Goal: Task Accomplishment & Management: Complete application form

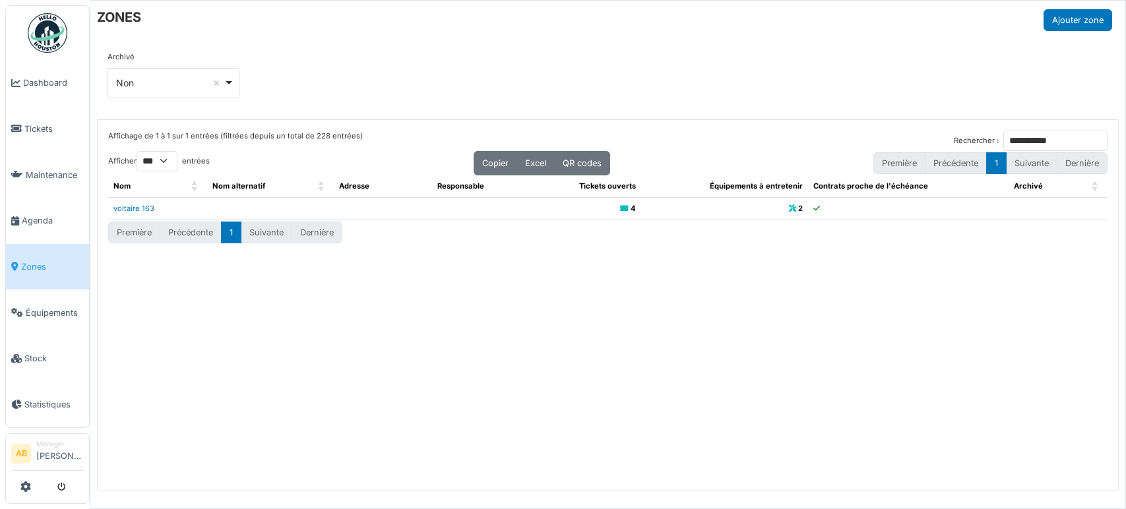
select select "***"
click at [63, 19] on img at bounding box center [48, 33] width 40 height 40
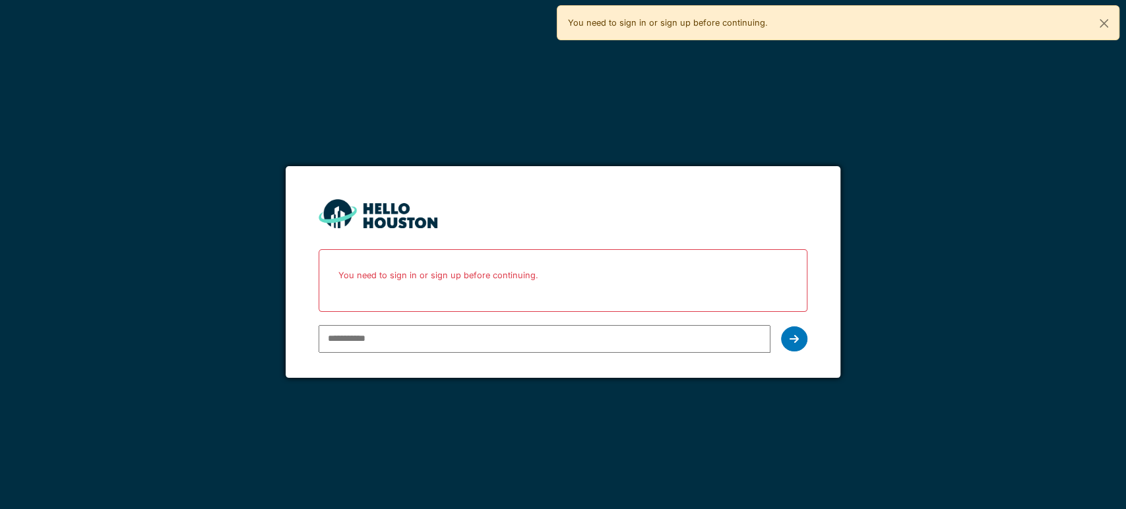
type input "**********"
click at [800, 338] on div at bounding box center [794, 339] width 26 height 25
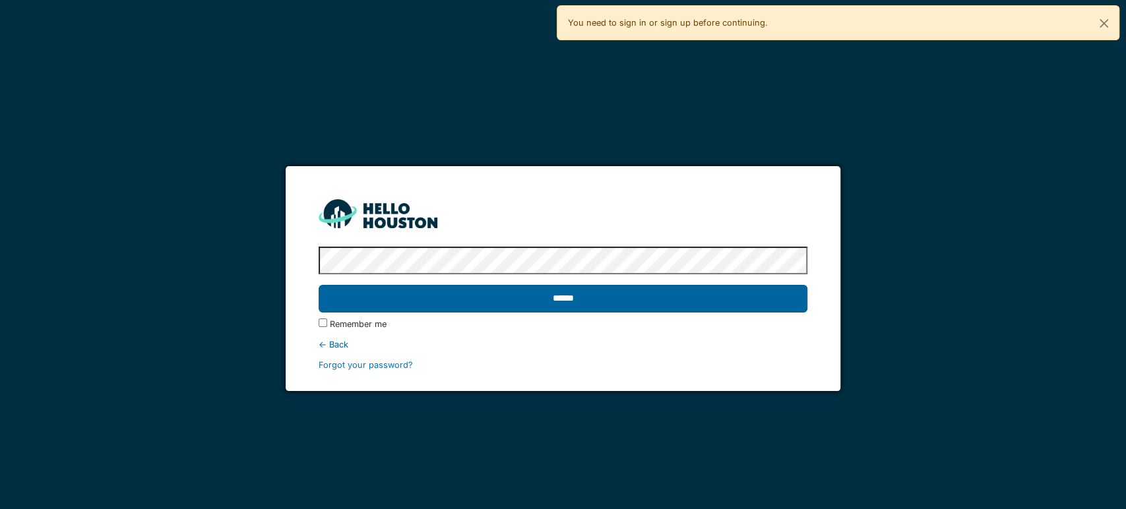
click at [681, 301] on input "******" at bounding box center [563, 299] width 489 height 28
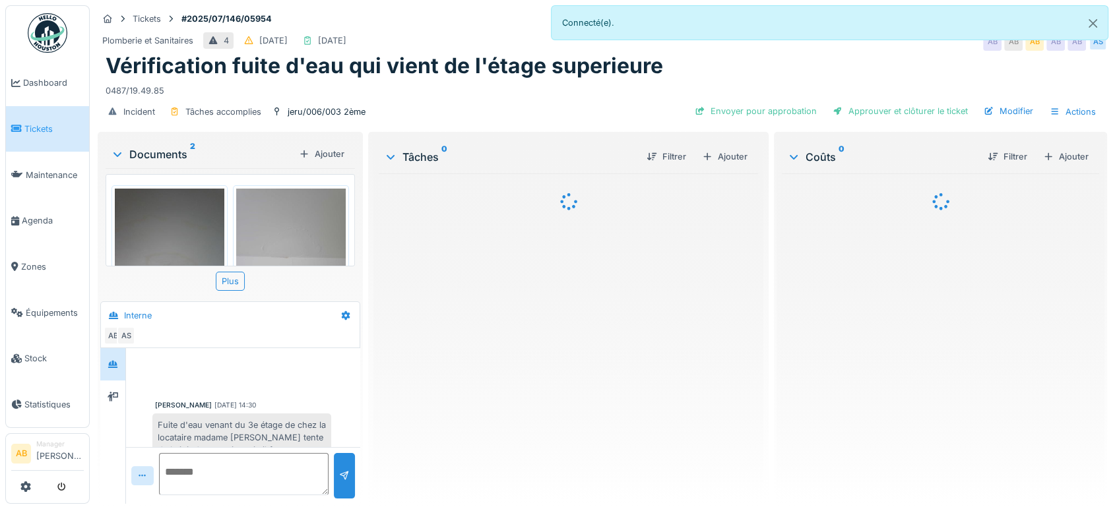
scroll to position [349, 0]
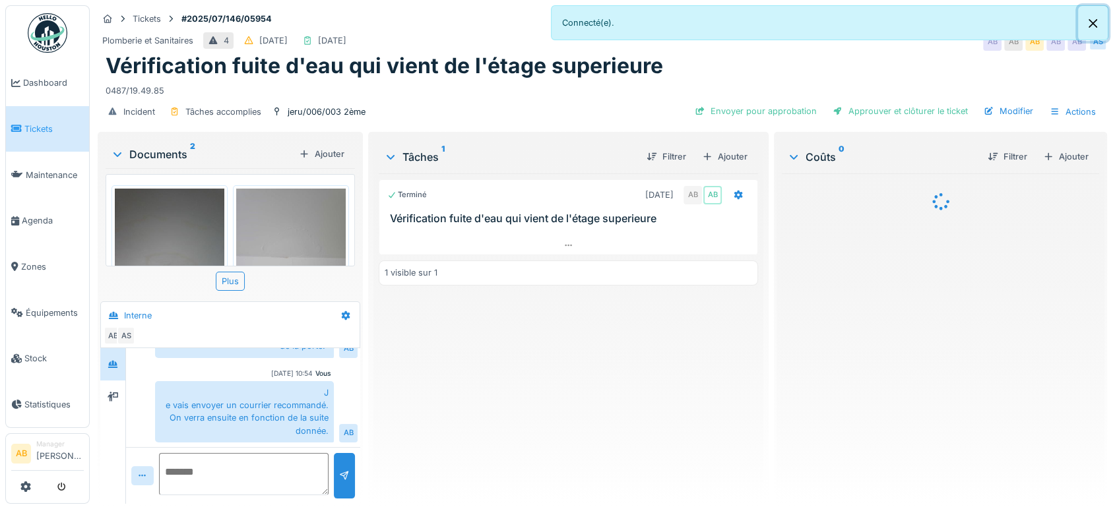
click at [1091, 27] on button "Close" at bounding box center [1093, 23] width 30 height 35
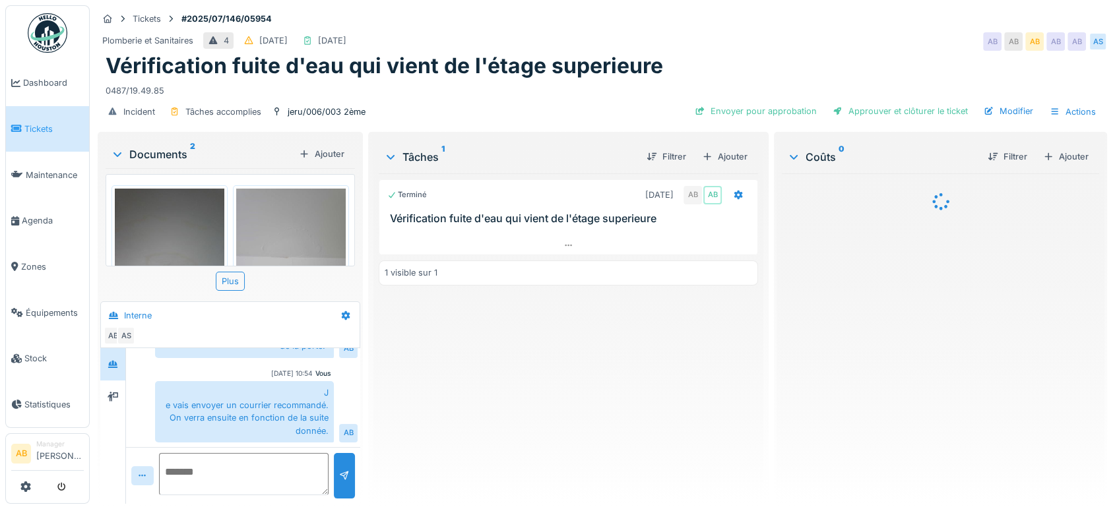
click at [181, 154] on div "Documents 2" at bounding box center [202, 154] width 183 height 16
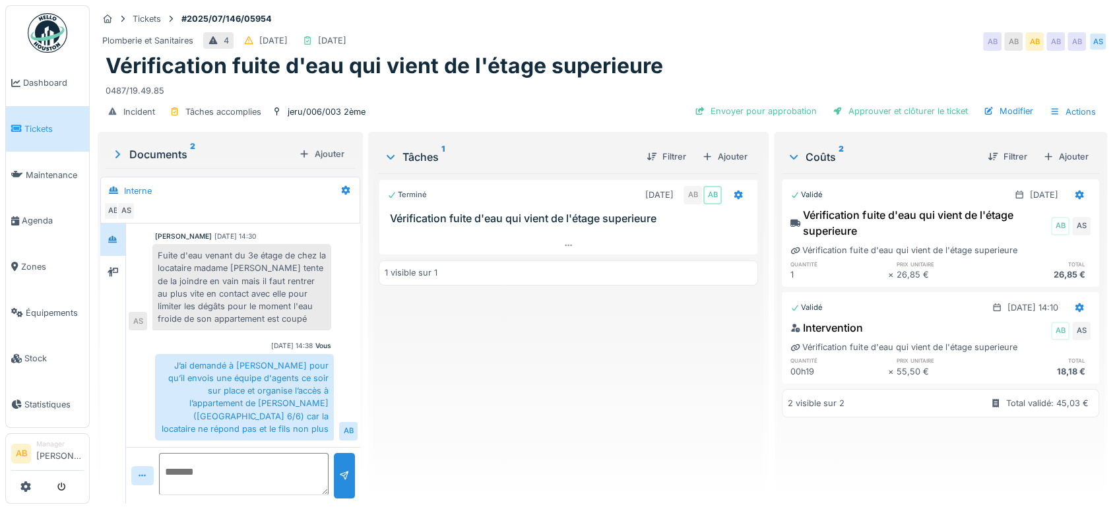
scroll to position [0, 0]
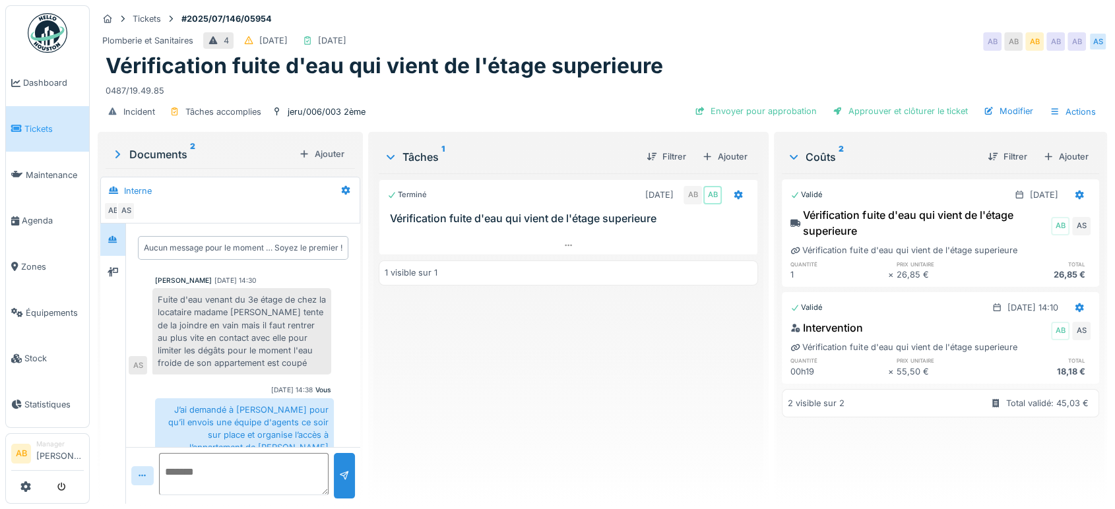
click at [64, 30] on img at bounding box center [48, 33] width 40 height 40
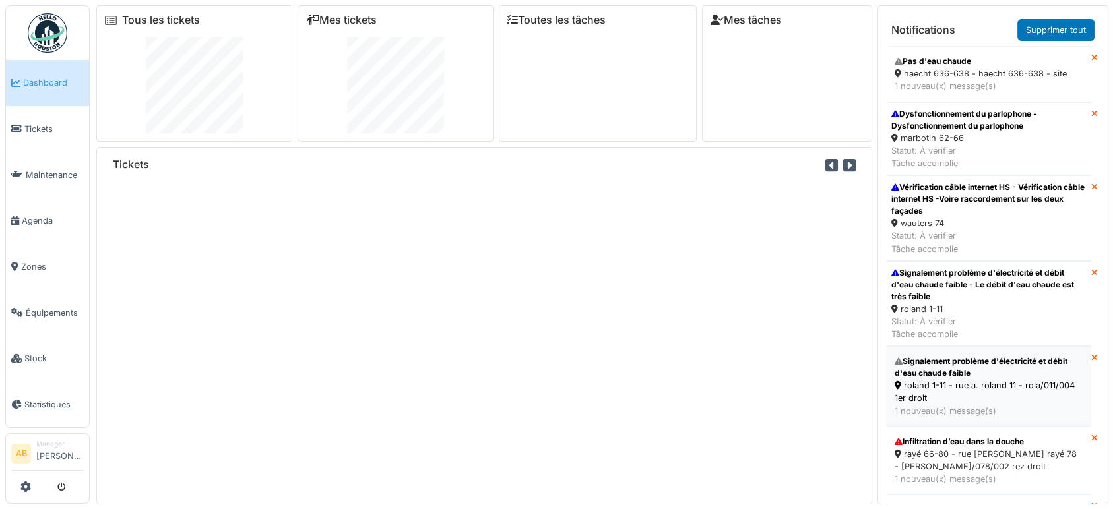
click at [982, 378] on div "Signalement problème d'électricité et débit d'eau chaude faible" at bounding box center [989, 368] width 188 height 24
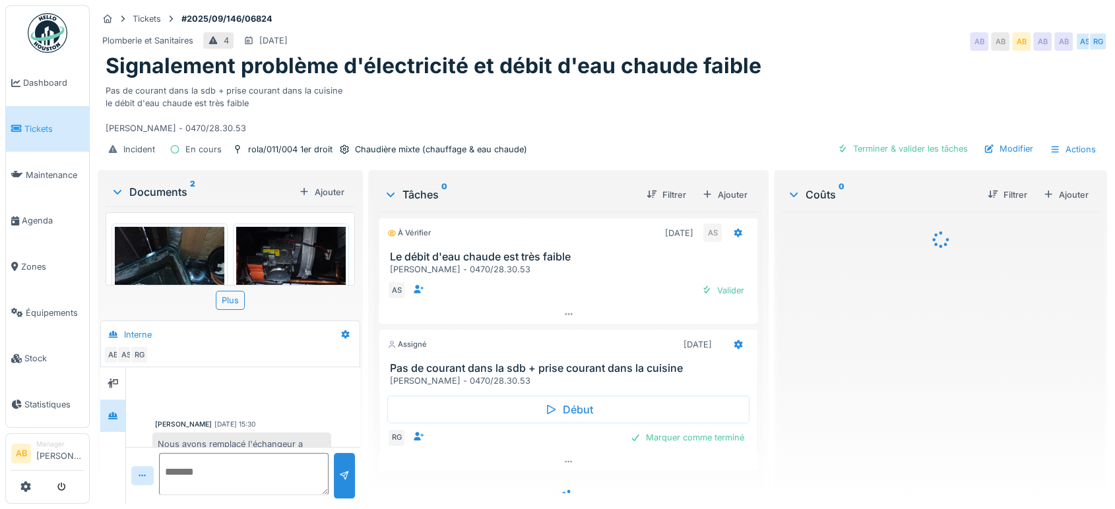
scroll to position [26, 0]
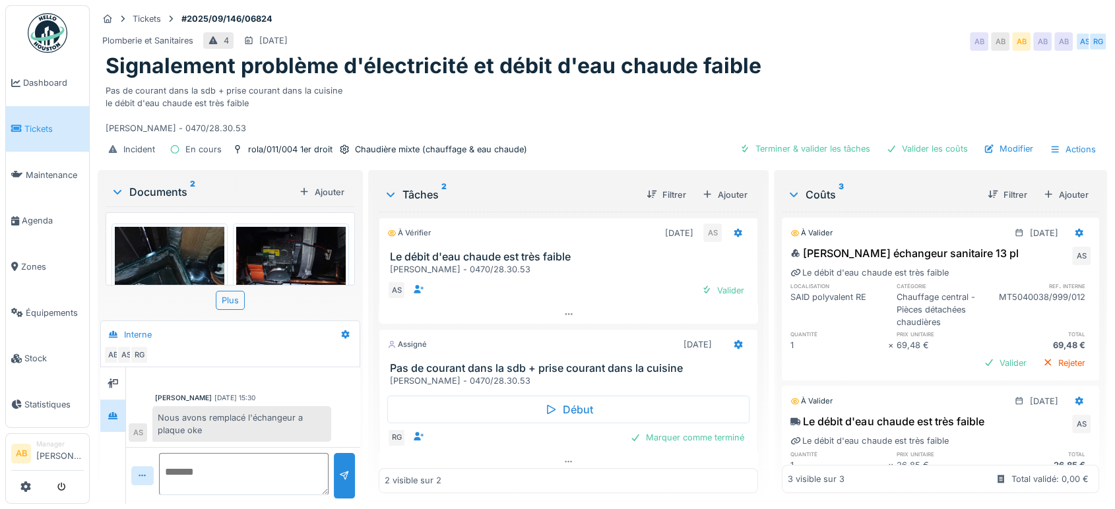
click at [171, 185] on div "Documents 2" at bounding box center [202, 192] width 183 height 16
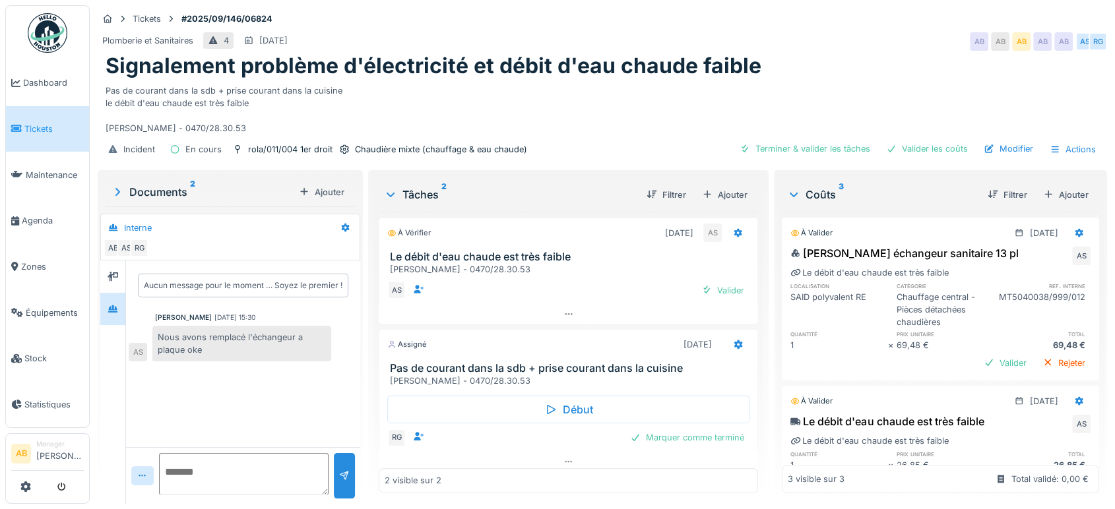
click at [472, 451] on div "Début RG Marquer comme terminé" at bounding box center [568, 420] width 379 height 65
click at [482, 469] on div "2 visible sur 2" at bounding box center [568, 481] width 379 height 24
click at [512, 464] on div at bounding box center [568, 462] width 379 height 19
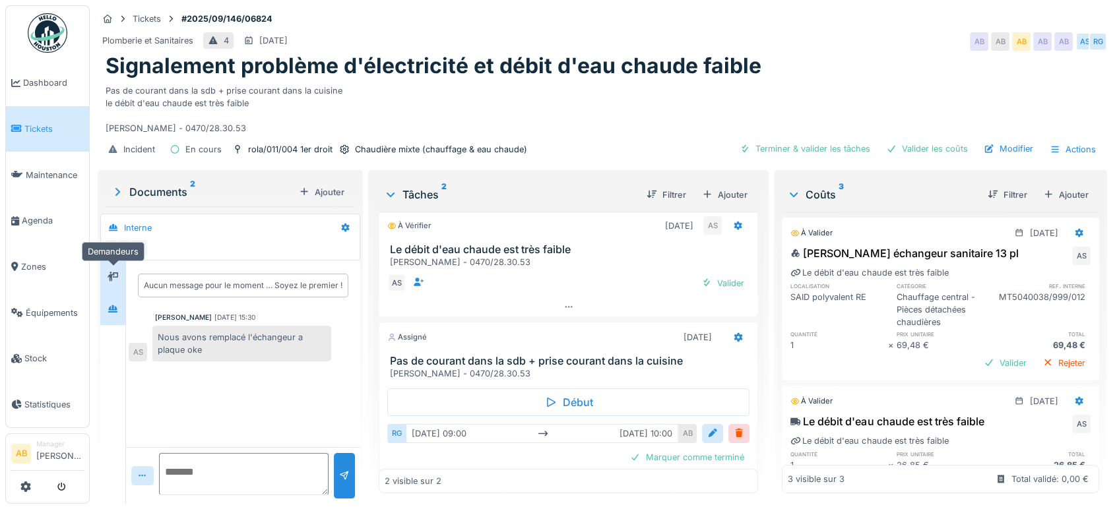
click at [114, 272] on icon at bounding box center [113, 276] width 11 height 9
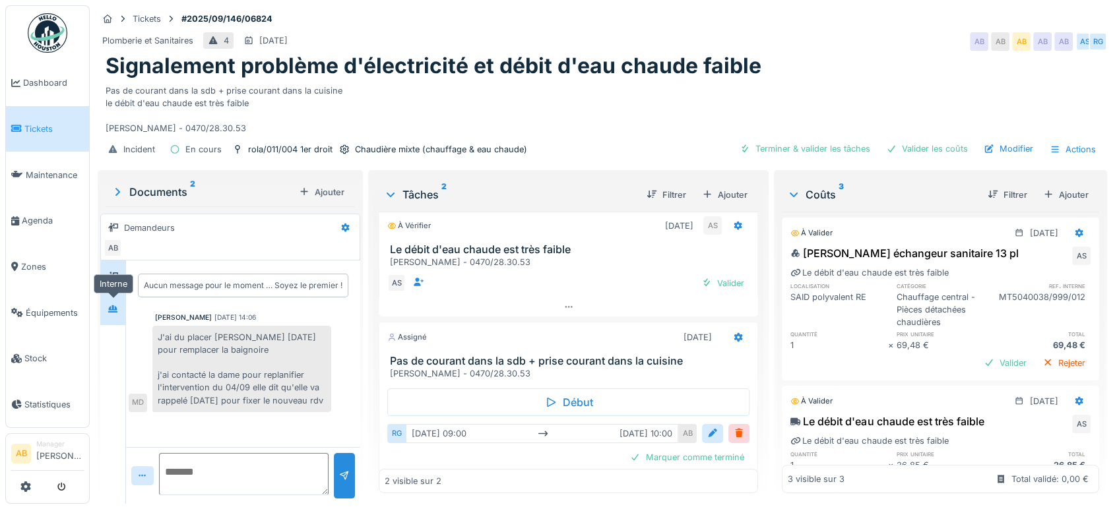
click at [110, 305] on icon at bounding box center [113, 309] width 11 height 9
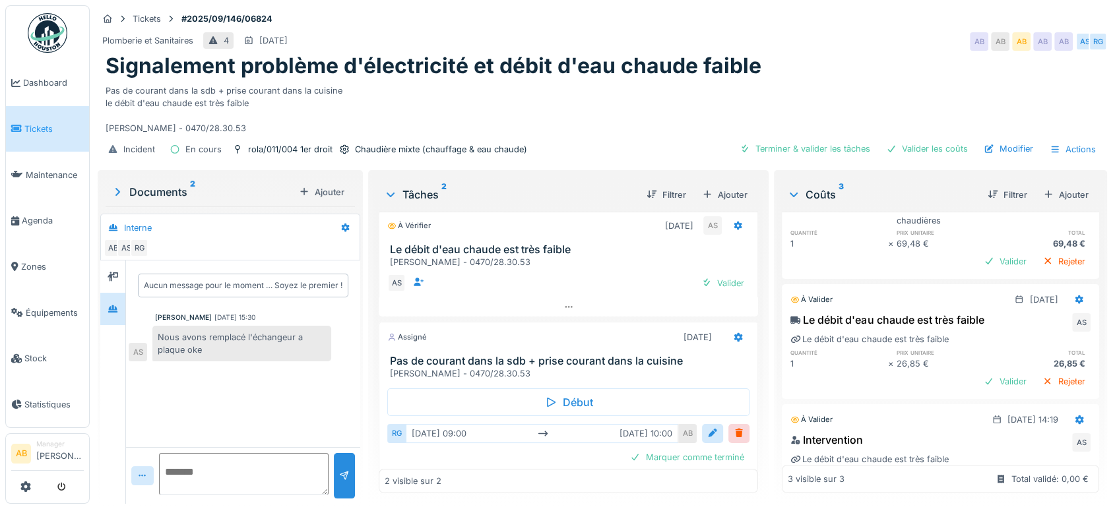
scroll to position [105, 0]
click at [981, 249] on div "Valider" at bounding box center [1004, 258] width 53 height 18
click at [978, 369] on div "Valider" at bounding box center [1004, 378] width 53 height 18
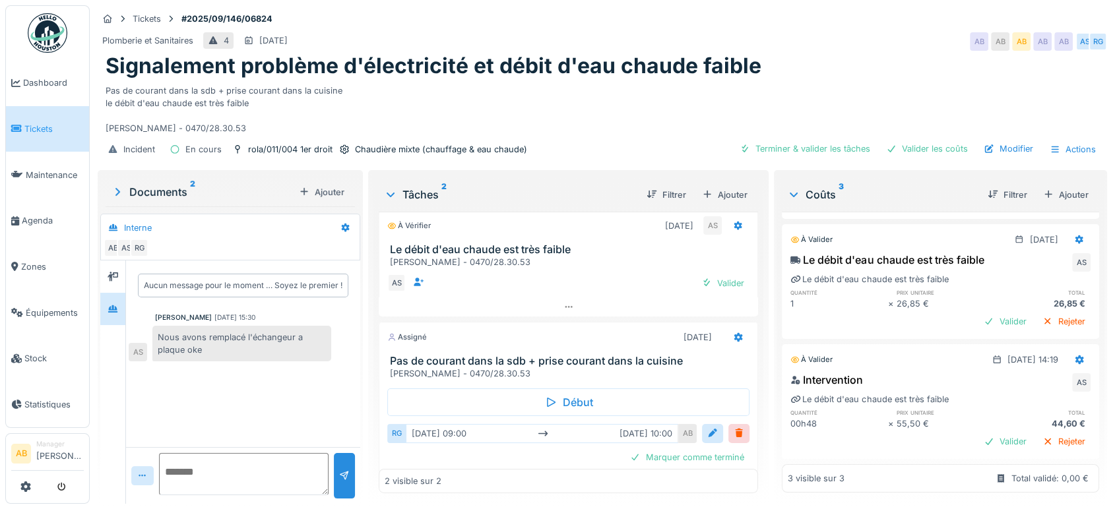
scroll to position [181, 0]
click at [978, 433] on div "Valider" at bounding box center [1004, 442] width 53 height 18
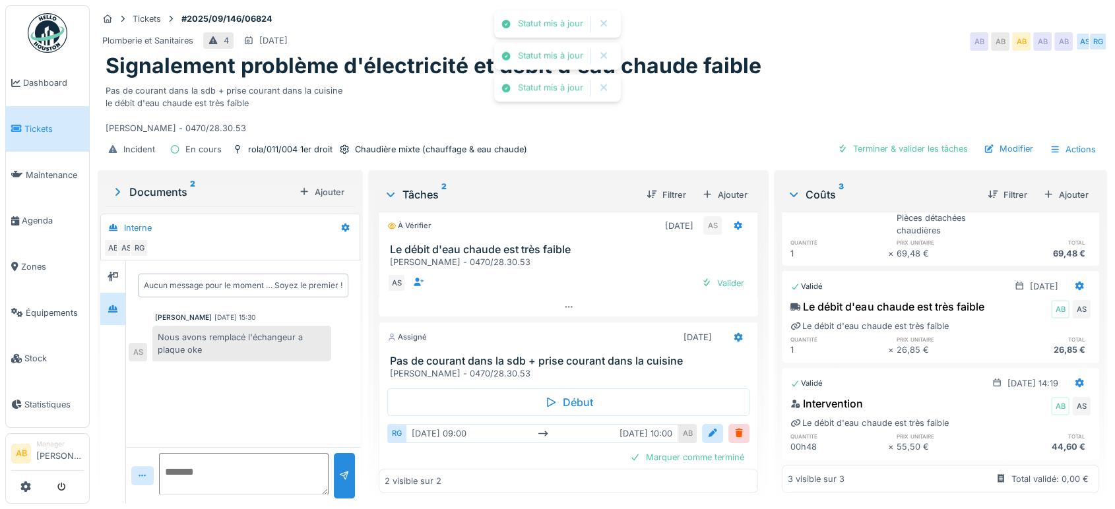
scroll to position [0, 0]
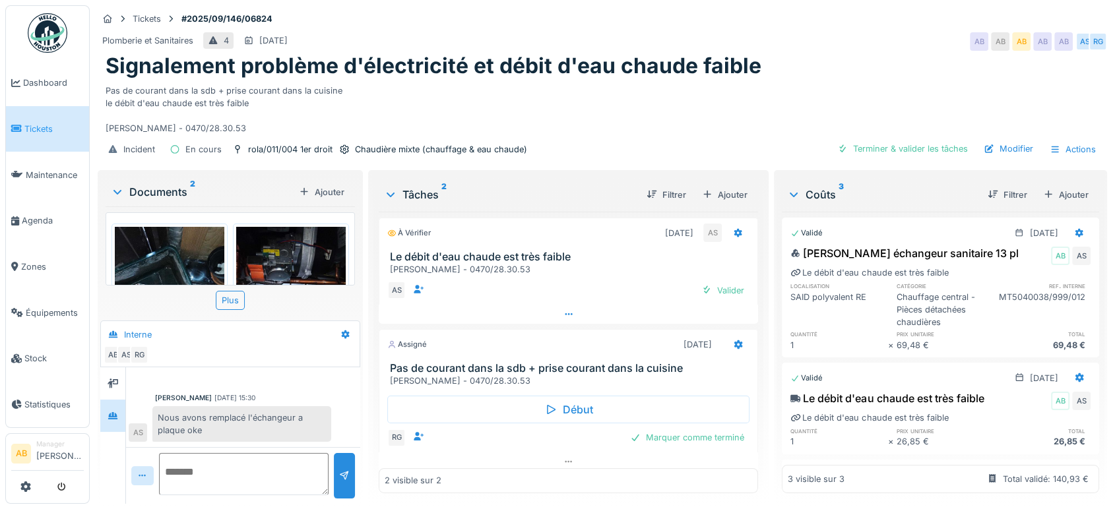
scroll to position [7, 0]
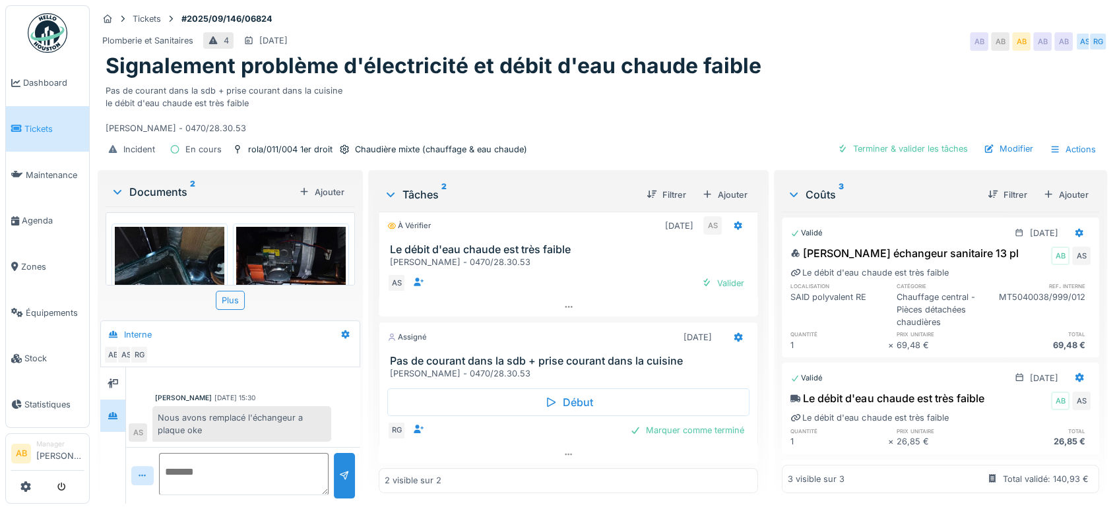
click at [554, 463] on div at bounding box center [568, 454] width 379 height 19
click at [544, 459] on div at bounding box center [568, 454] width 379 height 19
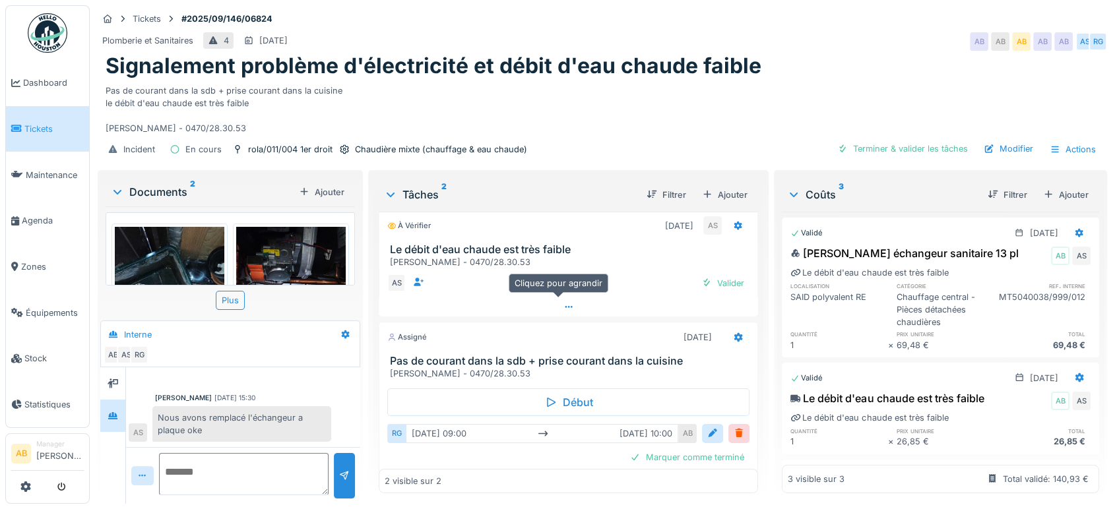
click at [537, 298] on div at bounding box center [568, 307] width 379 height 19
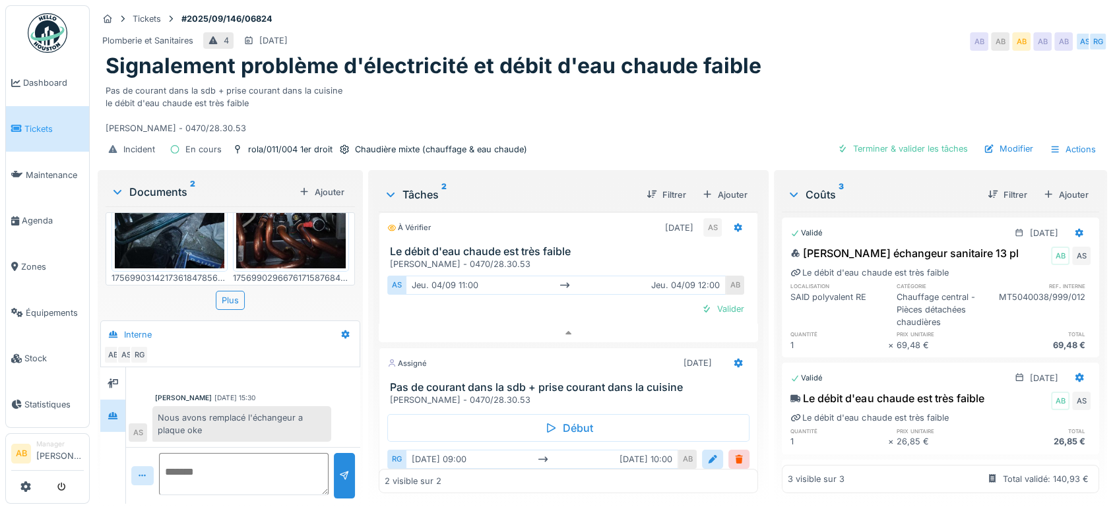
scroll to position [0, 0]
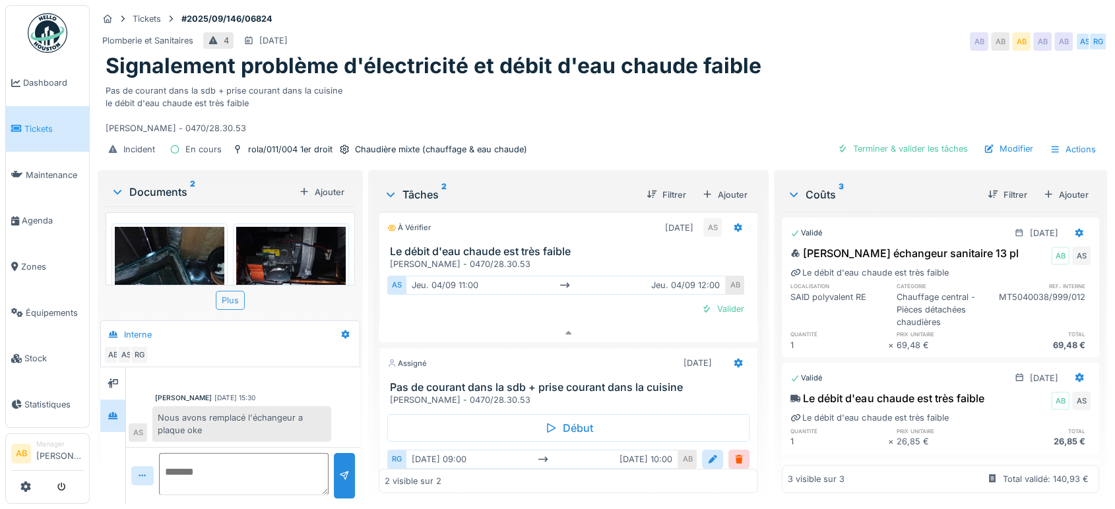
click at [236, 291] on div "Plus" at bounding box center [230, 300] width 29 height 19
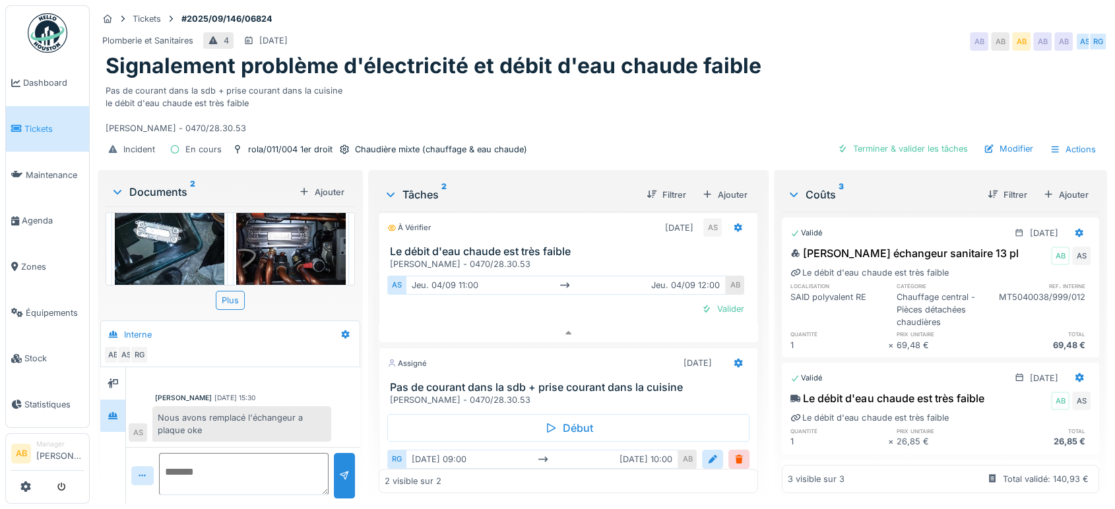
scroll to position [104, 0]
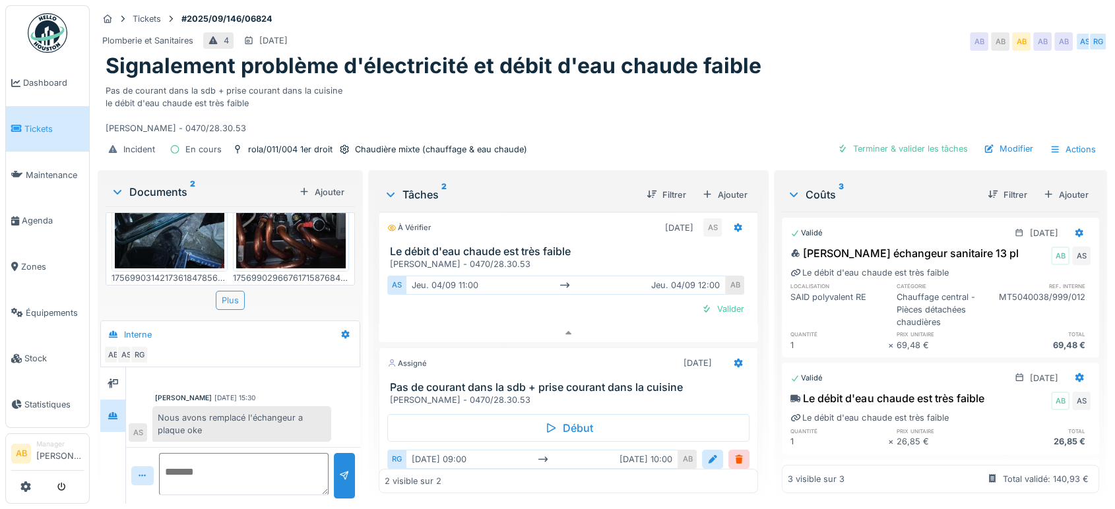
click at [231, 291] on div "Plus" at bounding box center [230, 300] width 29 height 19
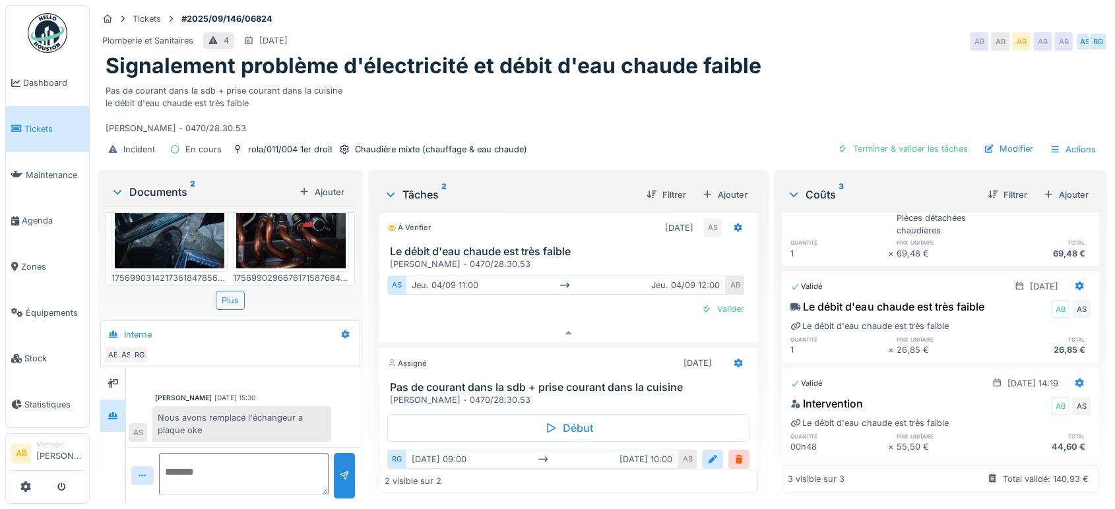
click at [159, 184] on div "Documents 2" at bounding box center [202, 192] width 183 height 16
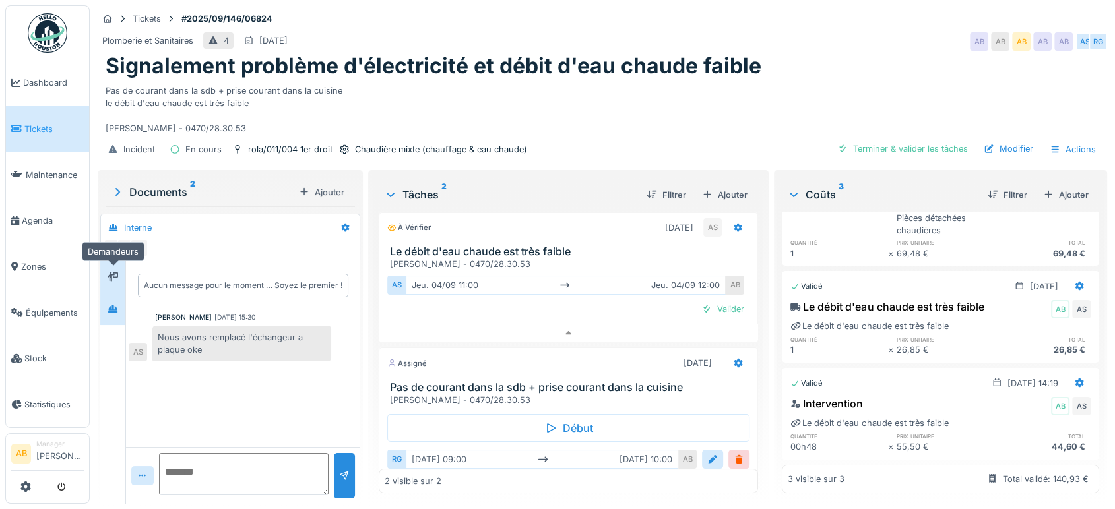
click at [119, 271] on div at bounding box center [113, 277] width 20 height 16
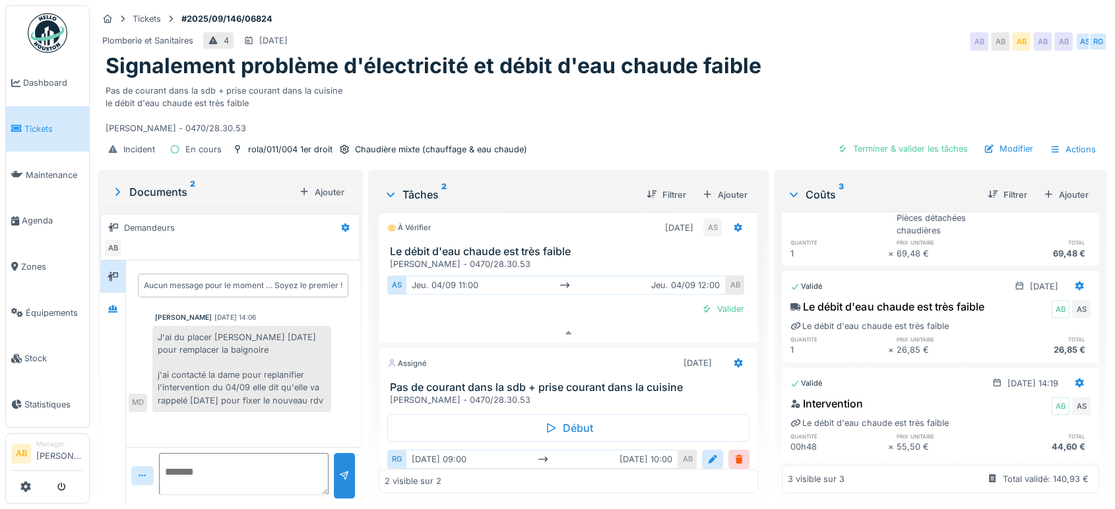
click at [42, 30] on img at bounding box center [48, 33] width 40 height 40
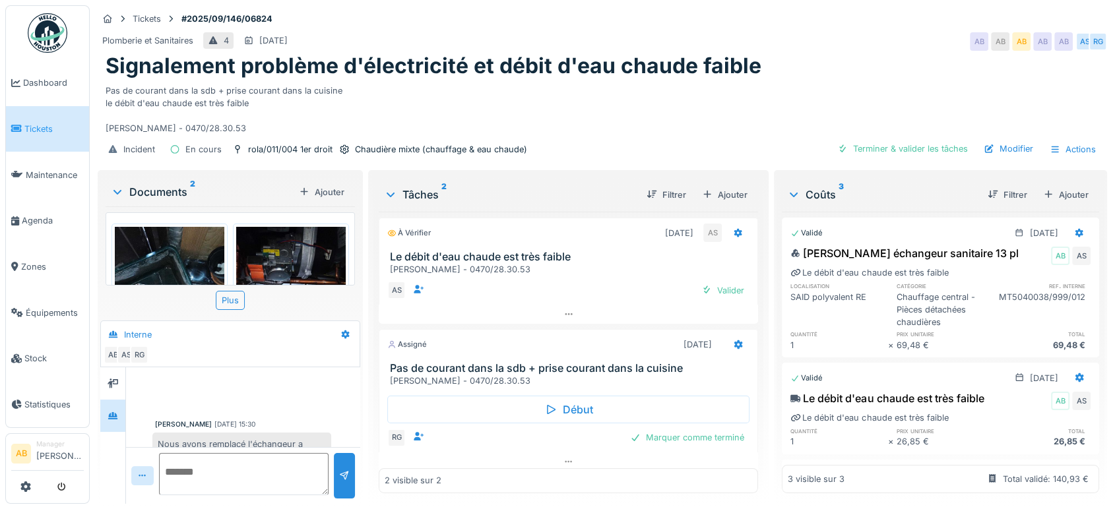
scroll to position [26, 0]
click at [57, 24] on img at bounding box center [48, 33] width 40 height 40
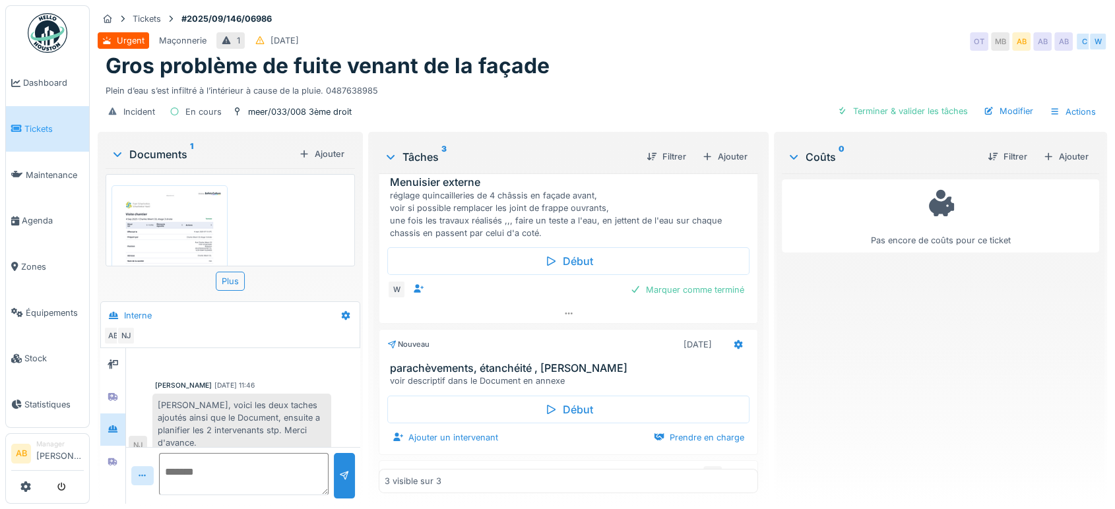
scroll to position [34, 0]
click at [187, 232] on img at bounding box center [170, 266] width 110 height 155
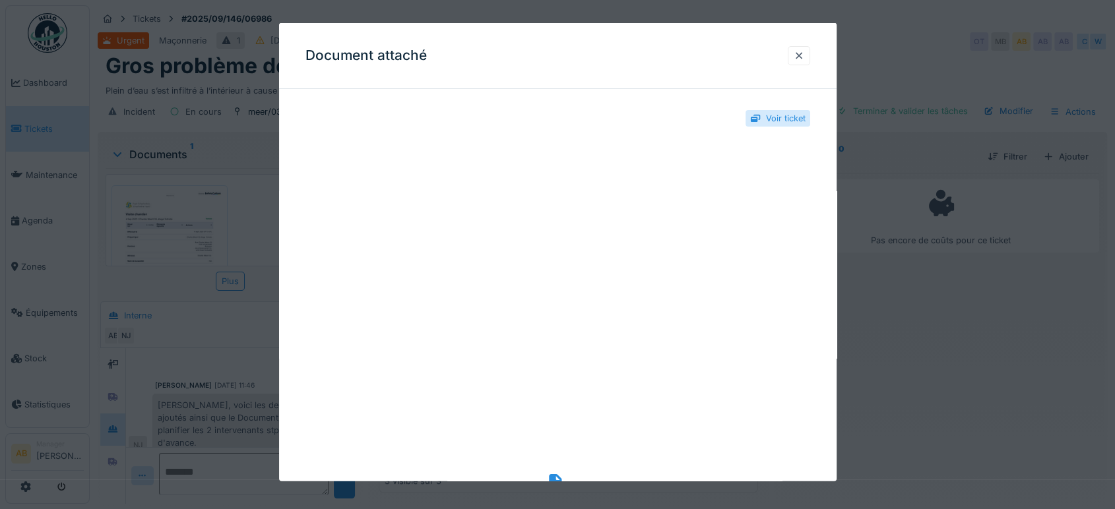
click at [782, 115] on div "Voir ticket" at bounding box center [786, 118] width 40 height 13
click at [554, 474] on icon at bounding box center [558, 483] width 18 height 18
click at [802, 51] on div at bounding box center [799, 55] width 11 height 13
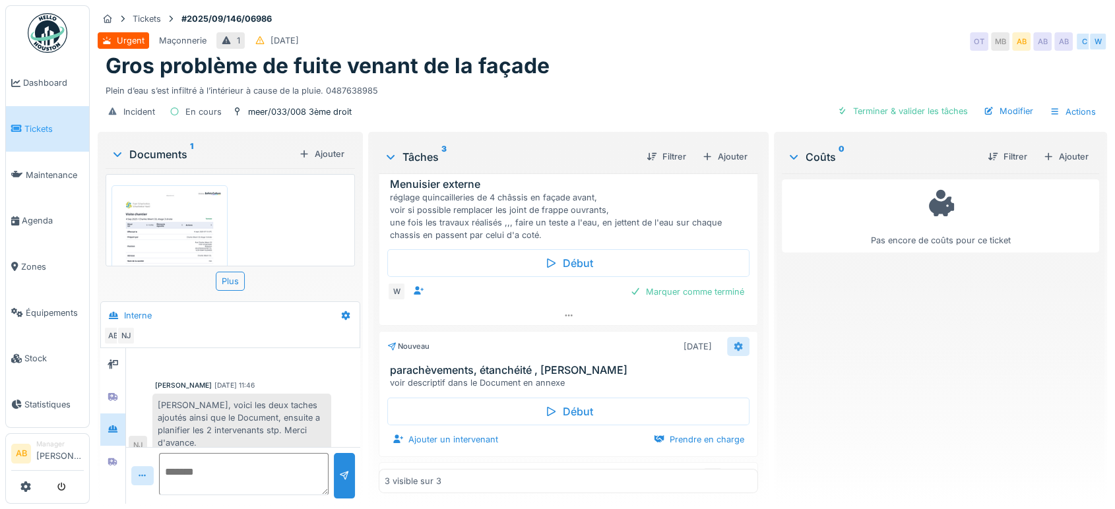
click at [733, 342] on icon at bounding box center [738, 346] width 11 height 9
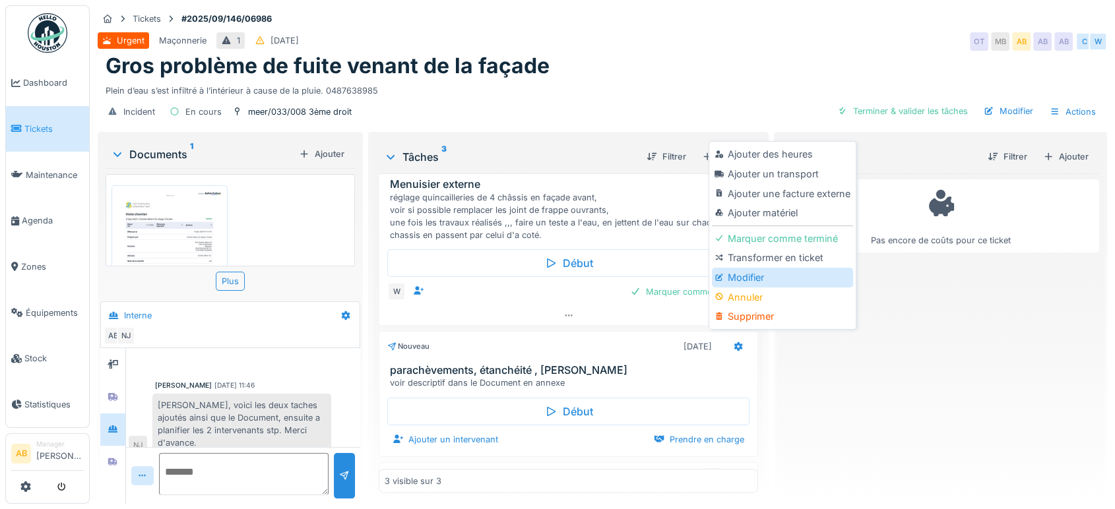
click at [755, 283] on div "Modifier" at bounding box center [782, 278] width 141 height 20
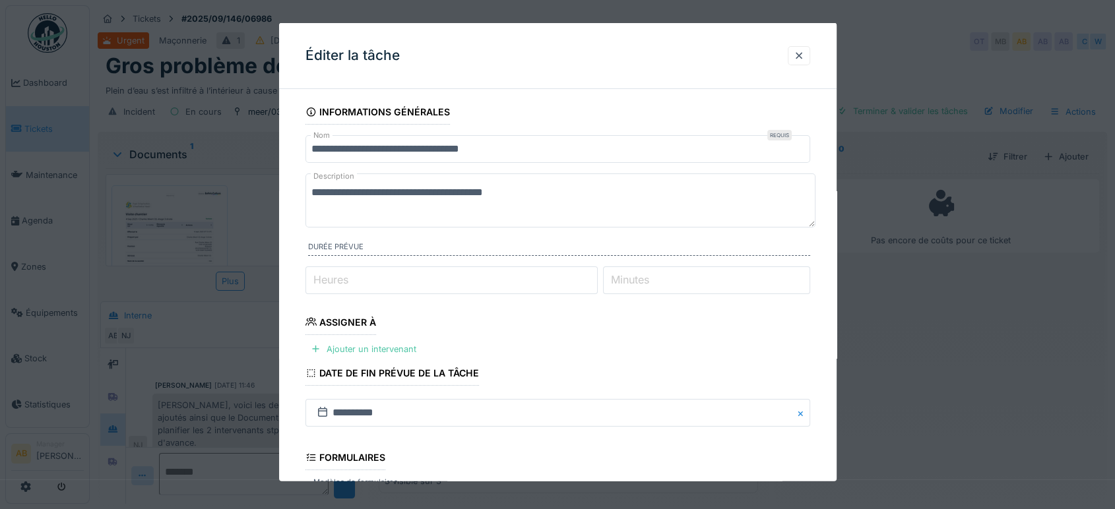
click at [610, 208] on textarea "**********" at bounding box center [560, 201] width 510 height 54
paste textarea "**********"
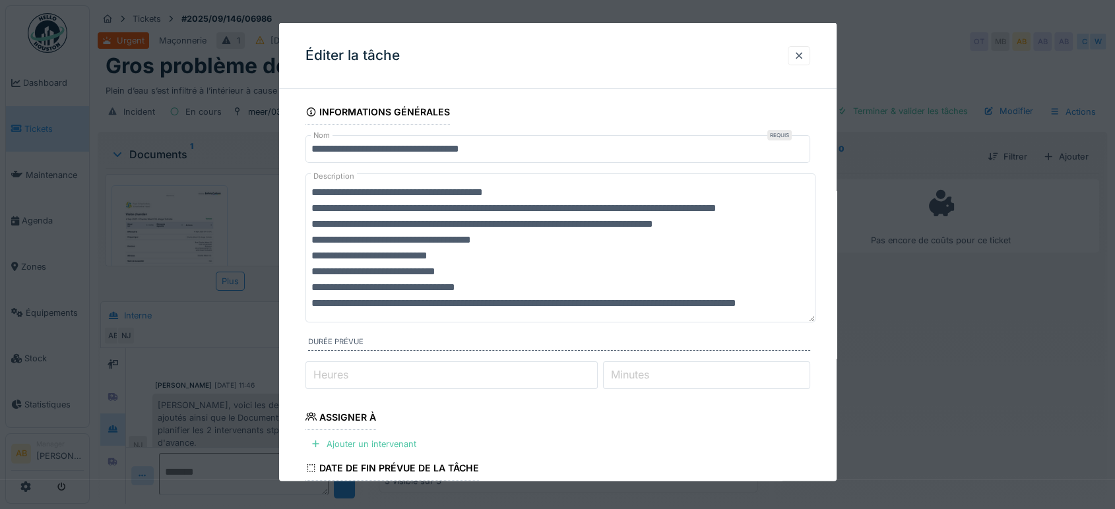
scroll to position [288, 0]
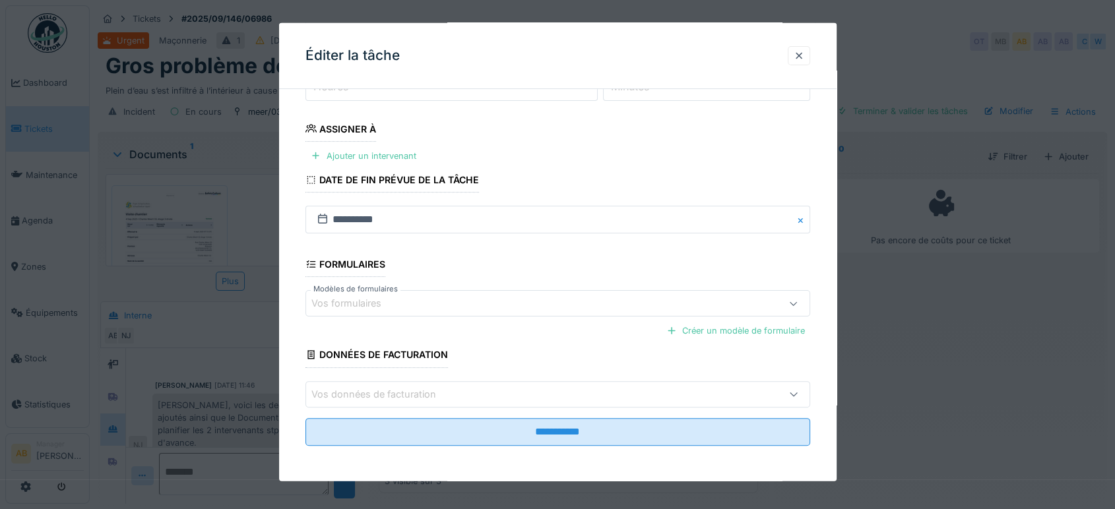
type textarea "**********"
click at [583, 445] on fieldset "**********" at bounding box center [557, 133] width 505 height 645
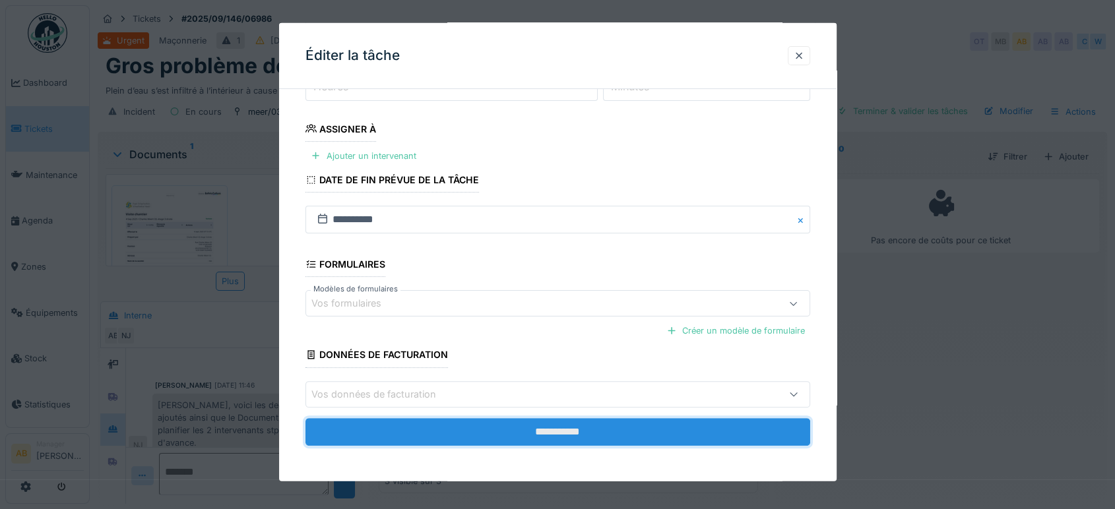
click at [585, 439] on input "**********" at bounding box center [557, 432] width 505 height 28
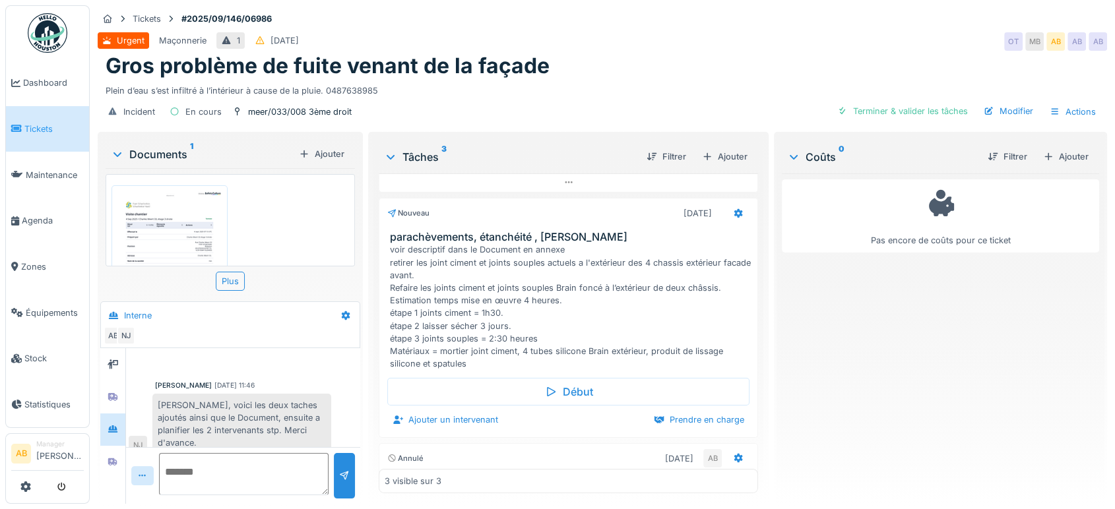
scroll to position [168, 0]
click at [734, 209] on icon at bounding box center [738, 212] width 9 height 9
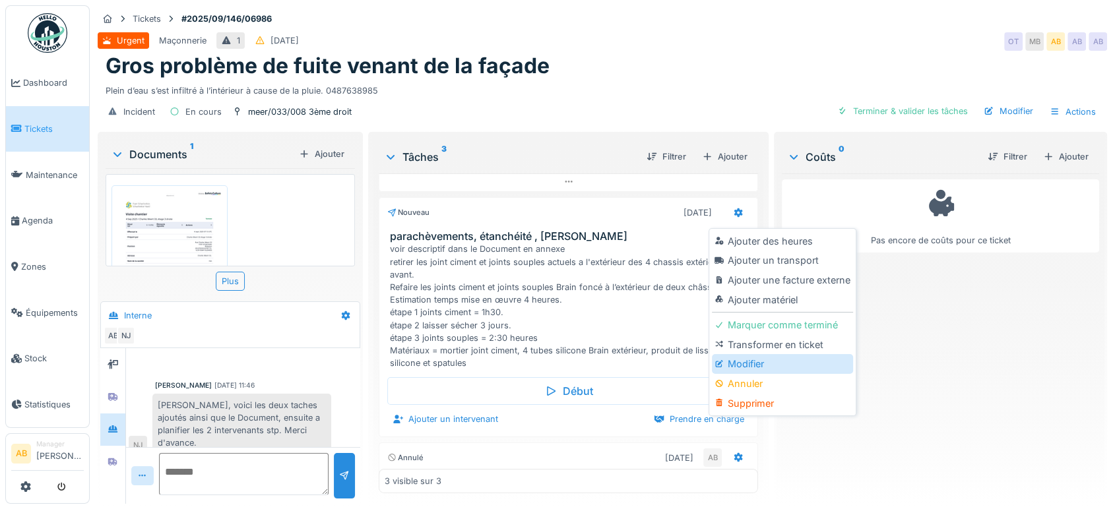
click at [733, 364] on div "Modifier" at bounding box center [782, 364] width 141 height 20
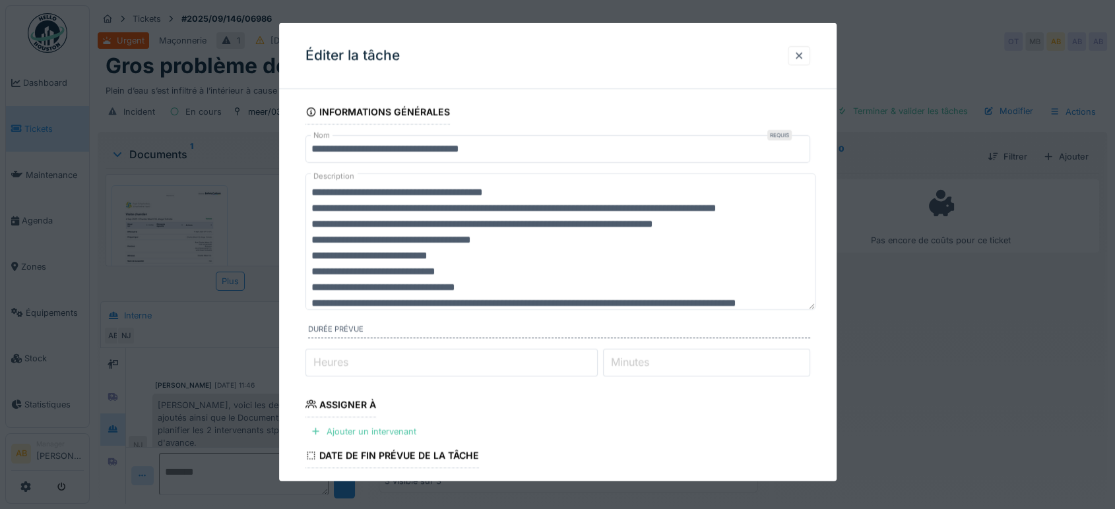
drag, startPoint x: 807, startPoint y: 226, endPoint x: 814, endPoint y: 389, distance: 163.1
click at [810, 389] on fieldset "**********" at bounding box center [557, 416] width 505 height 632
drag, startPoint x: 418, startPoint y: 352, endPoint x: 309, endPoint y: 210, distance: 178.8
click at [309, 210] on textarea "**********" at bounding box center [560, 282] width 510 height 216
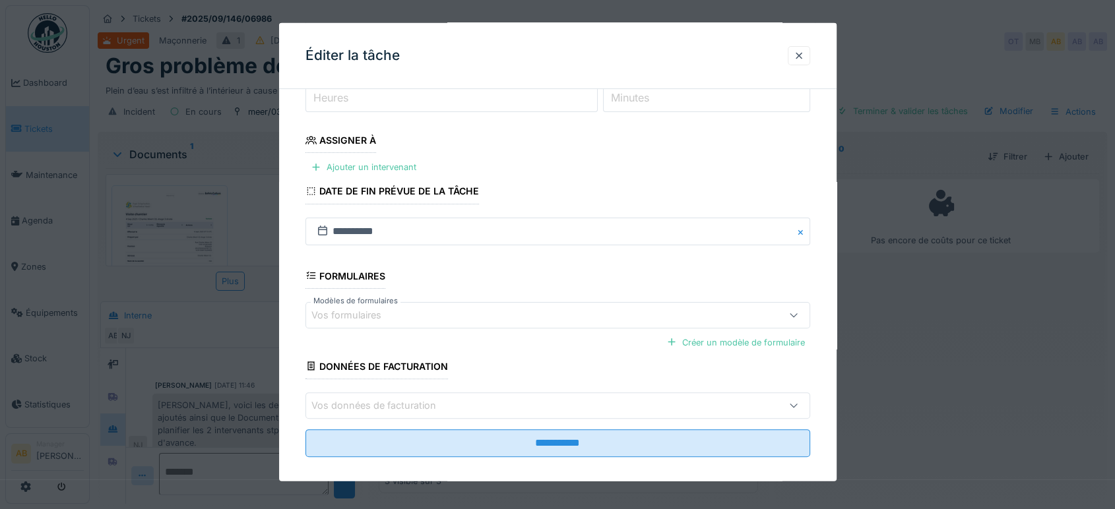
scroll to position [356, 0]
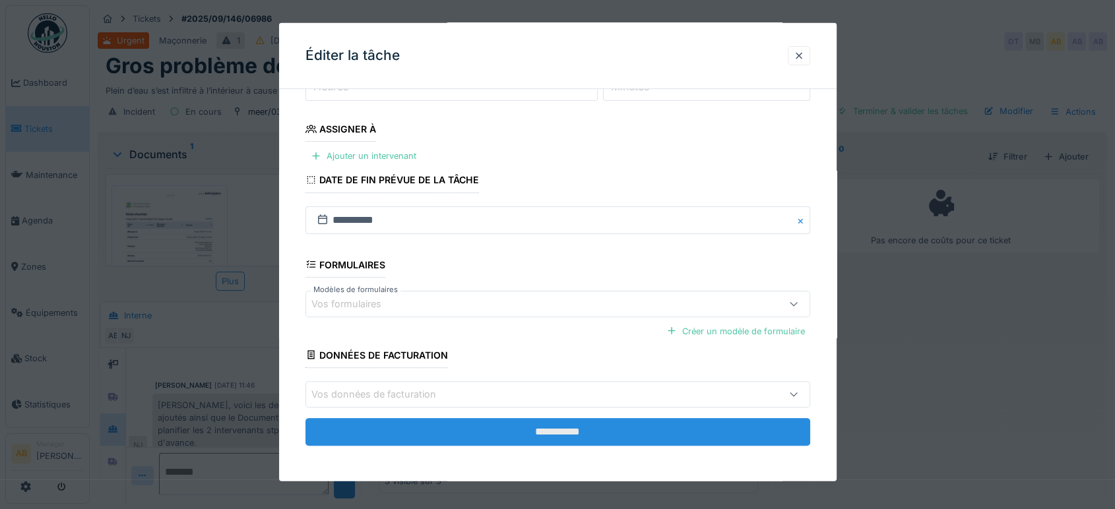
type textarea "**********"
click at [545, 420] on input "**********" at bounding box center [557, 432] width 505 height 28
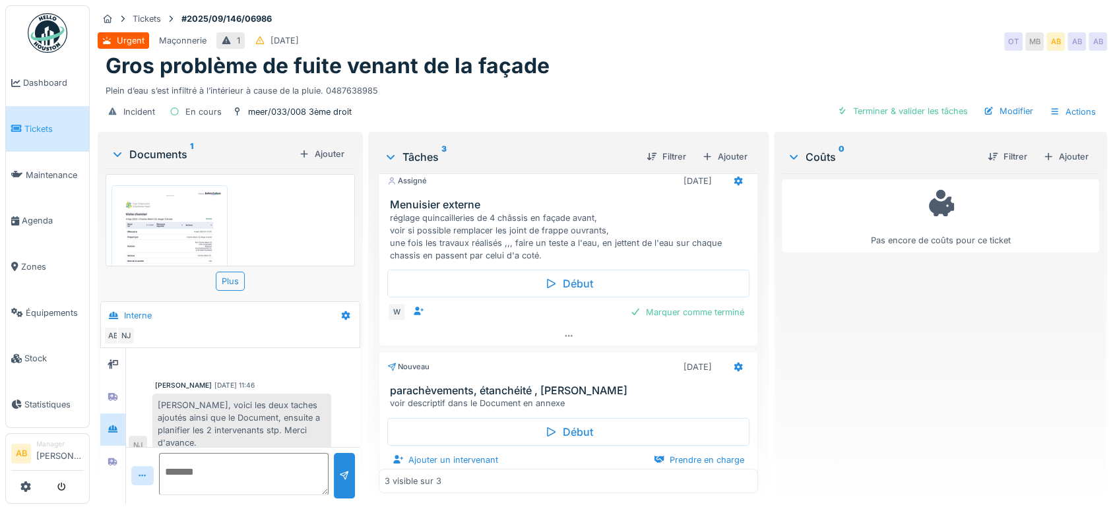
scroll to position [0, 0]
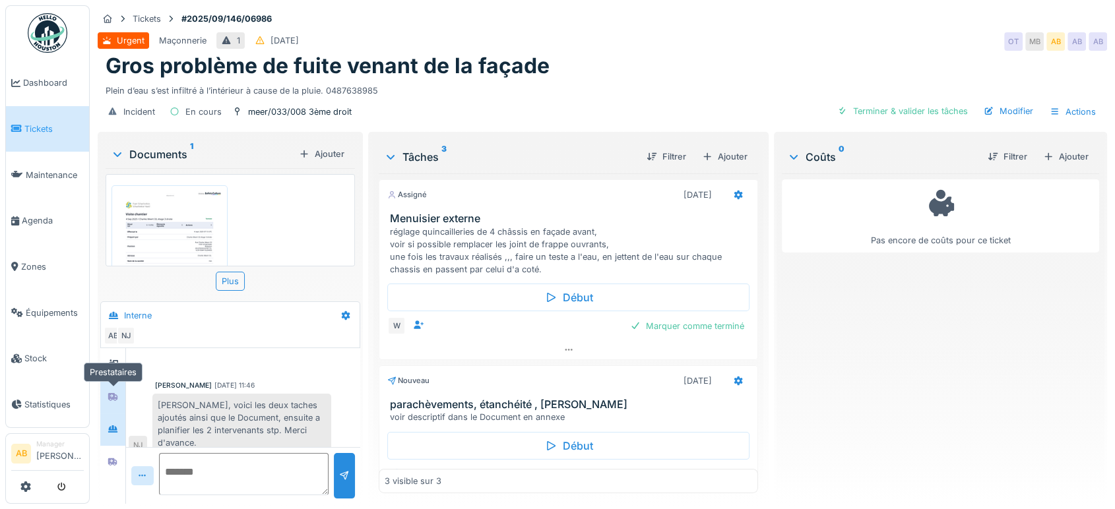
click at [118, 395] on icon at bounding box center [113, 397] width 11 height 9
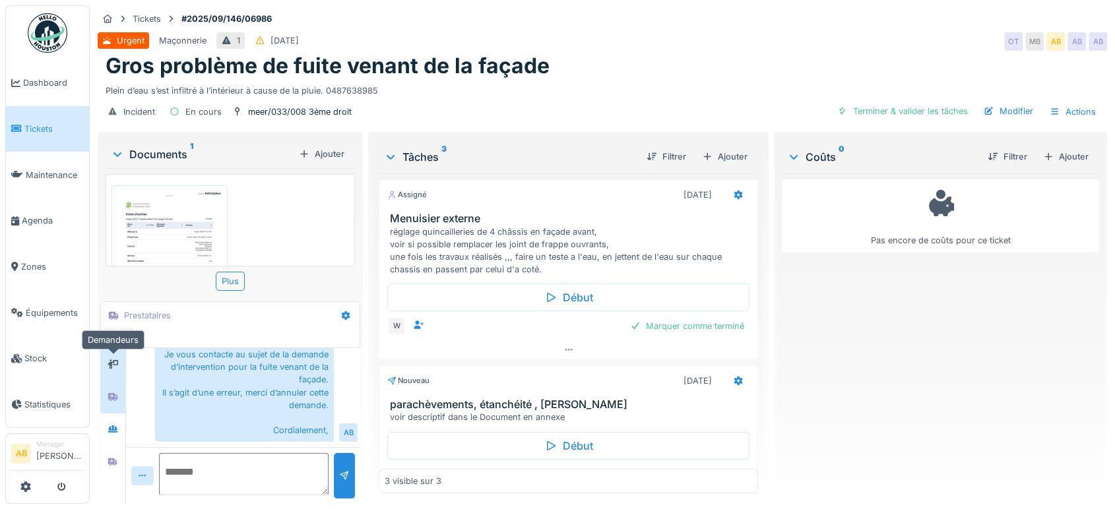
click at [121, 369] on div at bounding box center [113, 364] width 20 height 16
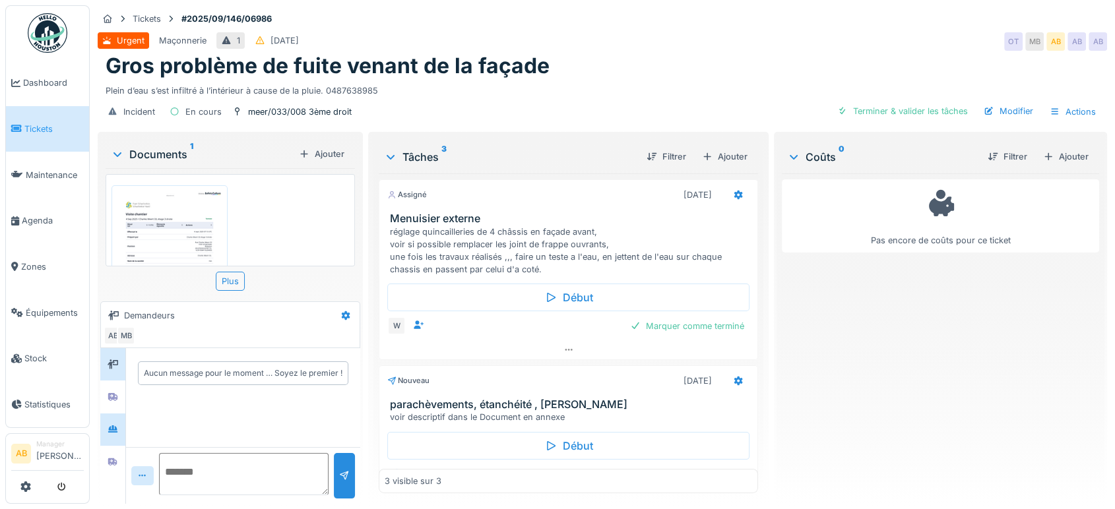
click at [116, 416] on div at bounding box center [112, 430] width 25 height 32
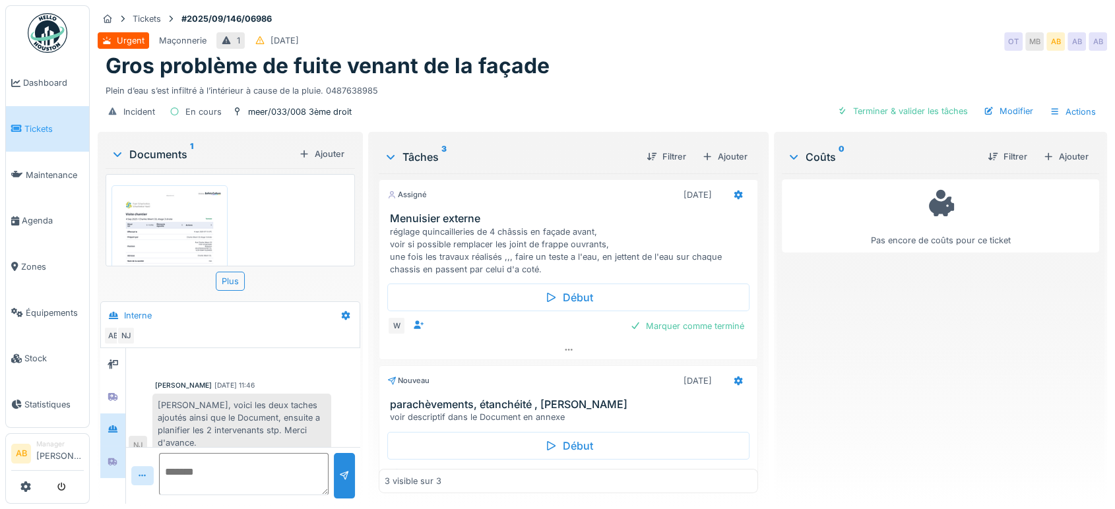
click at [118, 447] on div at bounding box center [112, 462] width 25 height 32
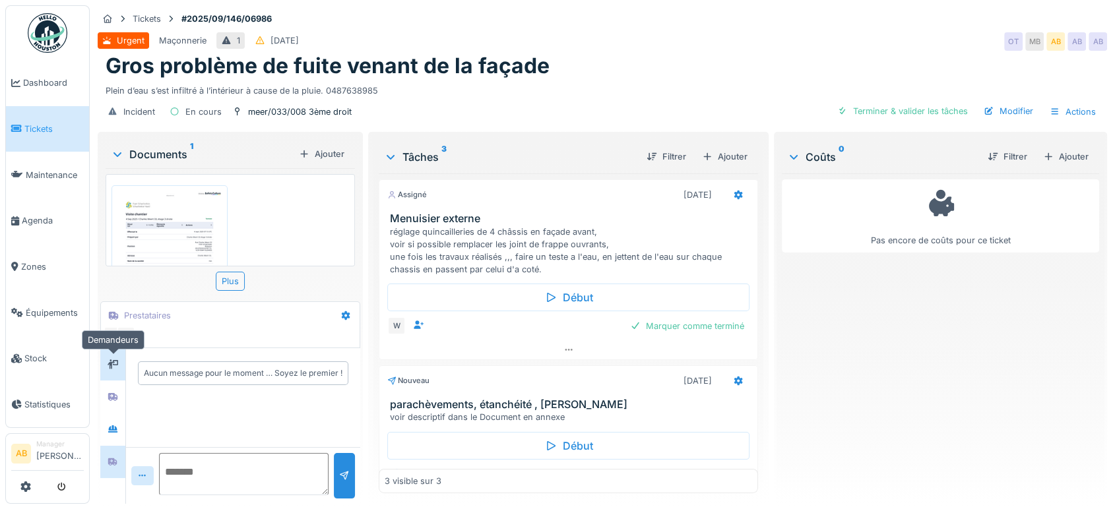
click at [103, 370] on div at bounding box center [113, 365] width 20 height 22
click at [117, 404] on div at bounding box center [113, 397] width 20 height 16
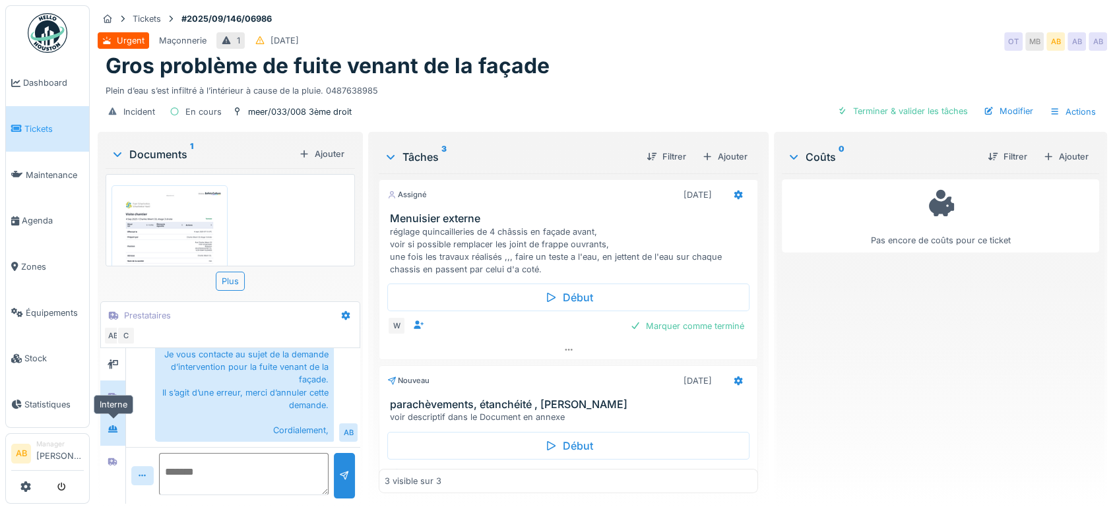
click at [113, 425] on icon at bounding box center [113, 429] width 11 height 9
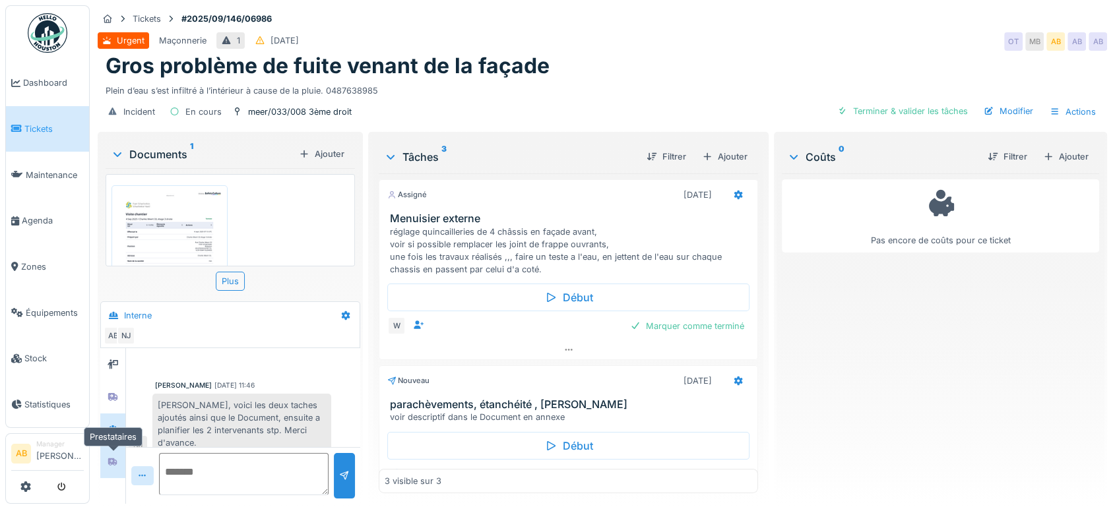
click at [110, 459] on icon at bounding box center [112, 462] width 9 height 8
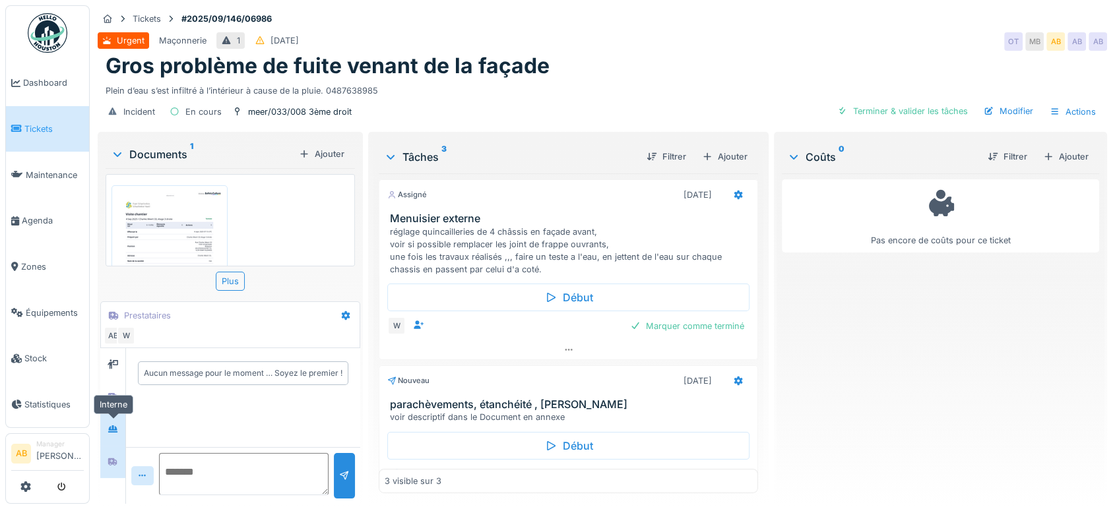
click at [116, 419] on div at bounding box center [113, 430] width 20 height 22
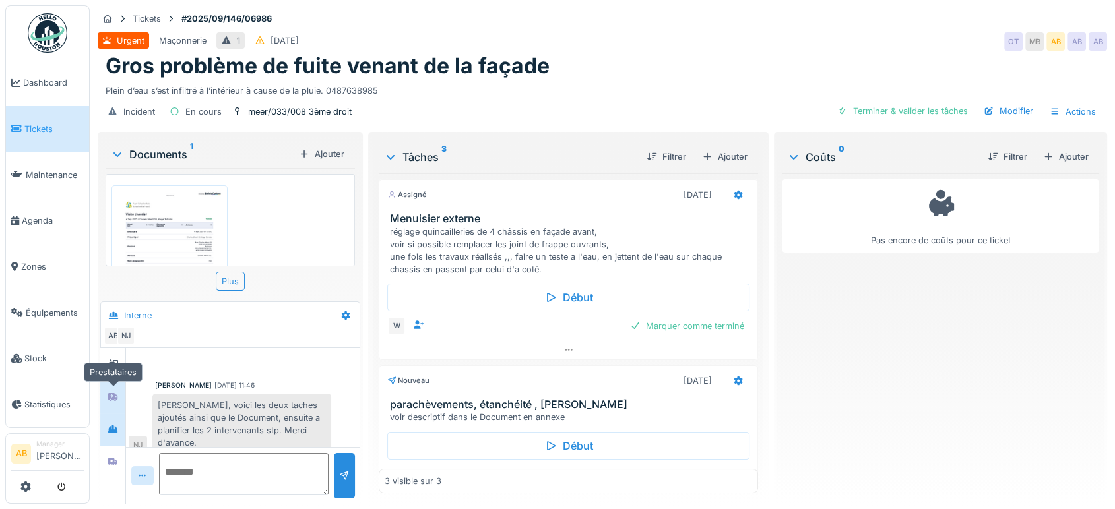
click at [116, 387] on div at bounding box center [113, 397] width 20 height 22
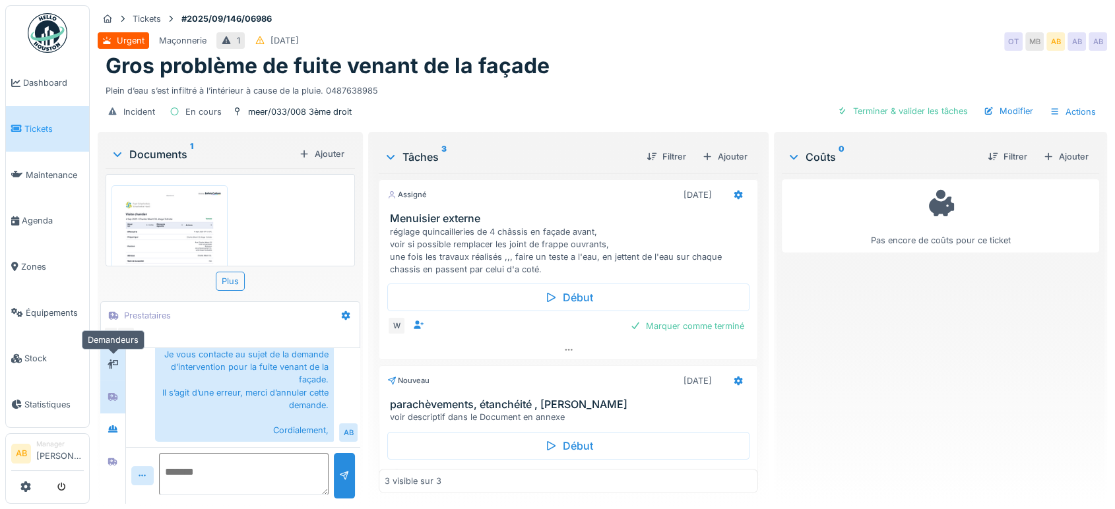
click at [117, 354] on div at bounding box center [113, 365] width 20 height 22
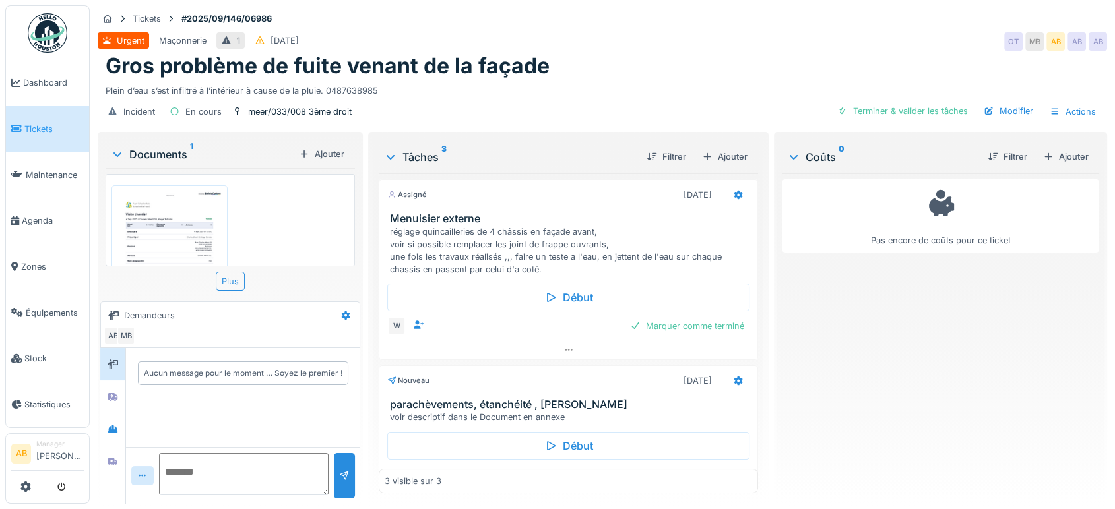
click at [49, 23] on img at bounding box center [48, 33] width 40 height 40
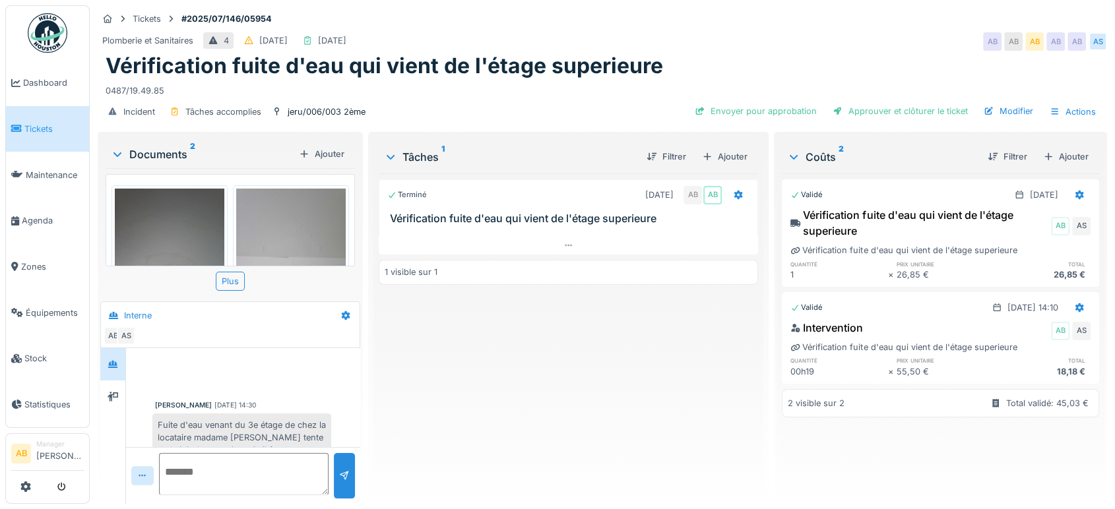
scroll to position [349, 0]
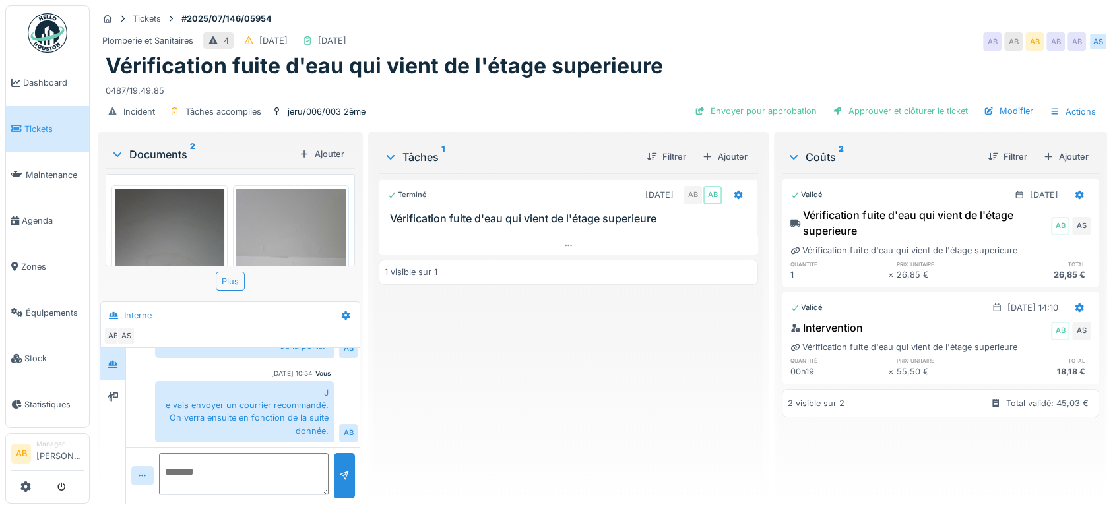
click at [34, 19] on img at bounding box center [48, 33] width 40 height 40
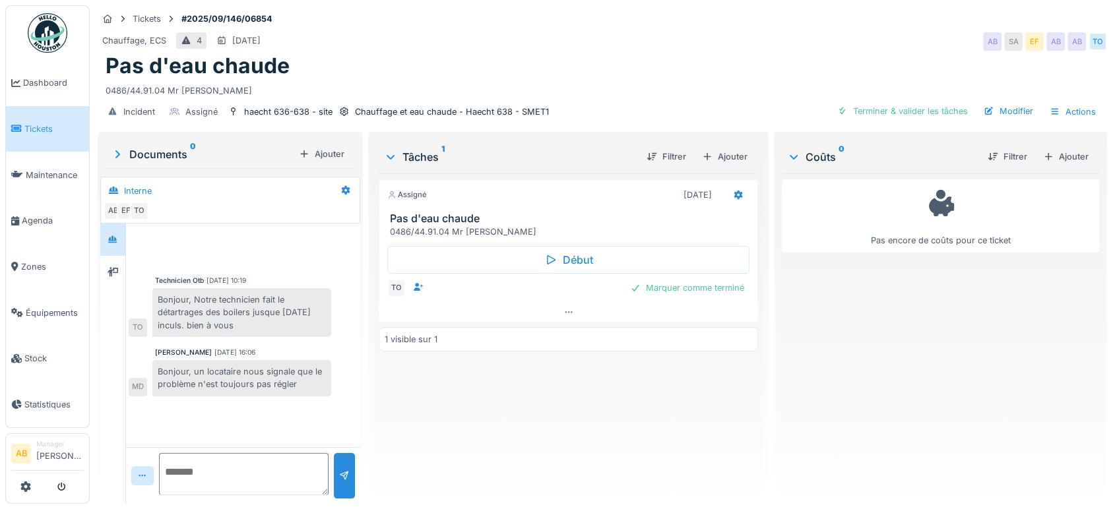
click at [515, 321] on div at bounding box center [568, 312] width 379 height 19
click at [503, 319] on div at bounding box center [568, 312] width 379 height 19
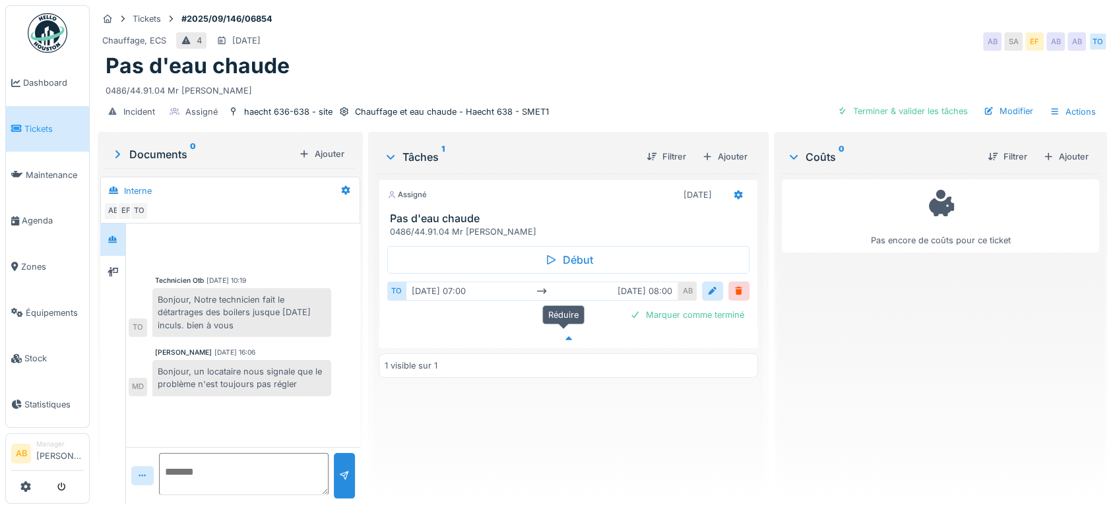
scroll to position [11, 0]
click at [47, 20] on img at bounding box center [48, 33] width 40 height 40
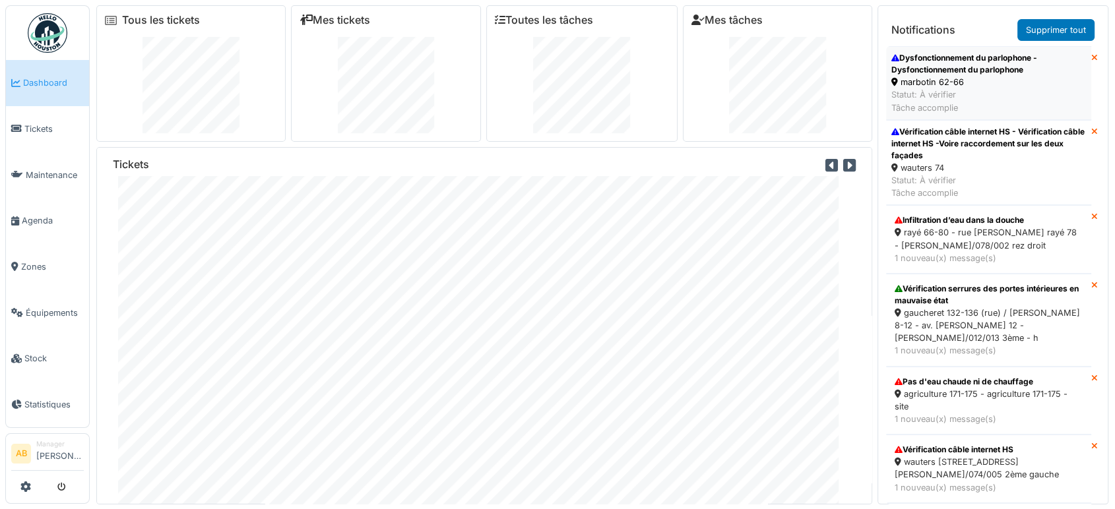
click at [921, 94] on div "Statut: À vérifier Tâche accomplie" at bounding box center [988, 100] width 195 height 25
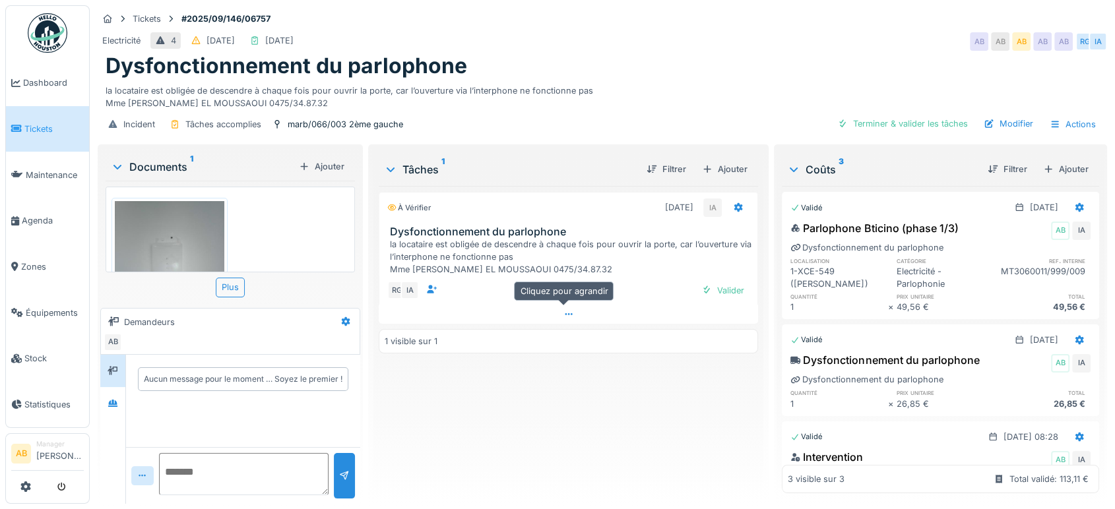
click at [554, 321] on div at bounding box center [568, 314] width 379 height 19
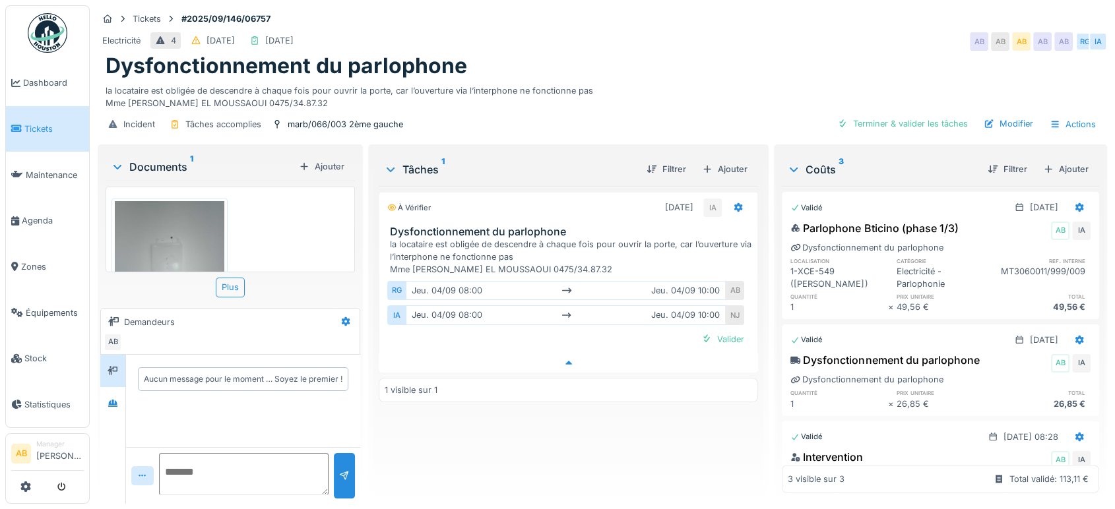
scroll to position [11, 0]
click at [175, 159] on div "Documents 1" at bounding box center [202, 167] width 183 height 16
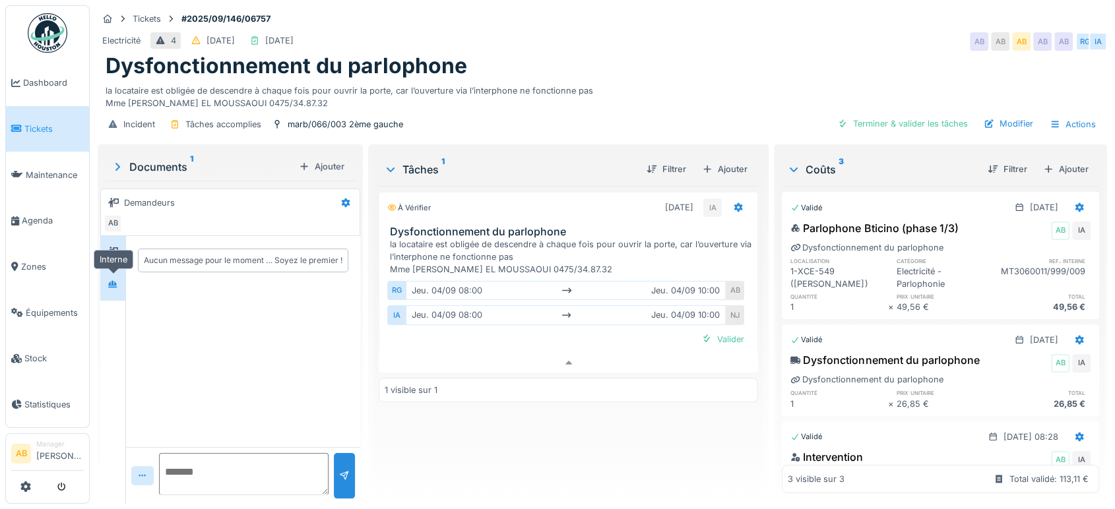
click at [113, 280] on icon at bounding box center [112, 283] width 9 height 7
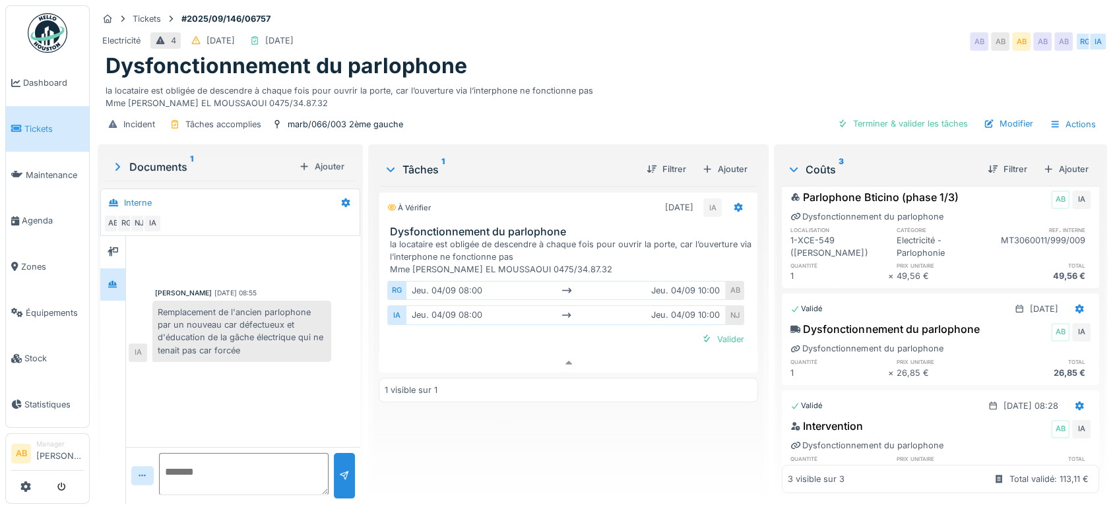
scroll to position [0, 0]
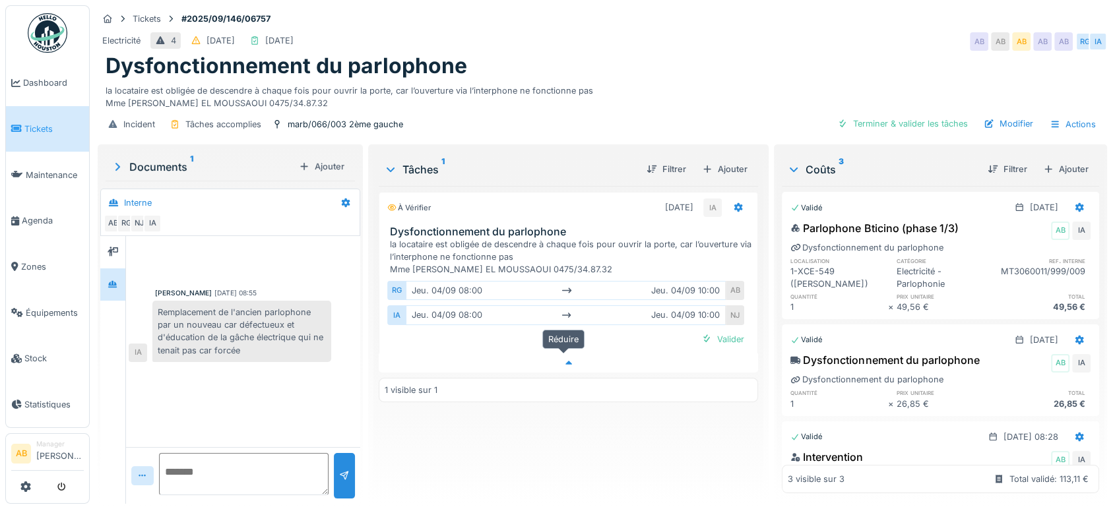
click at [563, 359] on icon at bounding box center [568, 363] width 11 height 9
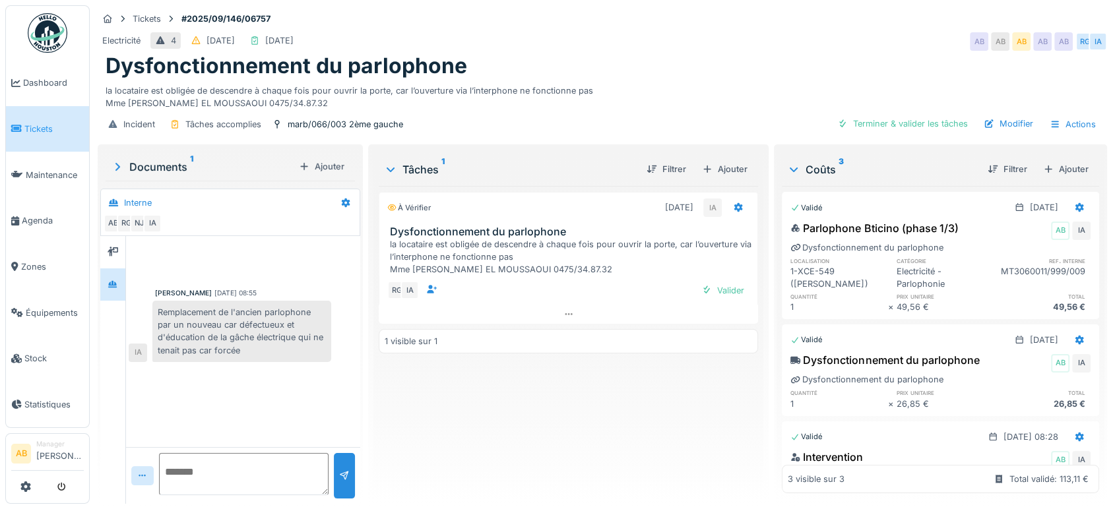
click at [561, 313] on div "À vérifier 04/09/2025 IA Dysfonctionnement du parlophone la locataire est oblig…" at bounding box center [568, 339] width 379 height 307
click at [569, 305] on div at bounding box center [568, 314] width 379 height 19
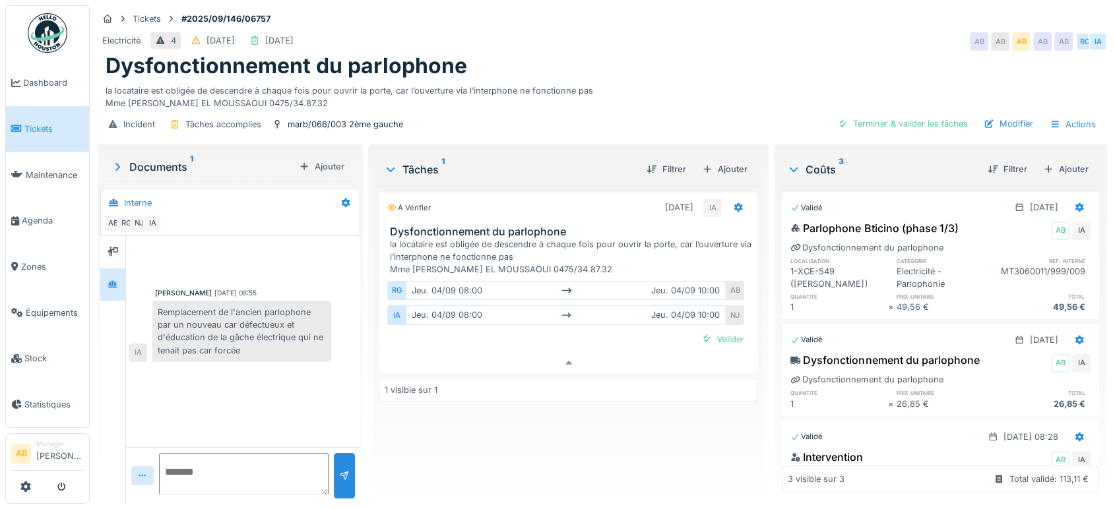
click at [53, 15] on img at bounding box center [48, 33] width 40 height 40
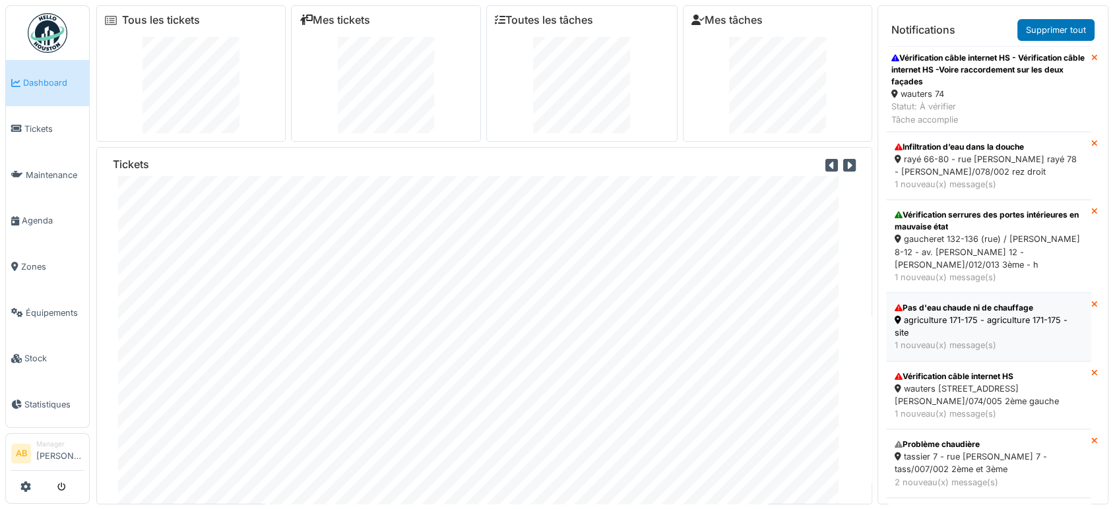
scroll to position [406, 0]
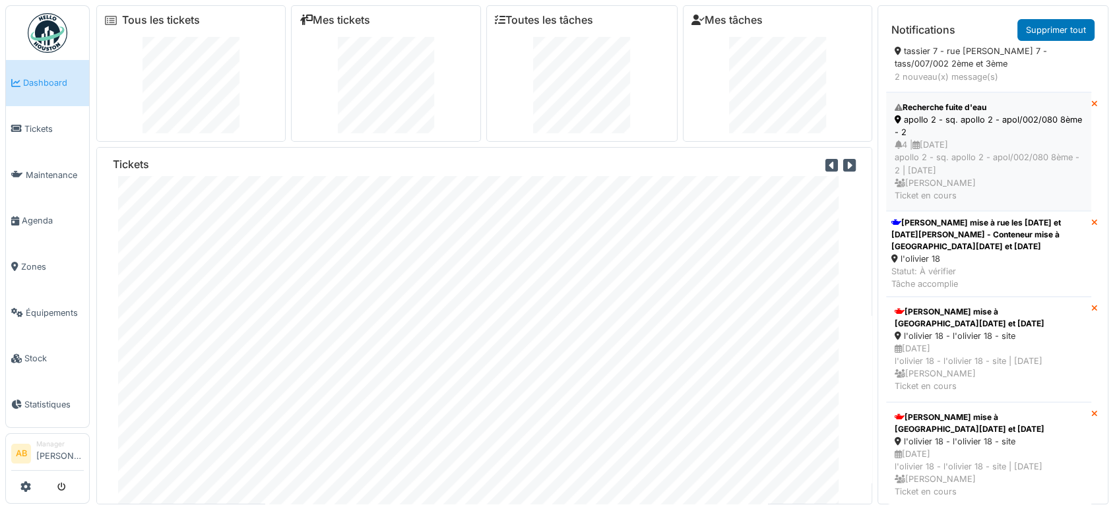
click at [973, 115] on div "apollo 2 - sq. apollo 2 - apol/002/080 8ème - 2" at bounding box center [989, 125] width 188 height 25
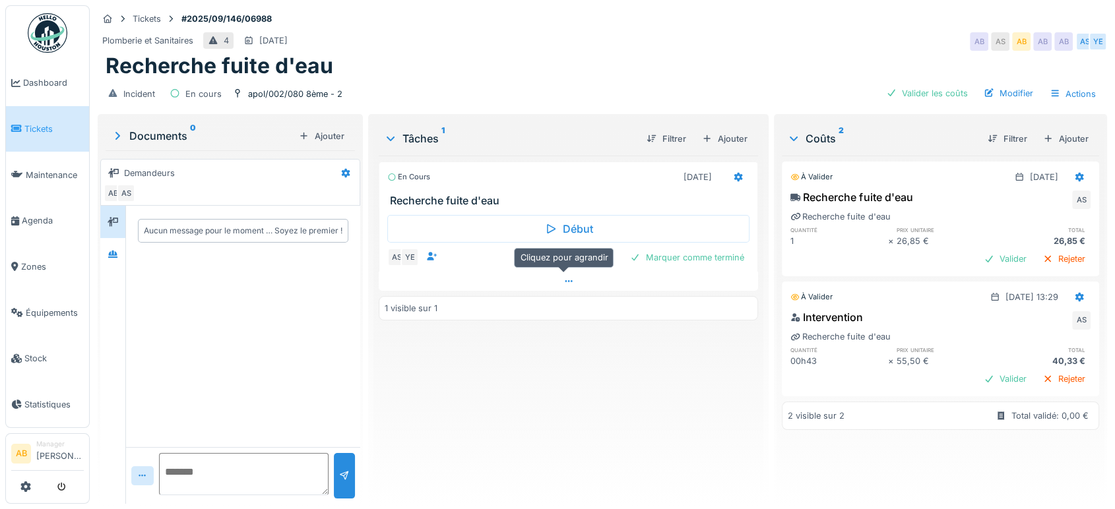
click at [503, 281] on div at bounding box center [568, 281] width 379 height 19
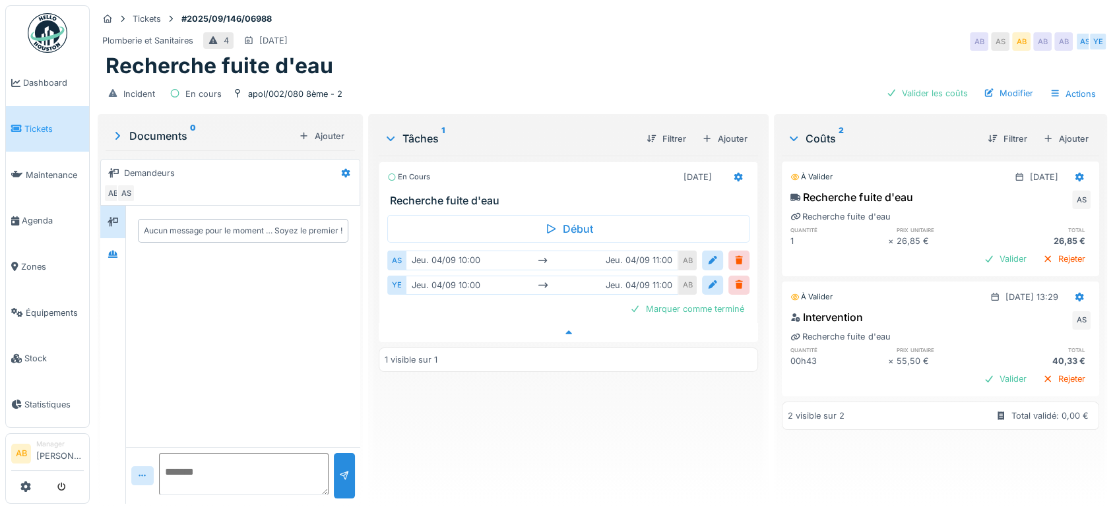
scroll to position [11, 0]
click at [113, 251] on icon at bounding box center [112, 254] width 9 height 7
click at [110, 217] on icon at bounding box center [113, 221] width 11 height 9
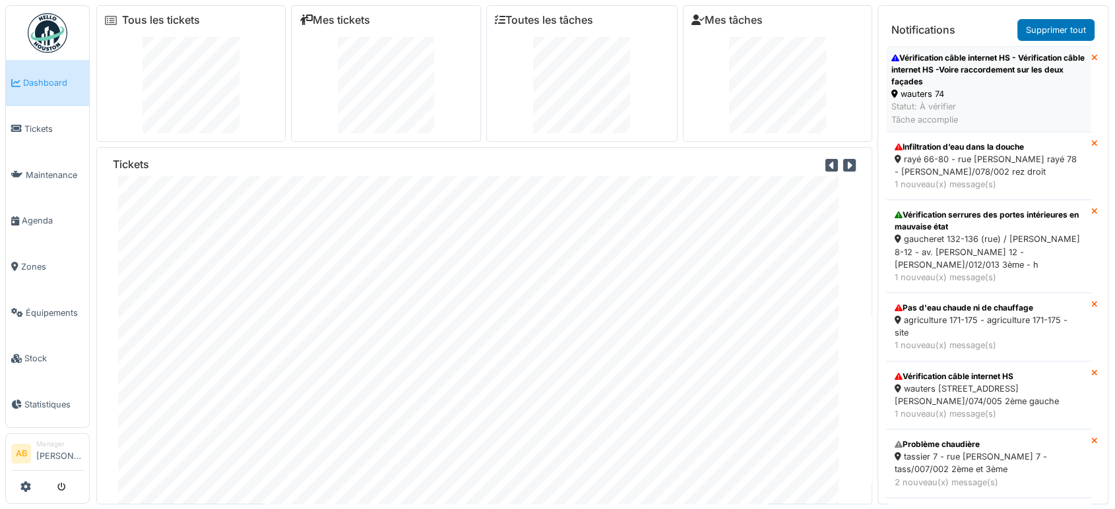
click at [915, 69] on div "Vérification câble internet HS - Vérification câble internet HS -Voire raccorde…" at bounding box center [988, 70] width 195 height 36
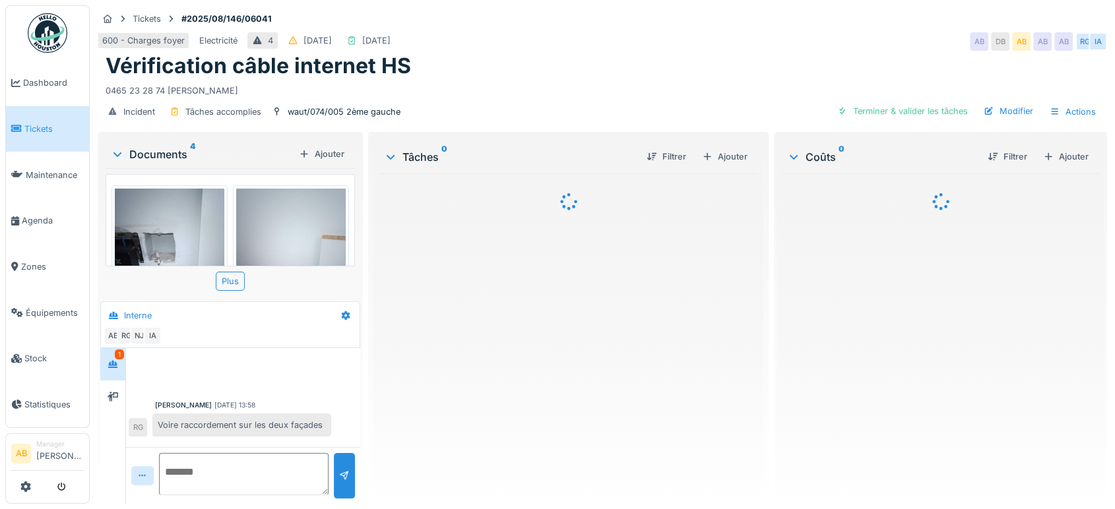
scroll to position [91, 0]
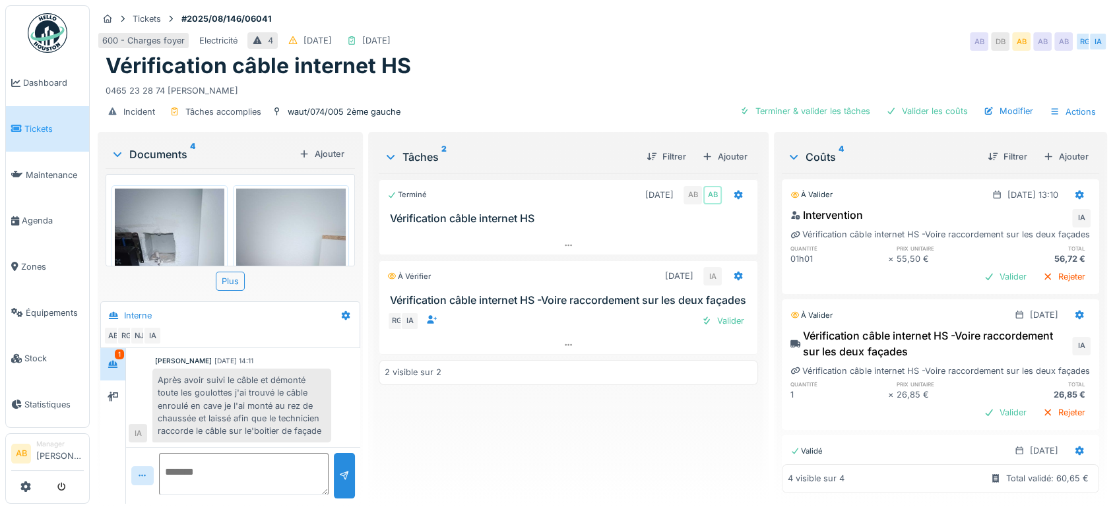
click at [162, 152] on div "Documents 4" at bounding box center [202, 154] width 183 height 16
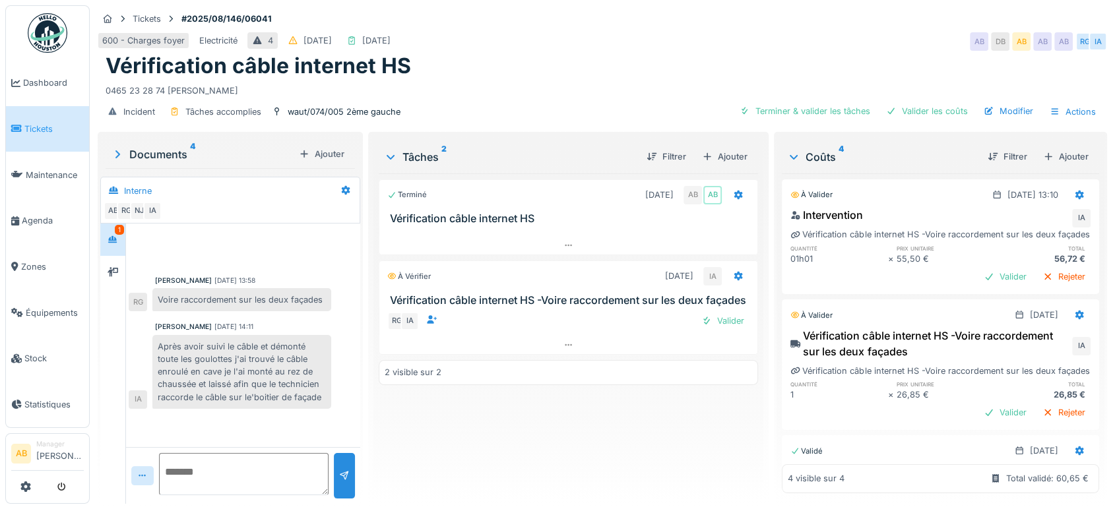
scroll to position [0, 0]
click at [121, 258] on div at bounding box center [112, 272] width 25 height 32
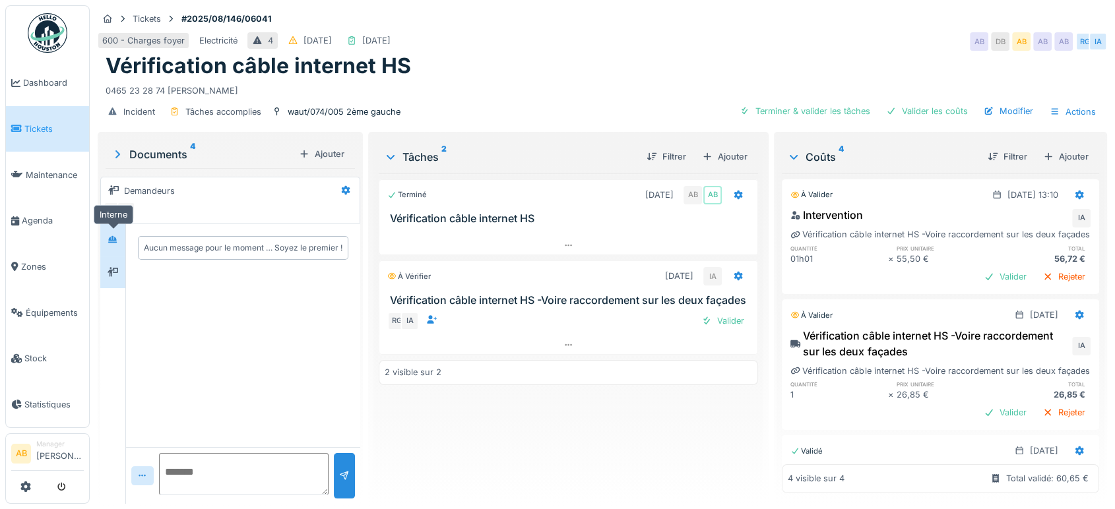
click at [117, 236] on icon at bounding box center [113, 240] width 11 height 9
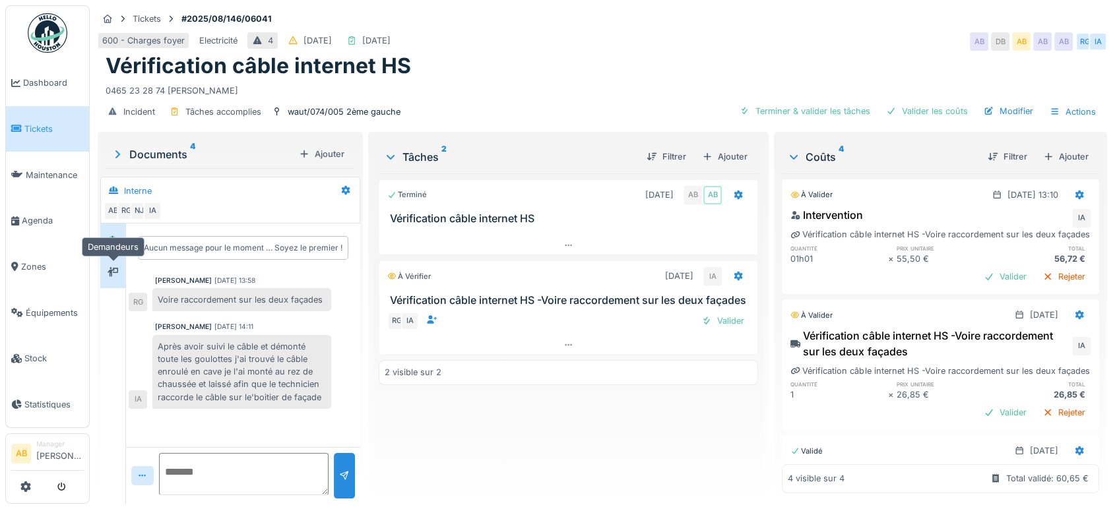
click at [113, 274] on icon at bounding box center [113, 272] width 11 height 9
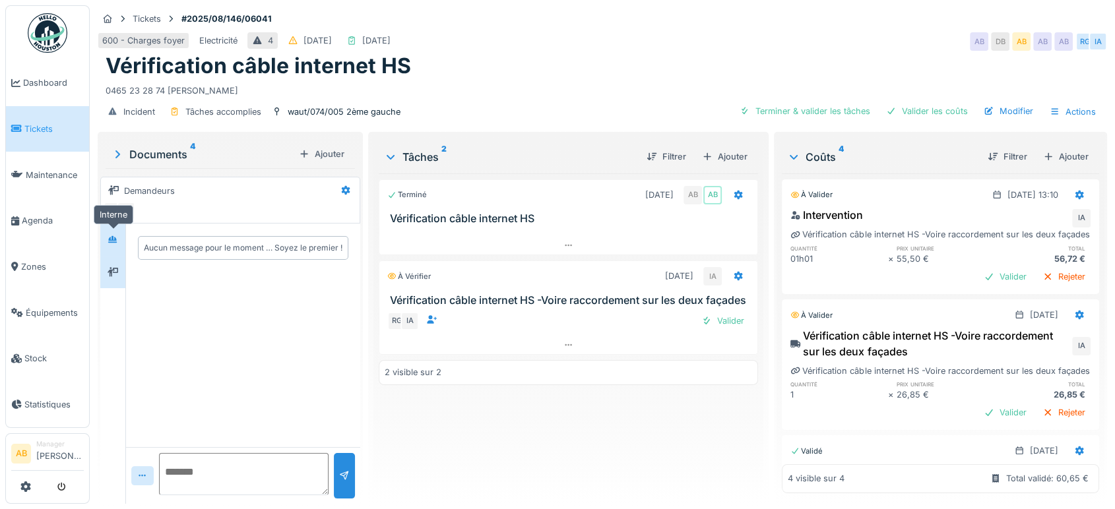
click at [110, 236] on icon at bounding box center [113, 240] width 11 height 9
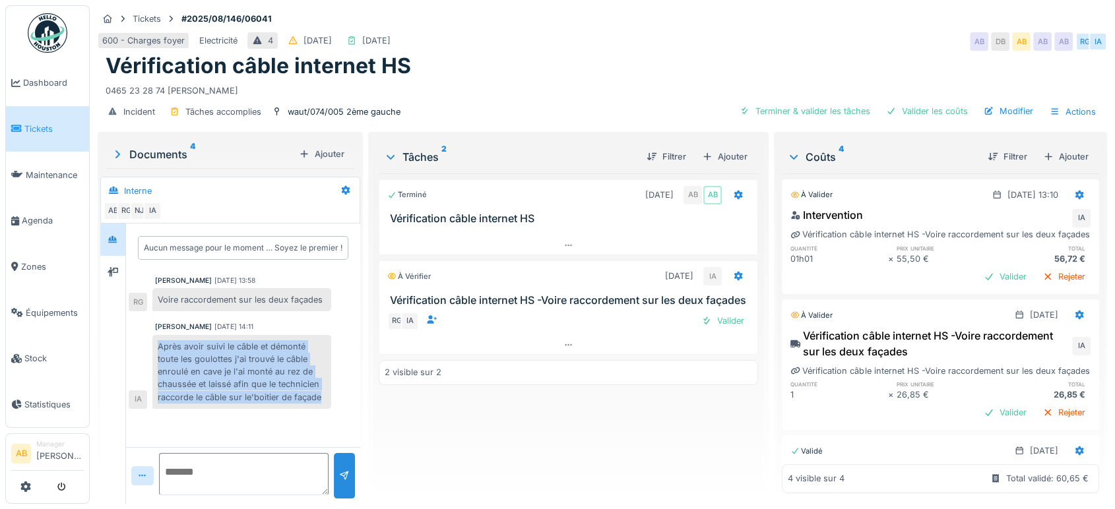
drag, startPoint x: 320, startPoint y: 396, endPoint x: 154, endPoint y: 352, distance: 172.0
click at [154, 352] on div "Après avoir suivi le câble et démonté toute les goulottes j'ai trouvé le câble …" at bounding box center [241, 372] width 179 height 74
click at [158, 347] on div "Après avoir suivi le câble et démonté toute les goulottes j'ai trouvé le câble …" at bounding box center [241, 372] width 179 height 74
drag, startPoint x: 158, startPoint y: 347, endPoint x: 336, endPoint y: 395, distance: 185.0
click at [336, 395] on div "Ilyas Allam hanin 04/09/2025 14:11 Après avoir suivi le câble et démonté toute …" at bounding box center [243, 365] width 229 height 86
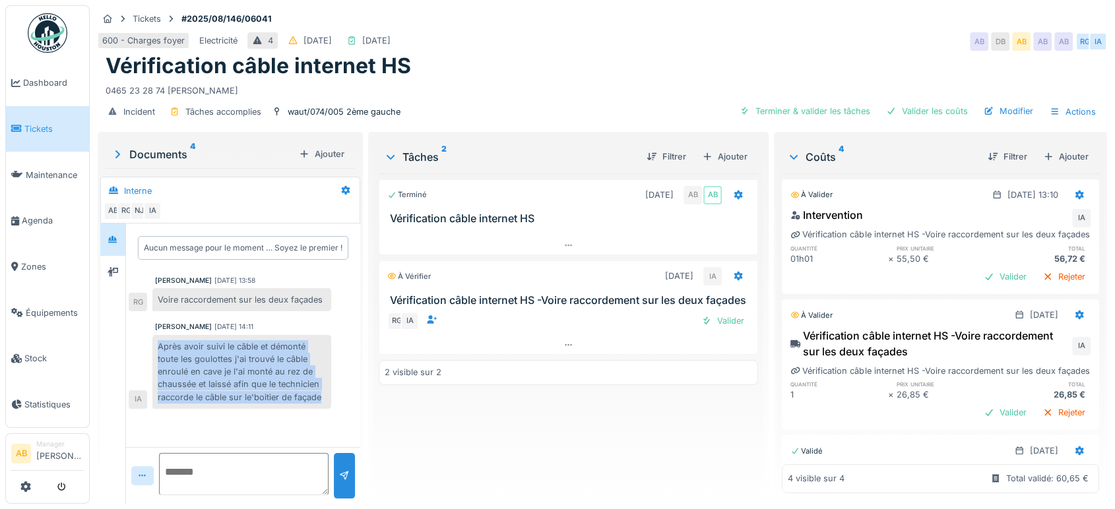
click at [321, 395] on div "Après avoir suivi le câble et démonté toute les goulottes j'ai trouvé le câble …" at bounding box center [241, 372] width 179 height 74
drag, startPoint x: 321, startPoint y: 395, endPoint x: 148, endPoint y: 346, distance: 180.2
click at [148, 346] on div "Après avoir suivi le câble et démonté toute les goulottes j'ai trouvé le câble …" at bounding box center [230, 372] width 203 height 74
click at [53, 24] on img at bounding box center [48, 33] width 40 height 40
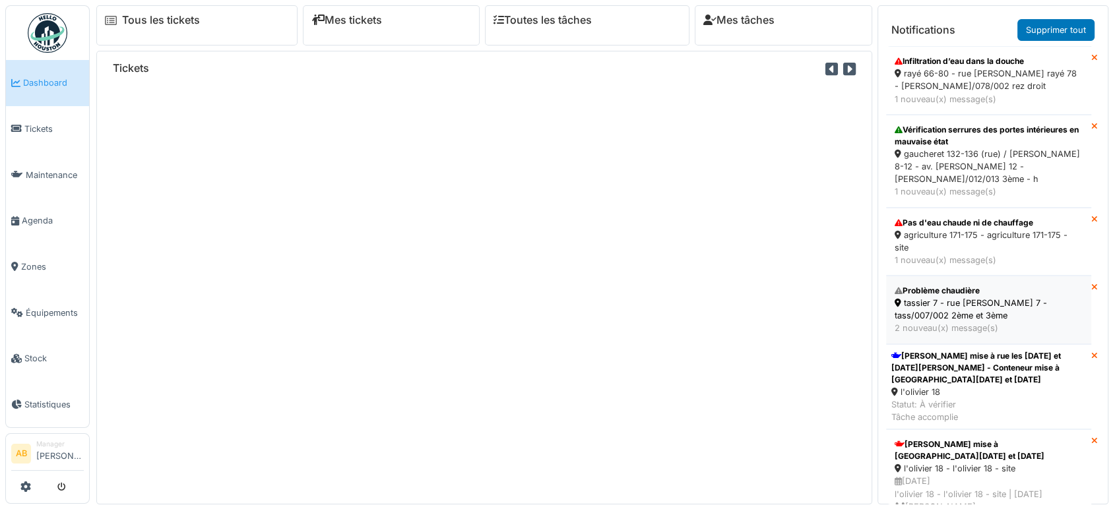
scroll to position [133, 0]
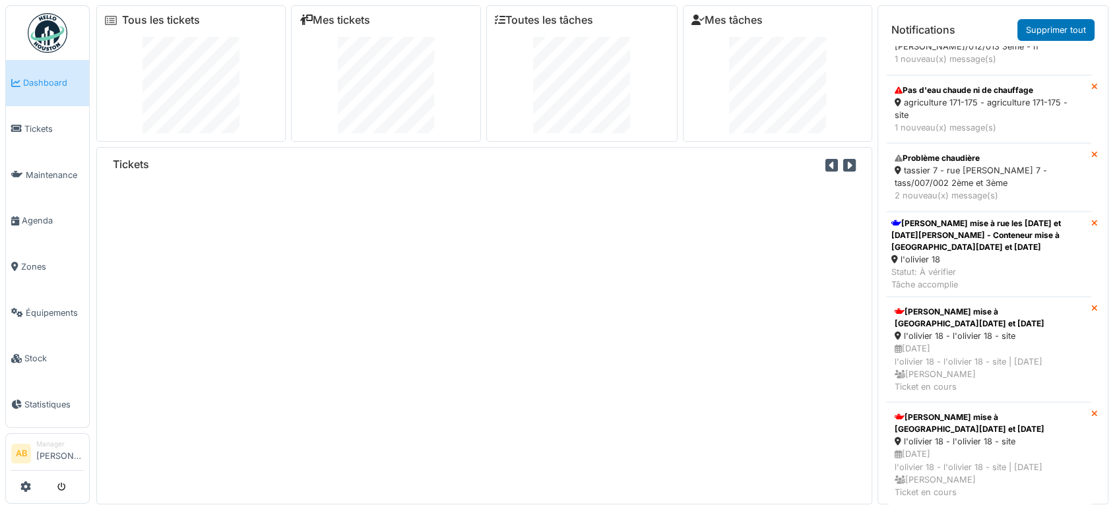
click at [744, 311] on div "Tickets" at bounding box center [484, 326] width 776 height 358
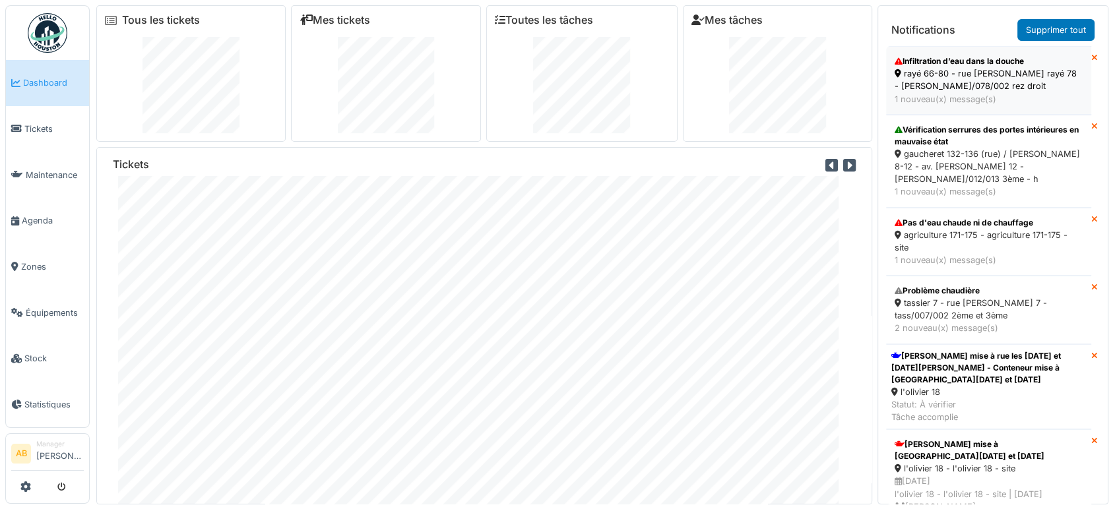
click at [999, 82] on div "rayé 66-80 - rue j. rayé 78 - raye/078/002 rez droit" at bounding box center [989, 79] width 188 height 25
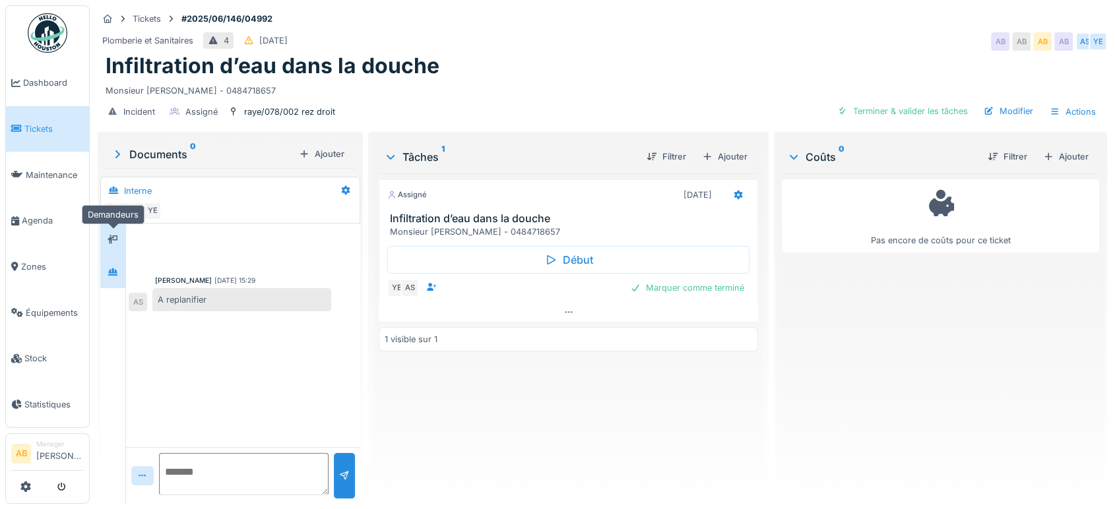
click at [116, 245] on div at bounding box center [113, 240] width 20 height 16
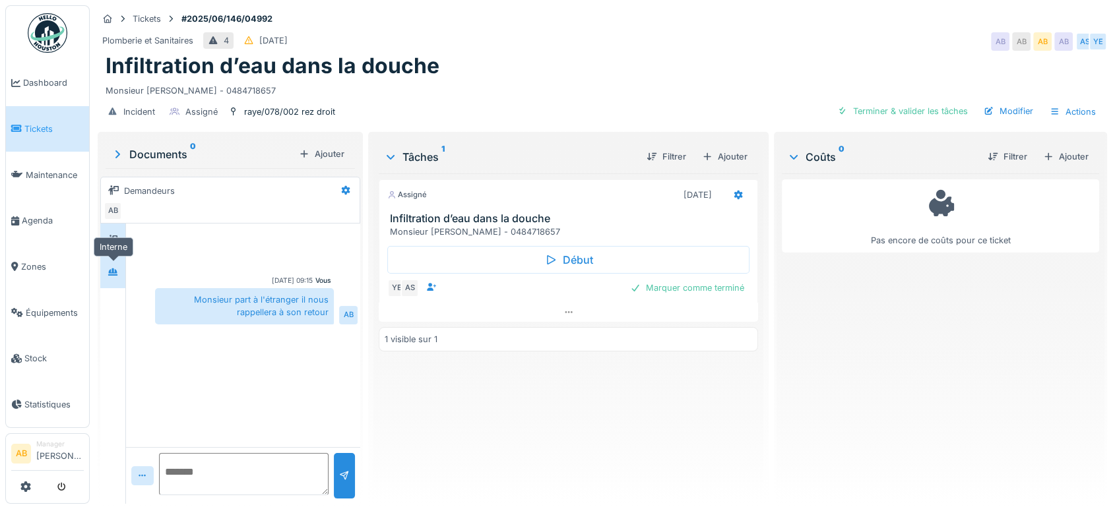
click at [113, 264] on div at bounding box center [113, 272] width 20 height 16
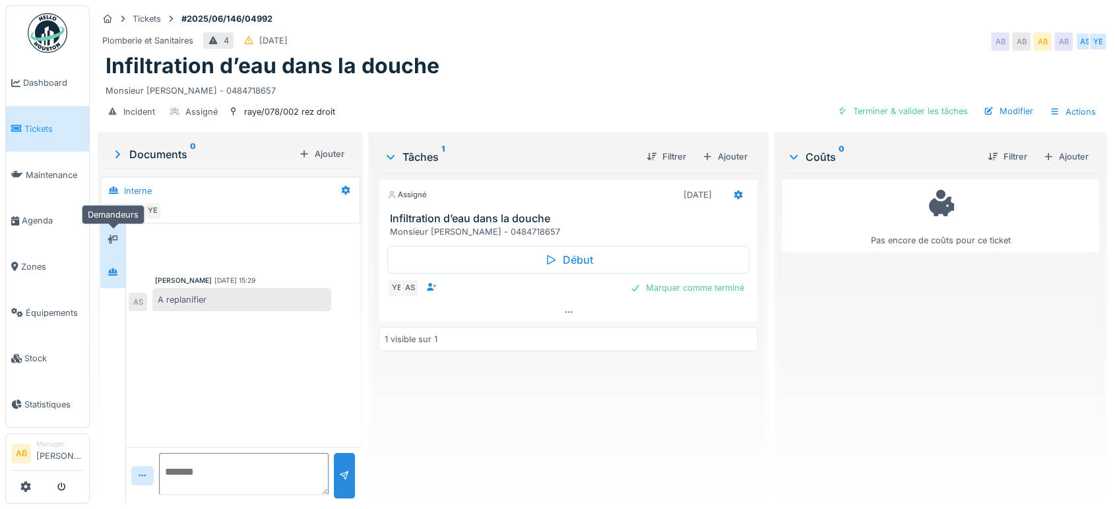
click at [113, 234] on div at bounding box center [113, 240] width 11 height 13
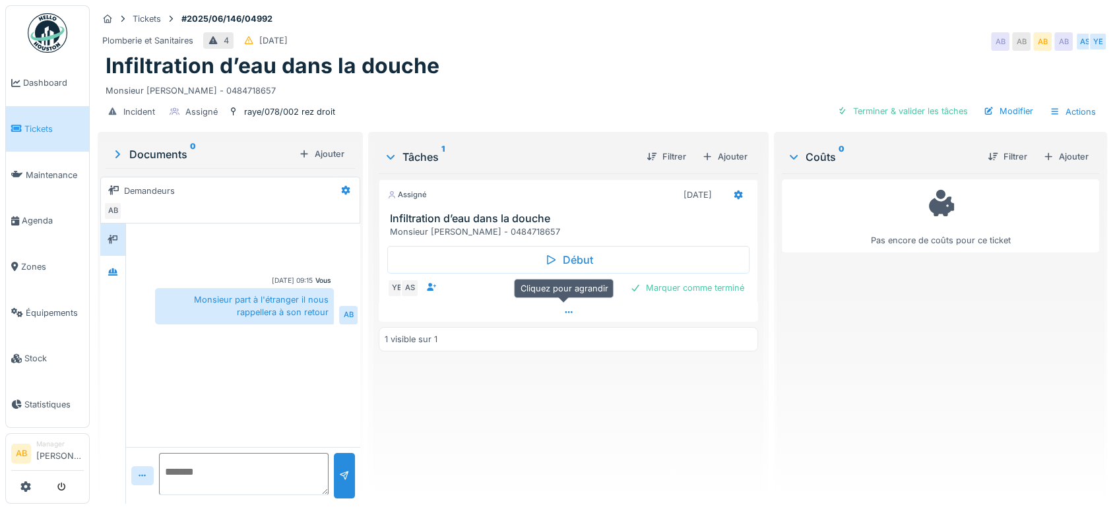
click at [470, 313] on div at bounding box center [568, 312] width 379 height 19
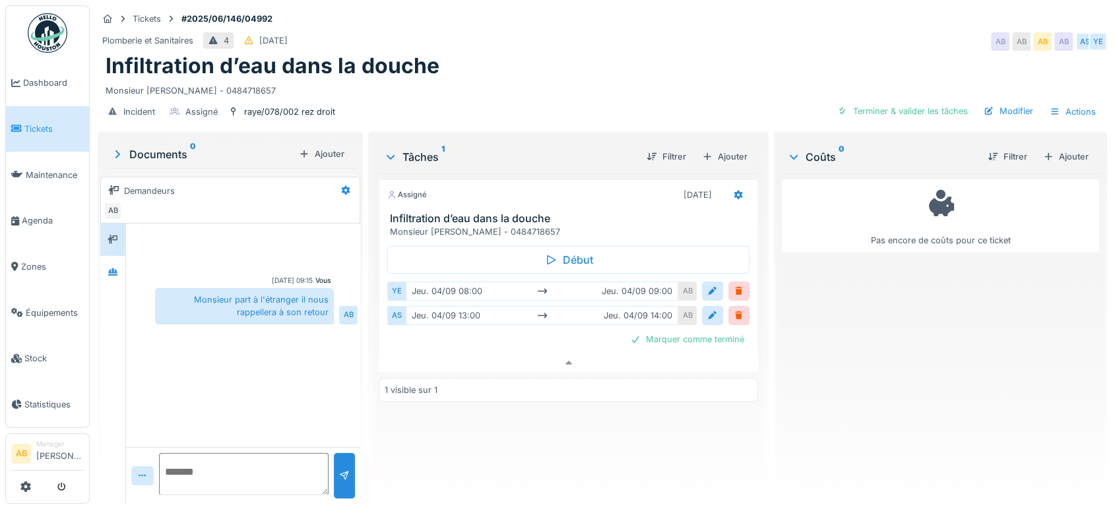
scroll to position [11, 0]
click at [114, 264] on div at bounding box center [113, 272] width 20 height 16
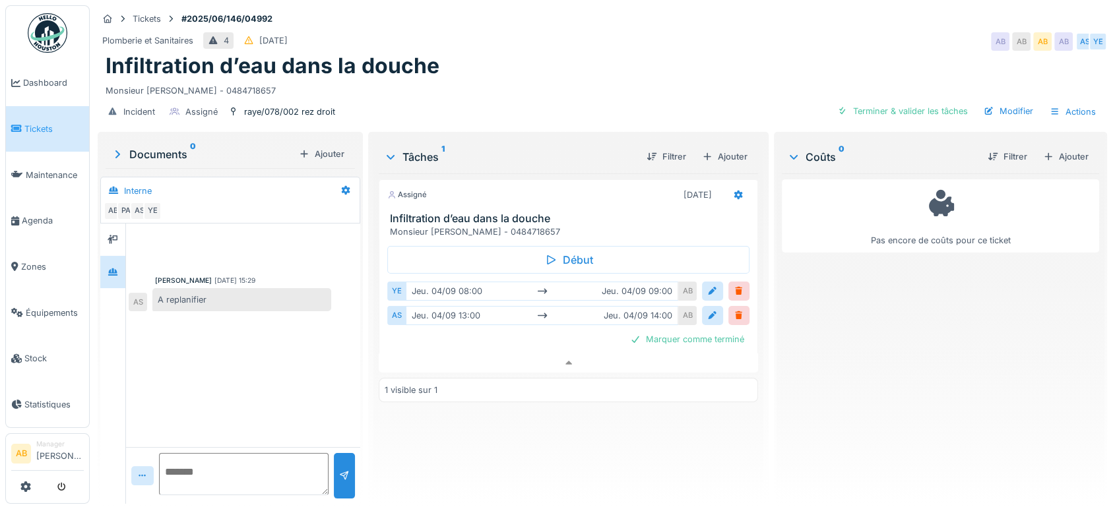
click at [228, 161] on div "Documents 0 Ajouter Interne AB PA AS YE Anouar Serifi 04/09/2025 15:29 A replan…" at bounding box center [230, 319] width 265 height 375
drag, startPoint x: 243, startPoint y: 184, endPoint x: 214, endPoint y: 154, distance: 41.5
click at [214, 154] on div "Documents 0 Ajouter Interne AB PA AS YE Anouar Serifi 04/09/2025 15:29 A replan…" at bounding box center [230, 319] width 265 height 375
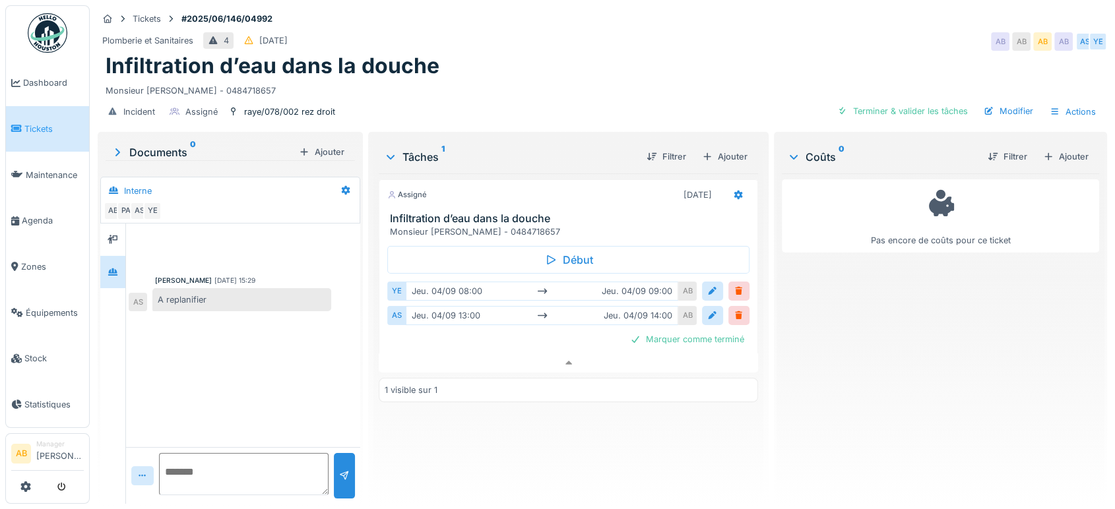
click at [272, 224] on div "Anouar Serifi 04/09/2025 15:29 A replanifier AS" at bounding box center [243, 271] width 234 height 94
click at [55, 40] on img at bounding box center [48, 33] width 40 height 40
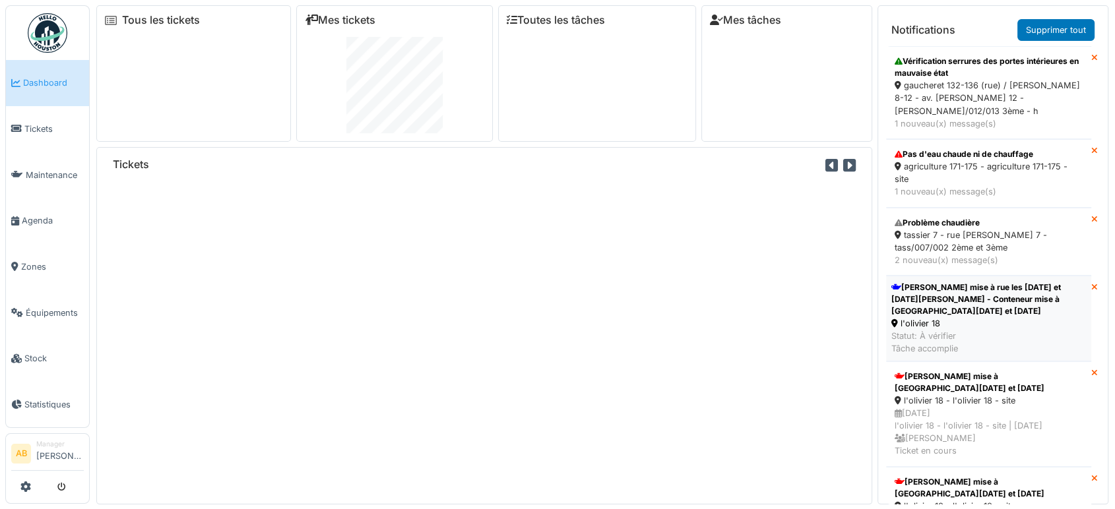
scroll to position [65, 0]
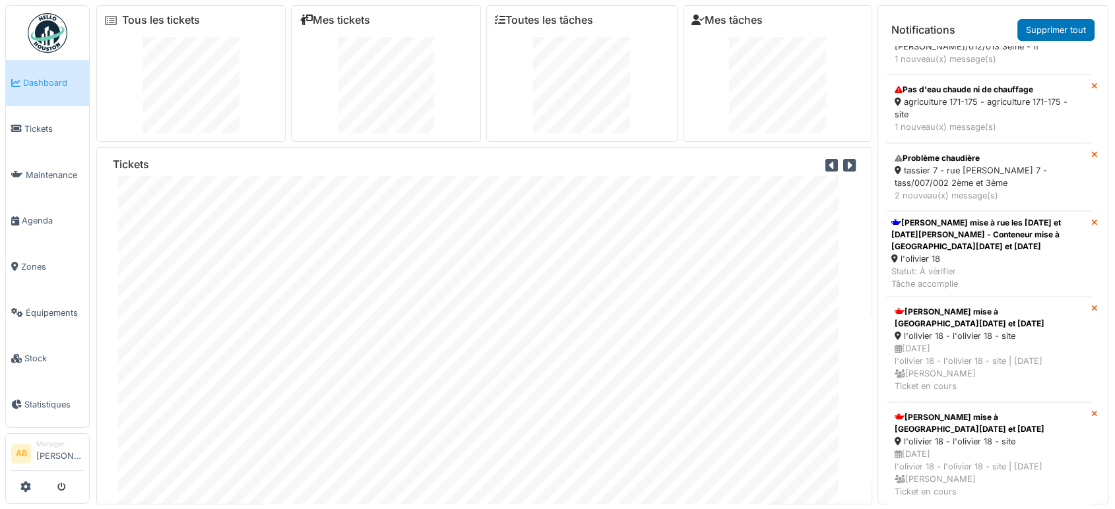
click at [49, 26] on img at bounding box center [48, 33] width 40 height 40
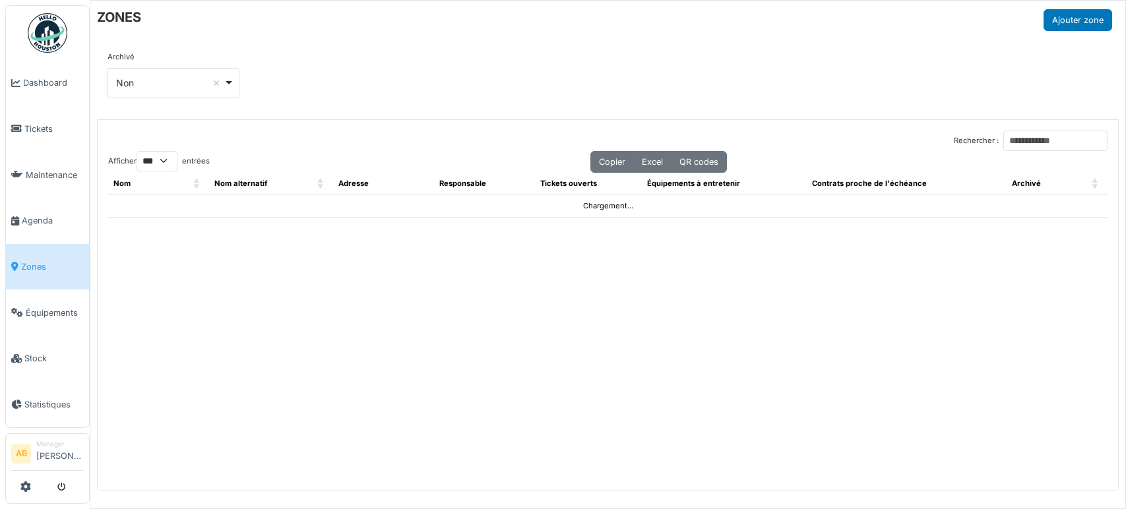
select select "***"
click at [1003, 137] on input "Rechercher :" at bounding box center [1055, 141] width 104 height 20
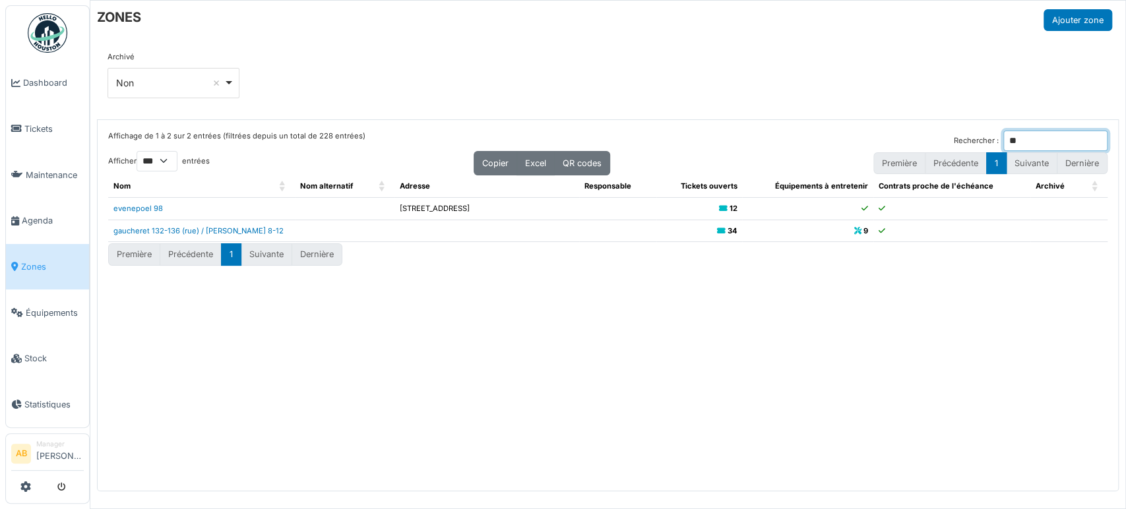
type input "*"
type input "****"
click at [160, 230] on link "constitution 23" at bounding box center [140, 230] width 54 height 9
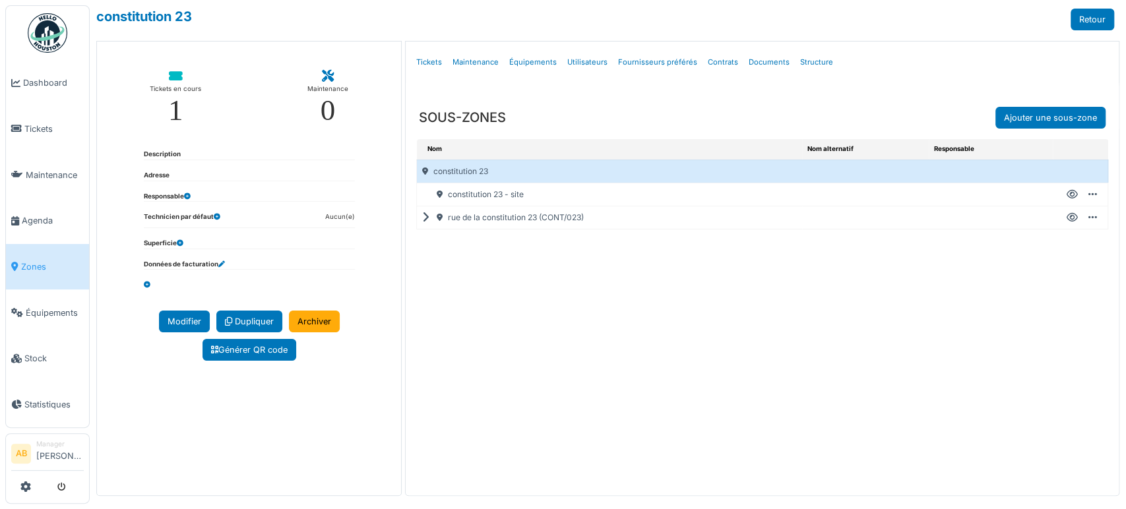
click at [423, 218] on icon at bounding box center [428, 218] width 13 height 1
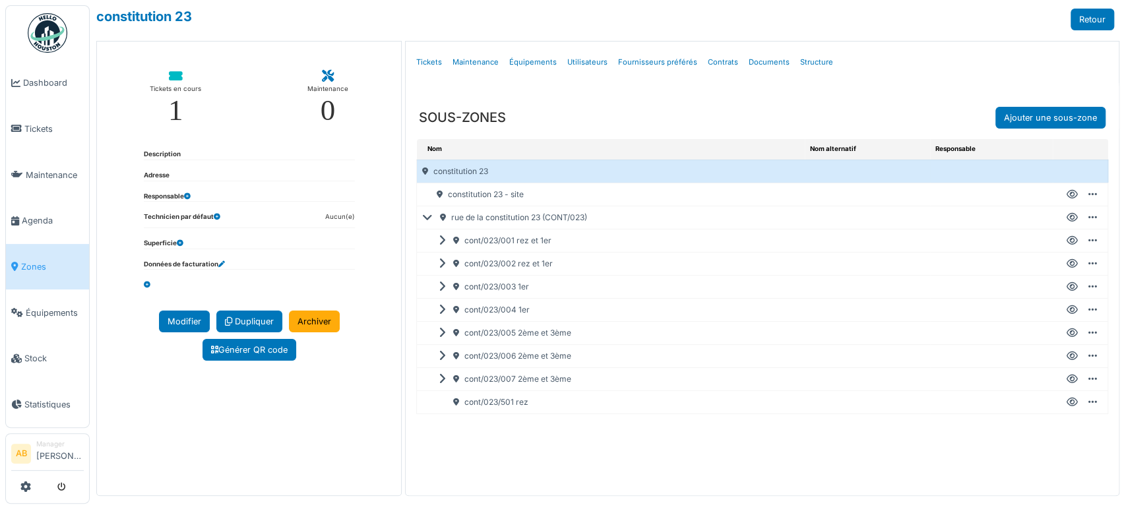
click at [1067, 379] on icon at bounding box center [1072, 379] width 11 height 1
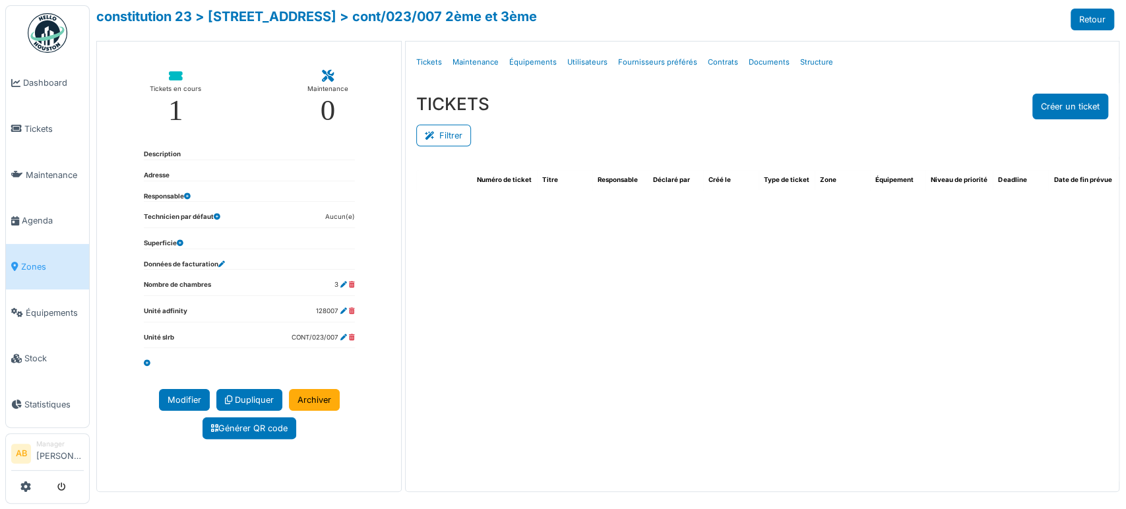
select select "***"
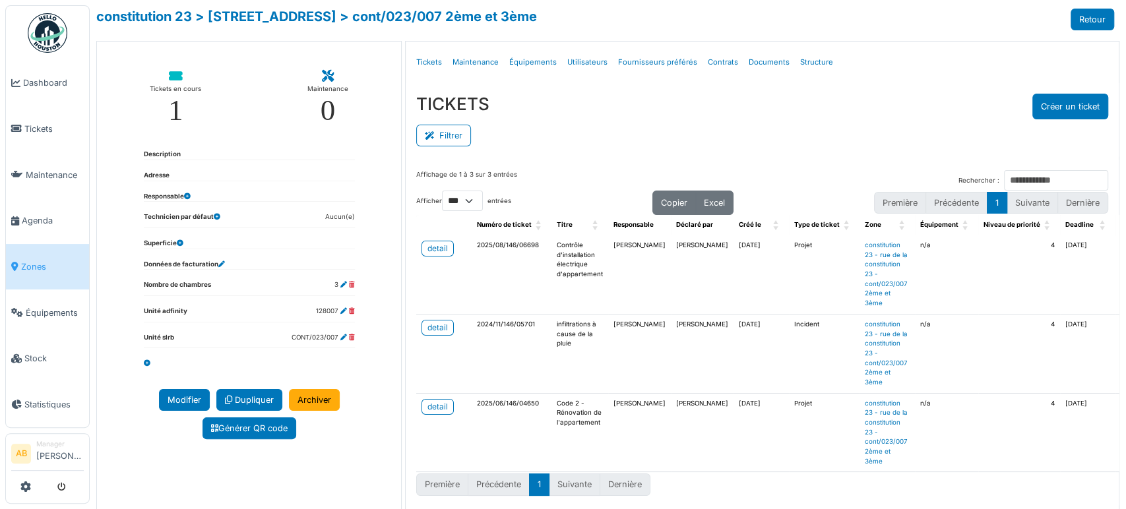
scroll to position [33, 0]
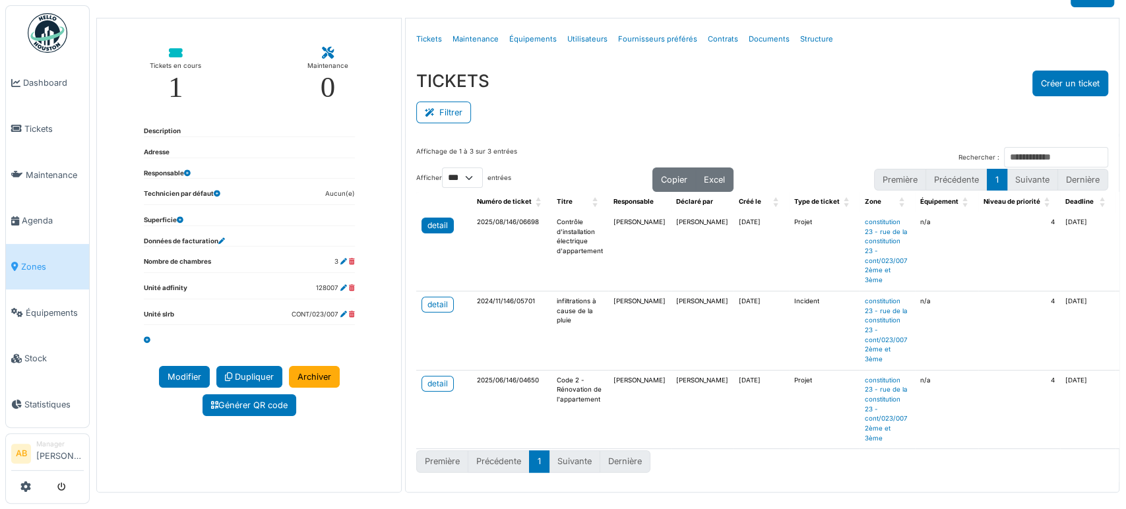
click at [439, 220] on div "detail" at bounding box center [437, 226] width 20 height 12
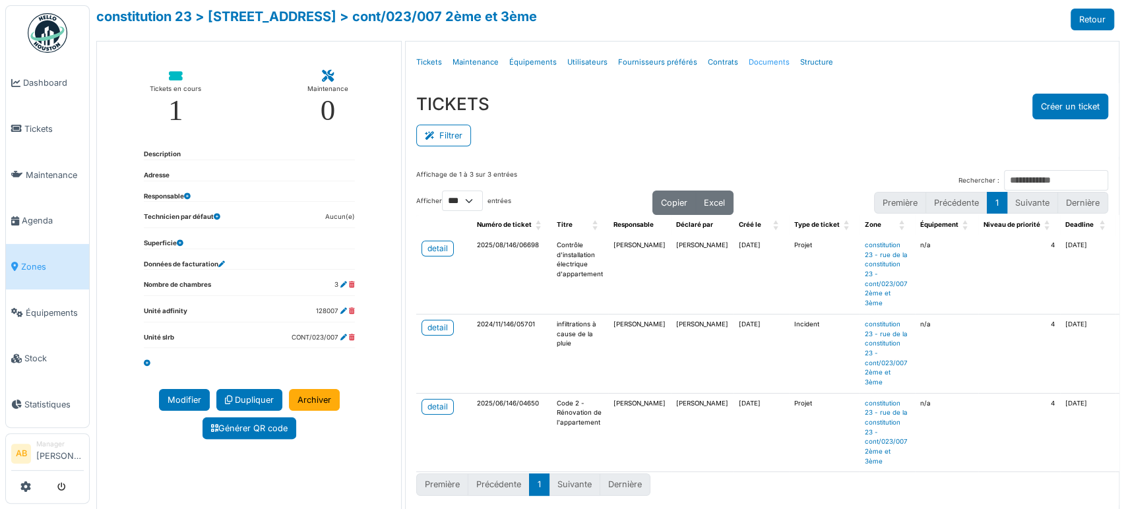
click at [744, 57] on link "Documents" at bounding box center [769, 62] width 51 height 31
select select "***"
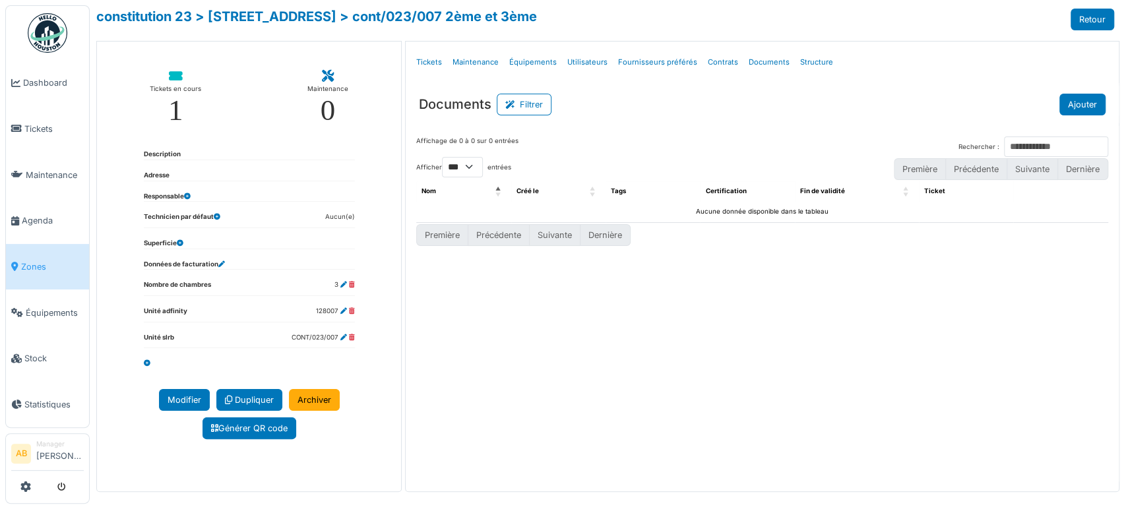
click at [1075, 104] on button "Ajouter" at bounding box center [1083, 105] width 46 height 22
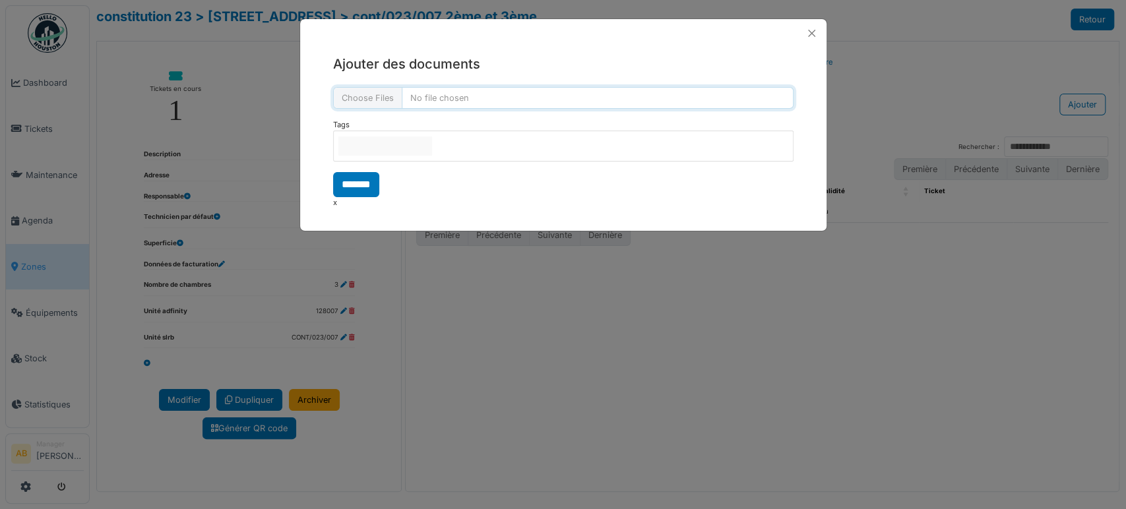
click at [370, 90] on input "file" at bounding box center [563, 98] width 460 height 22
type input "**********"
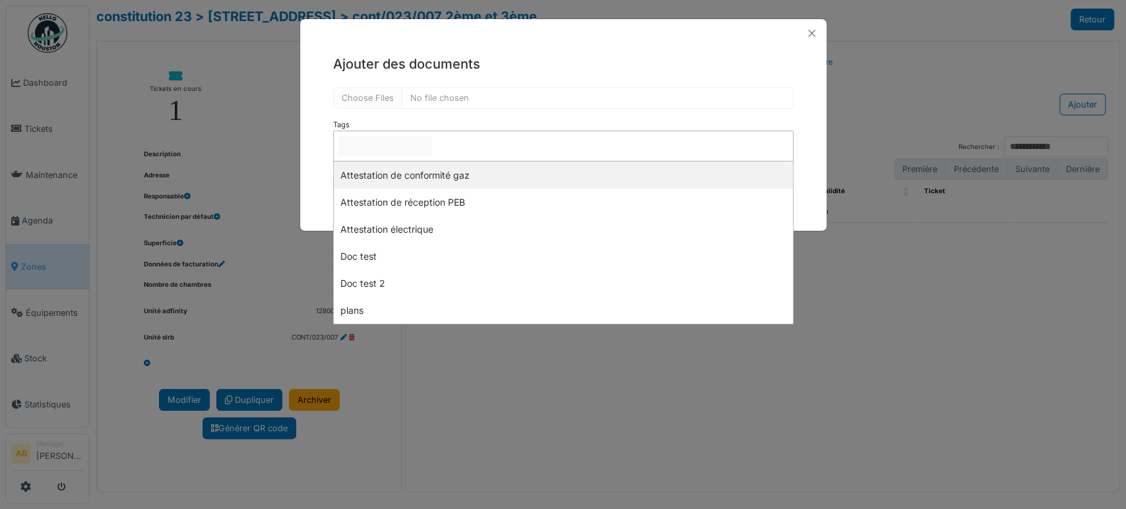
click at [406, 146] on input "null" at bounding box center [385, 146] width 94 height 19
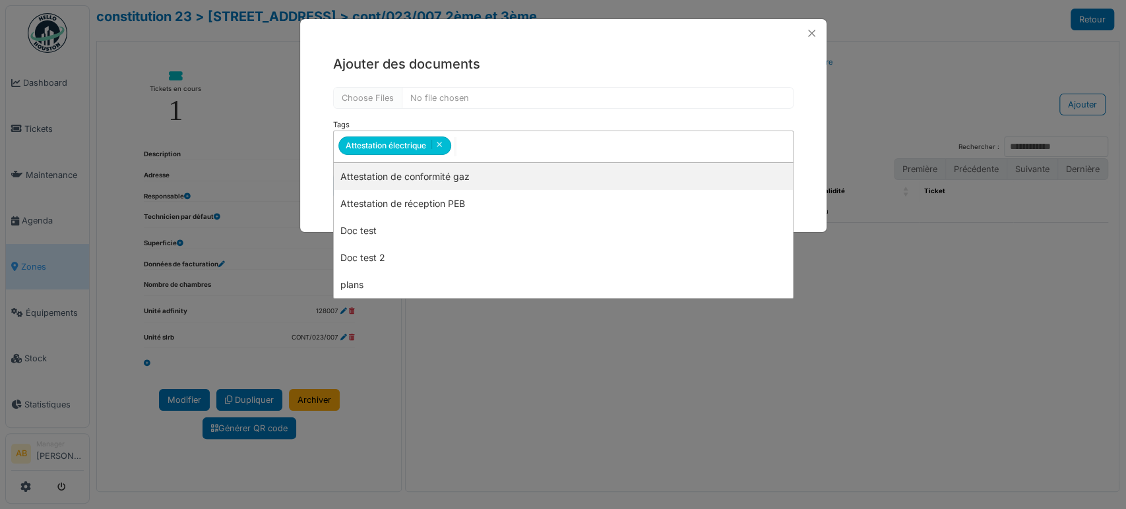
click at [452, 119] on div "**********" at bounding box center [563, 146] width 460 height 54
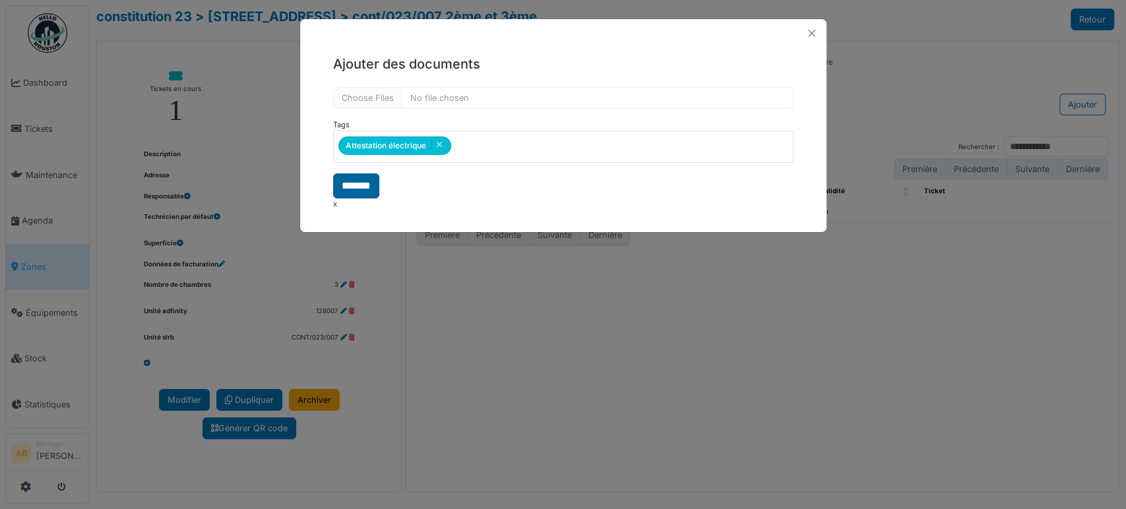
click at [366, 187] on input "*******" at bounding box center [356, 186] width 46 height 25
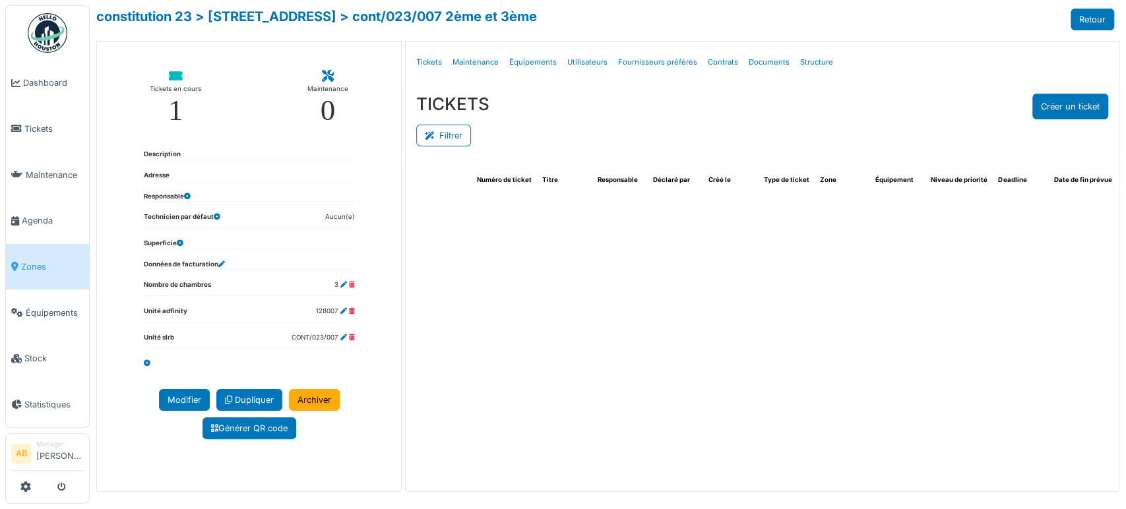
select select "***"
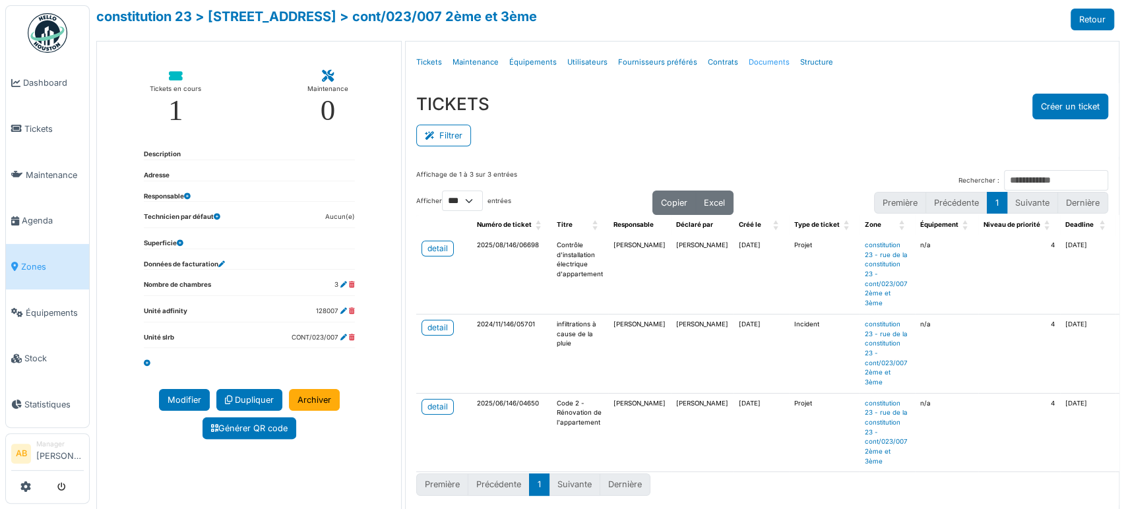
click at [763, 57] on link "Documents" at bounding box center [769, 62] width 51 height 31
select select "***"
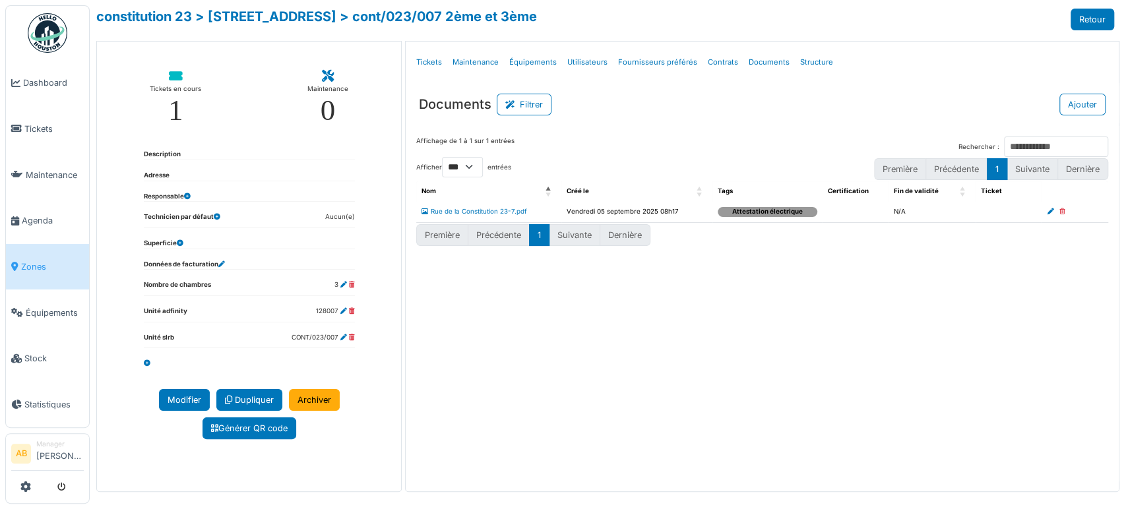
click at [761, 341] on div "Affichage de 1 à 1 sur 1 entrées Rechercher : Afficher ** ** *** *** entrées Pr…" at bounding box center [762, 305] width 713 height 358
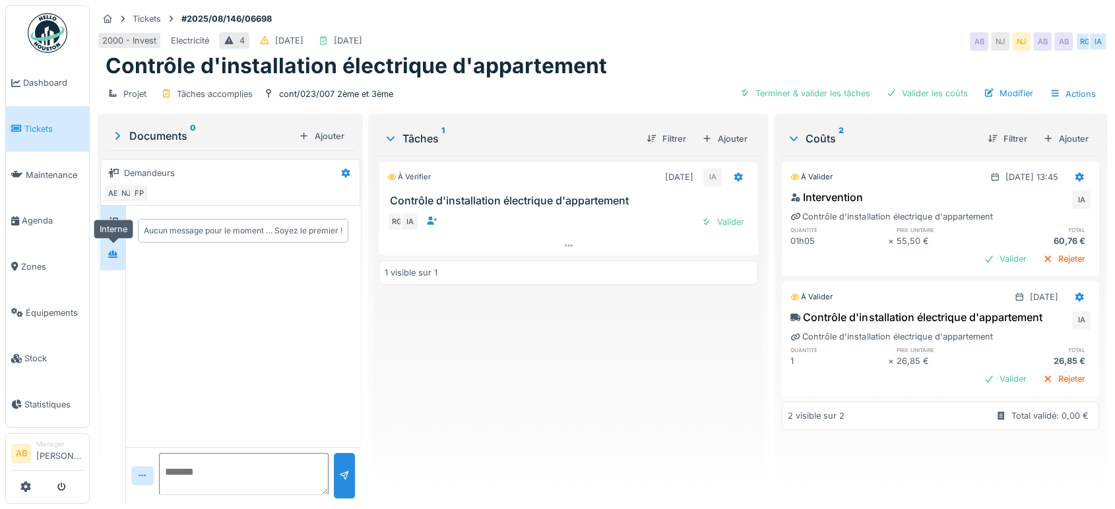
click at [107, 249] on div at bounding box center [113, 254] width 20 height 16
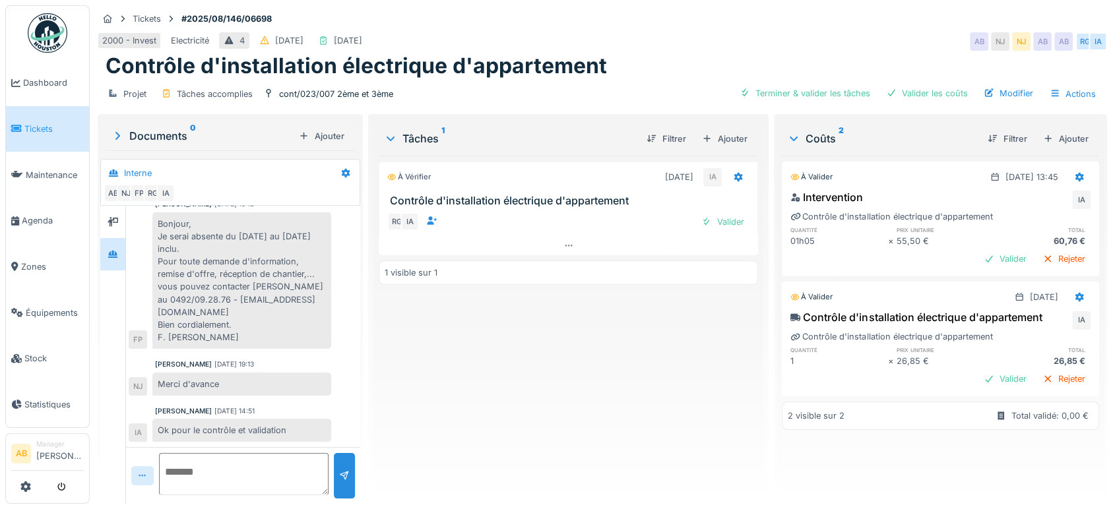
click at [142, 477] on icon at bounding box center [142, 476] width 11 height 9
click at [165, 453] on div "Fichier…" at bounding box center [162, 447] width 55 height 20
click at [976, 368] on div "Contrôle d'installation électrique d'appartement IA Contrôle d'installation éle…" at bounding box center [940, 350] width 317 height 86
click at [980, 257] on div "Valider" at bounding box center [1004, 259] width 53 height 18
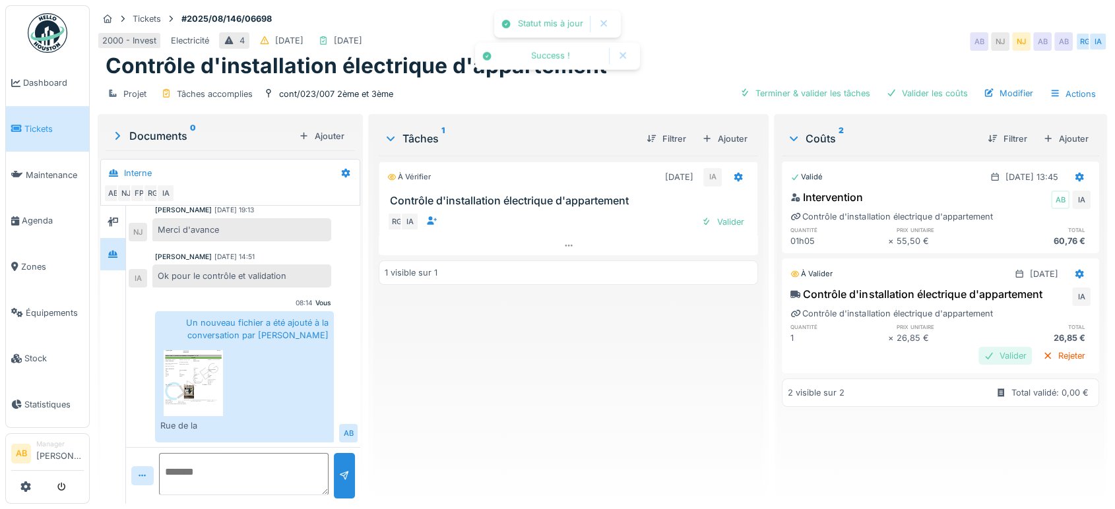
click at [978, 361] on div "Valider" at bounding box center [1004, 356] width 53 height 18
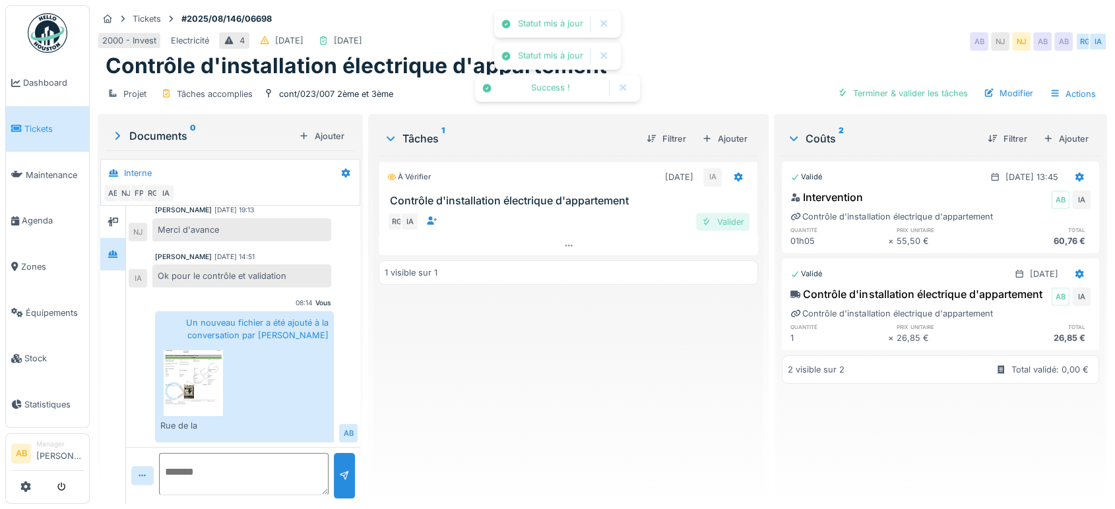
click at [726, 222] on div "Valider" at bounding box center [722, 222] width 53 height 18
click at [1051, 141] on div "Ajouter" at bounding box center [1066, 139] width 56 height 18
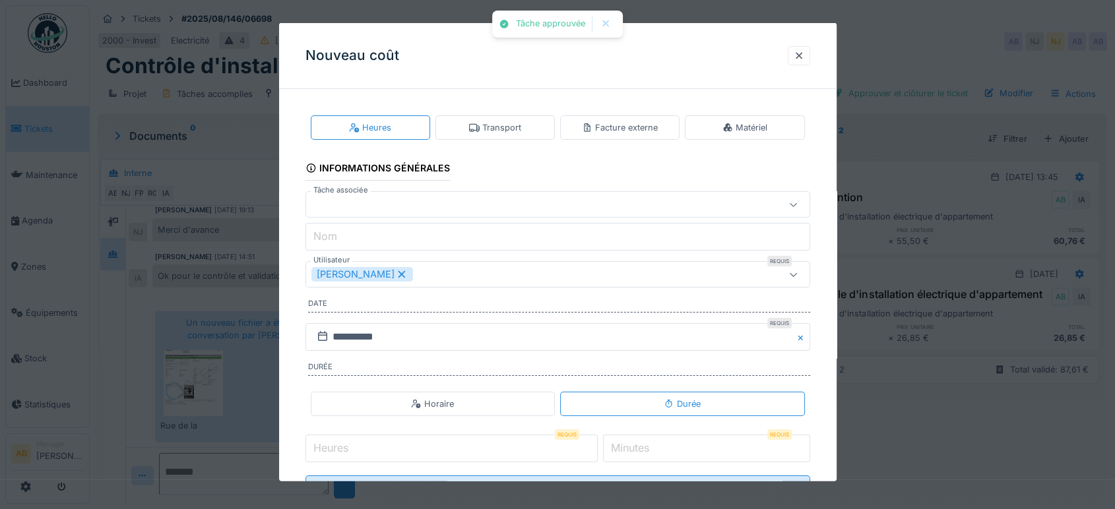
click at [632, 137] on div "Facture externe" at bounding box center [619, 127] width 119 height 24
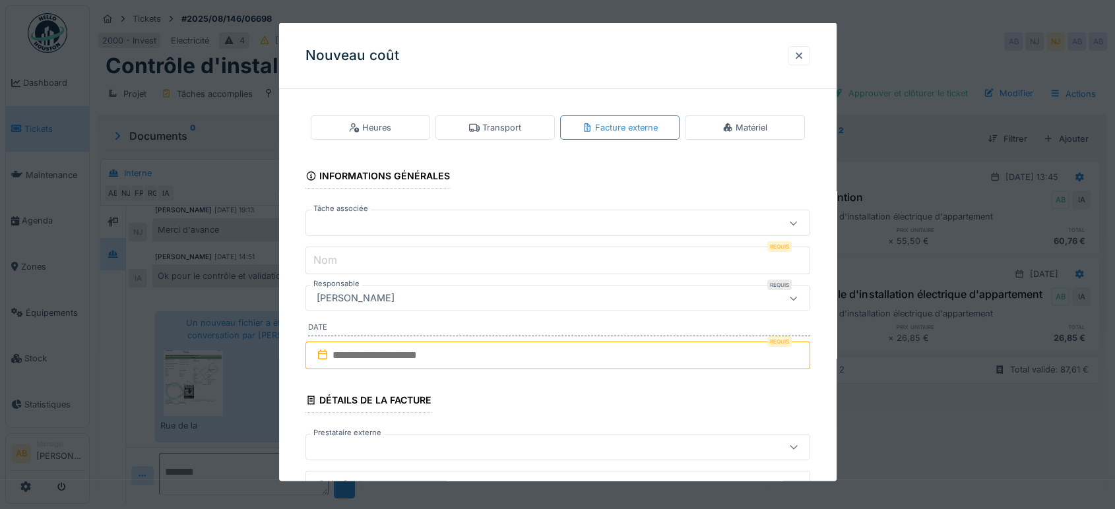
click at [491, 210] on div at bounding box center [557, 223] width 505 height 26
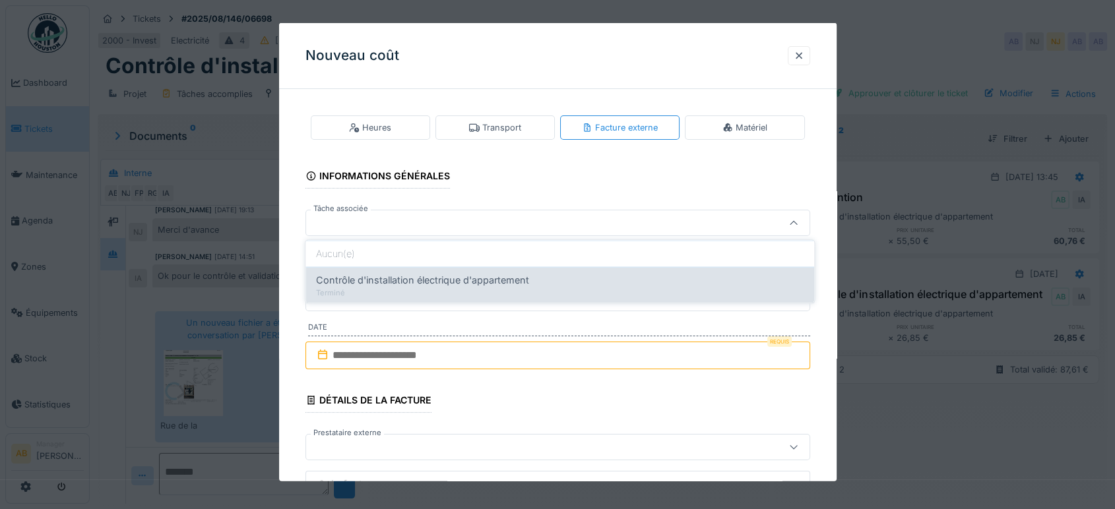
click at [472, 279] on span "Contrôle d'installation électrique d'appartement" at bounding box center [422, 280] width 213 height 15
type input "******"
type input "**********"
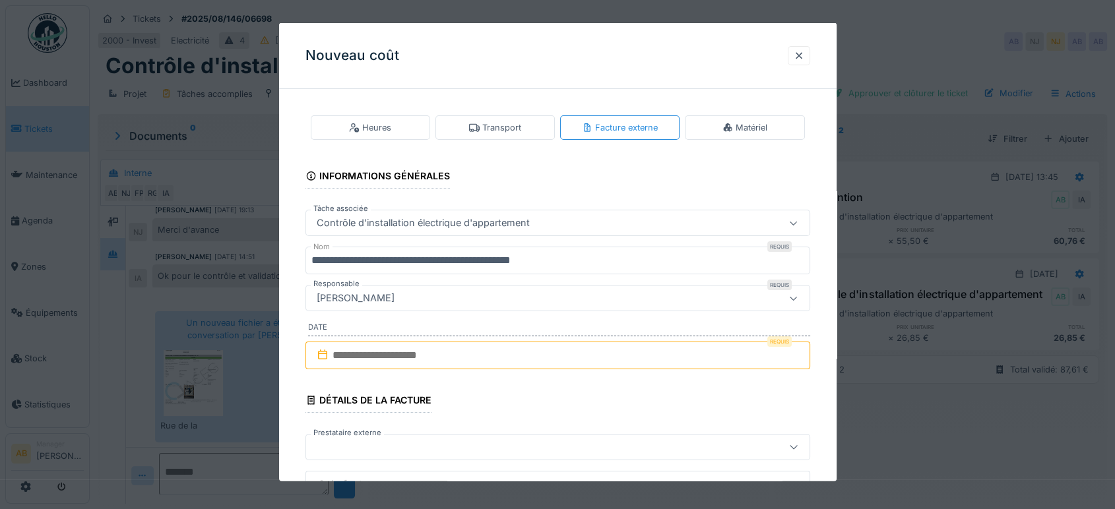
click at [496, 357] on input "text" at bounding box center [557, 356] width 505 height 28
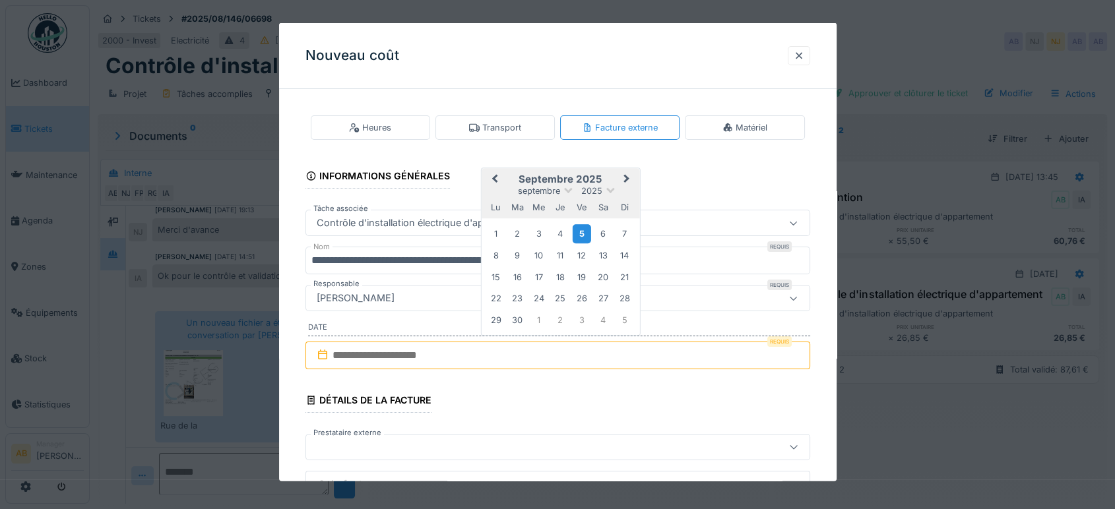
click at [581, 234] on div "5" at bounding box center [582, 233] width 18 height 19
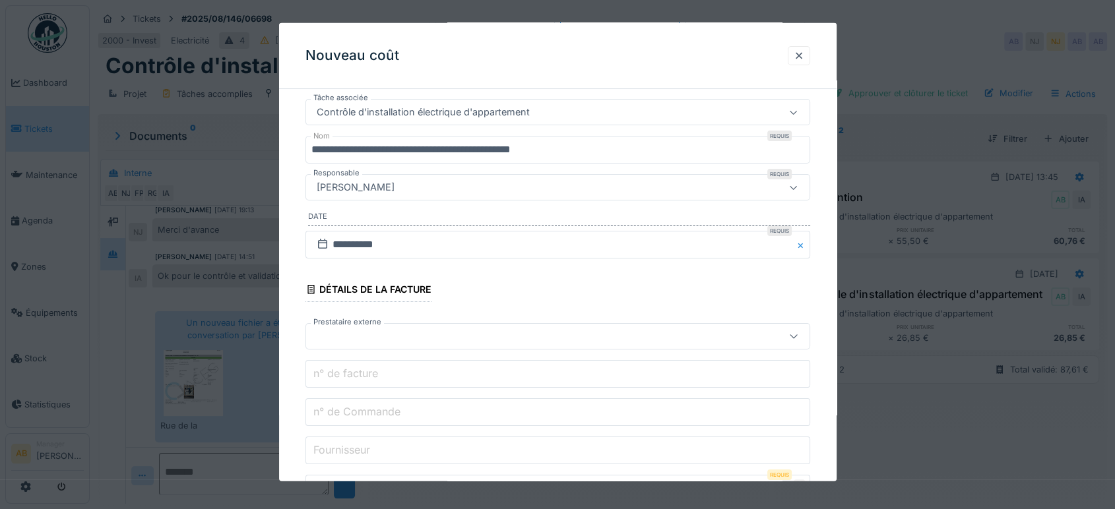
scroll to position [119, 0]
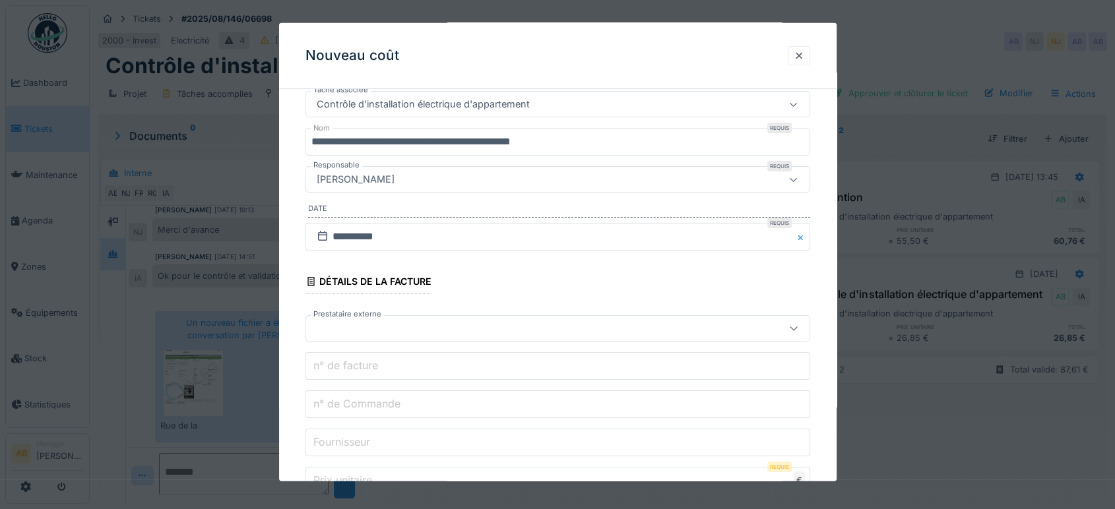
click at [423, 325] on div at bounding box center [527, 328] width 433 height 15
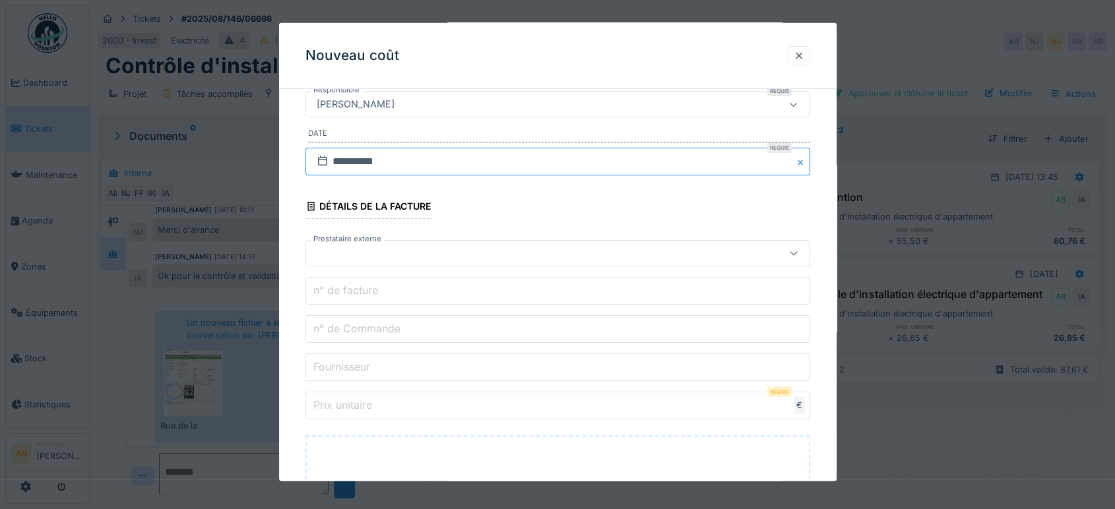
click at [468, 171] on input "**********" at bounding box center [557, 162] width 505 height 28
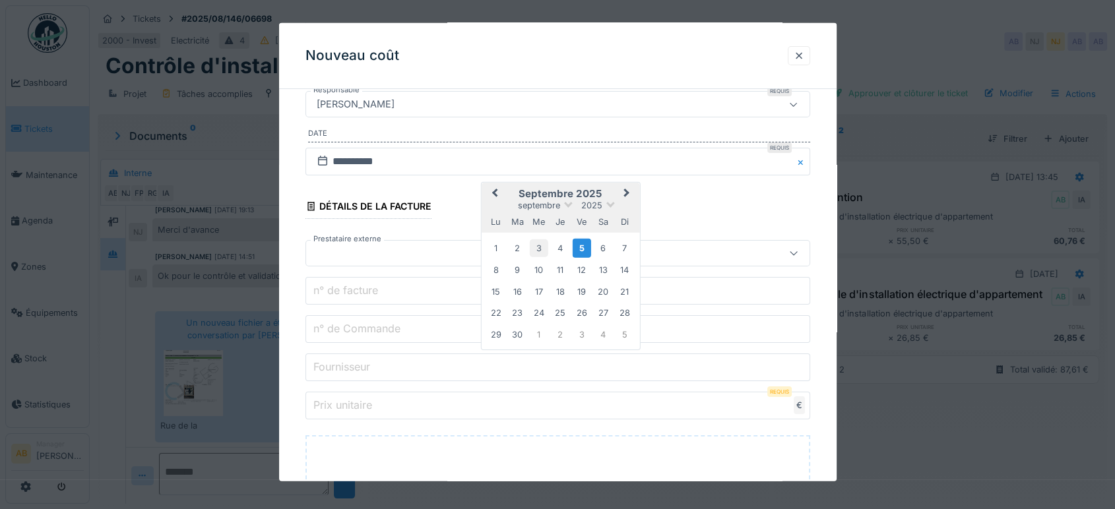
click at [538, 244] on div "3" at bounding box center [539, 248] width 18 height 18
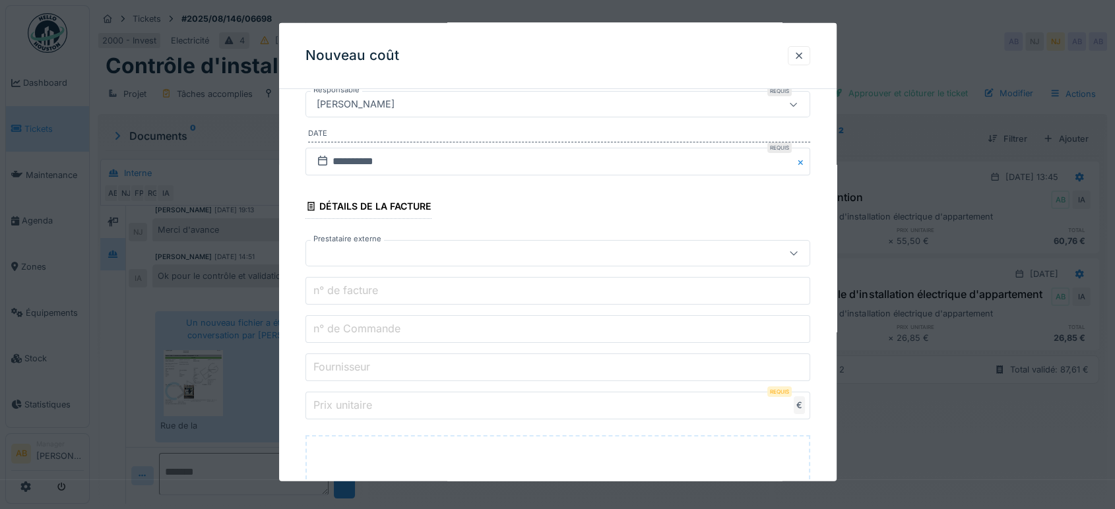
click at [453, 262] on div at bounding box center [557, 253] width 505 height 26
type input "*"
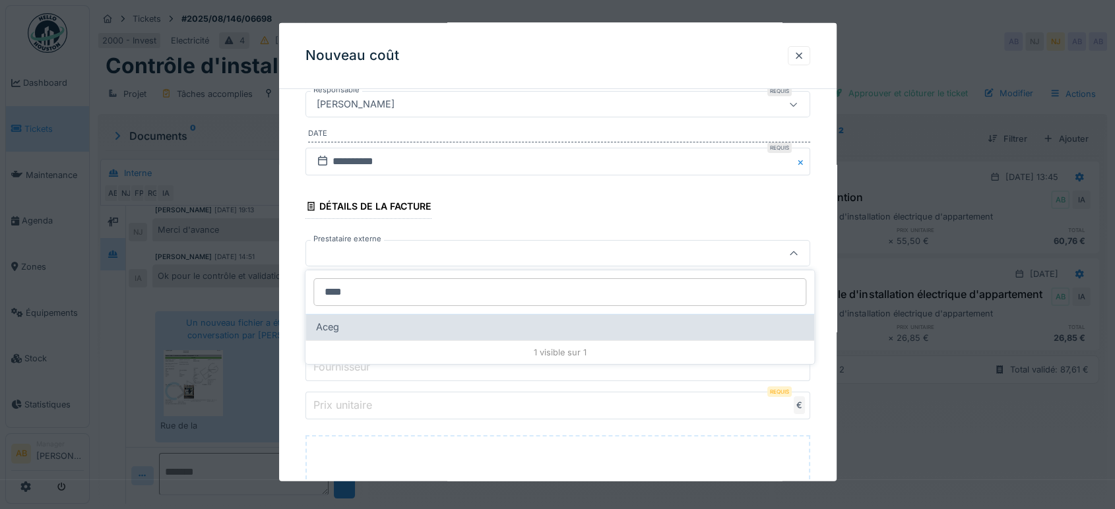
type input "****"
click at [408, 324] on div "Aceg" at bounding box center [560, 327] width 488 height 15
type input "*****"
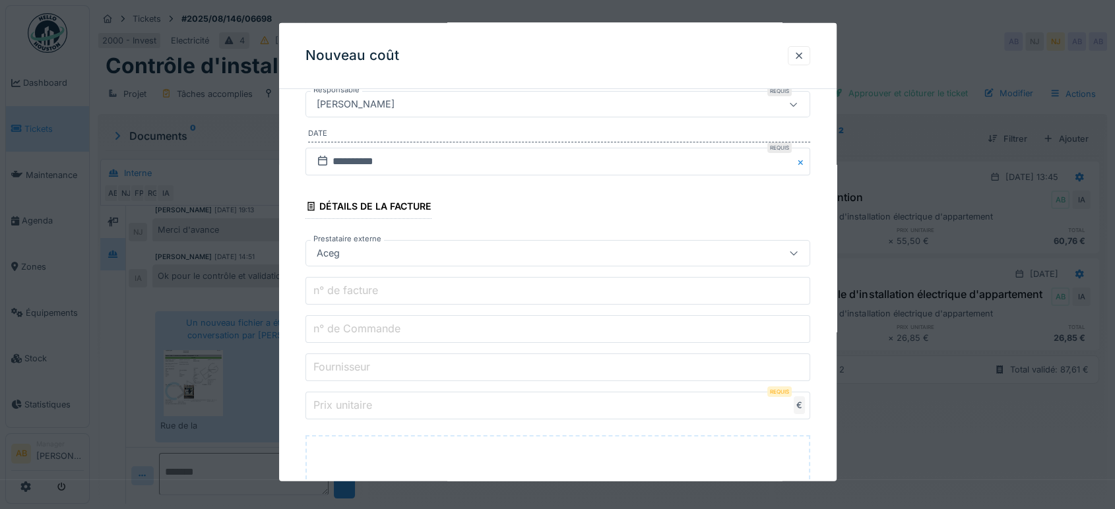
click at [402, 294] on input "n° de facture" at bounding box center [557, 291] width 505 height 28
click at [348, 327] on label "n° de Commande" at bounding box center [357, 329] width 92 height 16
click at [348, 327] on input "n° de Commande" at bounding box center [557, 329] width 505 height 28
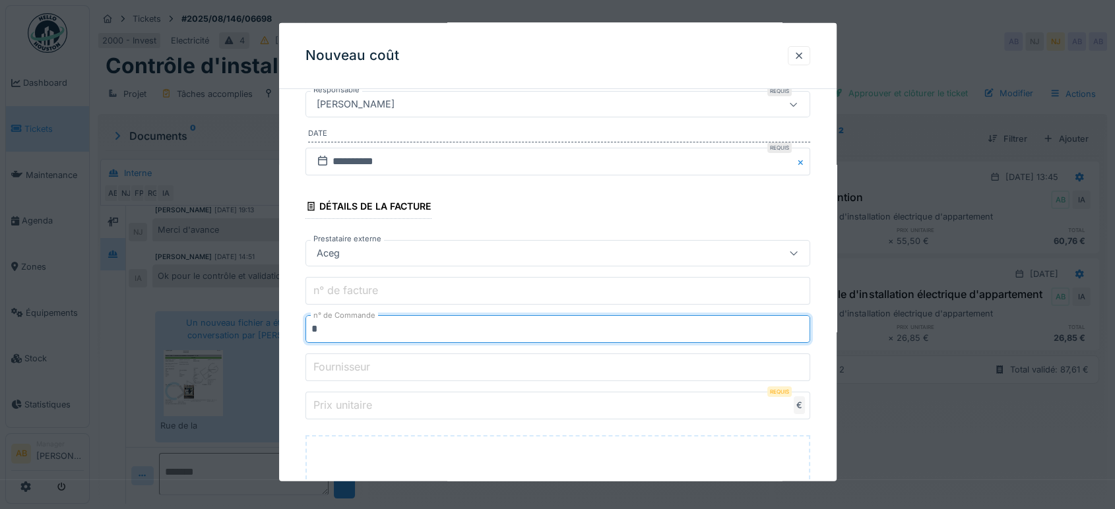
type input "**********"
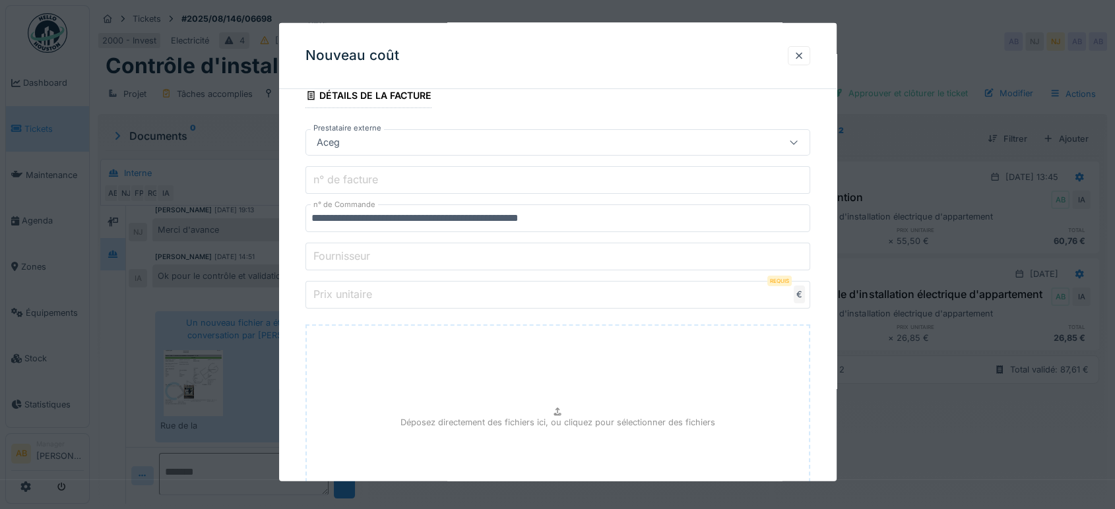
scroll to position [306, 0]
click at [410, 259] on input "Fournisseur" at bounding box center [557, 255] width 505 height 28
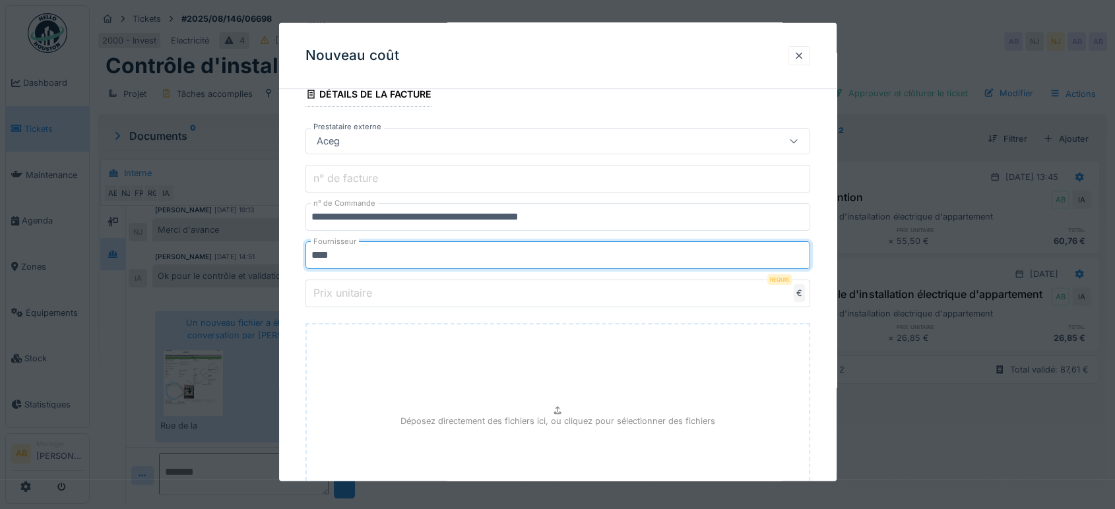
type input "****"
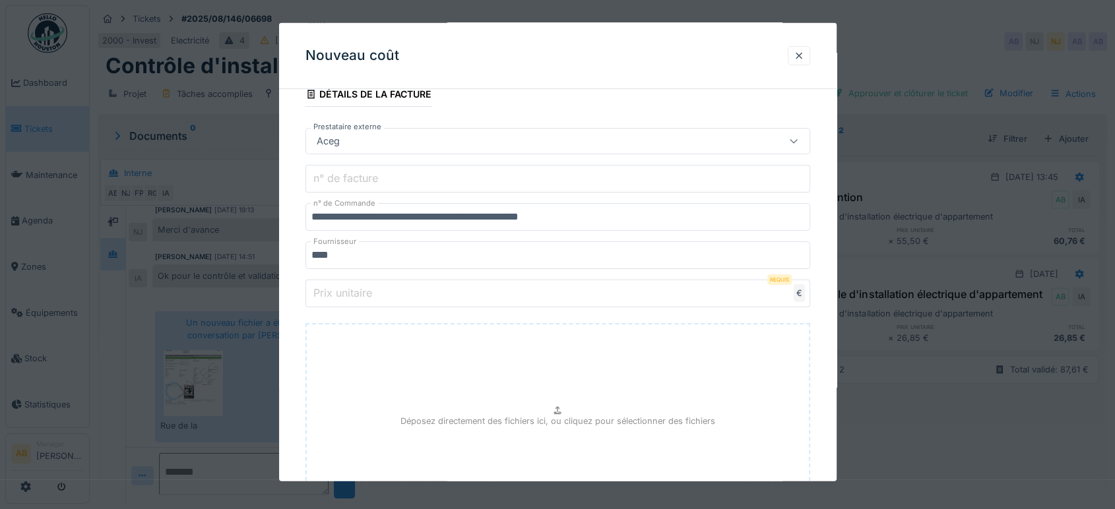
click at [379, 300] on input "Prix unitaire" at bounding box center [557, 294] width 505 height 28
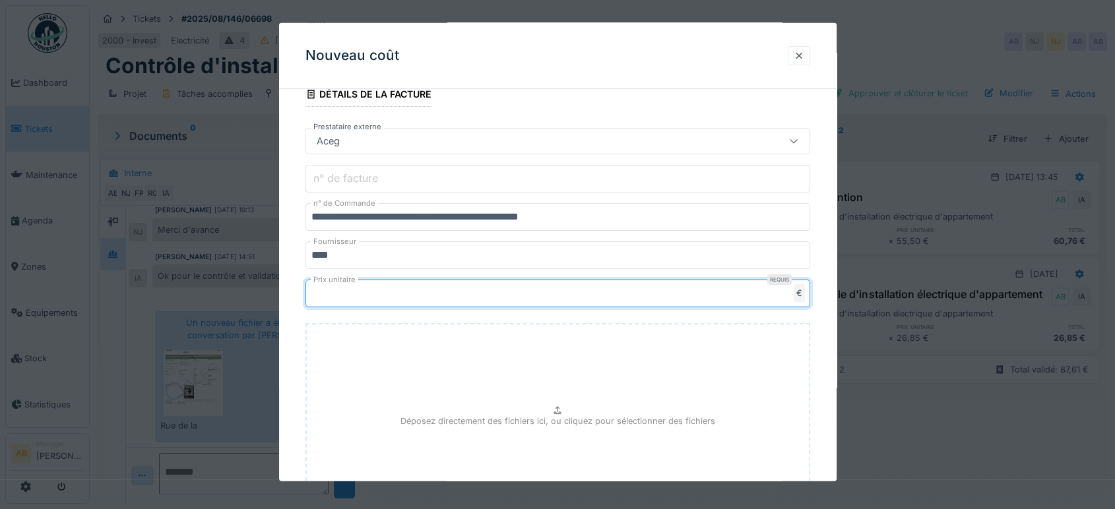
type input "***"
type input "******"
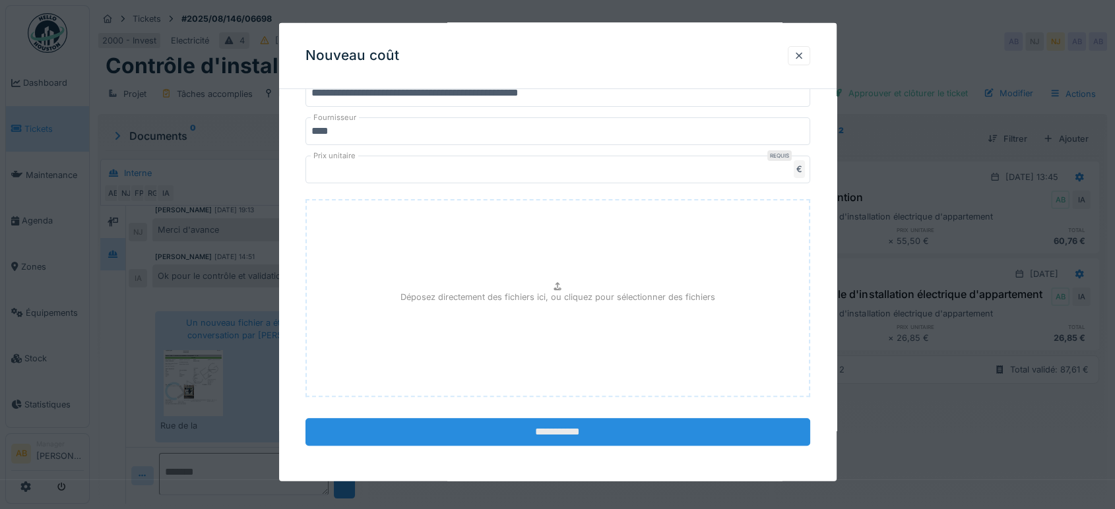
click at [571, 426] on input "**********" at bounding box center [557, 432] width 505 height 28
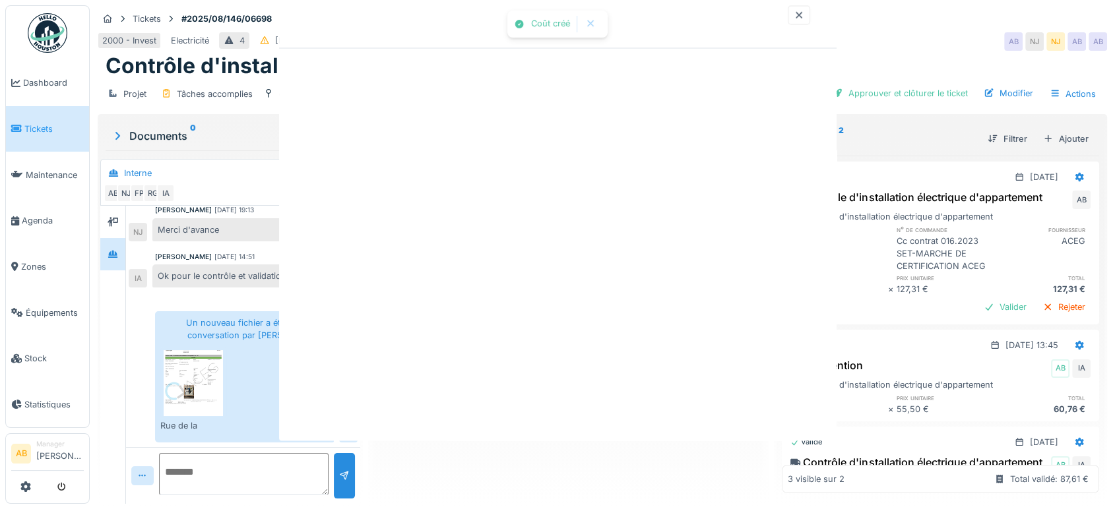
scroll to position [0, 0]
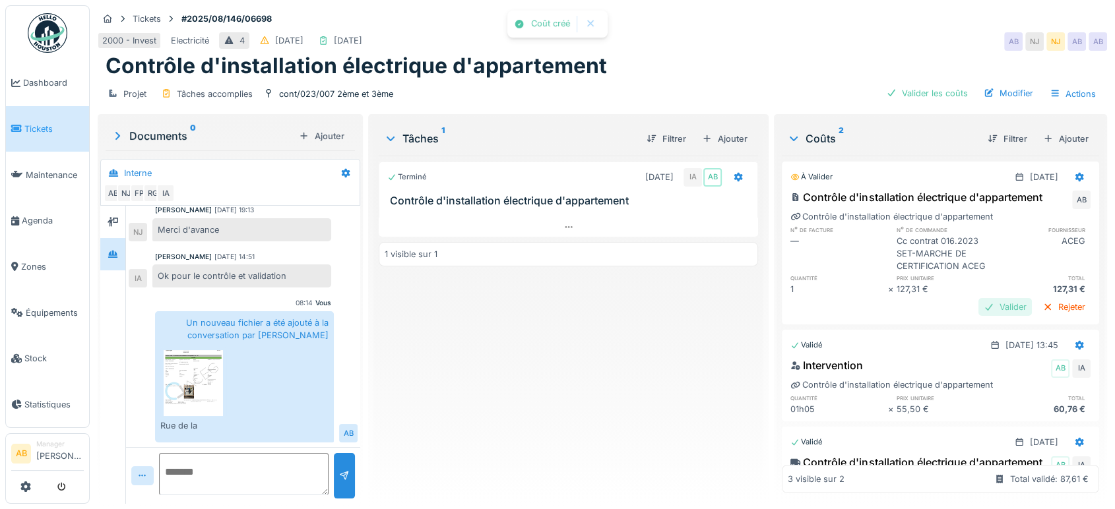
click at [978, 316] on div "Valider" at bounding box center [1004, 307] width 53 height 18
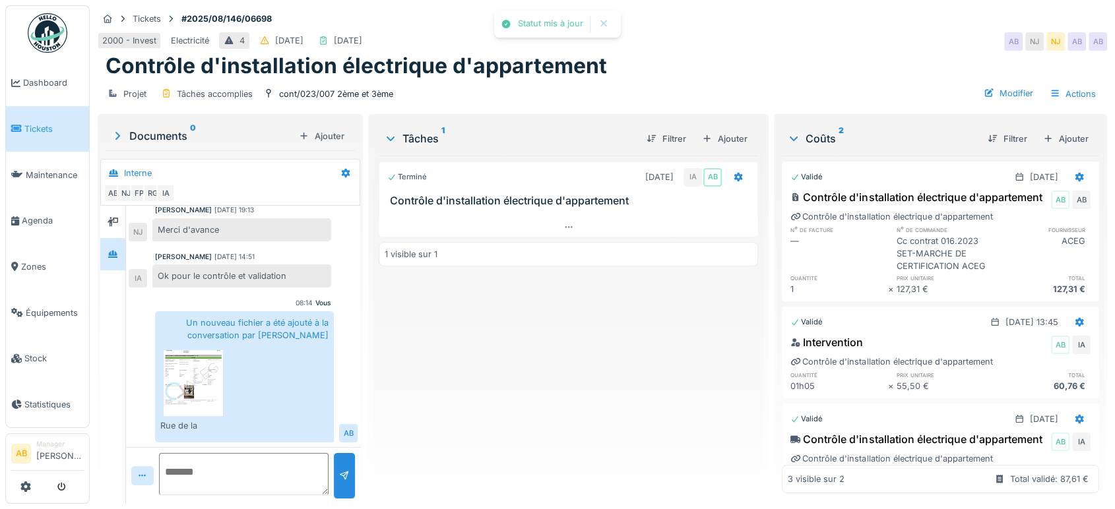
scroll to position [100, 0]
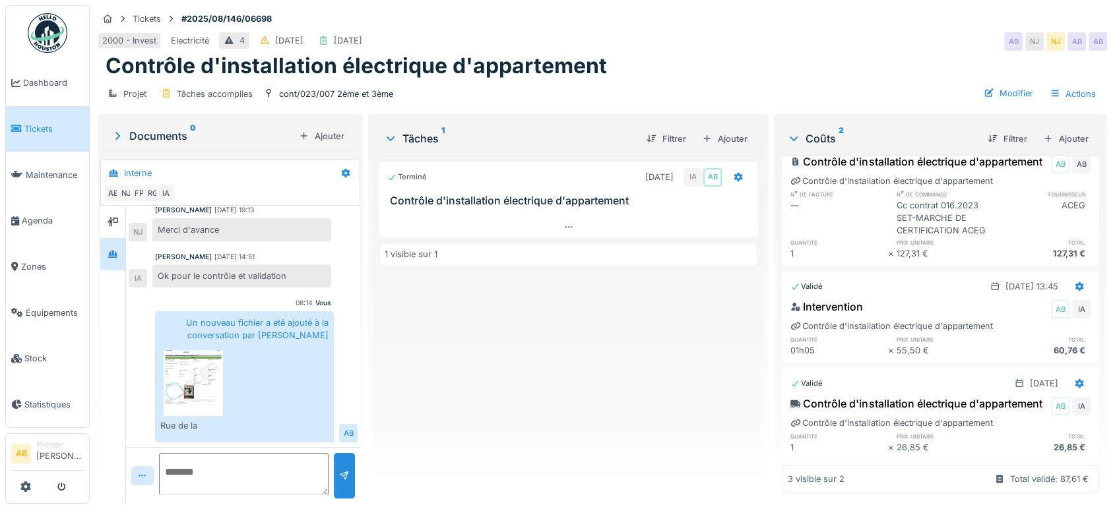
click at [158, 139] on div "Documents 0" at bounding box center [202, 136] width 183 height 16
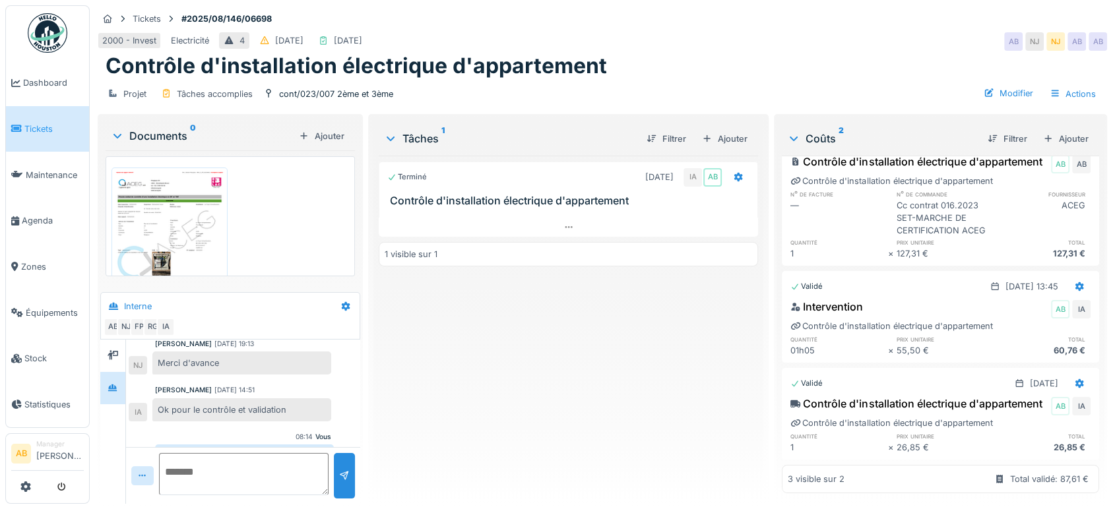
click at [180, 130] on div "Documents 0" at bounding box center [202, 136] width 183 height 16
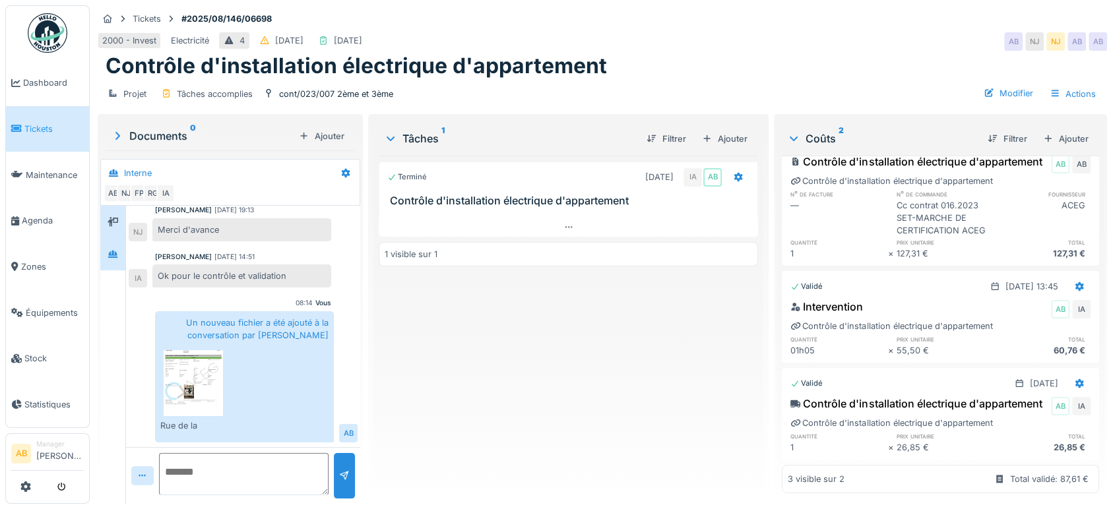
click at [121, 220] on div at bounding box center [113, 222] width 20 height 16
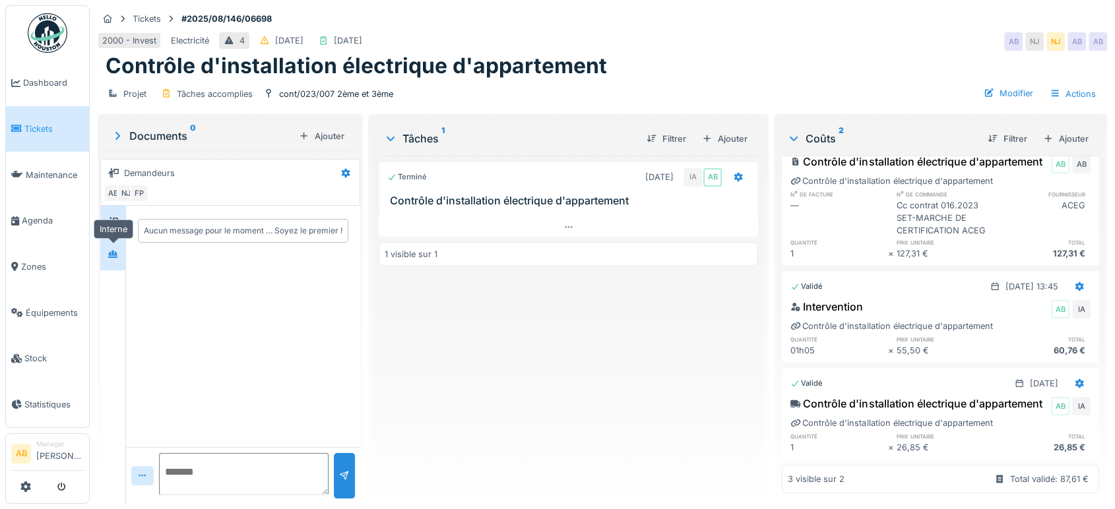
click at [120, 257] on div at bounding box center [113, 254] width 20 height 16
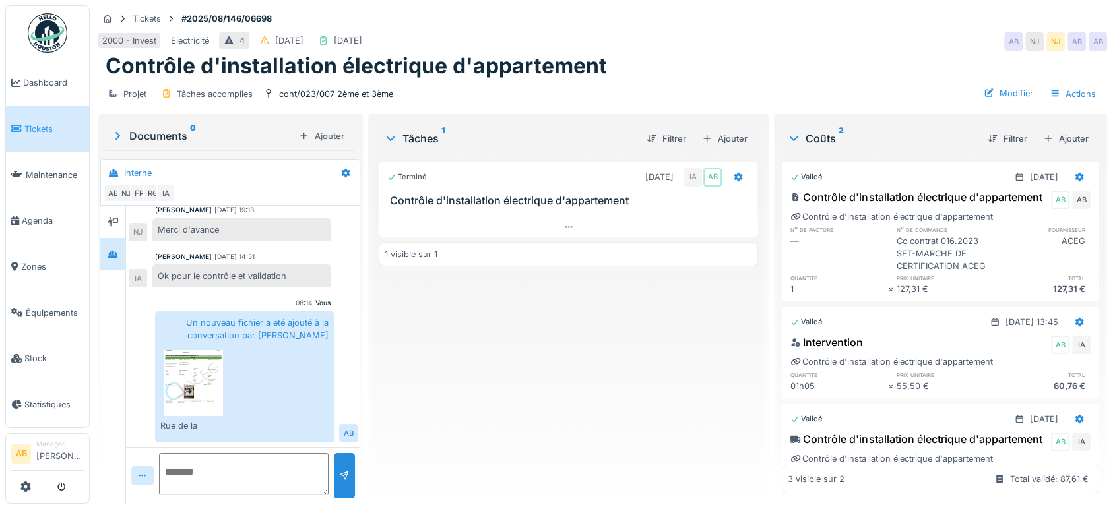
scroll to position [100, 0]
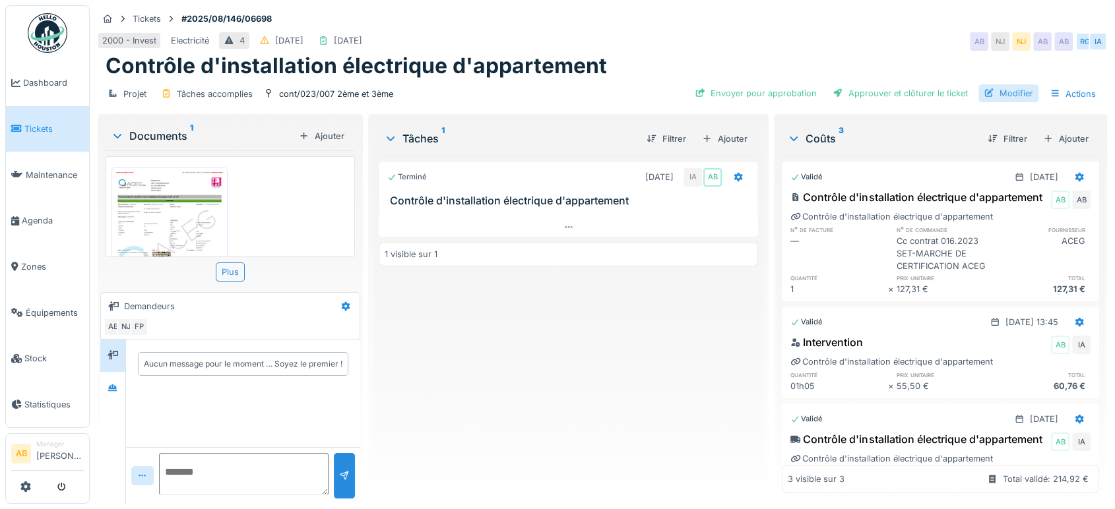
click at [990, 91] on div "Modifier" at bounding box center [1008, 93] width 60 height 18
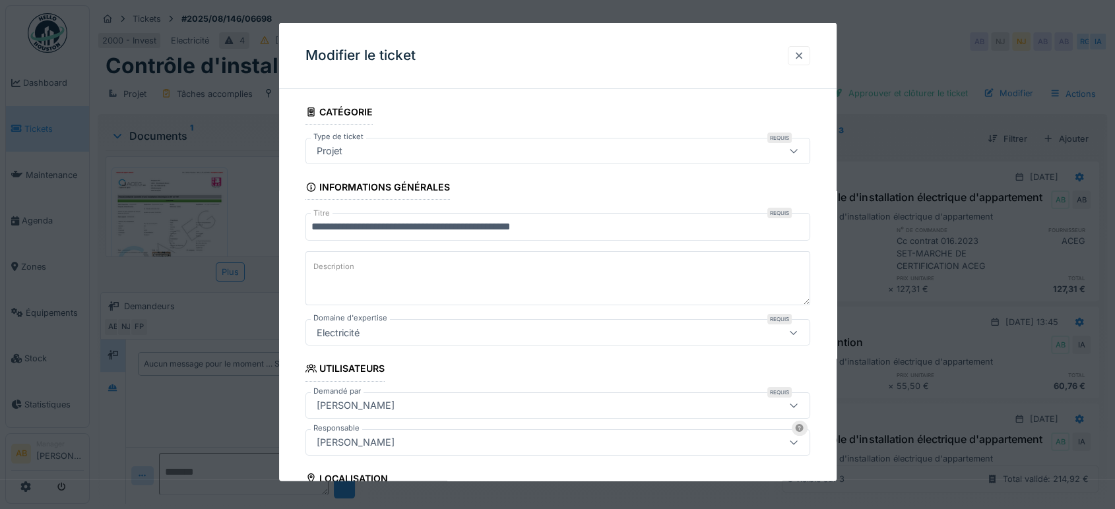
click at [807, 49] on div "Modifier le ticket" at bounding box center [557, 56] width 557 height 66
click at [804, 49] on div at bounding box center [799, 55] width 11 height 13
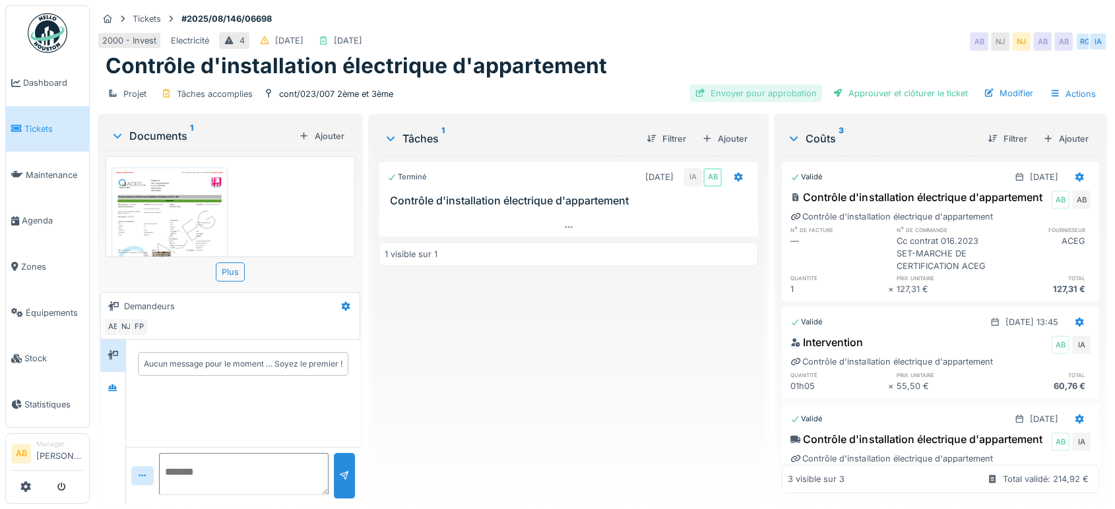
click at [736, 95] on div "Envoyer pour approbation" at bounding box center [755, 93] width 133 height 18
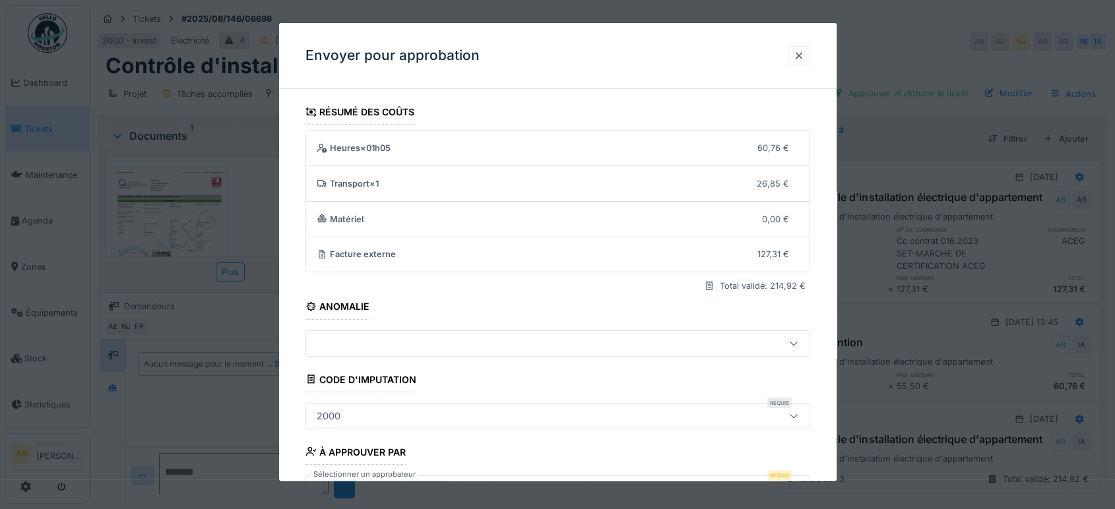
scroll to position [94, 0]
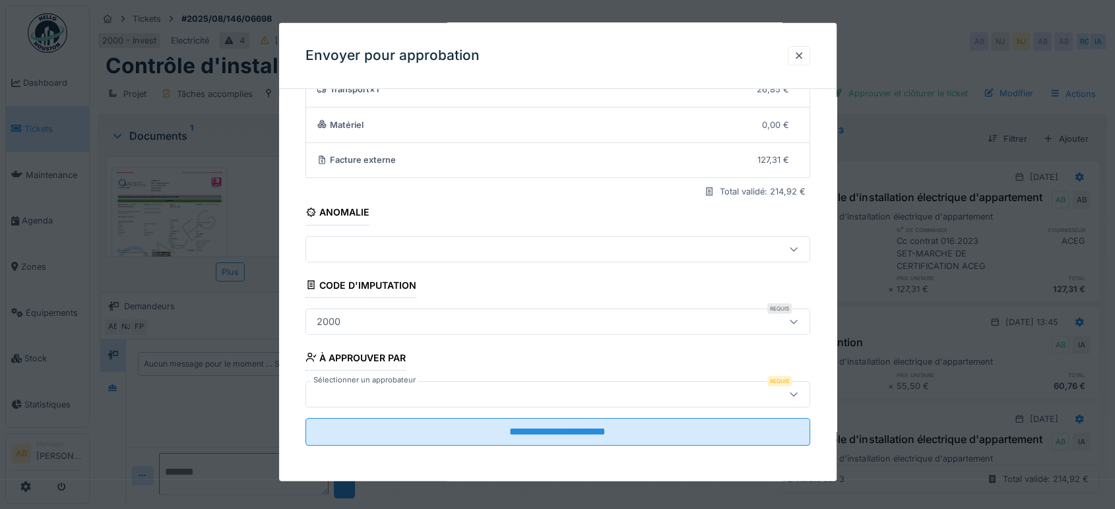
click at [541, 318] on div "2000" at bounding box center [527, 321] width 433 height 15
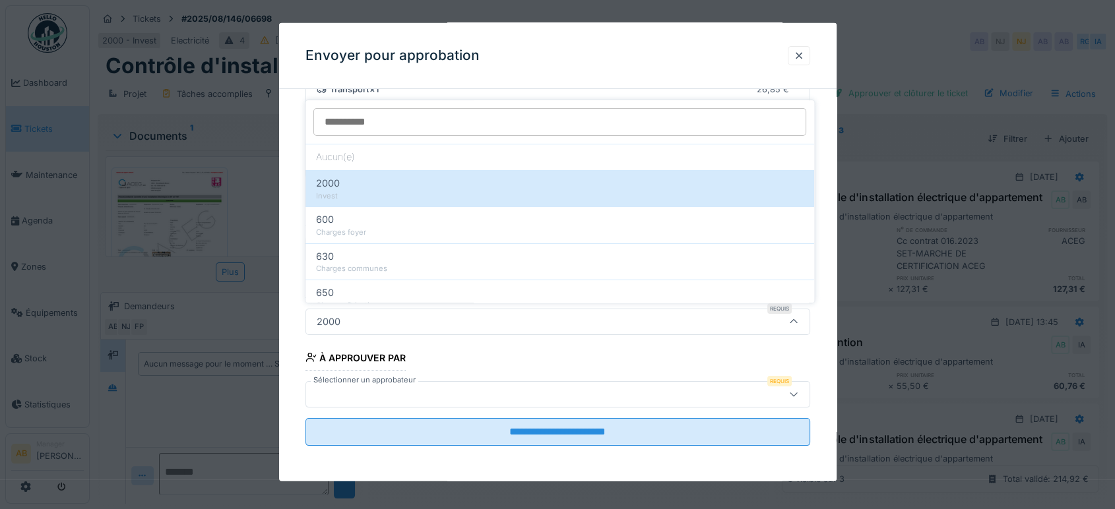
click at [541, 318] on div "2000" at bounding box center [527, 321] width 433 height 15
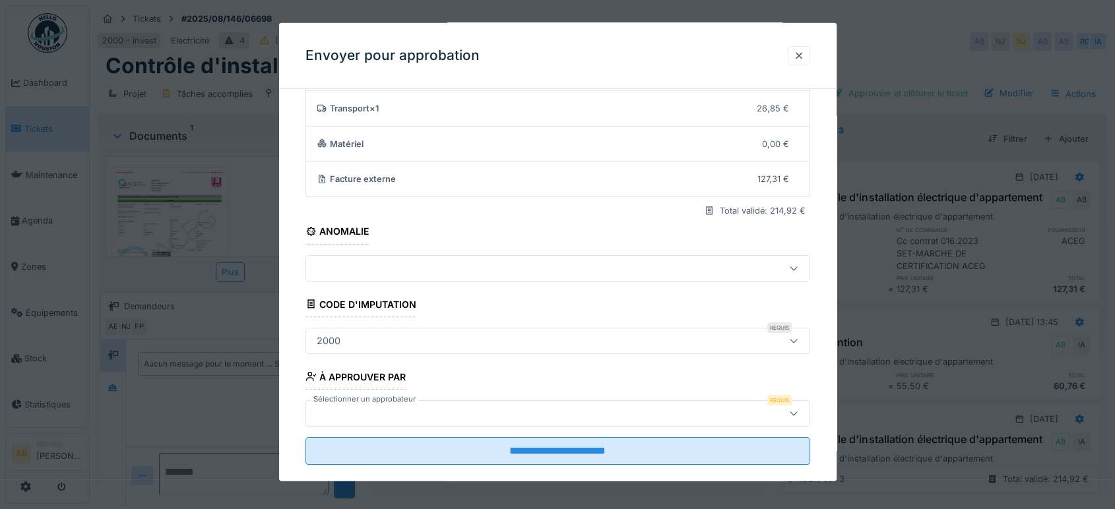
scroll to position [74, 0]
drag, startPoint x: 507, startPoint y: 401, endPoint x: 409, endPoint y: 404, distance: 97.7
click at [409, 404] on div "Sélectionner un approbateur Requis" at bounding box center [557, 415] width 505 height 26
click at [401, 410] on div at bounding box center [527, 415] width 433 height 15
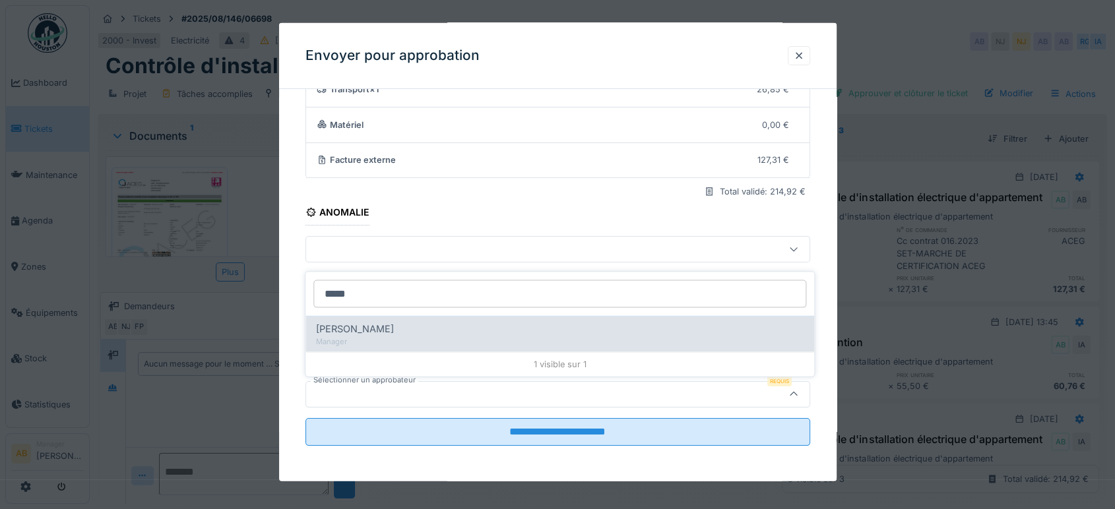
type input "*****"
click at [386, 330] on span "Christian Bassette" at bounding box center [355, 329] width 78 height 15
type input "****"
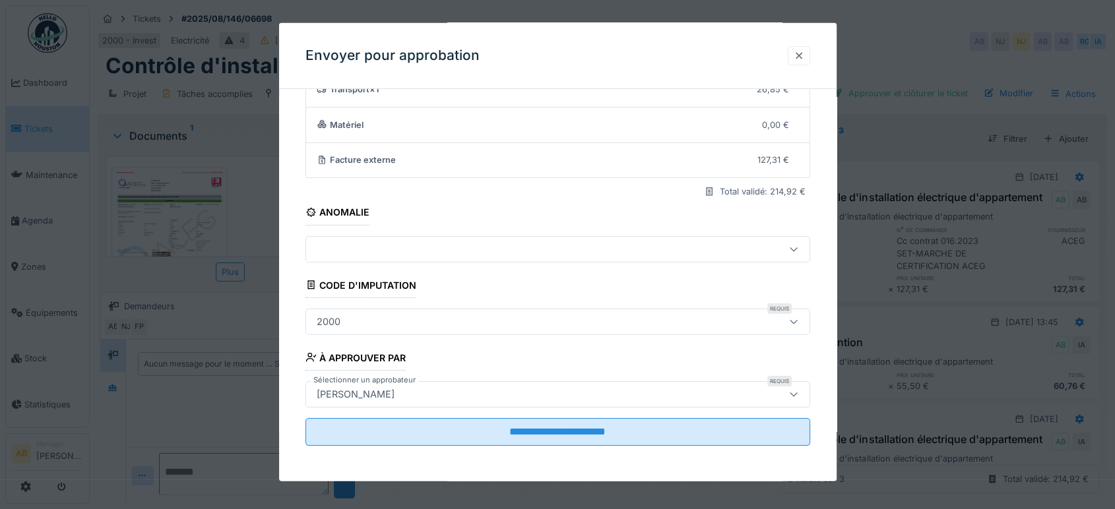
click at [794, 57] on div at bounding box center [799, 55] width 22 height 19
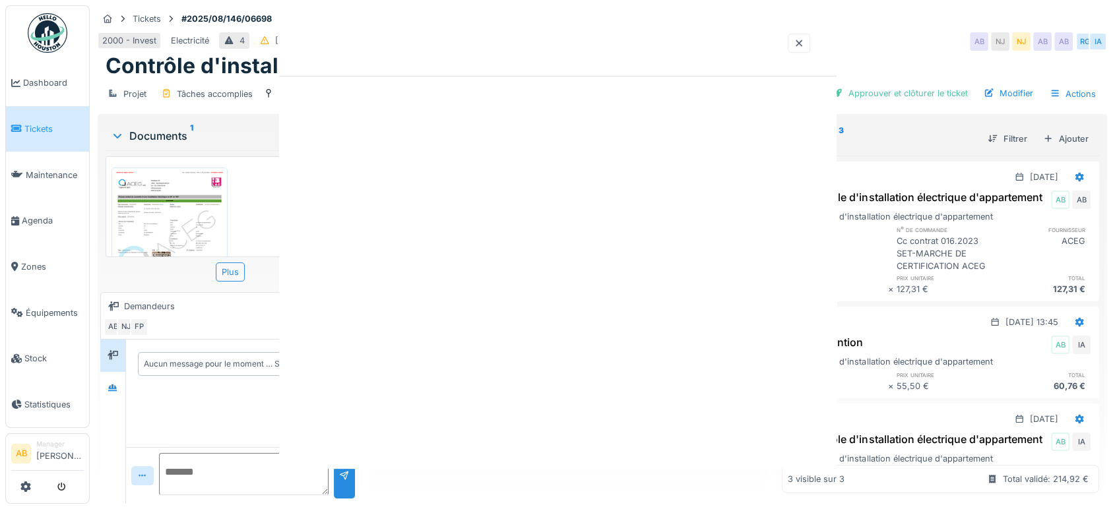
scroll to position [0, 0]
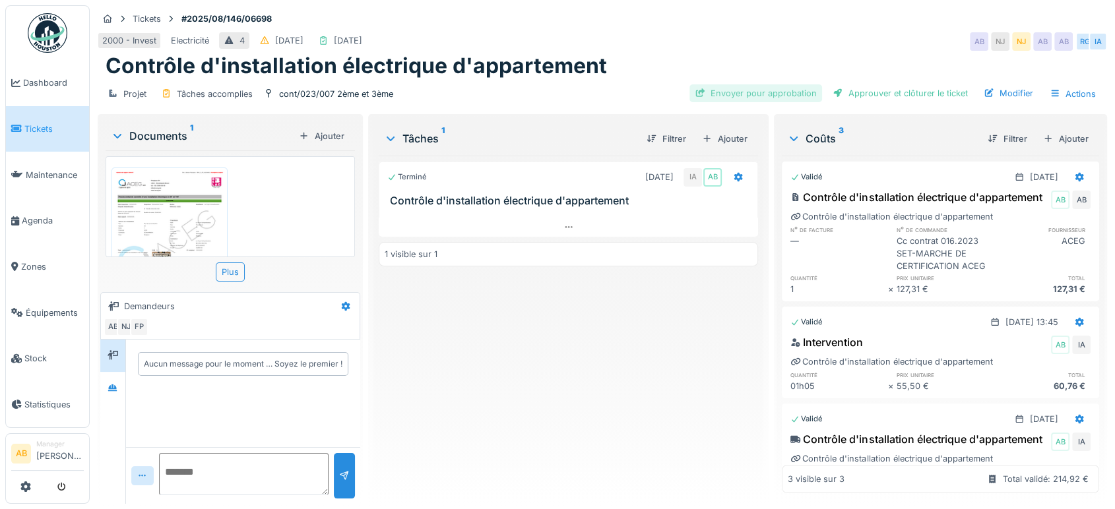
click at [766, 94] on div "Envoyer pour approbation" at bounding box center [755, 93] width 133 height 18
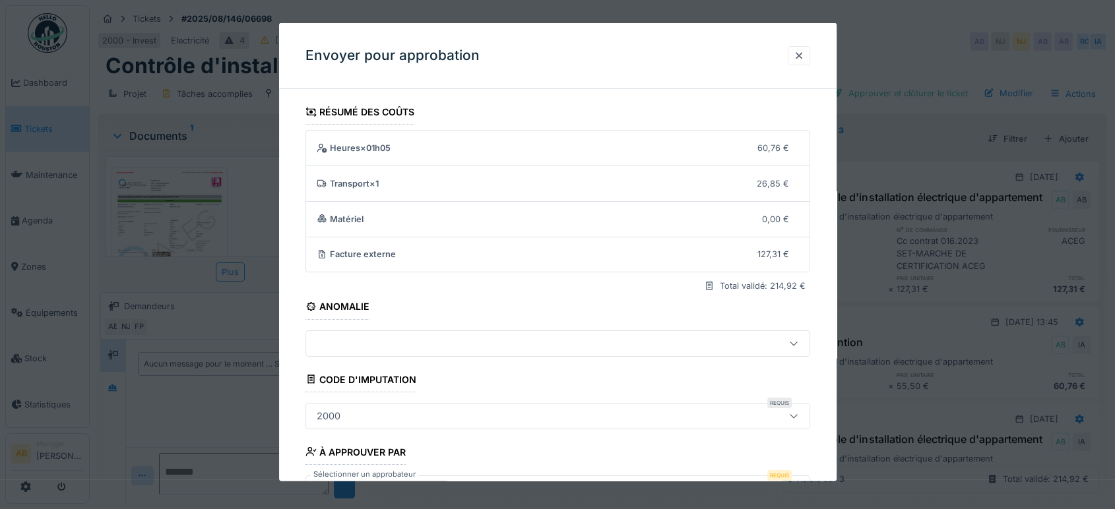
scroll to position [94, 0]
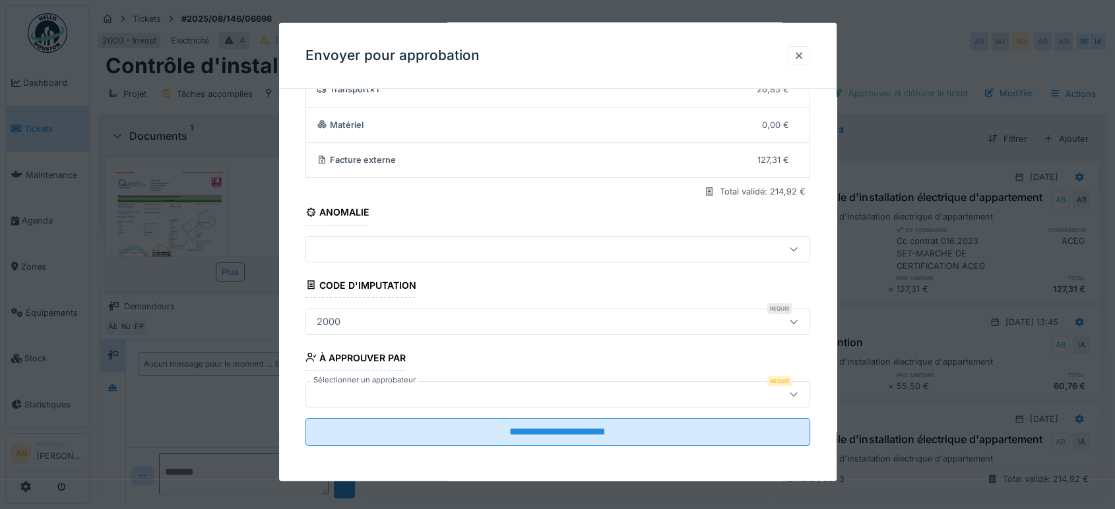
click at [474, 401] on div at bounding box center [557, 394] width 505 height 26
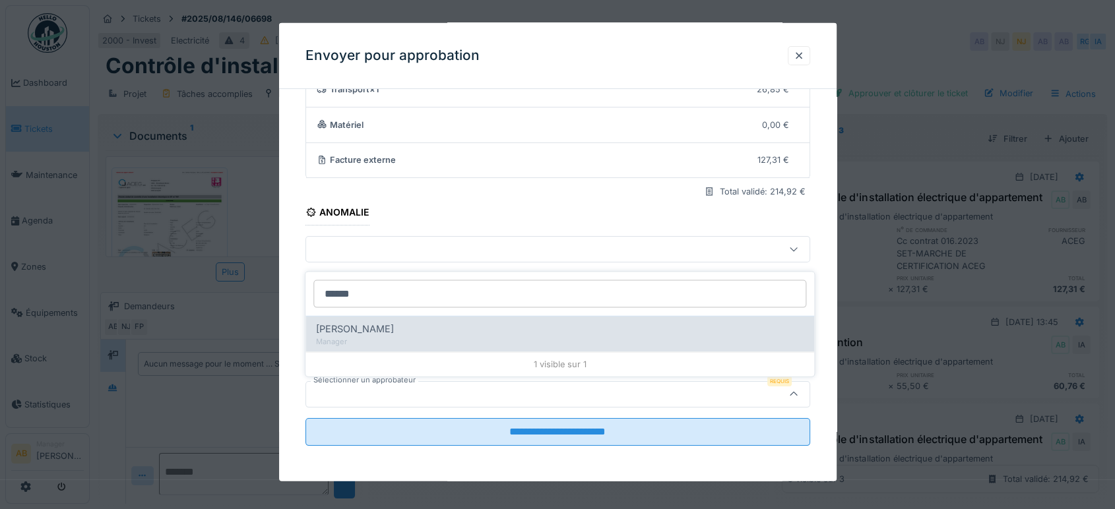
type input "******"
click at [403, 347] on div "Nicolae Jitcu Manager" at bounding box center [559, 334] width 509 height 36
type input "*****"
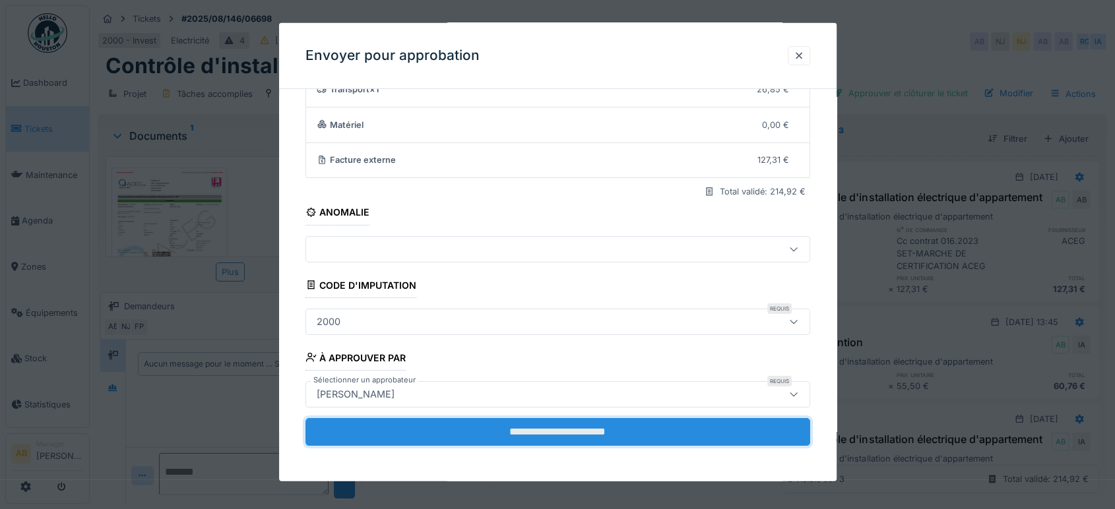
click at [424, 435] on input "**********" at bounding box center [557, 432] width 505 height 28
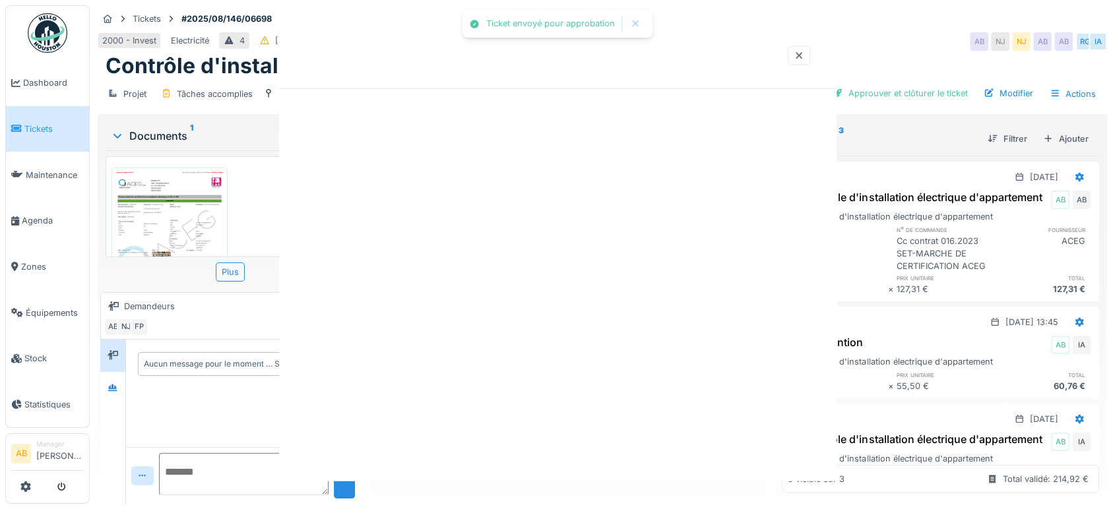
scroll to position [0, 0]
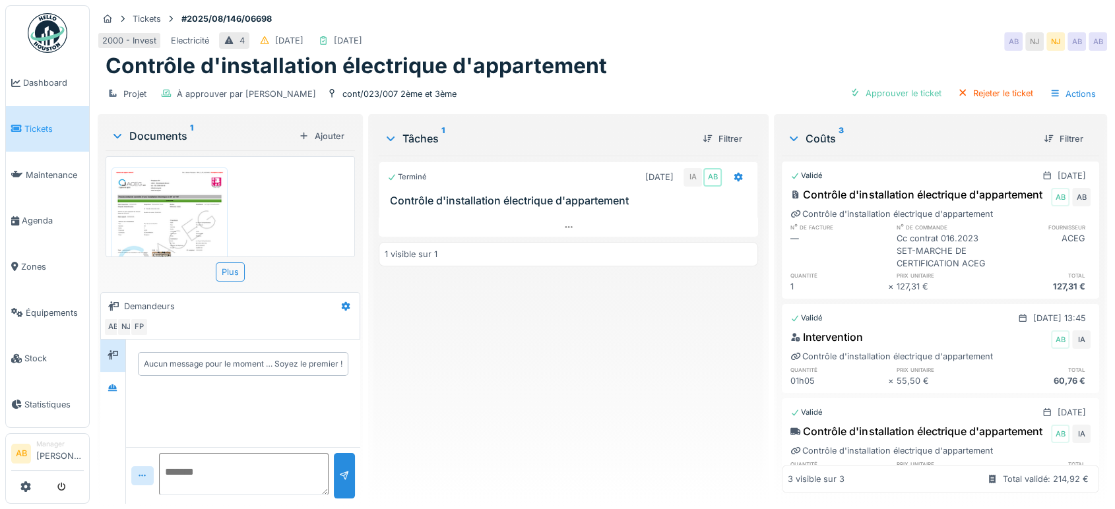
click at [144, 137] on div "Documents 1" at bounding box center [202, 136] width 183 height 16
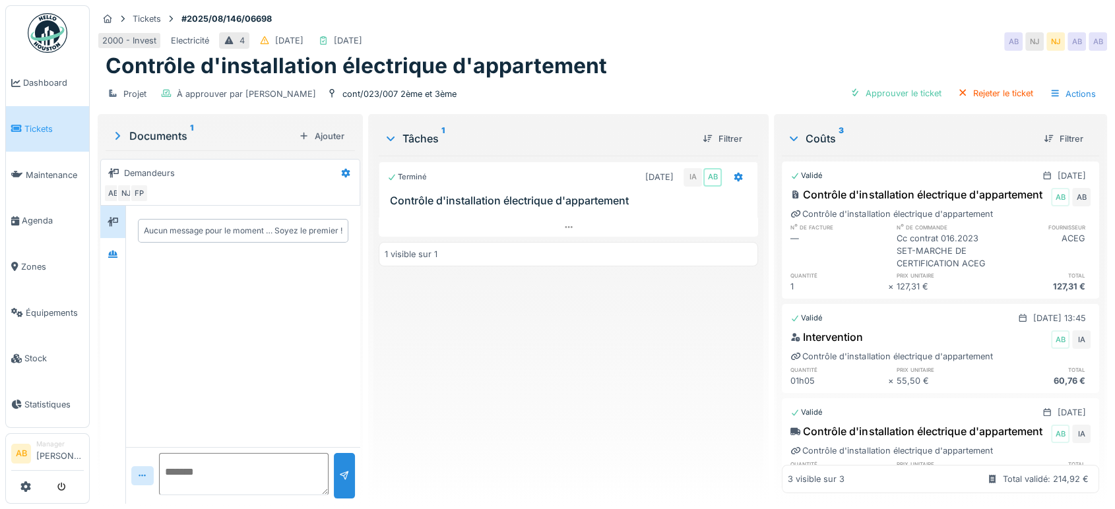
click at [115, 272] on div at bounding box center [113, 355] width 26 height 298
click at [114, 269] on div at bounding box center [112, 254] width 25 height 32
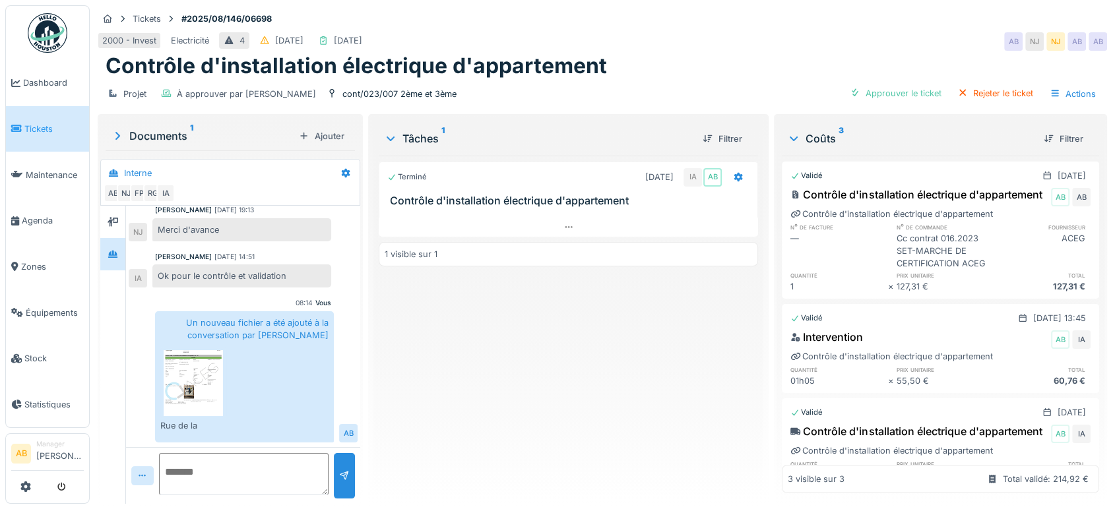
click at [823, 327] on div "Validé 03/09/2025 @ 13:45" at bounding box center [940, 318] width 300 height 16
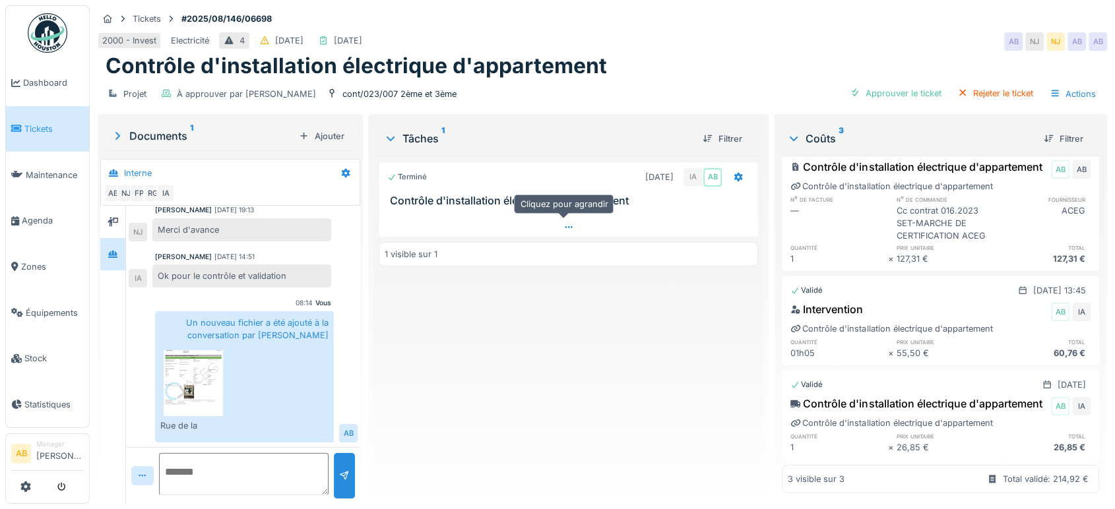
click at [563, 226] on icon at bounding box center [568, 227] width 11 height 9
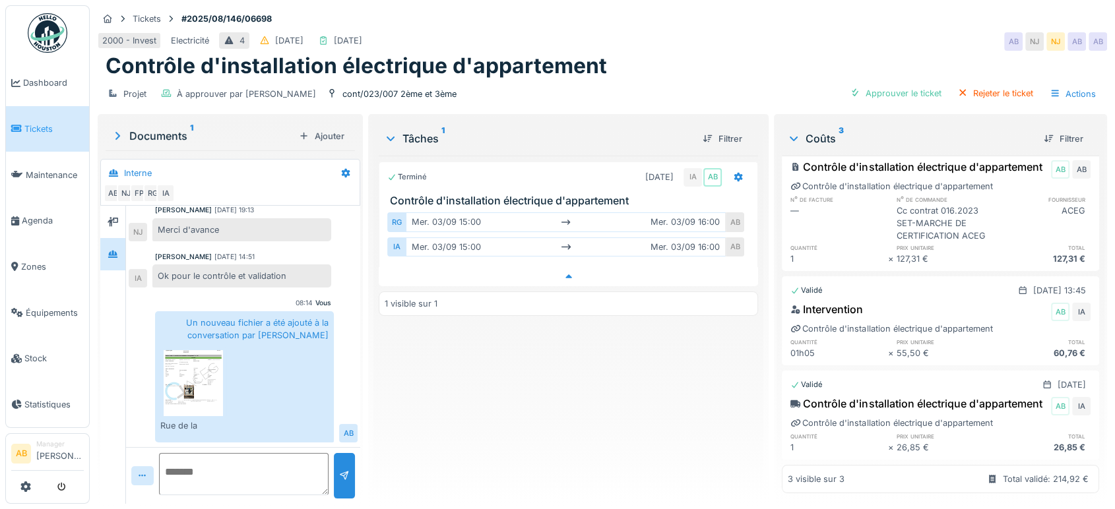
scroll to position [11, 0]
click at [566, 278] on div "Terminé 03/09/2025 IA AB Contrôle d'installation électrique d'appartement RG me…" at bounding box center [568, 325] width 379 height 338
click at [563, 272] on icon at bounding box center [568, 276] width 11 height 9
click at [53, 37] on img at bounding box center [48, 33] width 40 height 40
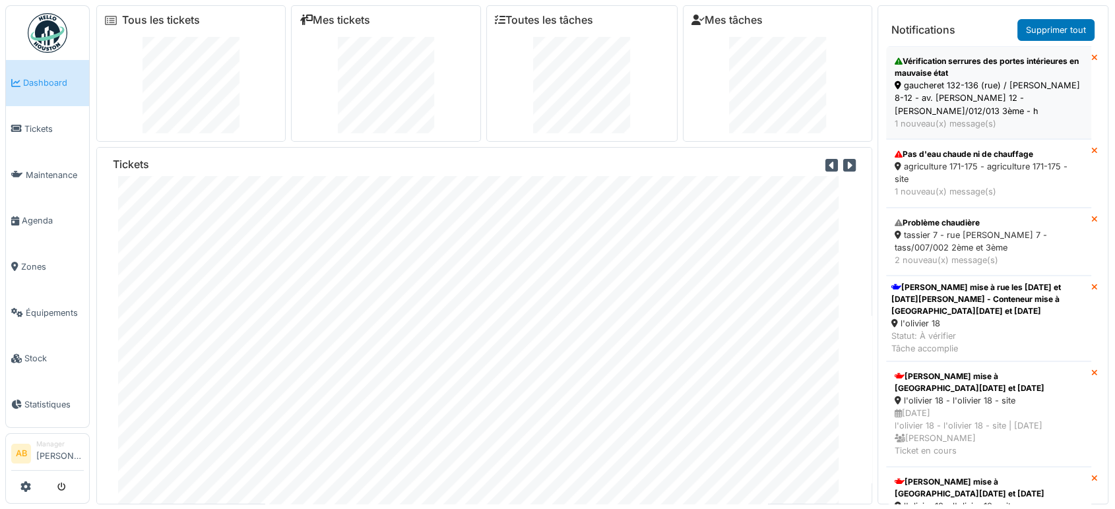
click at [966, 117] on div "1 nouveau(x) message(s)" at bounding box center [989, 123] width 188 height 13
click at [982, 117] on div "1 nouveau(x) message(s)" at bounding box center [989, 123] width 188 height 13
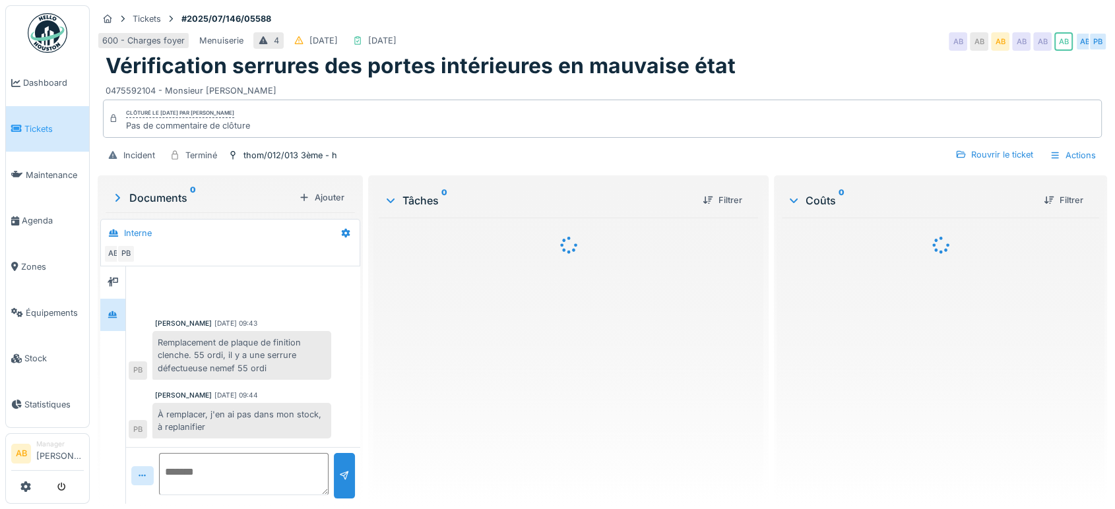
scroll to position [334, 0]
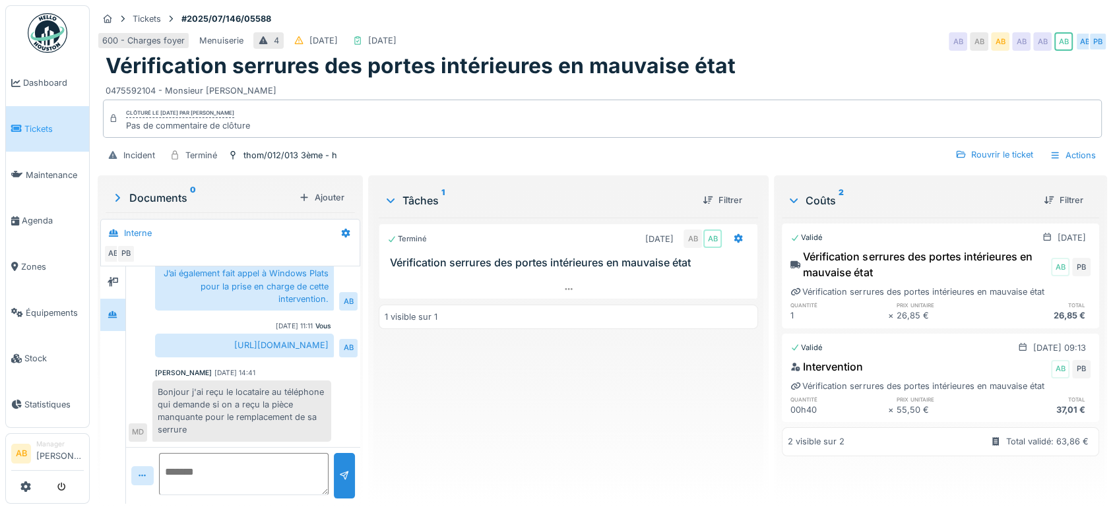
click at [139, 194] on div "Documents 0" at bounding box center [202, 198] width 183 height 16
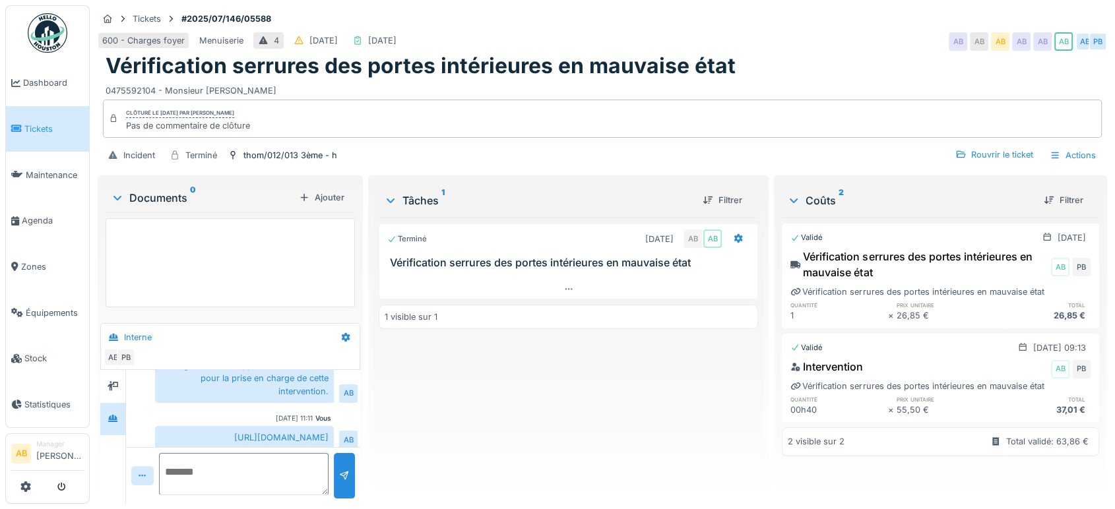
click at [139, 194] on div "Documents 0" at bounding box center [202, 198] width 183 height 16
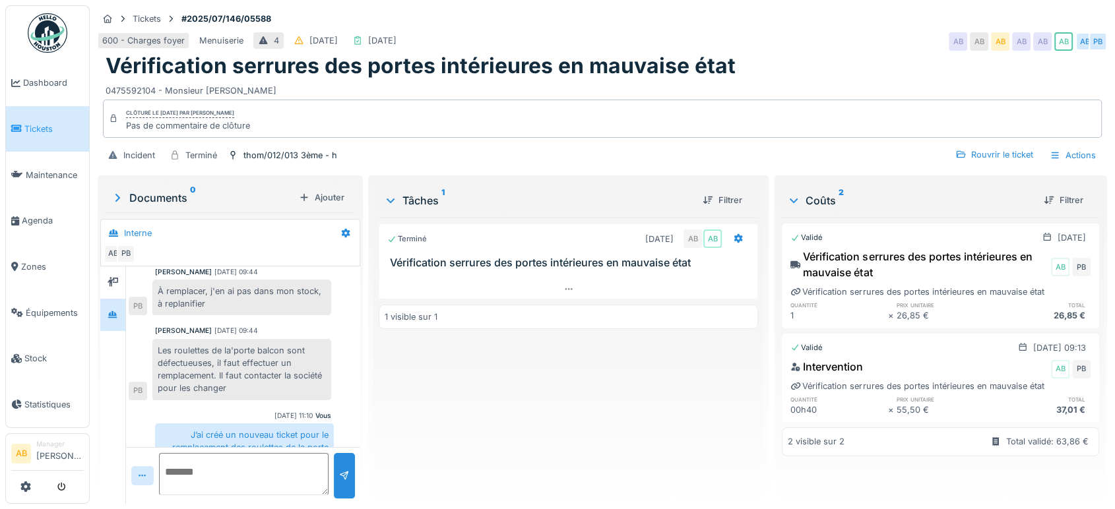
scroll to position [122, 0]
click at [526, 286] on div at bounding box center [568, 289] width 378 height 19
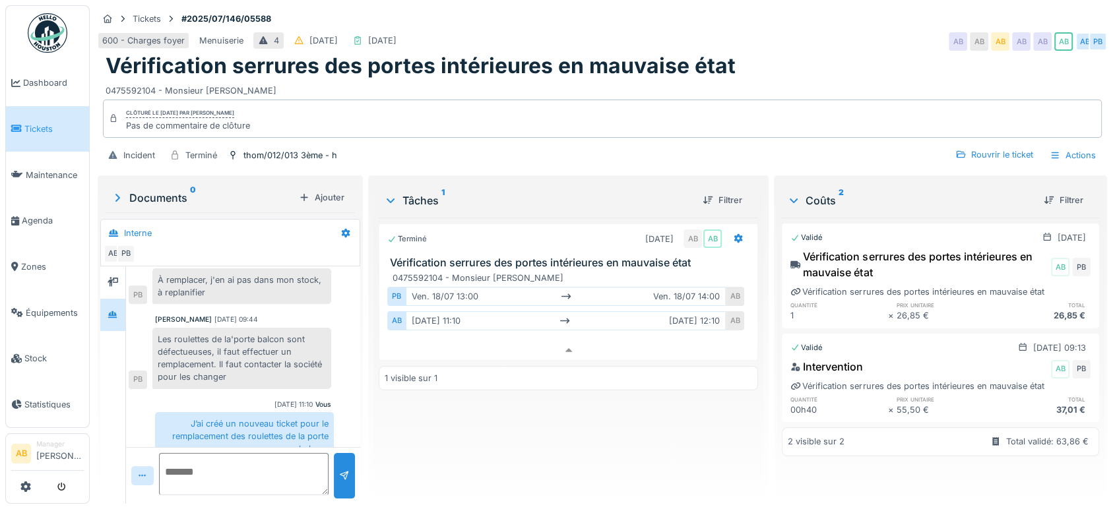
scroll to position [334, 0]
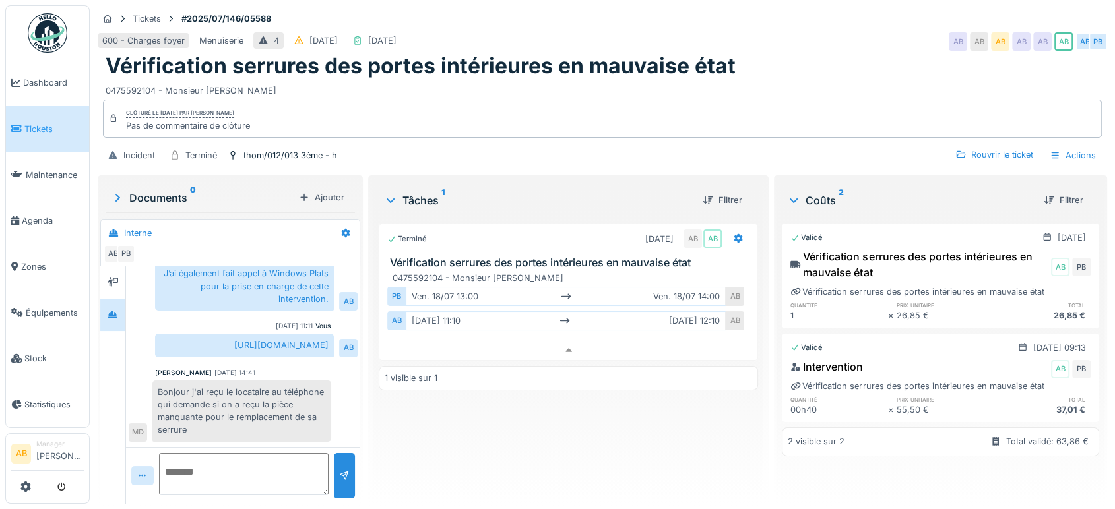
drag, startPoint x: 322, startPoint y: 347, endPoint x: 168, endPoint y: 321, distance: 156.0
click at [168, 321] on div "Paul Baton 18/07/2025 09:43 Remplacement de plaque de finition clenche. 55 ordi…" at bounding box center [243, 195] width 234 height 503
drag, startPoint x: 162, startPoint y: 321, endPoint x: 327, endPoint y: 339, distance: 165.2
click at [327, 339] on div "https://app.hellohouston.io/fr/reports/359234" at bounding box center [244, 345] width 179 height 23
copy div "https://app.hellohouston.io/fr/reports/359234"
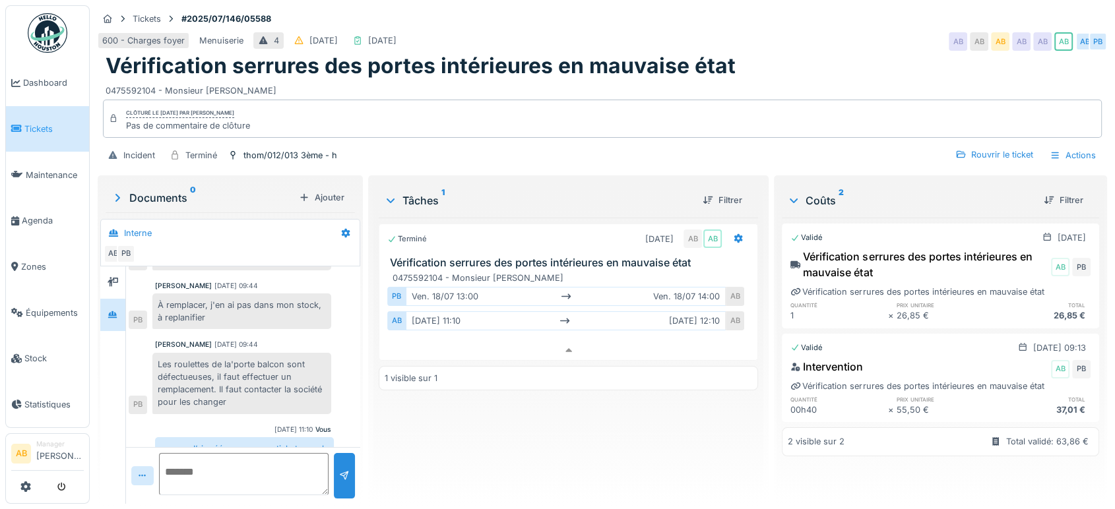
scroll to position [109, 0]
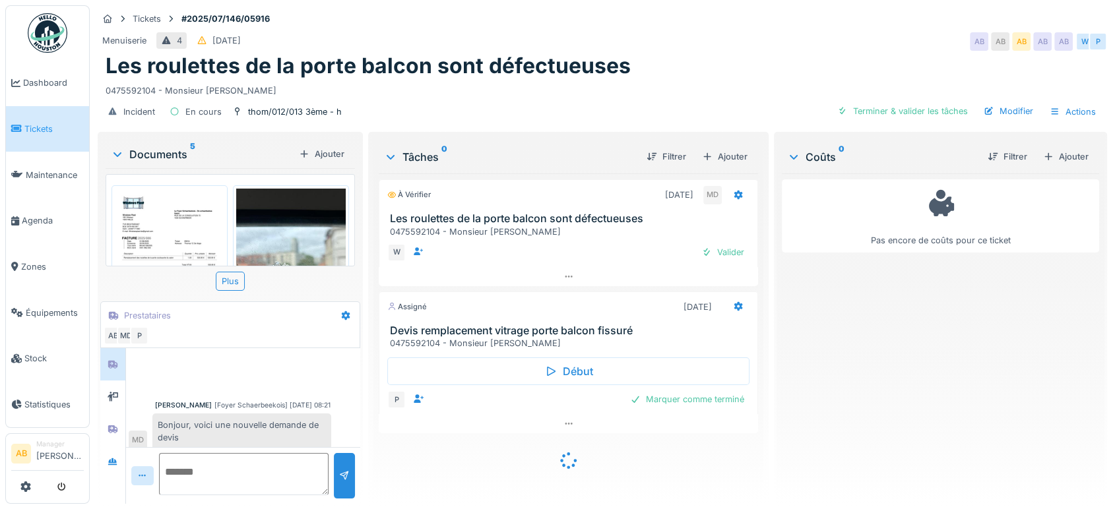
scroll to position [16, 0]
click at [169, 154] on div "Documents 5" at bounding box center [202, 154] width 183 height 16
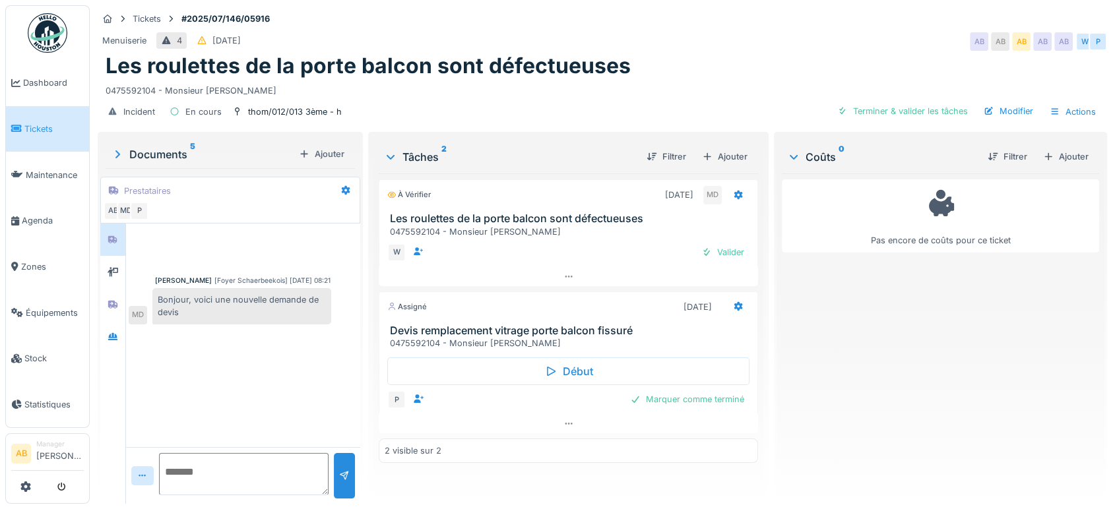
scroll to position [0, 0]
click at [117, 315] on div at bounding box center [112, 304] width 25 height 32
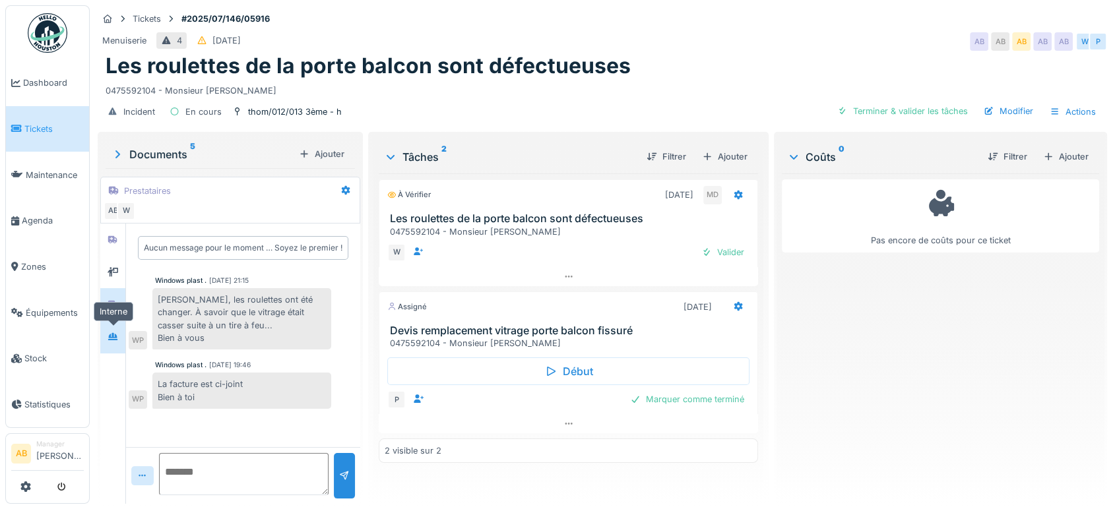
click at [110, 336] on icon at bounding box center [112, 336] width 9 height 7
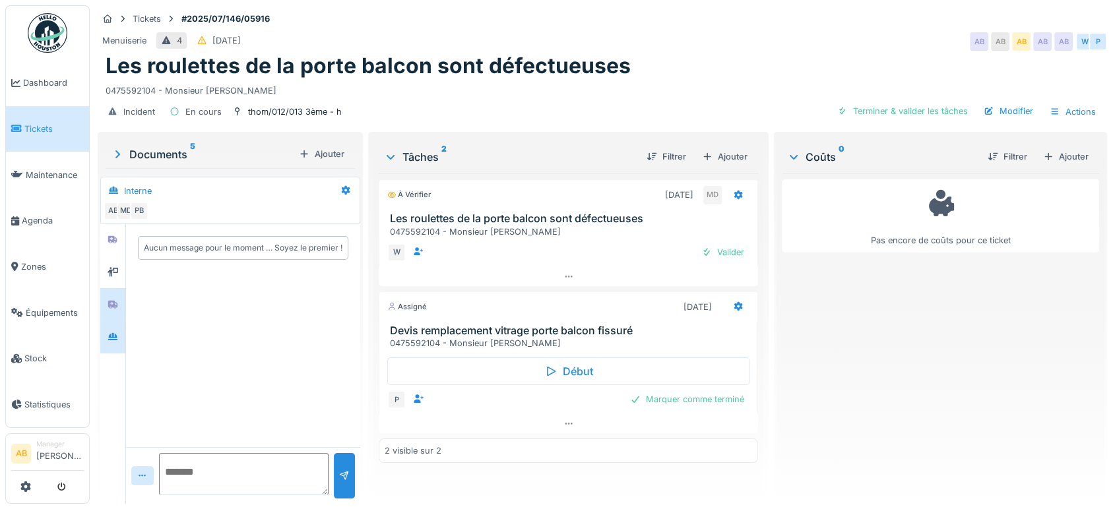
click at [111, 315] on div at bounding box center [112, 304] width 25 height 32
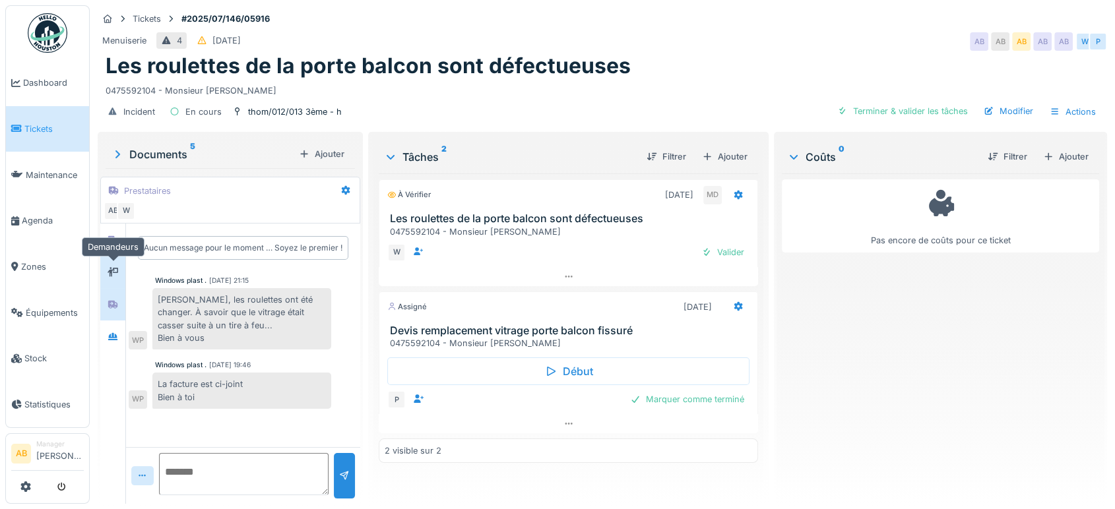
click at [112, 278] on div at bounding box center [113, 272] width 20 height 16
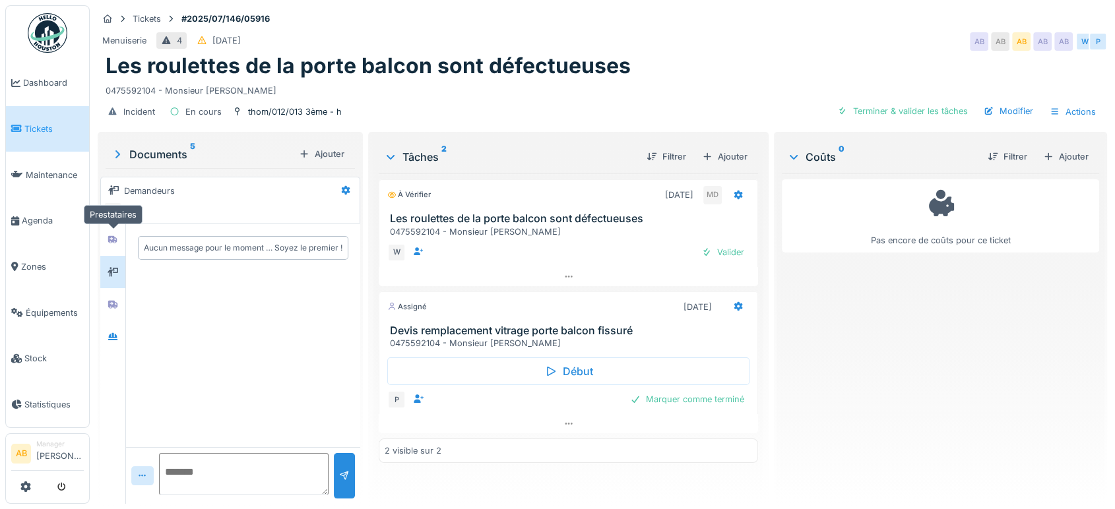
click at [111, 220] on div "Demandeurs AB" at bounding box center [230, 200] width 260 height 47
click at [110, 230] on div at bounding box center [113, 240] width 20 height 22
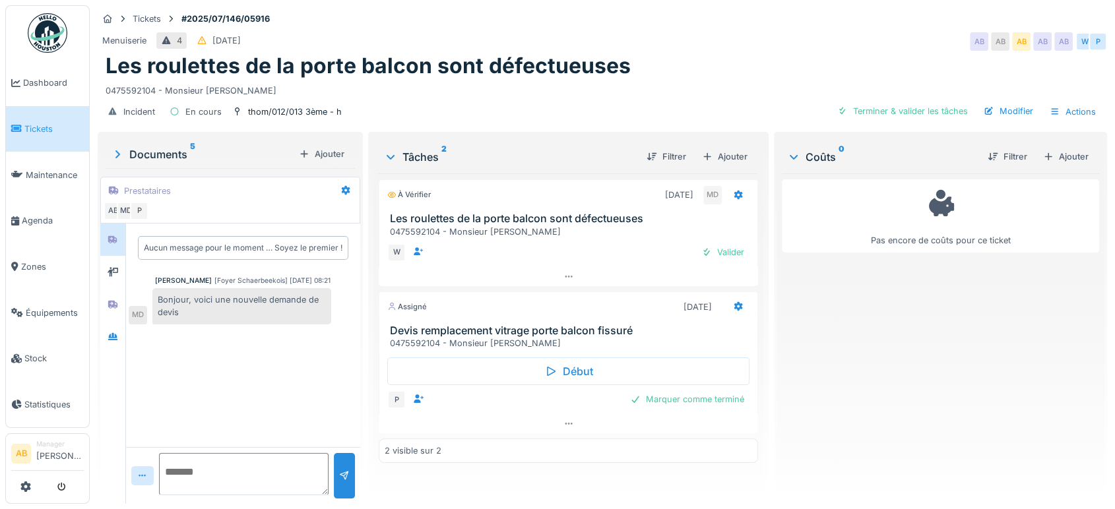
scroll to position [11, 0]
click at [184, 146] on div "Documents 5" at bounding box center [202, 154] width 183 height 16
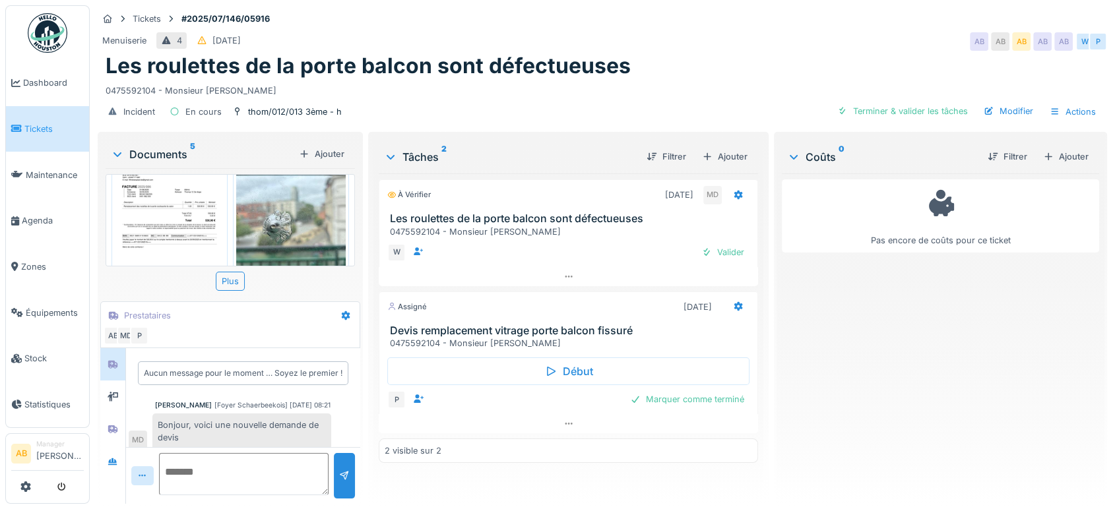
scroll to position [9, 0]
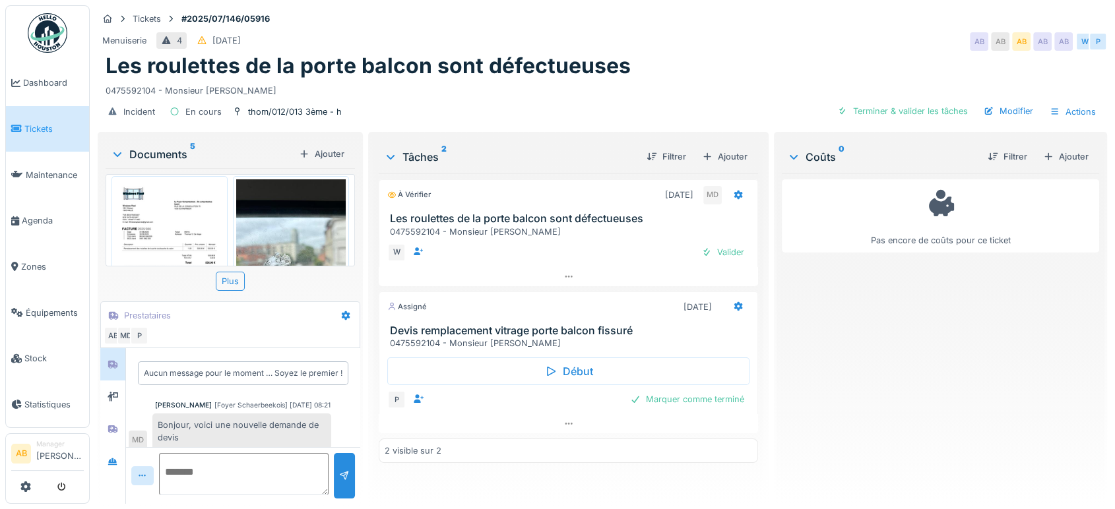
click at [144, 146] on div "Documents 5" at bounding box center [202, 154] width 183 height 16
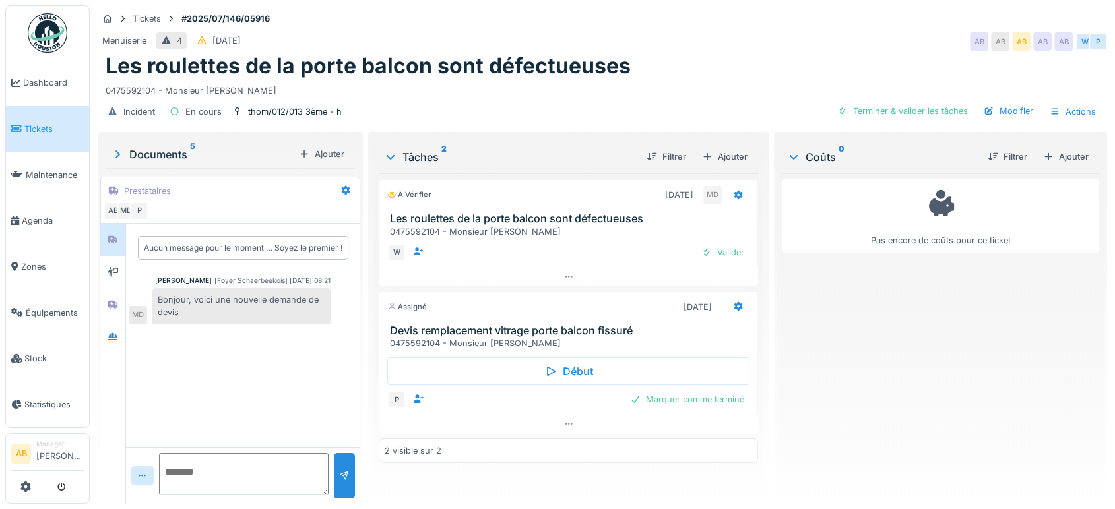
click at [42, 27] on img at bounding box center [48, 33] width 40 height 40
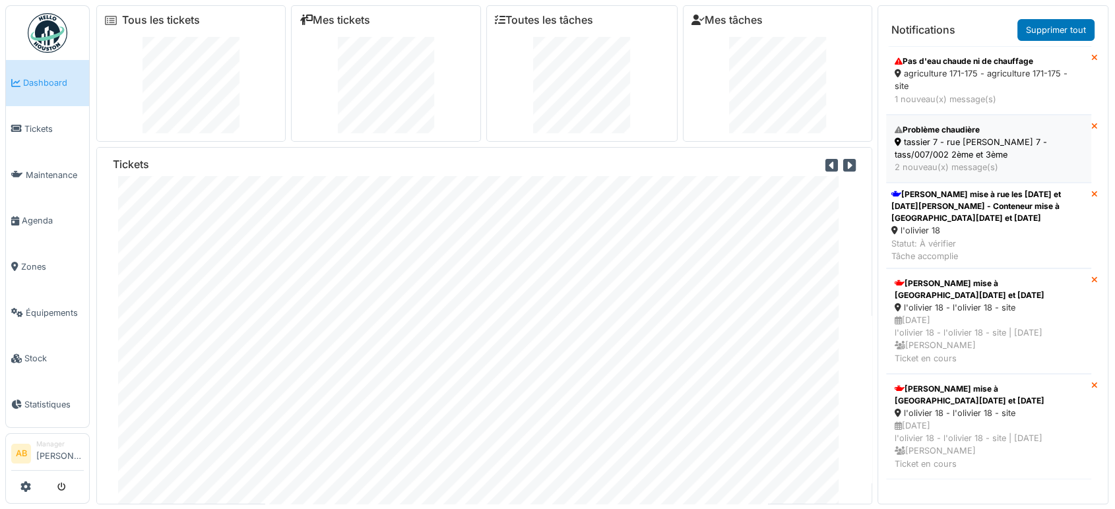
click at [1002, 146] on div "tassier 7 - rue [PERSON_NAME] 7 - tass/007/002 2ème et 3ème" at bounding box center [989, 148] width 188 height 25
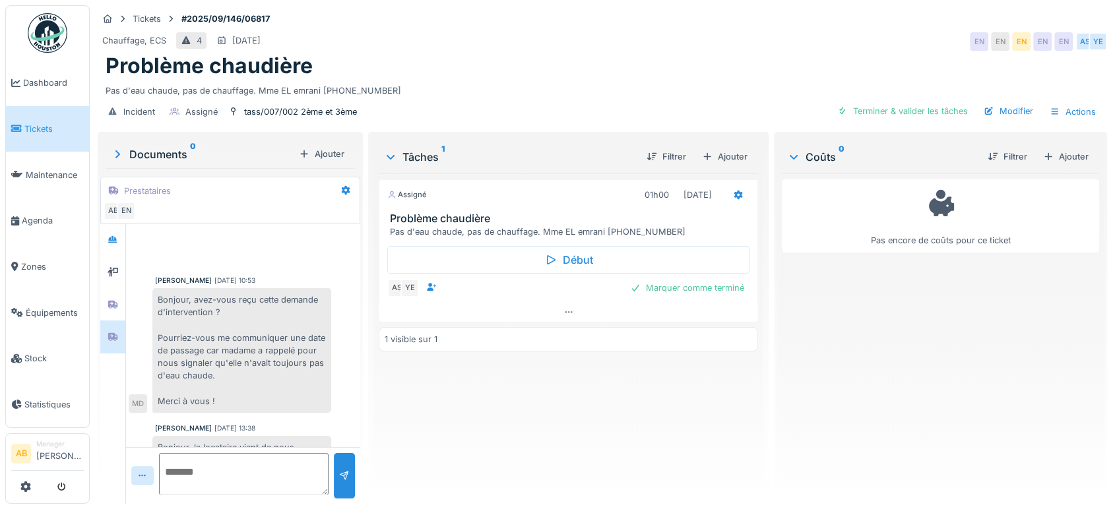
scroll to position [102, 0]
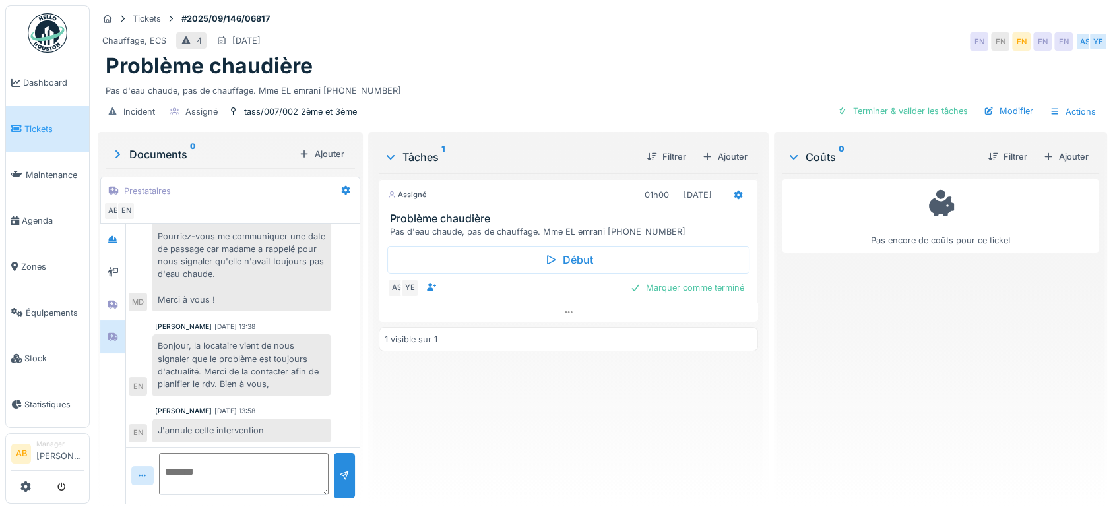
drag, startPoint x: 169, startPoint y: 154, endPoint x: 153, endPoint y: 148, distance: 16.7
click at [153, 148] on div "Documents 0" at bounding box center [202, 154] width 183 height 16
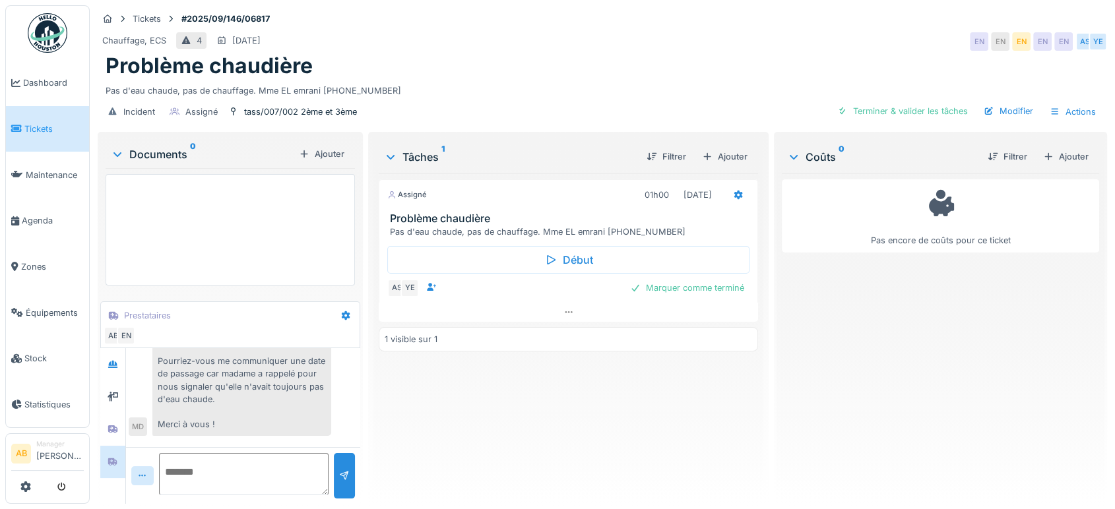
click at [148, 146] on div "Documents 0" at bounding box center [202, 154] width 183 height 16
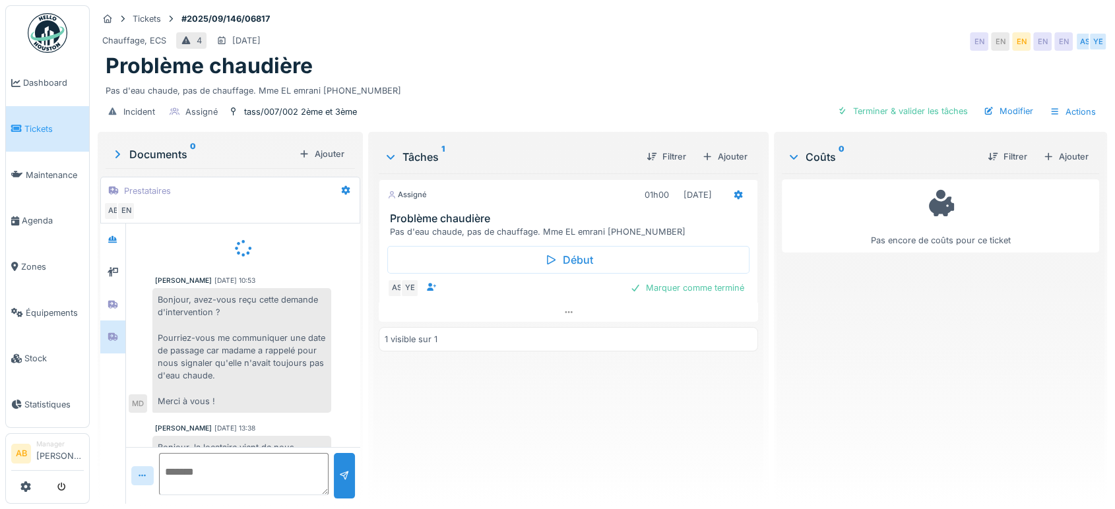
scroll to position [40, 0]
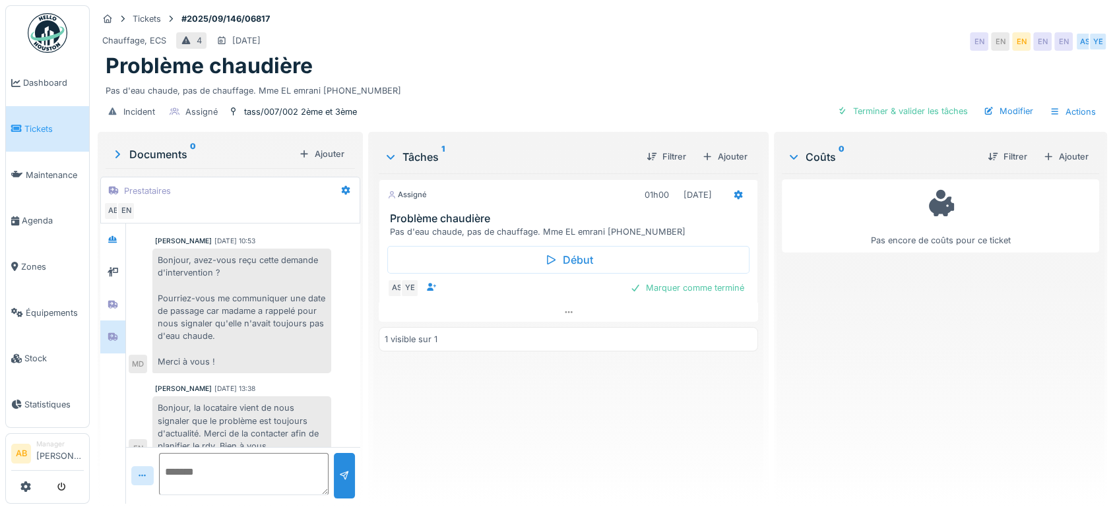
click at [58, 46] on img at bounding box center [48, 33] width 40 height 40
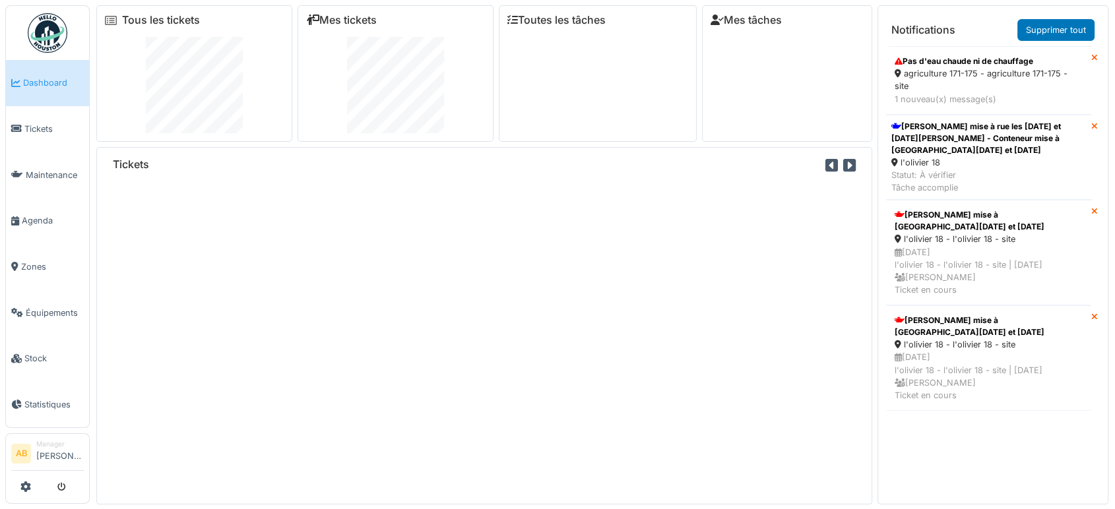
scroll to position [14, 0]
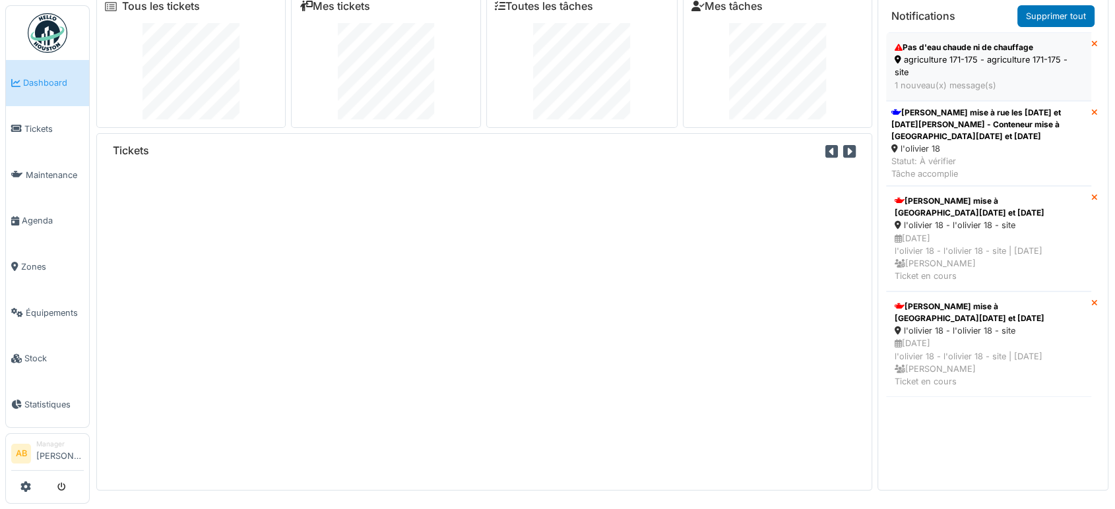
click at [956, 77] on div "agriculture 171-175 - agriculture 171-175 - site" at bounding box center [989, 65] width 188 height 25
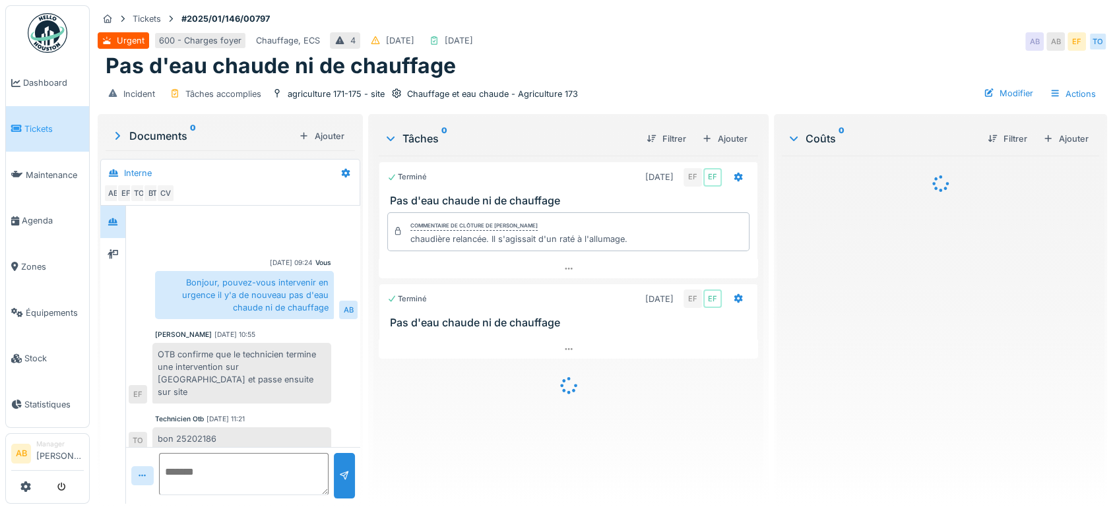
scroll to position [296, 0]
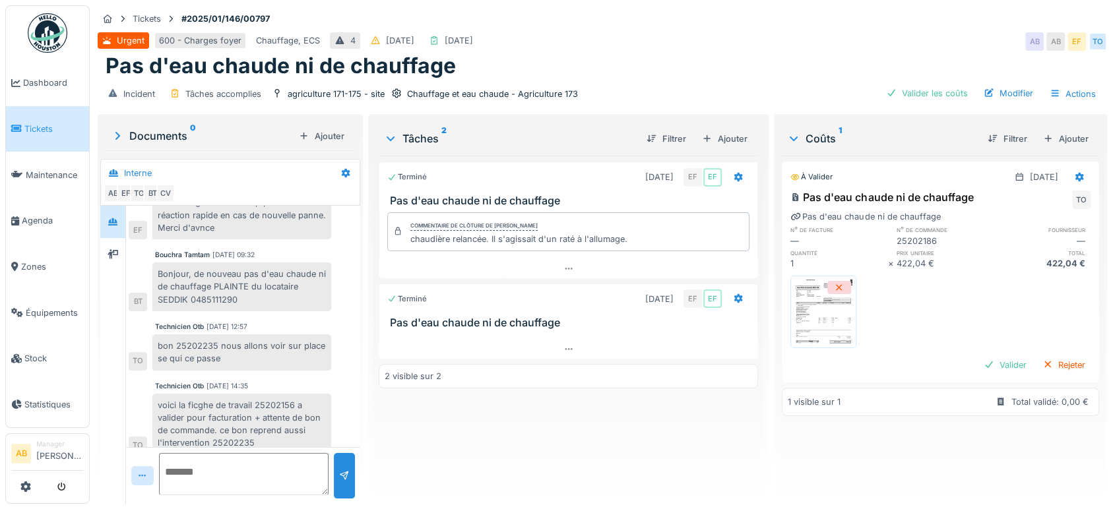
click at [507, 338] on div at bounding box center [568, 334] width 379 height 11
click at [509, 348] on div at bounding box center [568, 349] width 379 height 19
click at [141, 128] on div "Documents 0" at bounding box center [202, 136] width 183 height 16
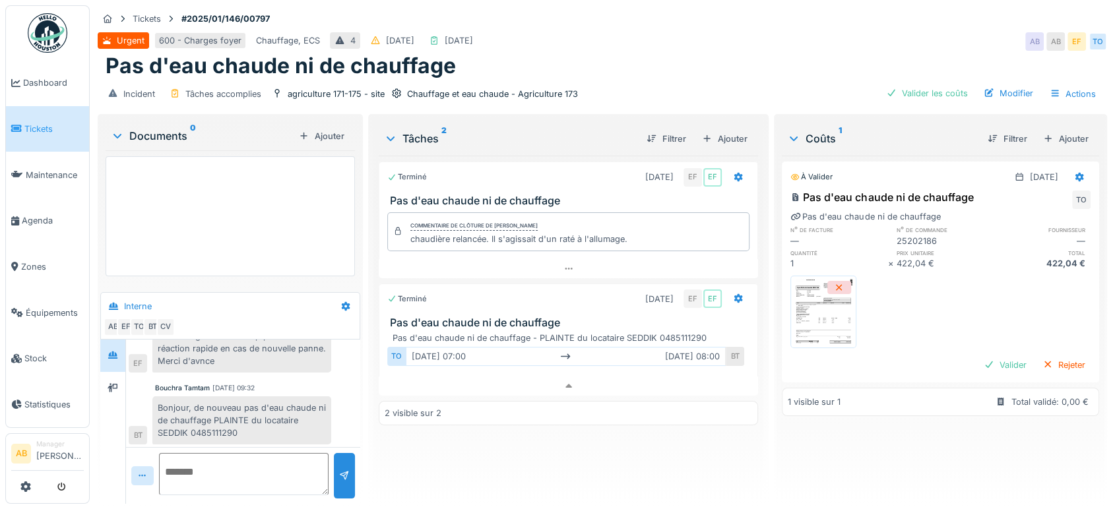
click at [141, 128] on div "Documents 0" at bounding box center [202, 136] width 183 height 16
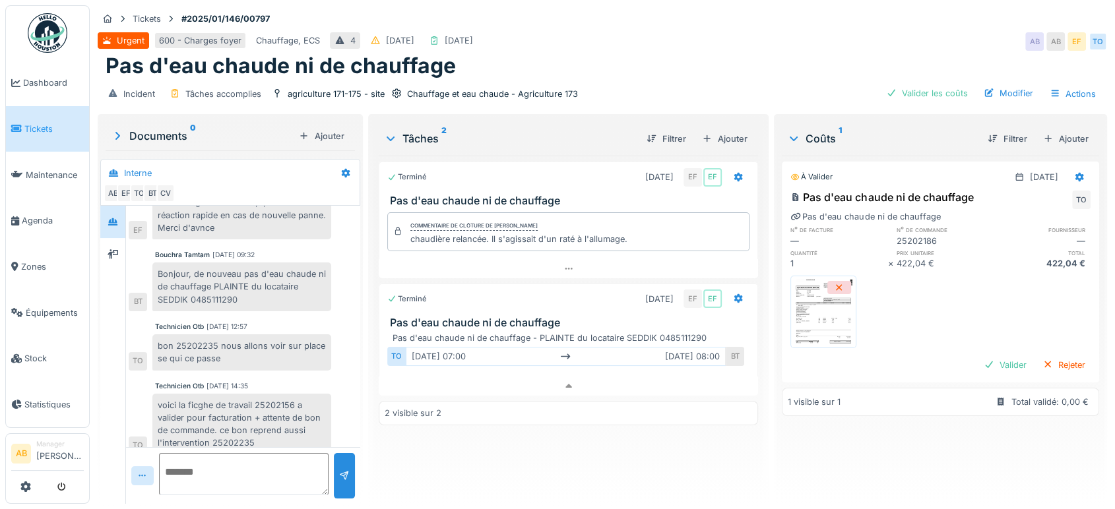
click at [346, 250] on div "Bouchra Tamtam [DATE] 09:32 Bonjour, de nouveau pas d'eau chaude ni de chauffag…" at bounding box center [243, 280] width 229 height 61
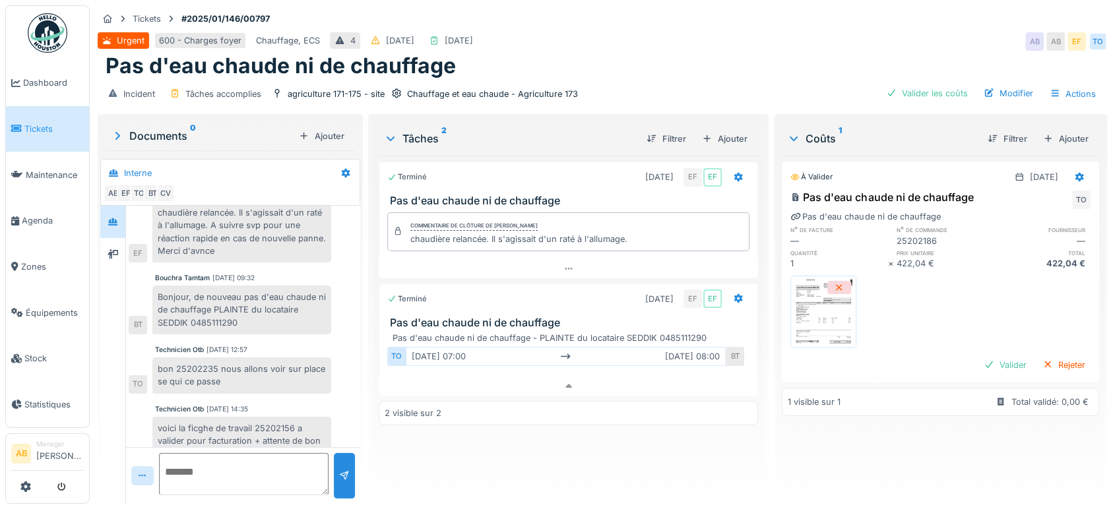
click at [352, 226] on div "[PERSON_NAME] [DATE] 10:21 chaudière relancée. Il s'agissait d'un raté à l'allu…" at bounding box center [243, 226] width 229 height 74
click at [348, 221] on div "[PERSON_NAME] [DATE] 10:21 chaudière relancée. Il s'agissait d'un raté à l'allu…" at bounding box center [243, 226] width 229 height 74
click at [55, 29] on img at bounding box center [48, 33] width 40 height 40
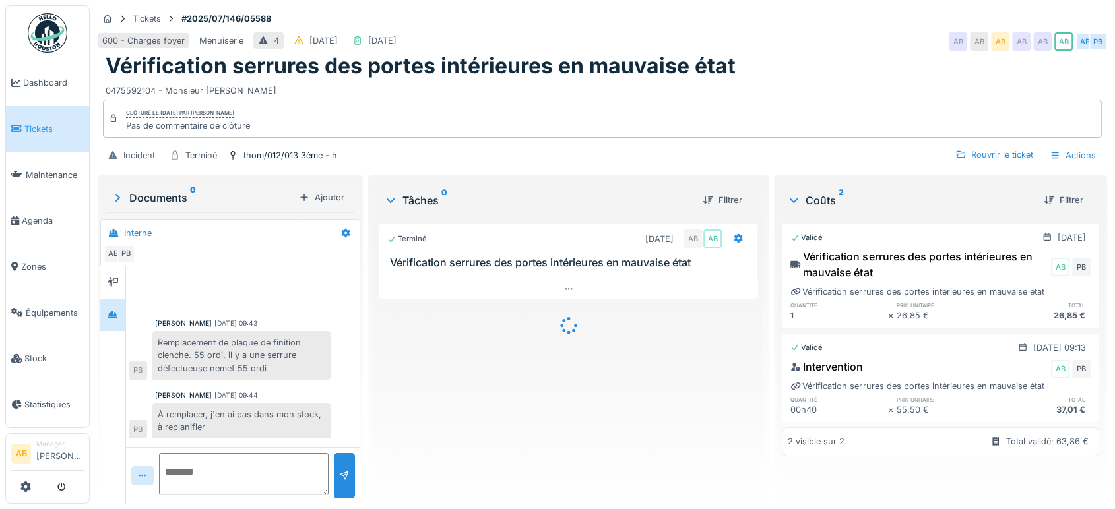
scroll to position [334, 0]
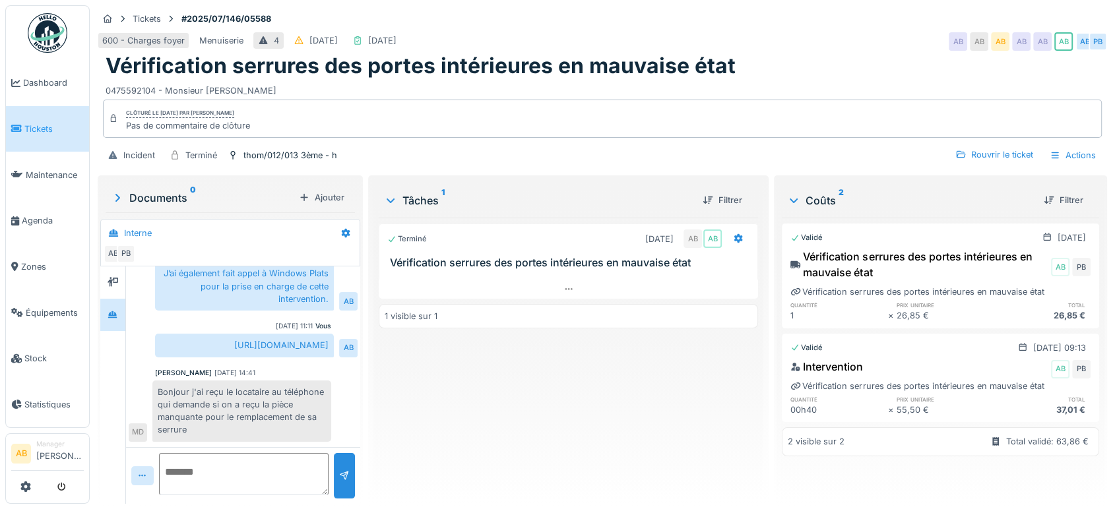
drag, startPoint x: 490, startPoint y: 299, endPoint x: 486, endPoint y: 276, distance: 22.8
click at [486, 276] on div "Terminé 22/07/2025 AB AB Vérification serrures des portes intérieures en mauvai…" at bounding box center [568, 356] width 379 height 276
click at [486, 276] on div at bounding box center [568, 274] width 379 height 11
click at [488, 288] on div at bounding box center [568, 289] width 379 height 19
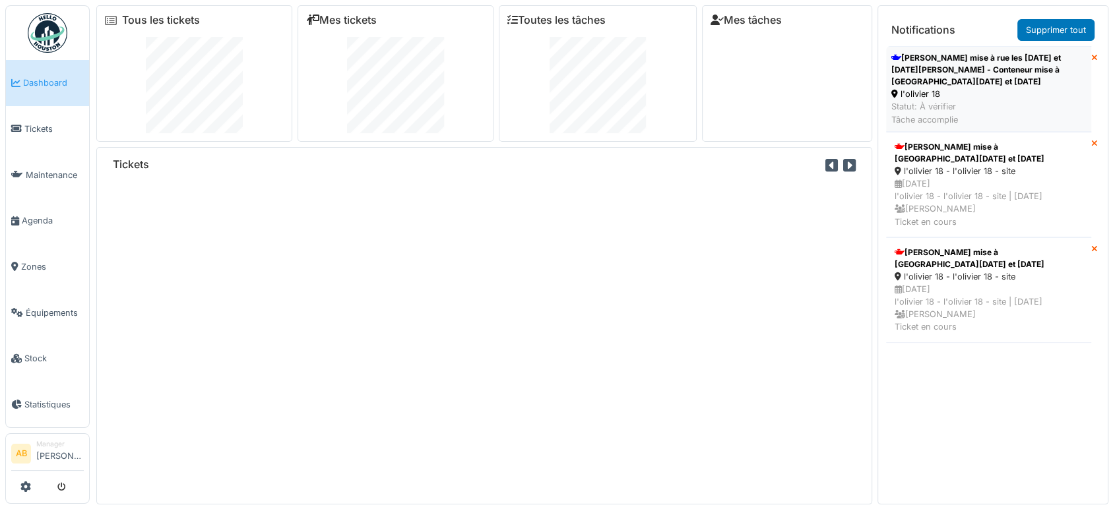
click at [977, 79] on div "Olivier - Conteneur mise à rue les Lundi et Jeudi - Olivier - Conteneur mise à …" at bounding box center [988, 70] width 195 height 36
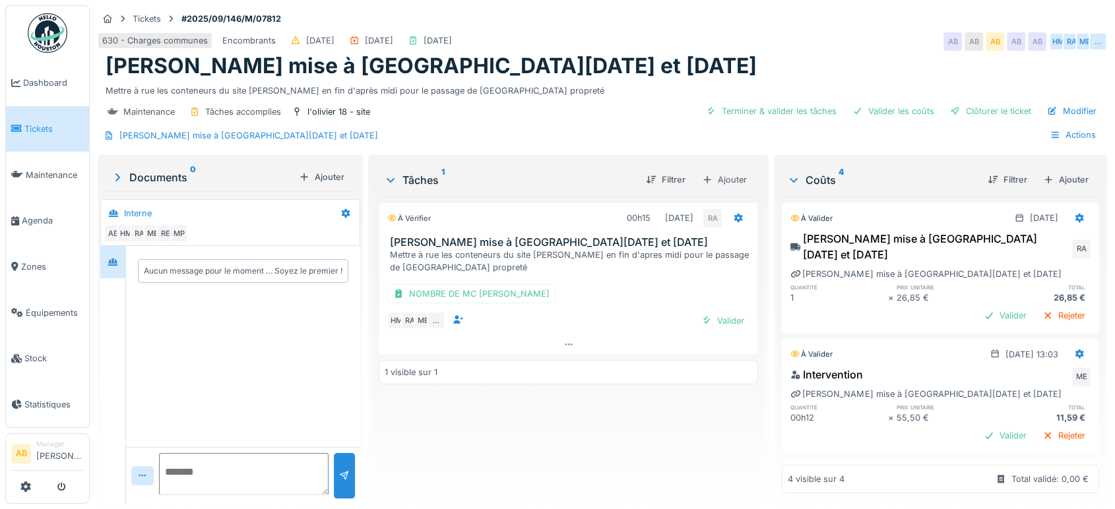
click at [51, 31] on img at bounding box center [48, 33] width 40 height 40
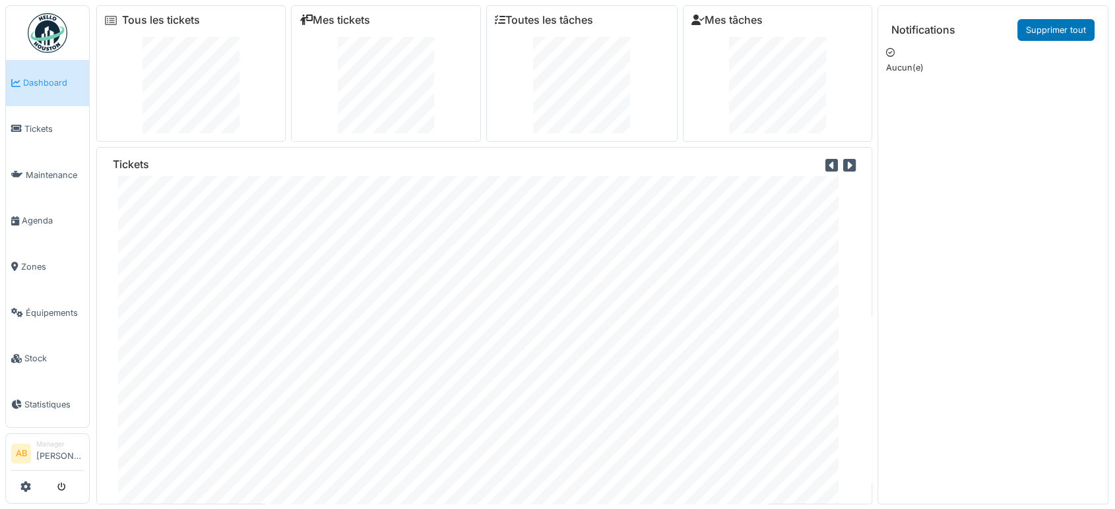
drag, startPoint x: 348, startPoint y: 28, endPoint x: 340, endPoint y: 12, distance: 17.4
click at [340, 12] on div "Mes tickets" at bounding box center [385, 73] width 189 height 137
click at [331, 15] on link "Mes tickets" at bounding box center [335, 20] width 71 height 13
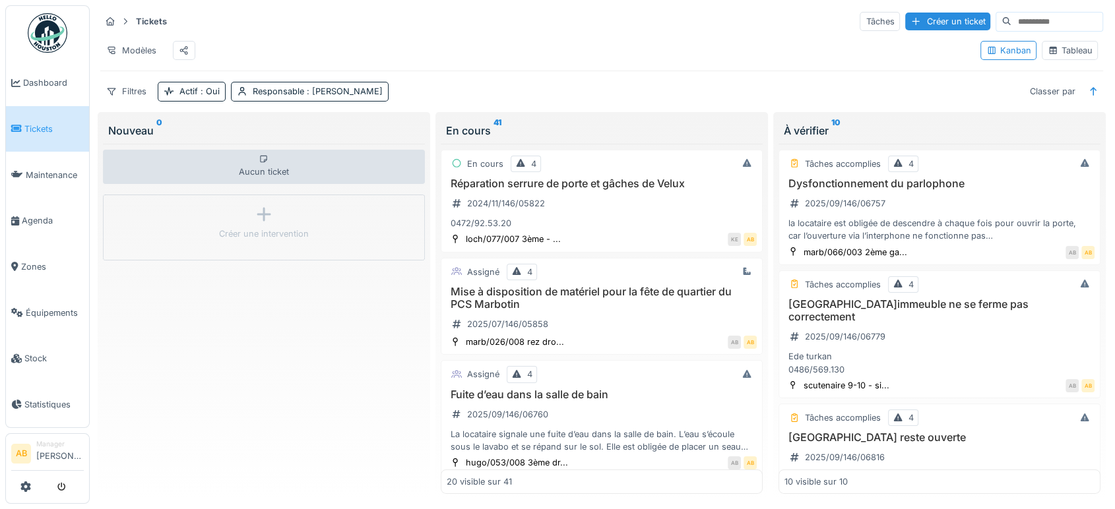
drag, startPoint x: 1066, startPoint y: 65, endPoint x: 1062, endPoint y: 57, distance: 9.4
click at [1062, 57] on div "Kanban Tableau" at bounding box center [1039, 51] width 128 height 30
click at [1062, 57] on div "Tableau" at bounding box center [1070, 50] width 44 height 13
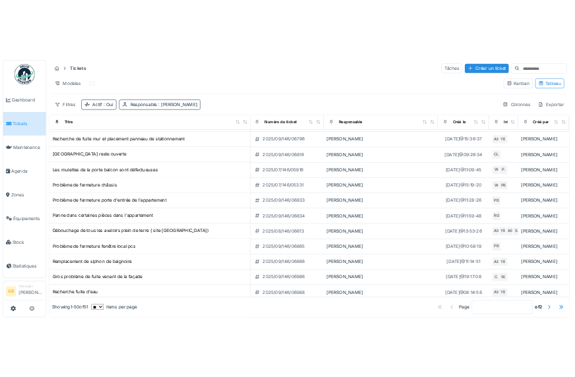
scroll to position [0, 1]
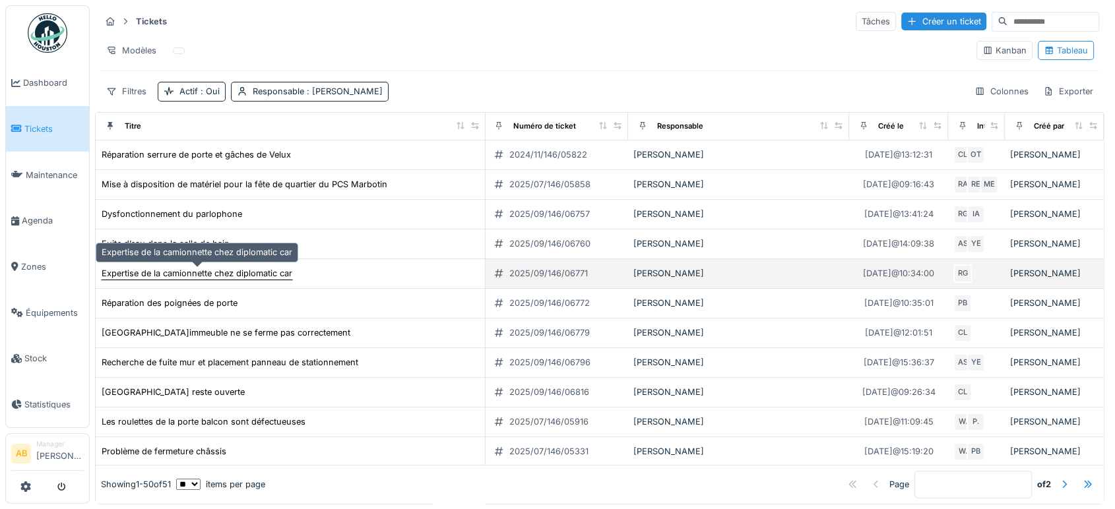
click at [237, 276] on div "Expertise de la camionnette chez diplomatic car" at bounding box center [197, 273] width 191 height 13
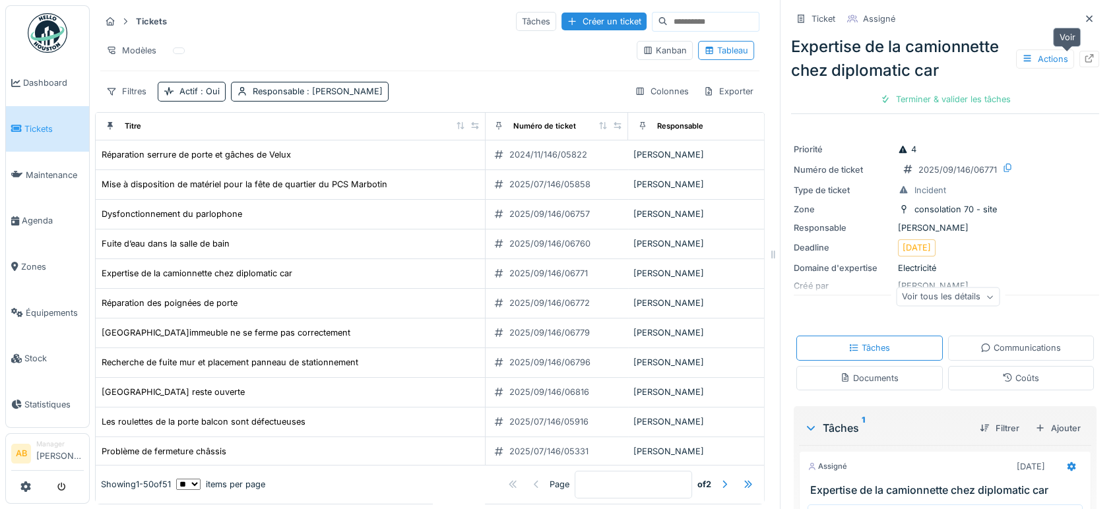
click at [1085, 61] on icon at bounding box center [1089, 58] width 9 height 9
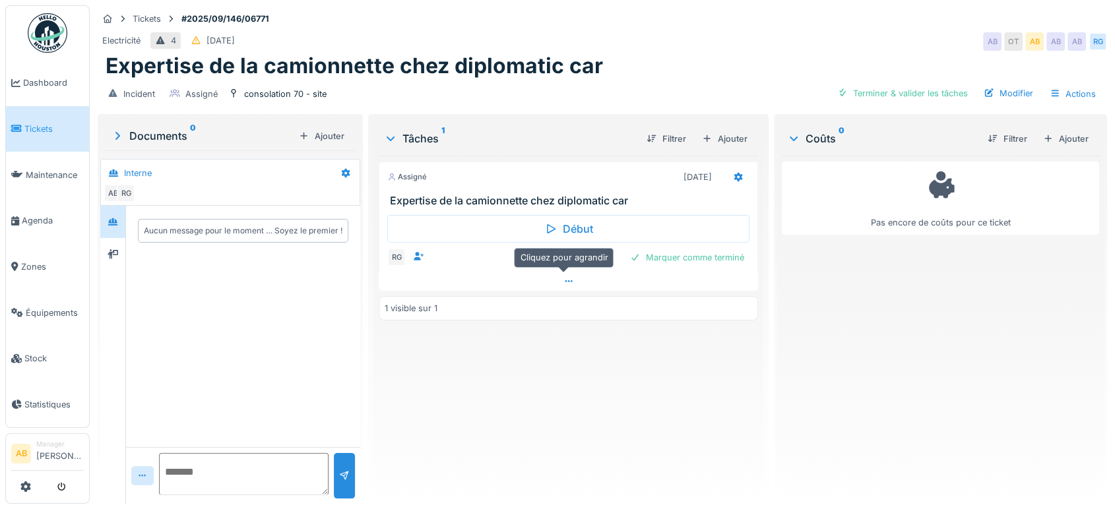
click at [513, 276] on div at bounding box center [568, 281] width 379 height 19
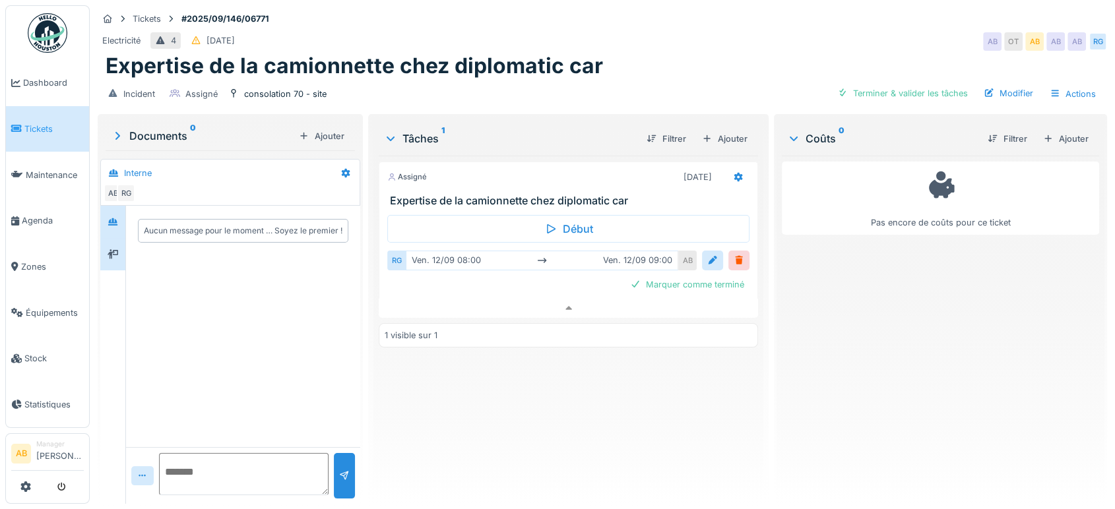
click at [123, 238] on div at bounding box center [112, 254] width 25 height 32
click at [115, 216] on div at bounding box center [113, 222] width 11 height 13
click at [48, 22] on img at bounding box center [48, 33] width 40 height 40
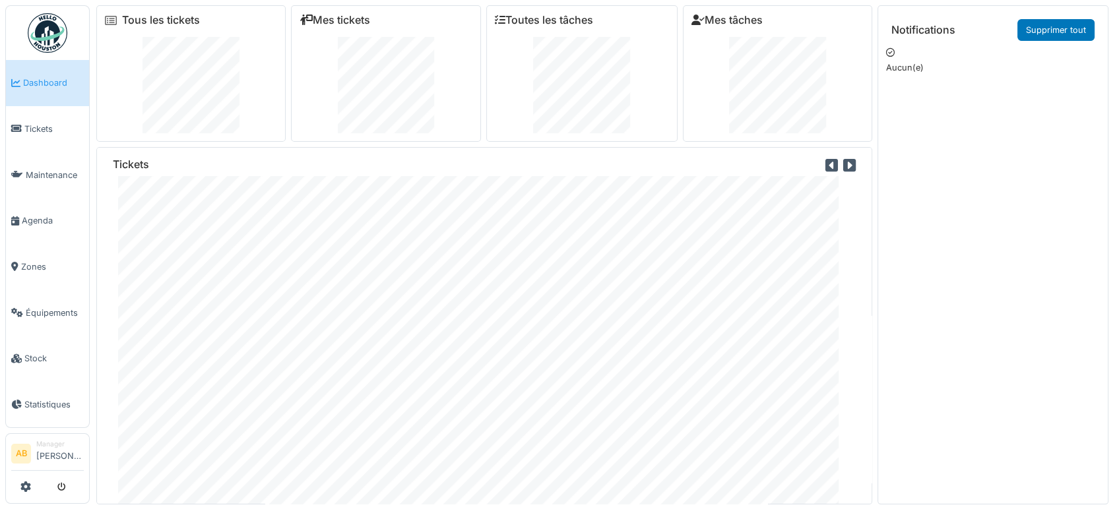
click at [4, 214] on div "Incident Nettoyage Observation Projet Property Tous les tickets Mes tickets Tou…" at bounding box center [557, 254] width 1115 height 509
click at [35, 28] on img at bounding box center [48, 33] width 40 height 40
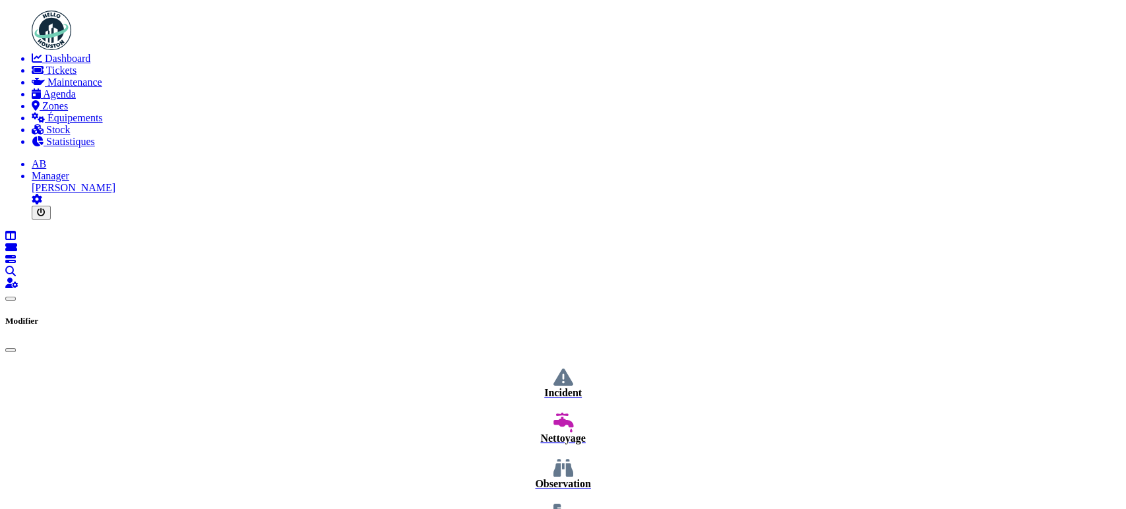
select select "**"
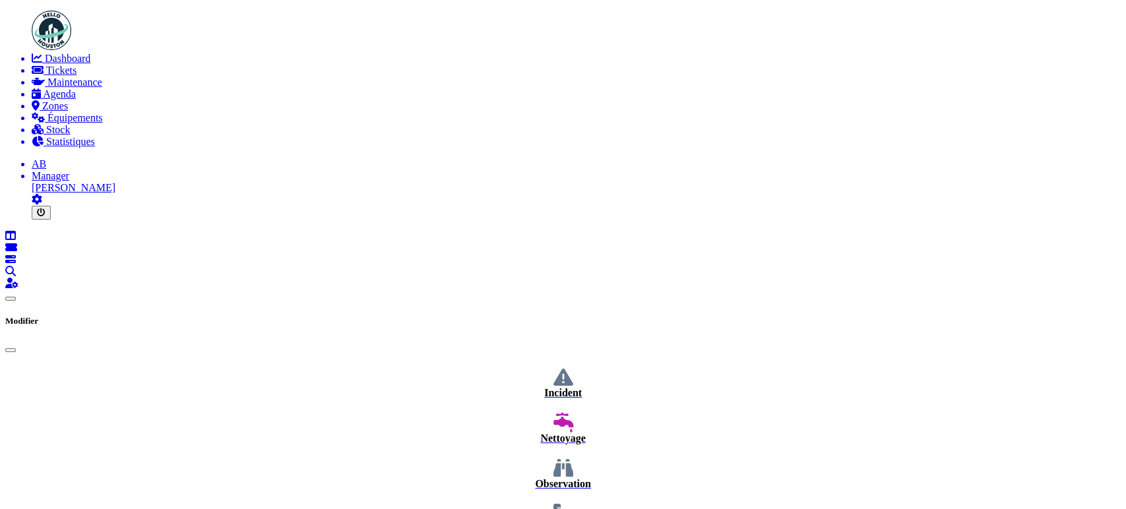
type input "******"
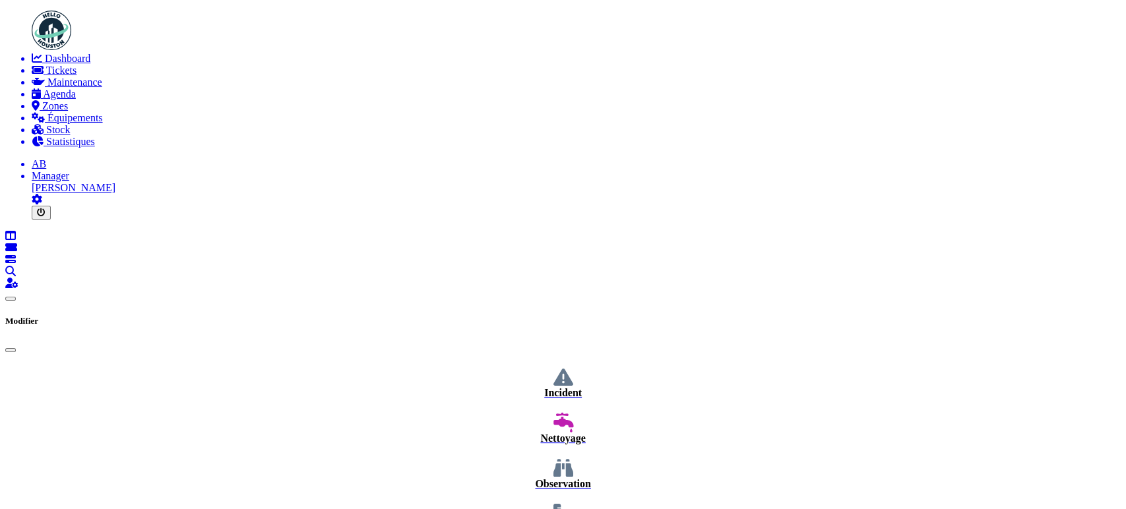
drag, startPoint x: 794, startPoint y: 78, endPoint x: 558, endPoint y: 217, distance: 273.6
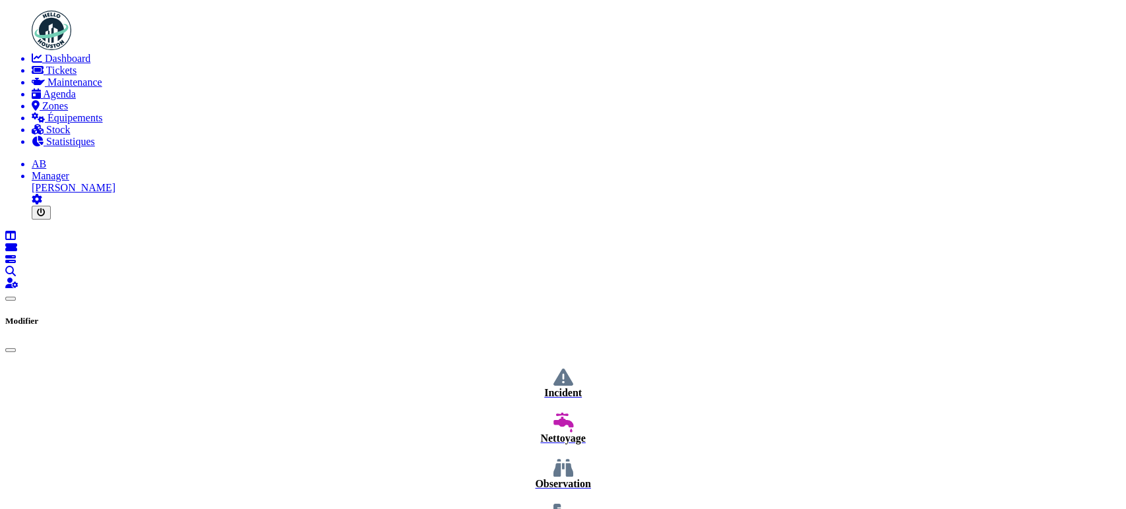
drag, startPoint x: 335, startPoint y: 220, endPoint x: 309, endPoint y: 280, distance: 64.7
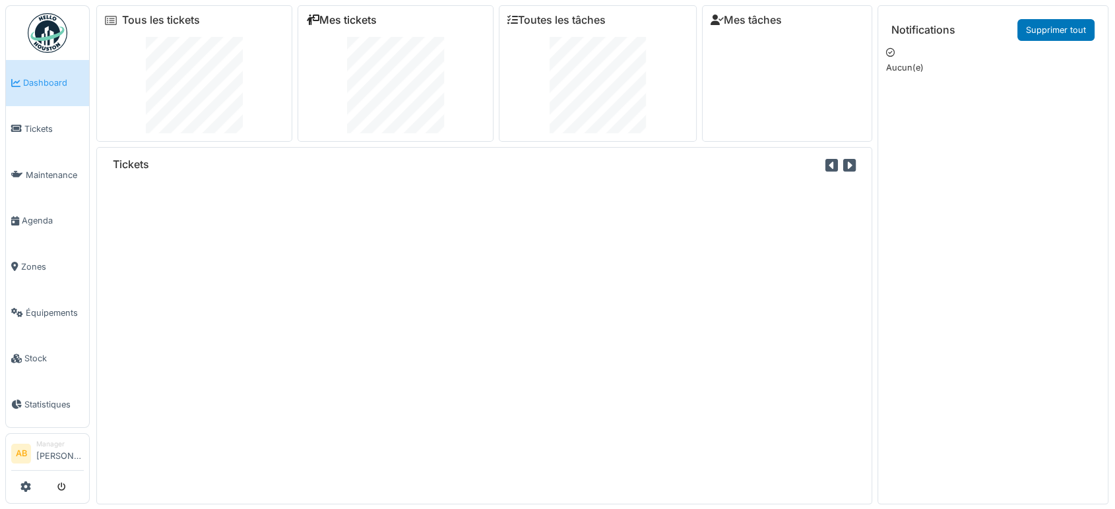
click at [344, 22] on link "Mes tickets" at bounding box center [341, 20] width 71 height 13
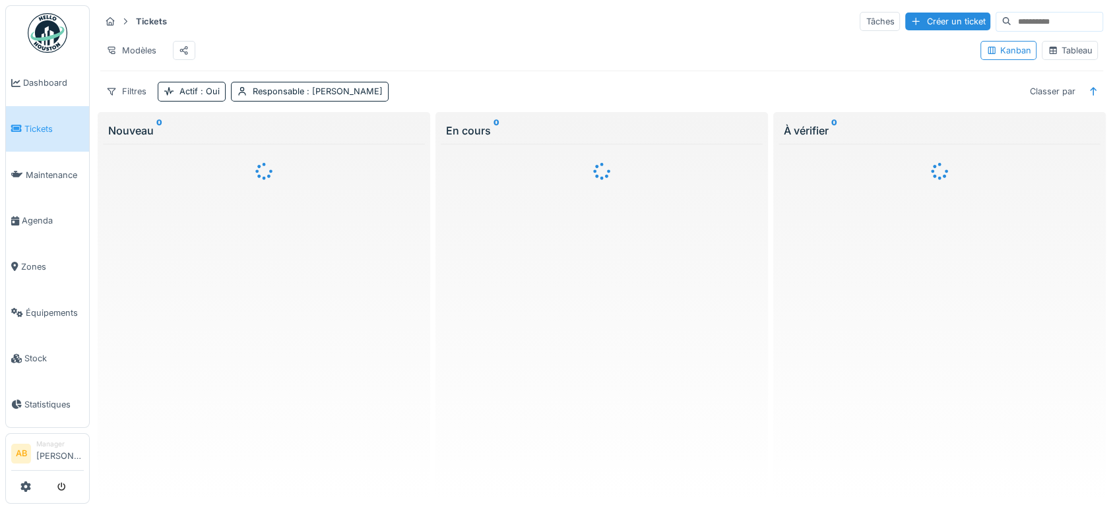
click at [1063, 57] on div "Tableau" at bounding box center [1070, 50] width 44 height 13
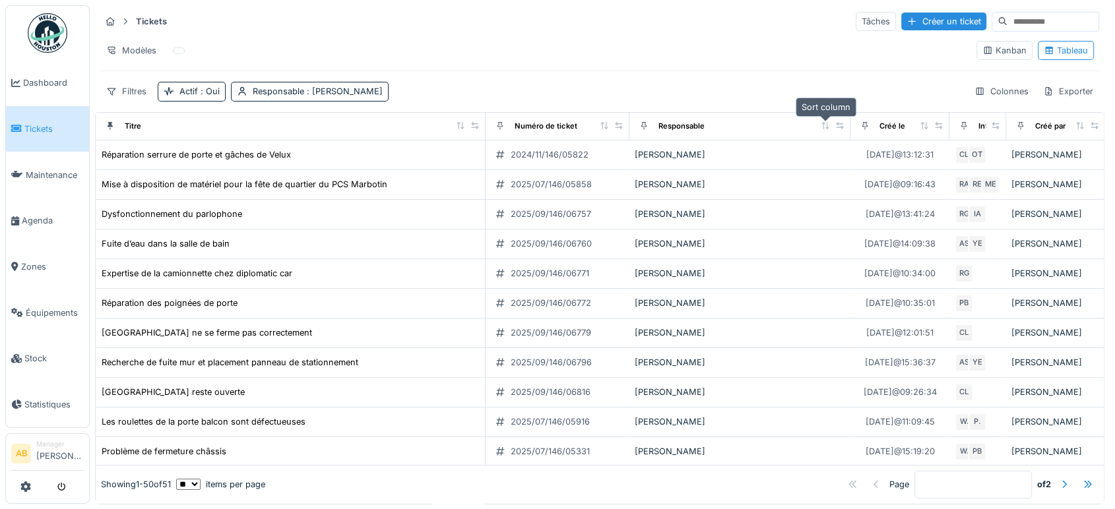
click at [829, 128] on icon at bounding box center [825, 125] width 9 height 7
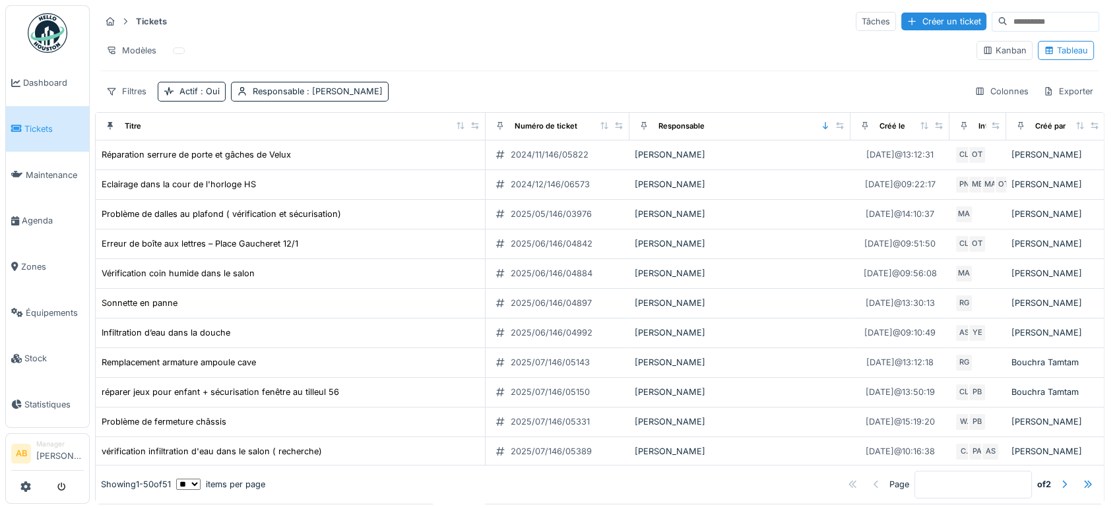
click at [305, 127] on div "Titre" at bounding box center [290, 126] width 379 height 16
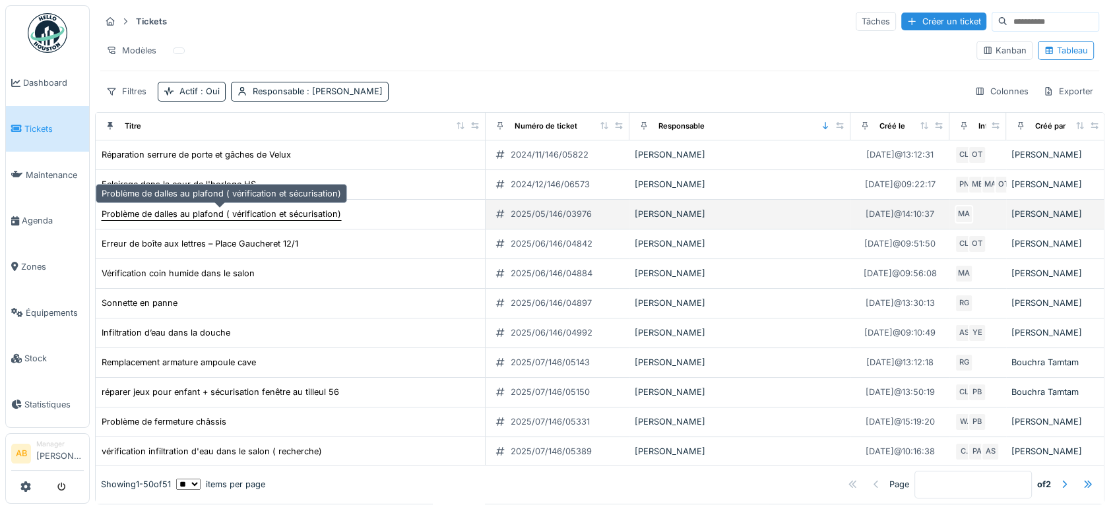
drag, startPoint x: 362, startPoint y: 209, endPoint x: 279, endPoint y: 210, distance: 83.1
click at [279, 210] on div "Problème de dalles au plafond ( vérification et sécurisation)" at bounding box center [290, 214] width 379 height 14
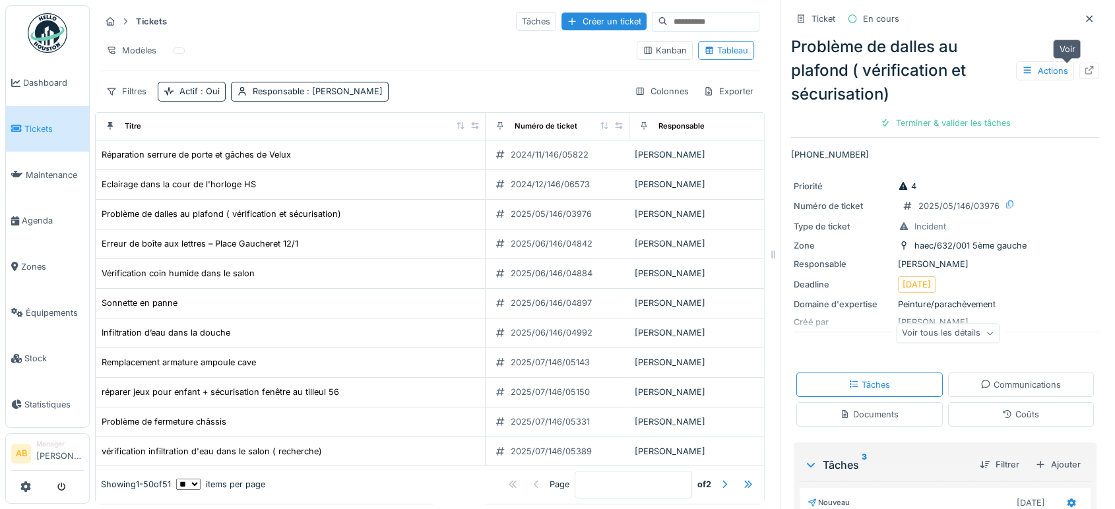
click at [1085, 67] on icon at bounding box center [1089, 70] width 9 height 9
click at [1084, 19] on icon at bounding box center [1089, 19] width 11 height 9
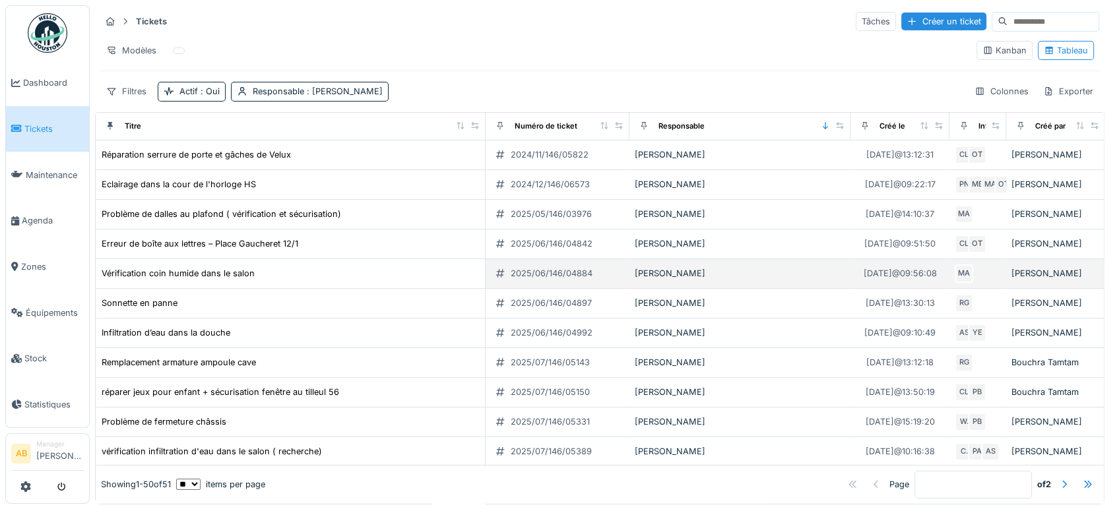
scroll to position [1, 0]
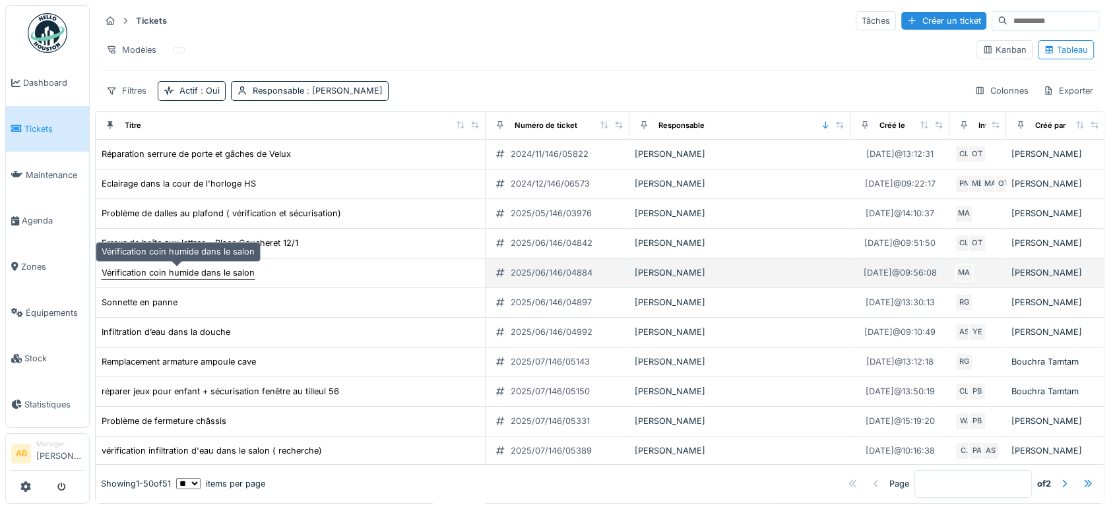
click at [219, 274] on div "Vérification coin humide dans le salon" at bounding box center [178, 273] width 153 height 13
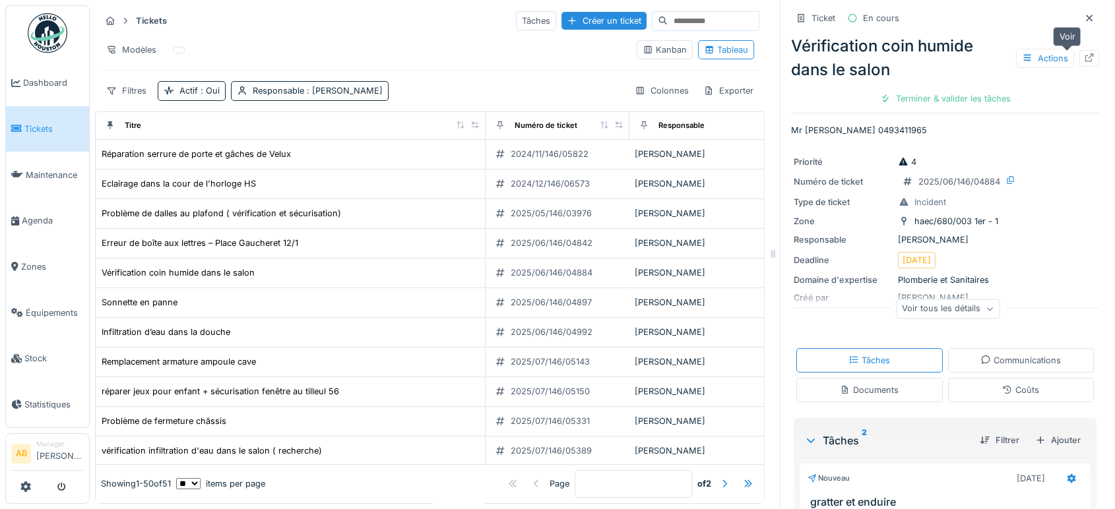
click at [1084, 54] on icon at bounding box center [1089, 57] width 11 height 9
click at [152, 292] on td "Sonnette en panne" at bounding box center [291, 303] width 390 height 30
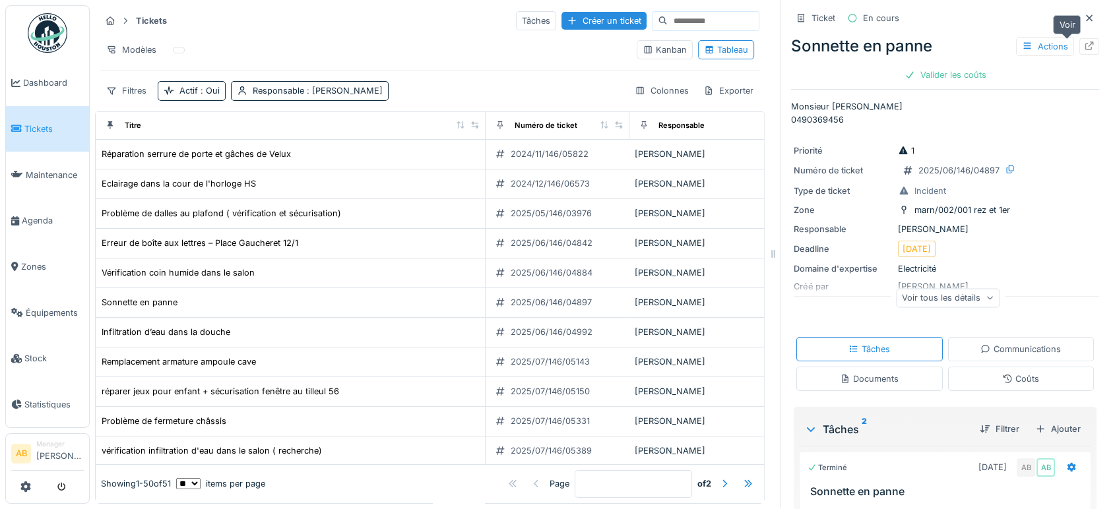
click at [1079, 41] on div at bounding box center [1089, 46] width 20 height 16
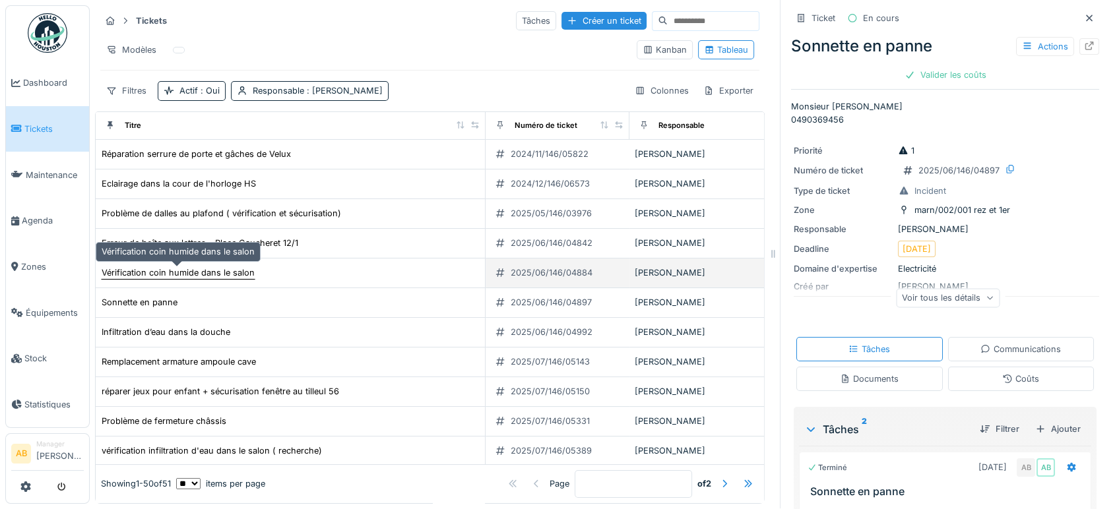
click at [206, 267] on div "Vérification coin humide dans le salon" at bounding box center [178, 273] width 153 height 13
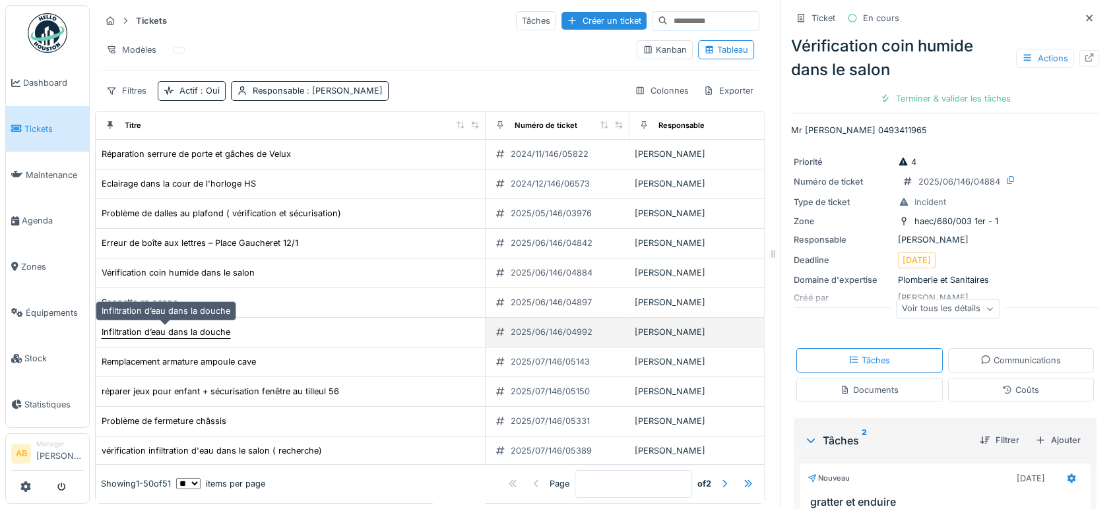
click at [162, 331] on div "Infiltration d’eau dans la douche" at bounding box center [166, 332] width 129 height 13
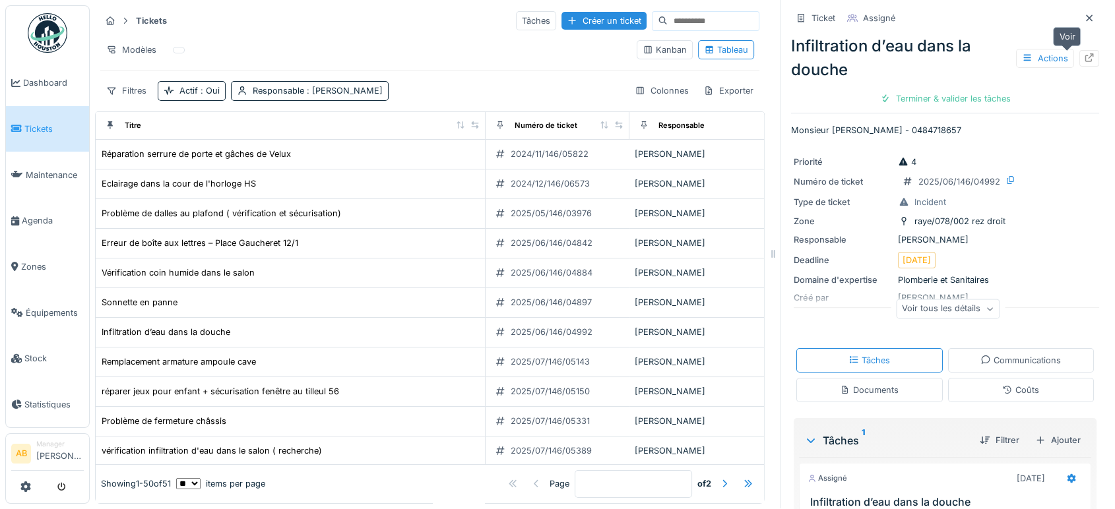
click at [1084, 57] on icon at bounding box center [1089, 57] width 11 height 9
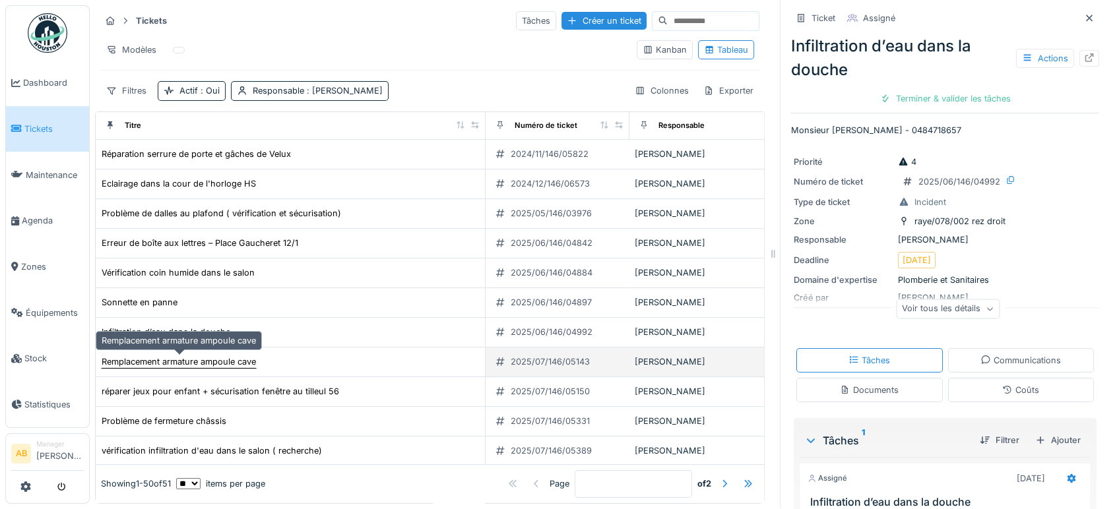
click at [248, 364] on div "Remplacement armature ampoule cave" at bounding box center [179, 362] width 154 height 13
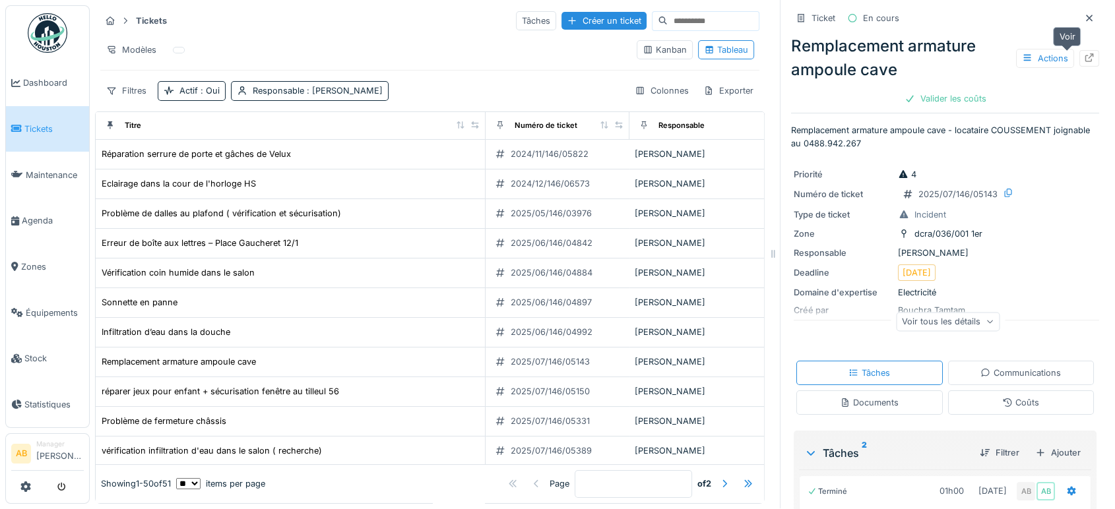
click at [1085, 55] on icon at bounding box center [1089, 57] width 9 height 9
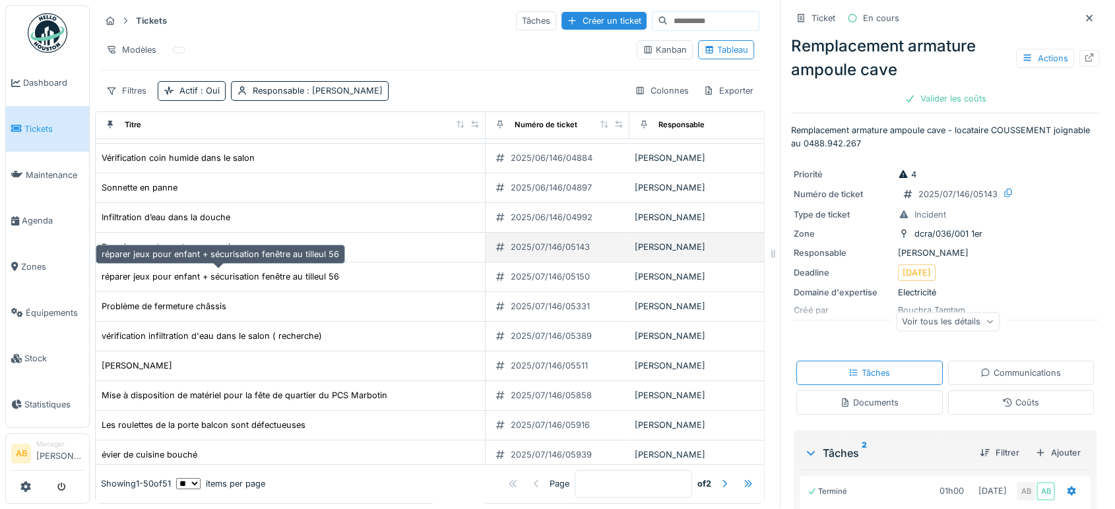
scroll to position [116, 0]
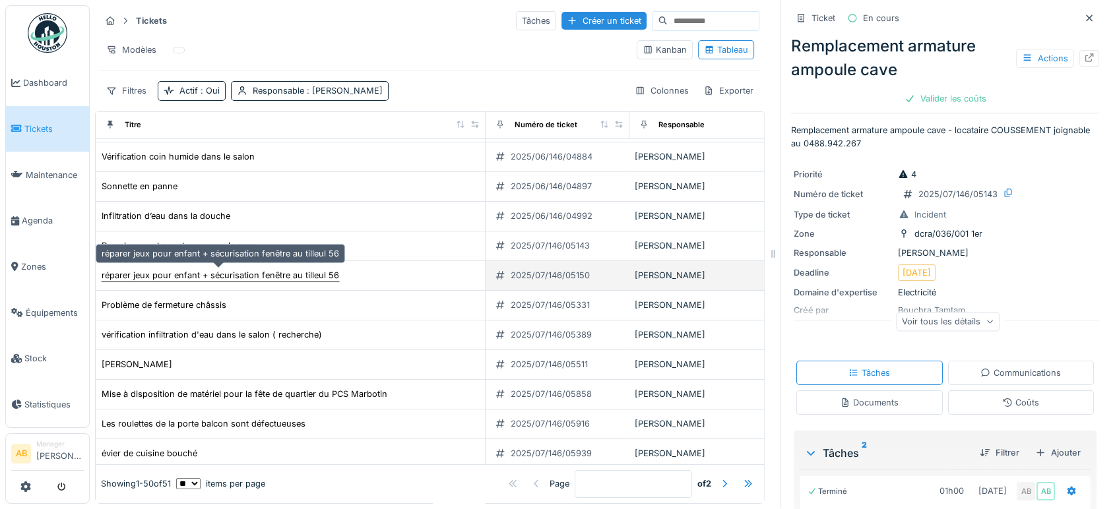
click at [195, 273] on div "réparer jeux pour enfant + sécurisation fenêtre au tilleul 56" at bounding box center [220, 275] width 237 height 13
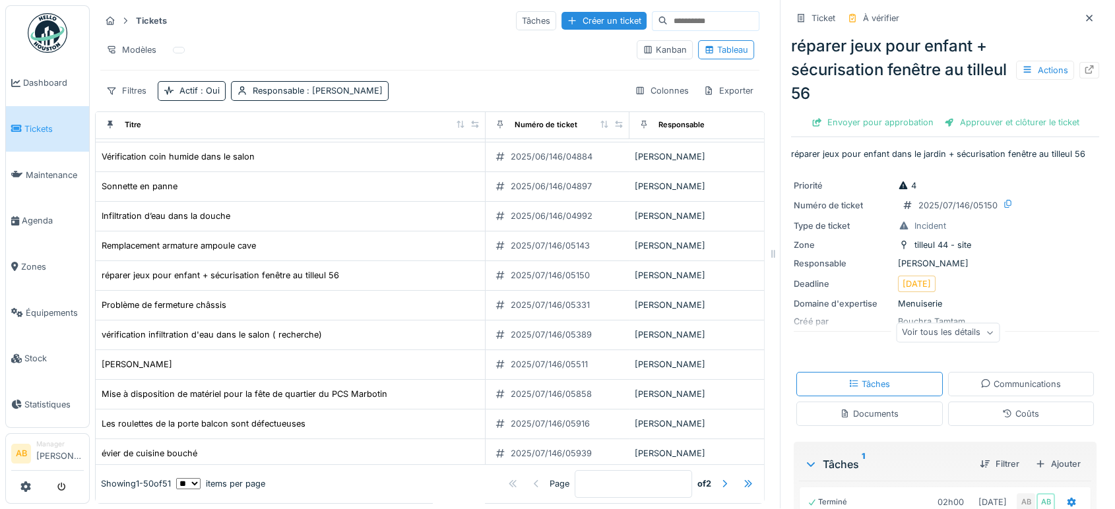
drag, startPoint x: 1069, startPoint y: 69, endPoint x: 591, endPoint y: -89, distance: 503.8
click at [591, 0] on html "Dashboard Tickets Maintenance Agenda Zones Équipements Stock Statistiques AB Ma…" at bounding box center [557, 253] width 1115 height 509
click at [1084, 67] on icon at bounding box center [1089, 69] width 11 height 9
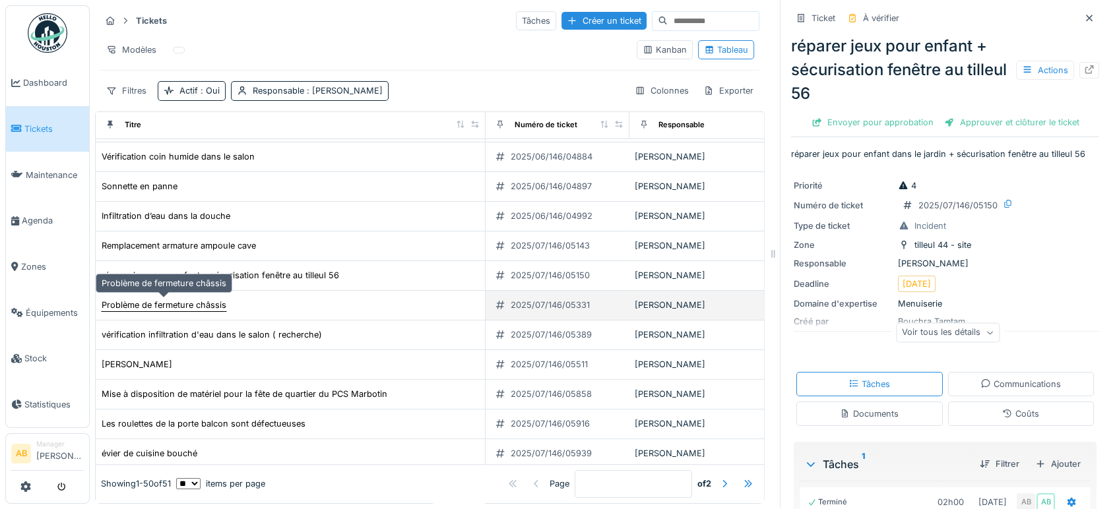
click at [181, 302] on div "Problème de fermeture châssis" at bounding box center [164, 305] width 125 height 13
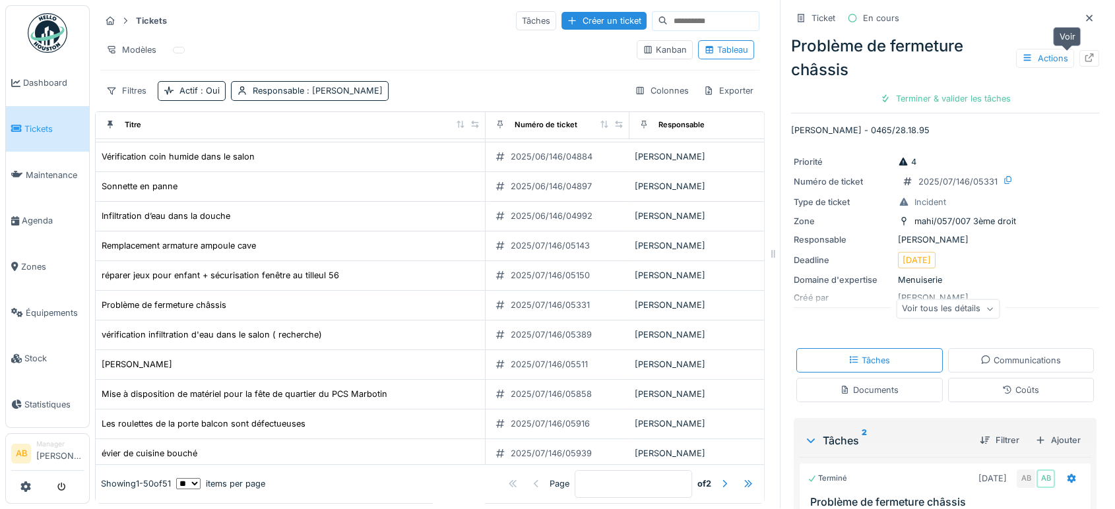
click at [1084, 56] on icon at bounding box center [1089, 57] width 11 height 9
click at [1084, 15] on icon at bounding box center [1089, 18] width 11 height 9
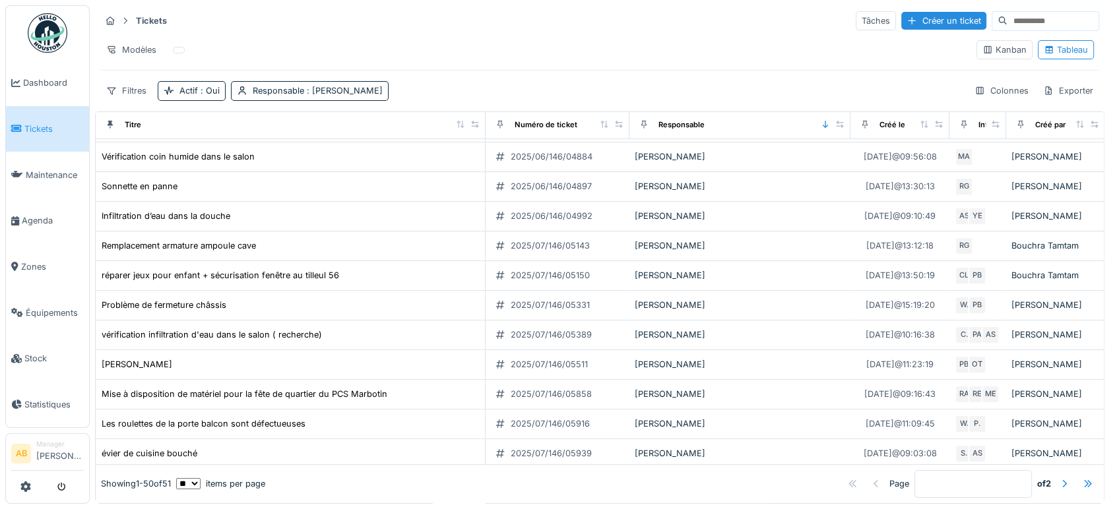
click at [41, 13] on img at bounding box center [48, 33] width 40 height 40
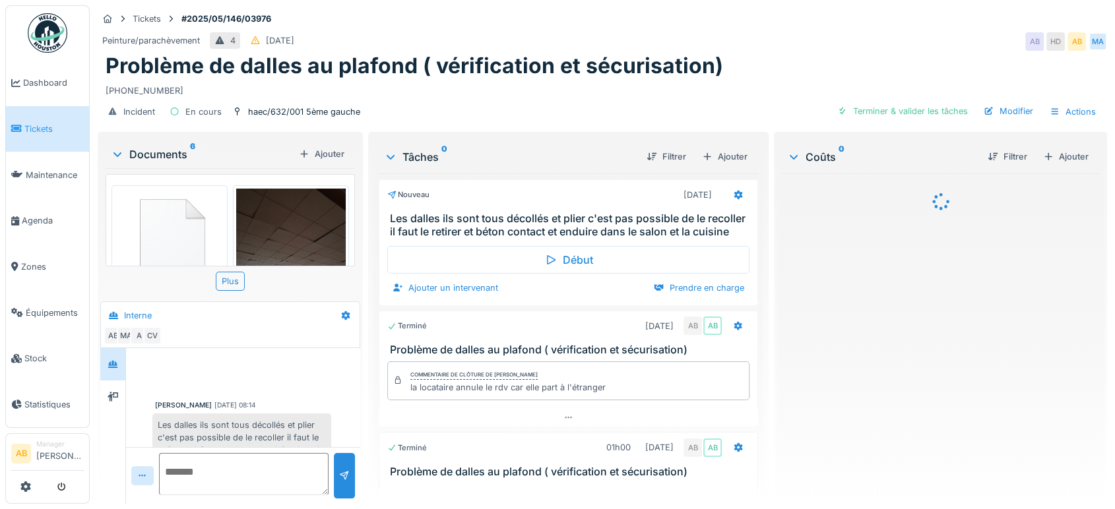
scroll to position [104, 0]
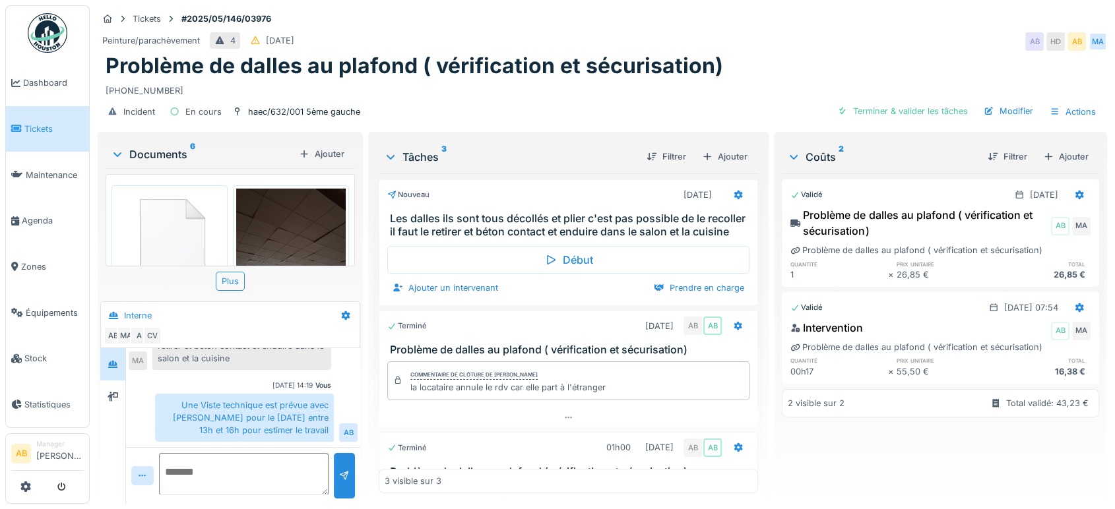
click at [172, 146] on div "Documents 6" at bounding box center [202, 154] width 183 height 16
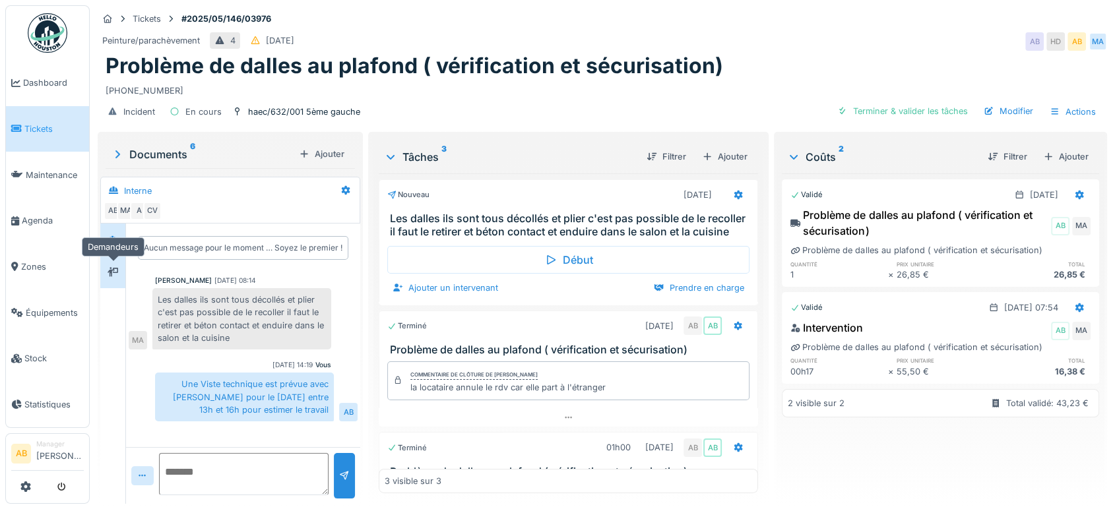
click at [116, 276] on div at bounding box center [113, 272] width 11 height 13
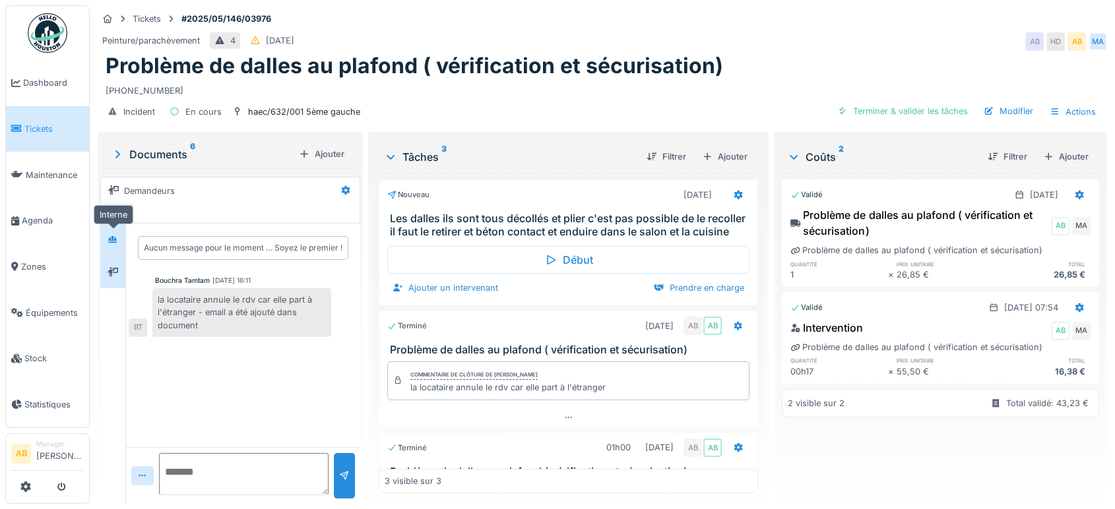
click at [113, 239] on icon at bounding box center [112, 239] width 9 height 7
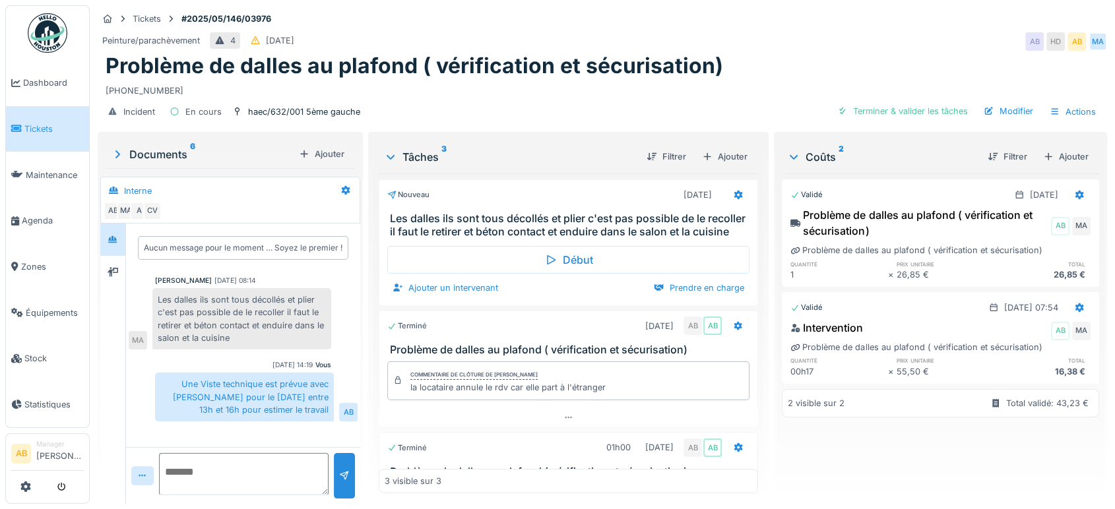
click at [168, 146] on div "Documents 6" at bounding box center [202, 154] width 183 height 16
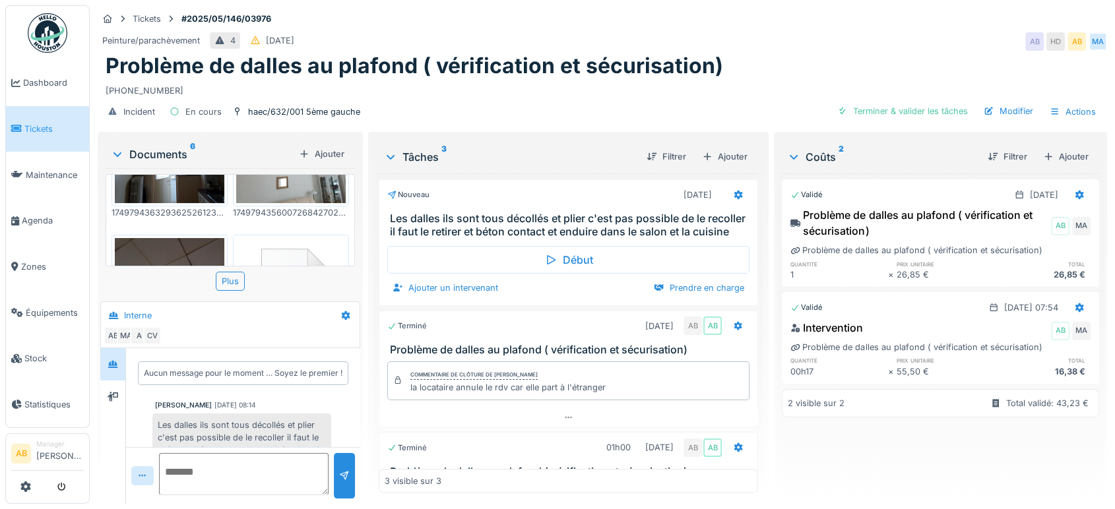
scroll to position [428, 0]
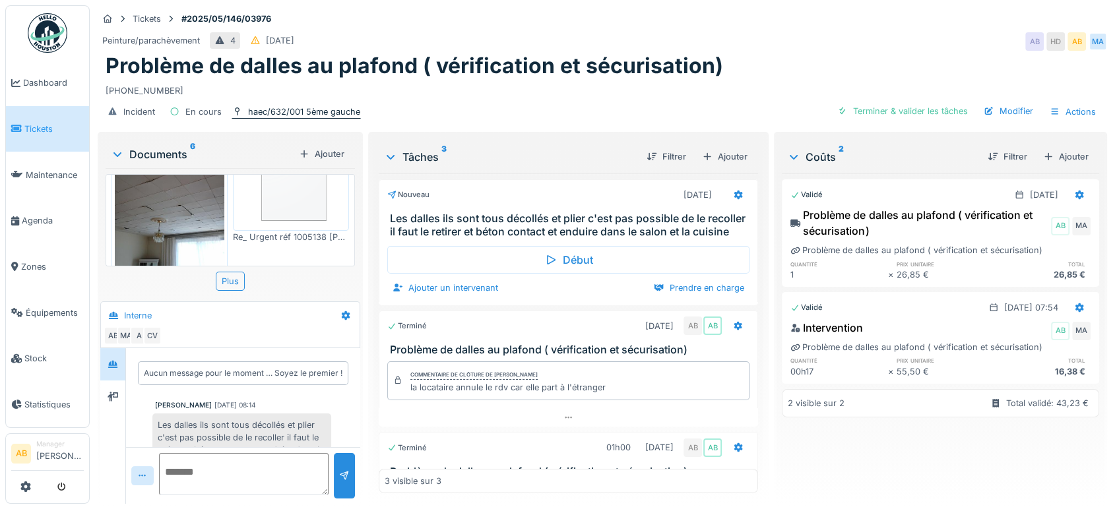
click at [303, 106] on div "haec/632/001 5ème gauche" at bounding box center [304, 112] width 112 height 13
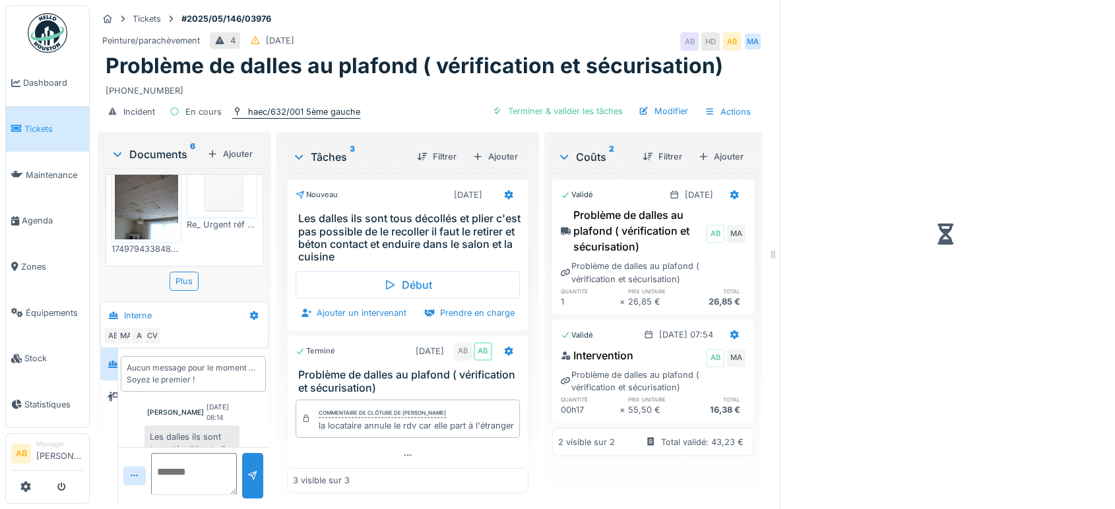
scroll to position [245, 0]
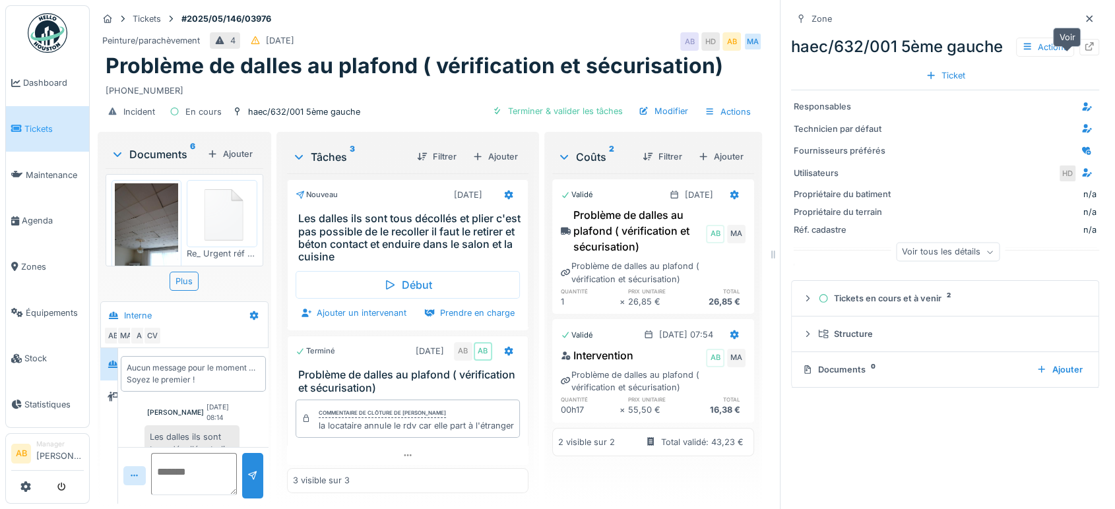
click at [1084, 52] on div at bounding box center [1089, 47] width 11 height 13
click at [1084, 13] on div at bounding box center [1089, 19] width 11 height 13
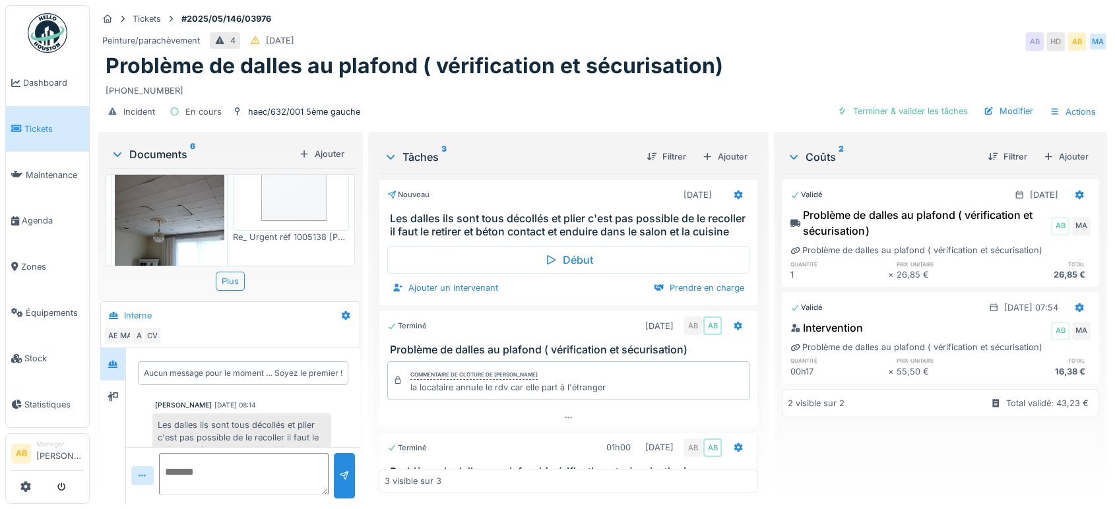
click at [146, 140] on div "Documents 6 Ajouter" at bounding box center [230, 154] width 249 height 28
click at [158, 146] on div "Documents 6" at bounding box center [202, 154] width 183 height 16
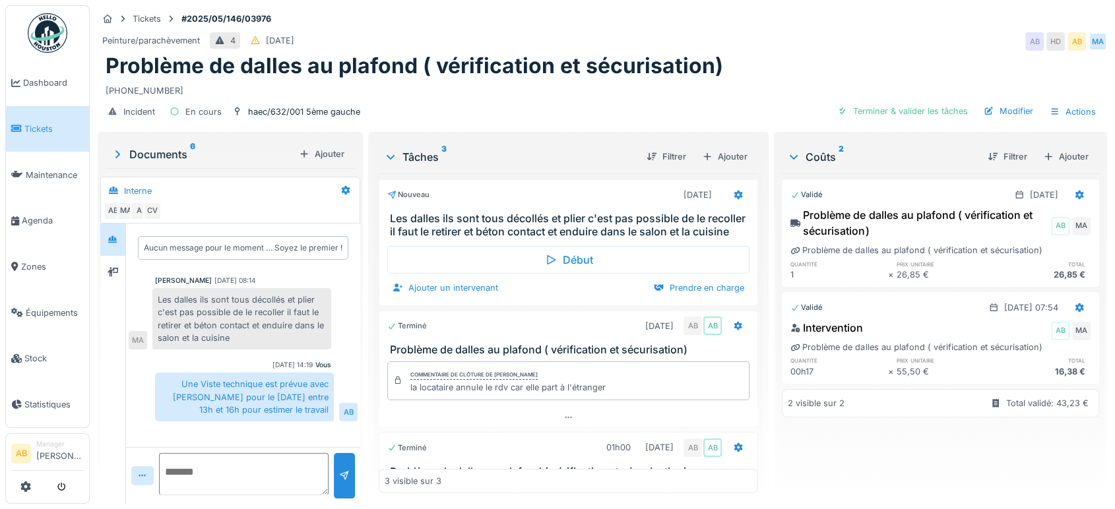
scroll to position [414, 0]
click at [57, 24] on img at bounding box center [48, 33] width 40 height 40
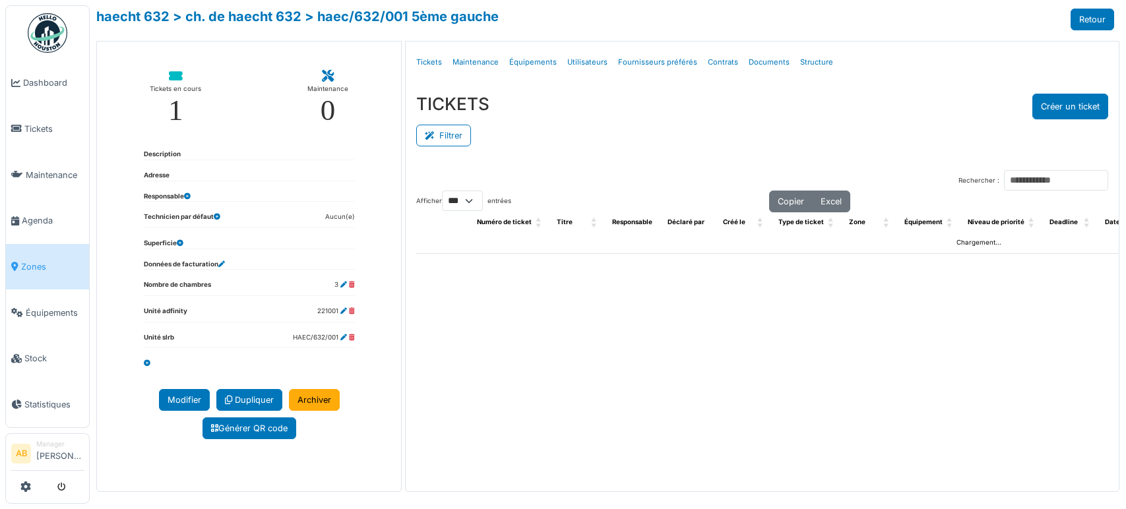
select select "***"
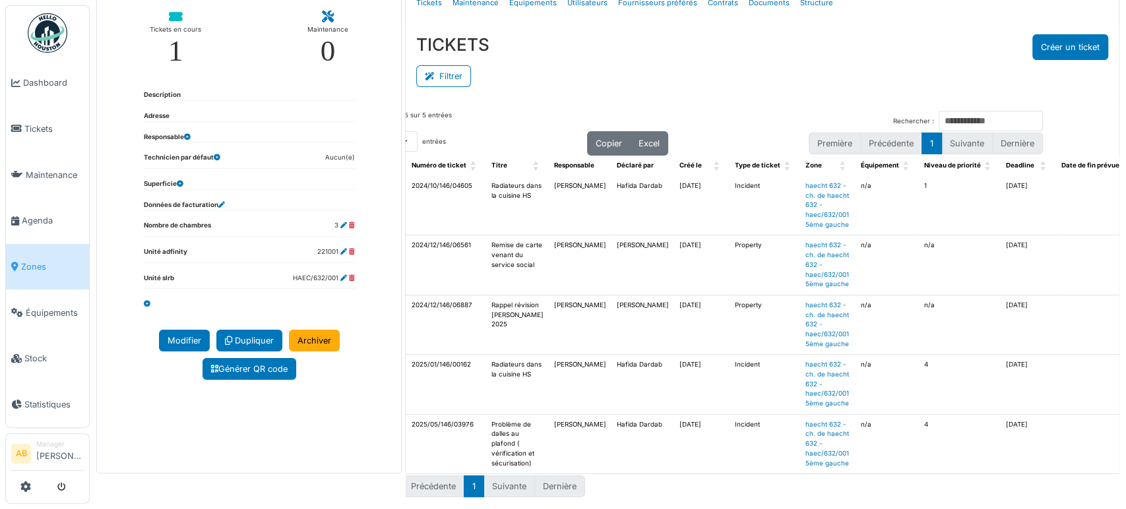
scroll to position [0, 61]
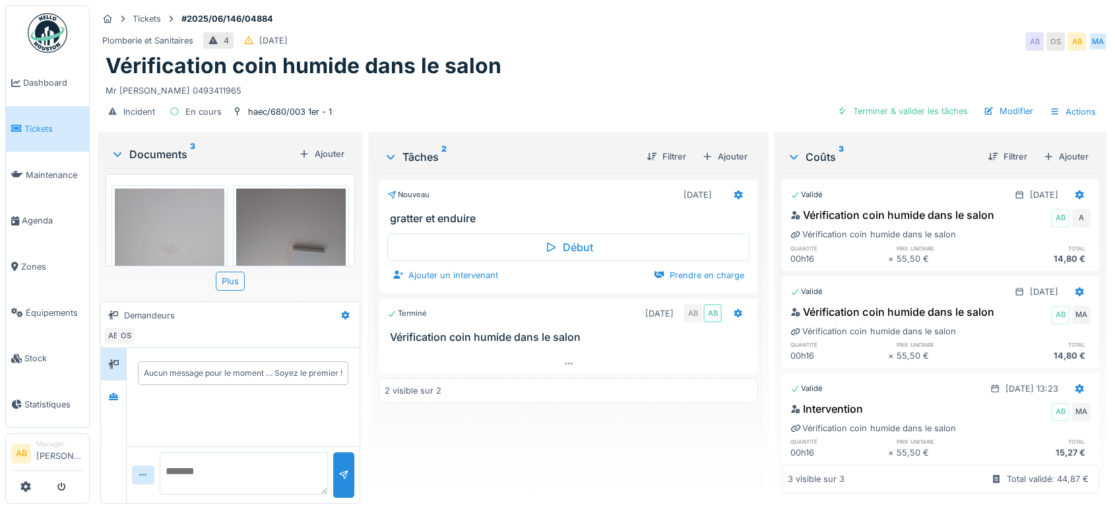
click at [180, 154] on div "Documents 3" at bounding box center [202, 154] width 183 height 16
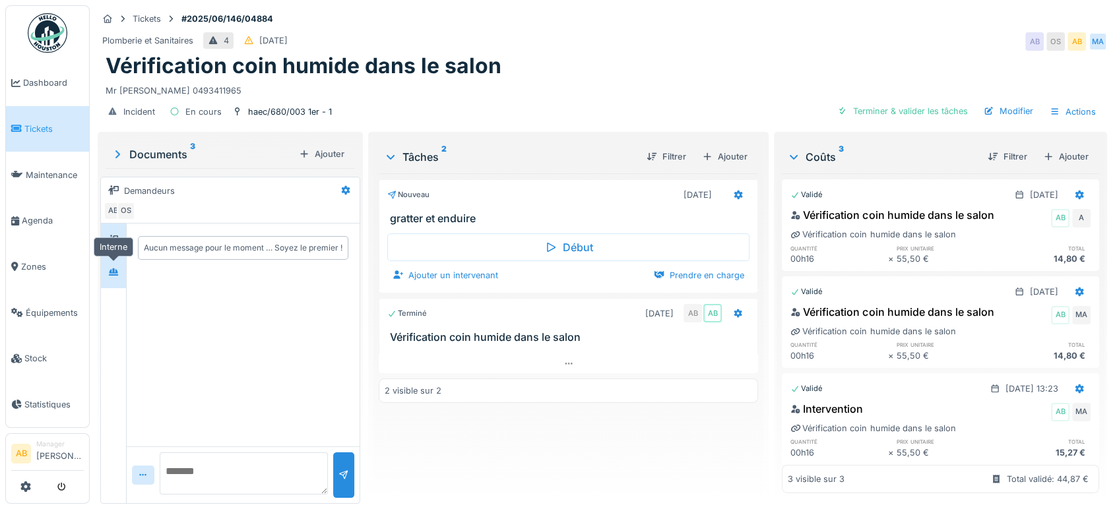
click at [113, 268] on icon at bounding box center [113, 272] width 11 height 9
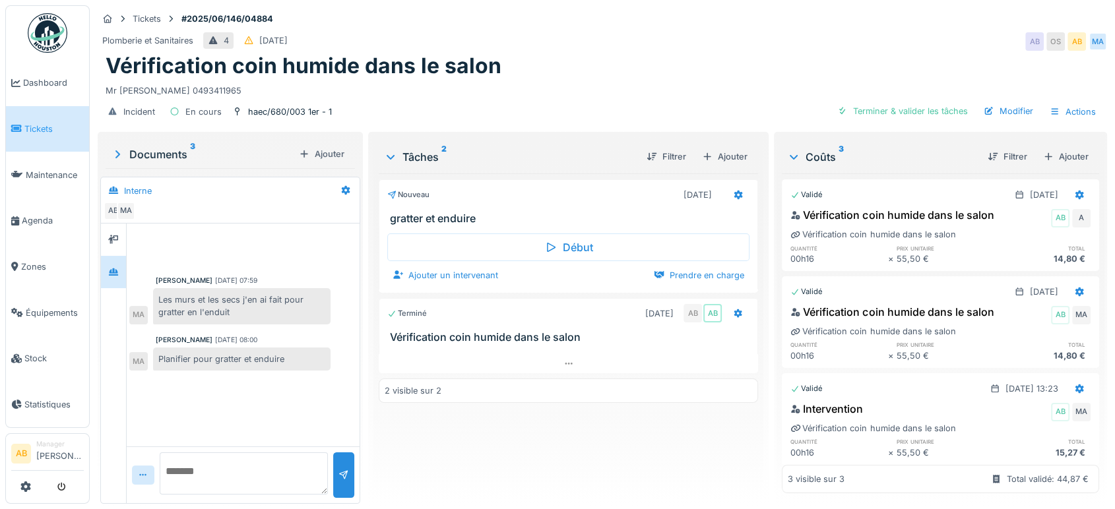
click at [162, 145] on div "Documents 3 Ajouter" at bounding box center [230, 154] width 249 height 28
click at [155, 163] on div "Documents 3 Ajouter" at bounding box center [230, 154] width 249 height 28
click at [156, 150] on div "Documents 3" at bounding box center [202, 154] width 183 height 16
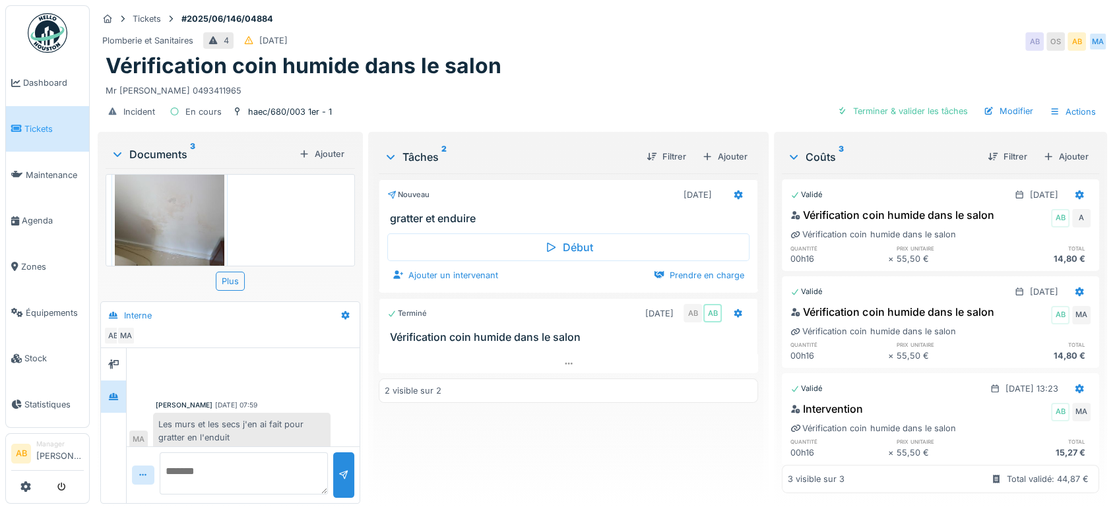
scroll to position [224, 0]
click at [181, 220] on img at bounding box center [170, 219] width 110 height 146
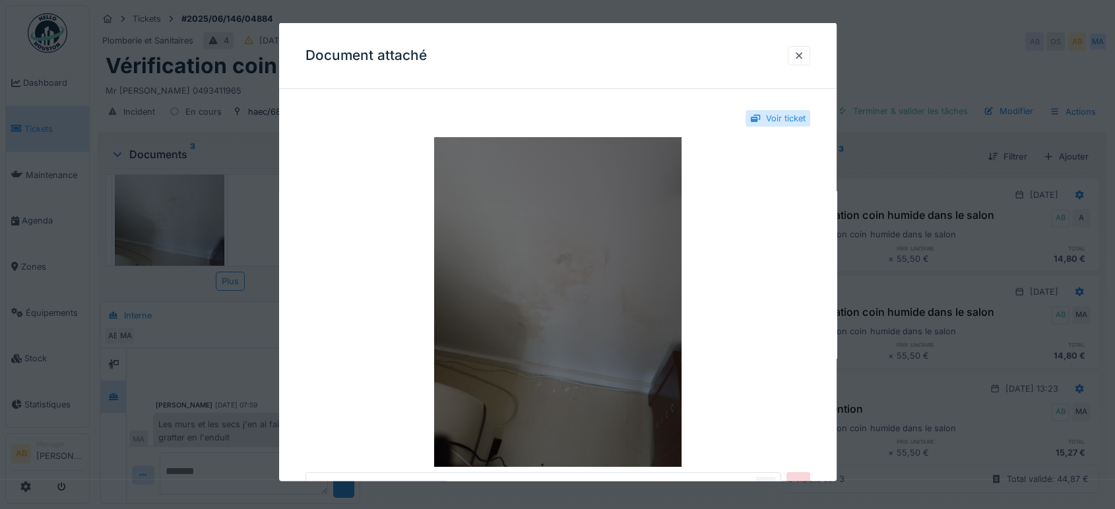
click at [439, 251] on img at bounding box center [557, 302] width 505 height 330
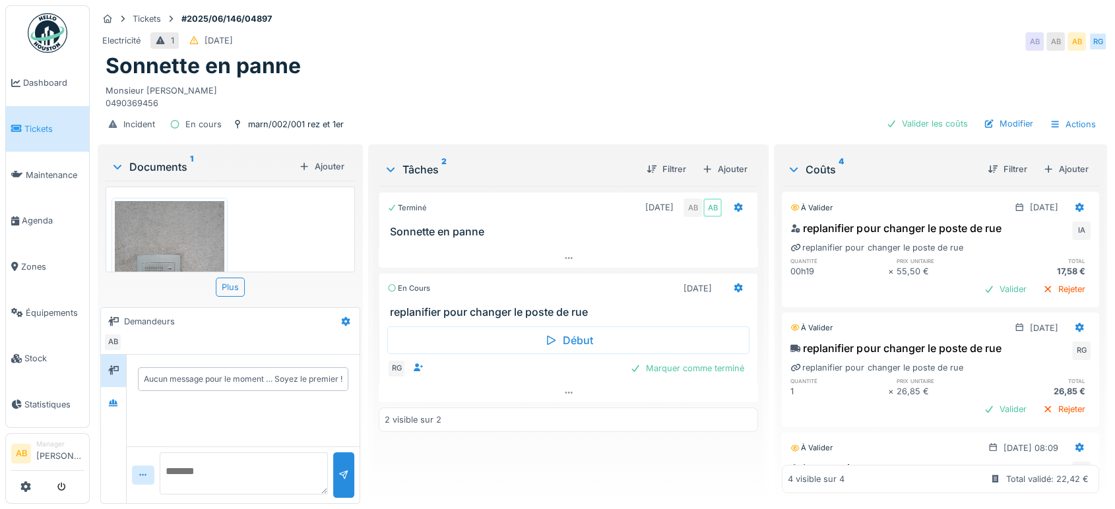
click at [159, 166] on div "Documents 1" at bounding box center [202, 167] width 183 height 16
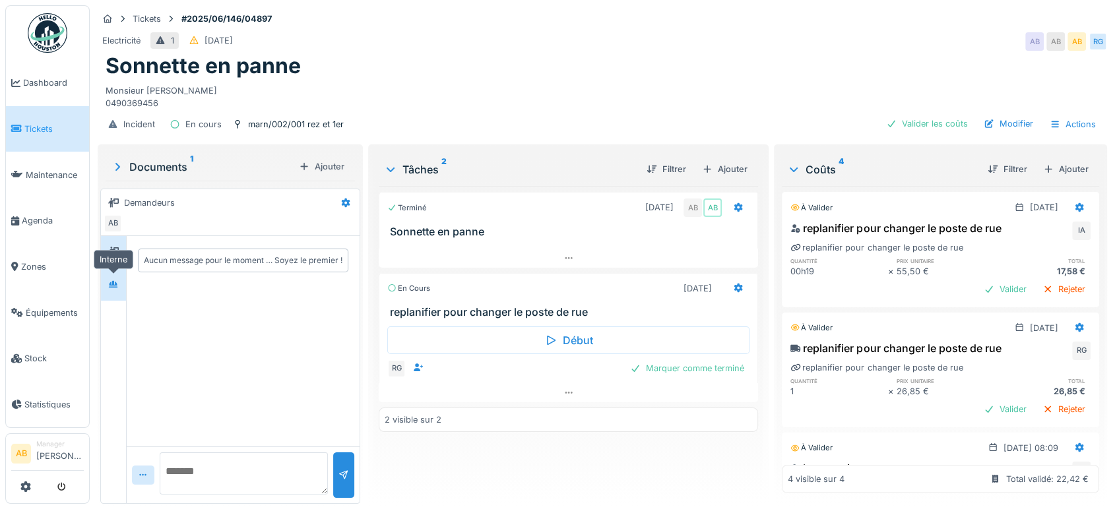
click at [117, 282] on icon at bounding box center [113, 284] width 11 height 9
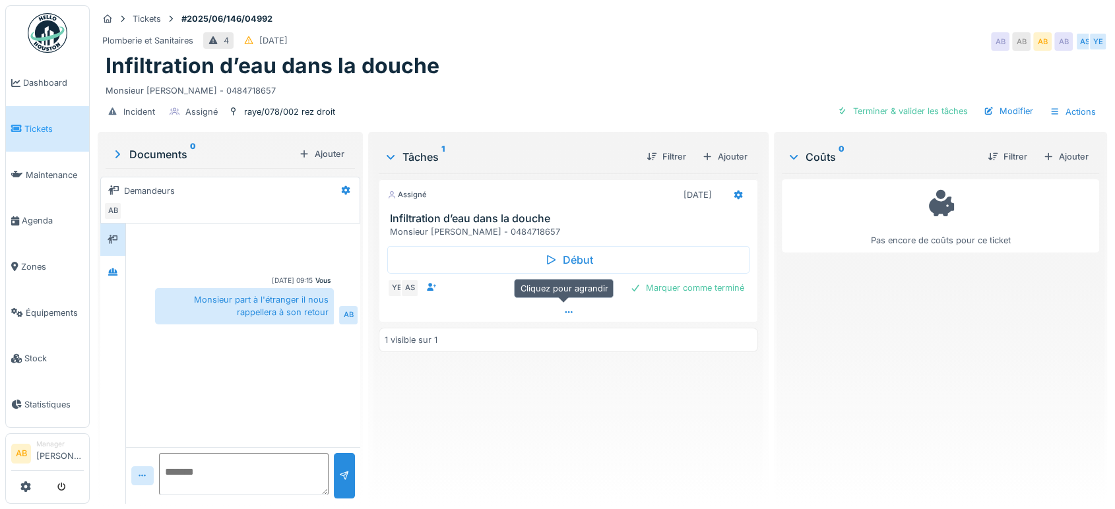
click at [550, 306] on div at bounding box center [568, 312] width 378 height 19
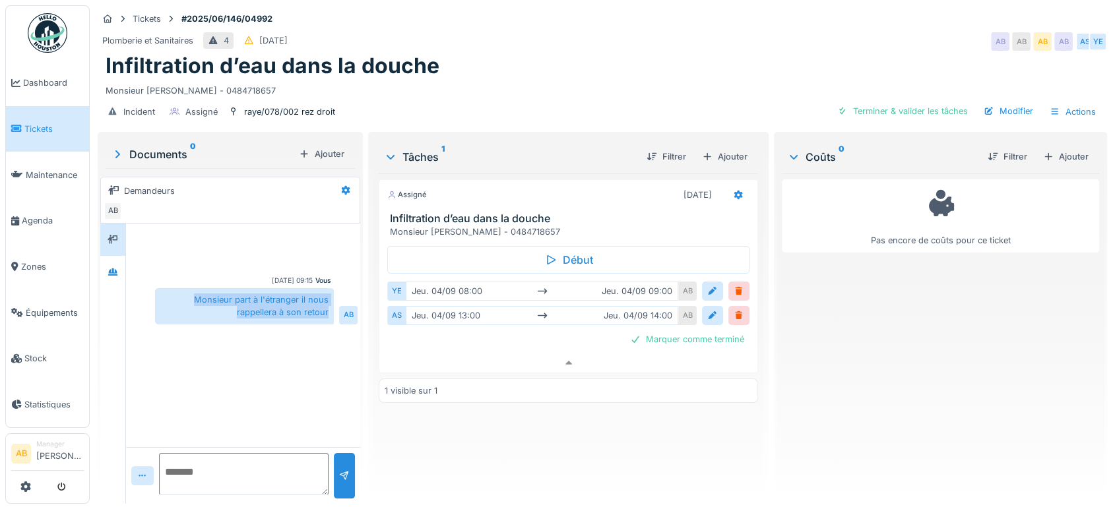
drag, startPoint x: 193, startPoint y: 289, endPoint x: 324, endPoint y: 304, distance: 131.5
click at [324, 304] on div "Monsieur part à l'étranger il nous rappellera à son retour" at bounding box center [244, 306] width 179 height 36
click at [471, 396] on div "Assigné [DATE] Infiltration d’eau dans la douche Monsieur [PERSON_NAME] - 04847…" at bounding box center [568, 334] width 379 height 320
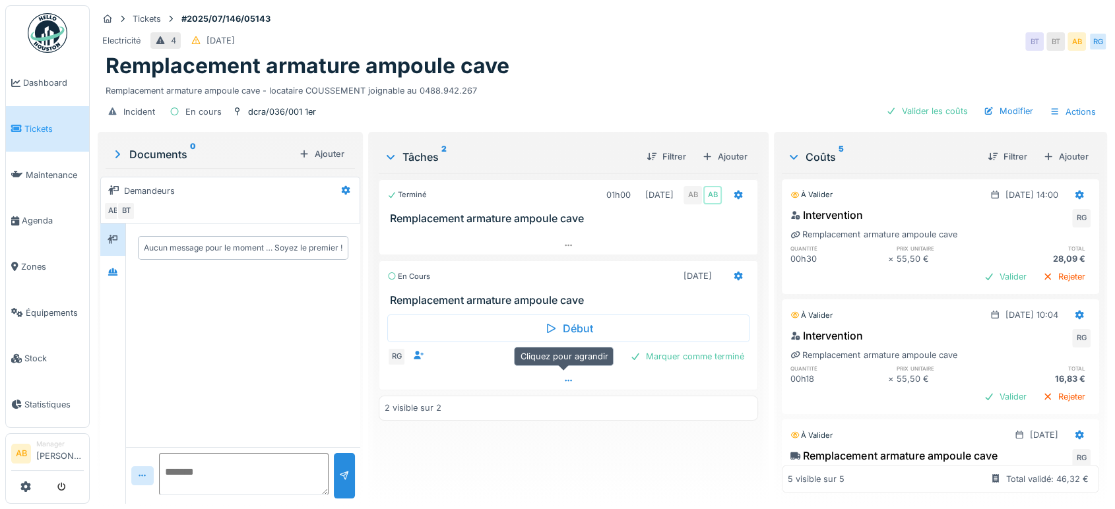
click at [482, 375] on div at bounding box center [568, 380] width 378 height 19
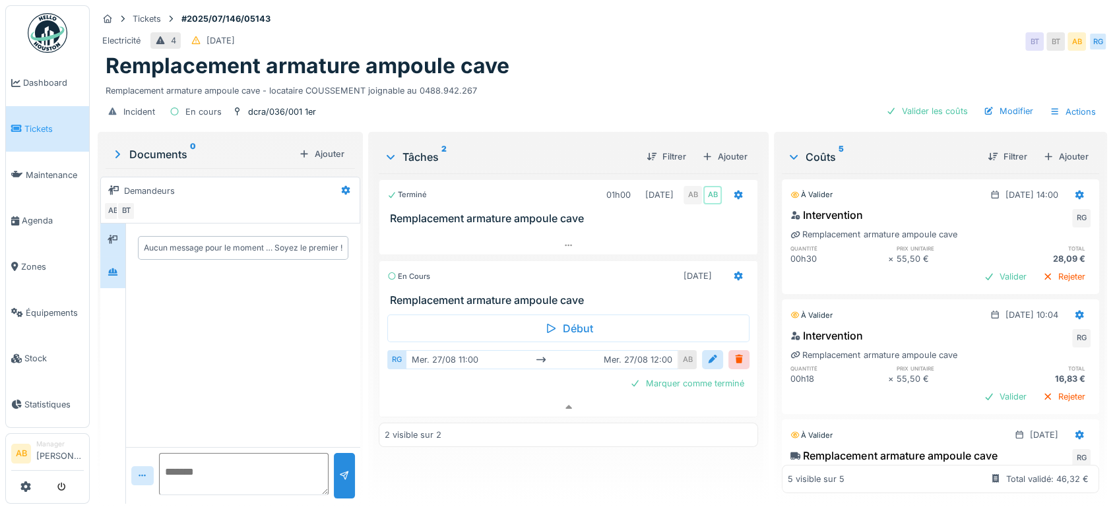
click at [111, 271] on div at bounding box center [112, 272] width 25 height 32
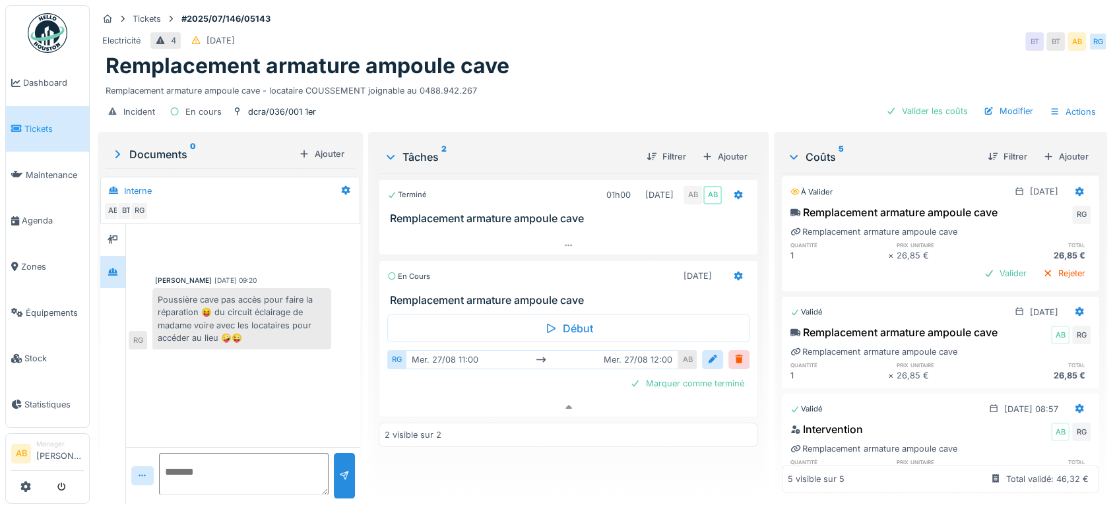
scroll to position [243, 0]
click at [983, 265] on div "Valider" at bounding box center [1004, 274] width 53 height 18
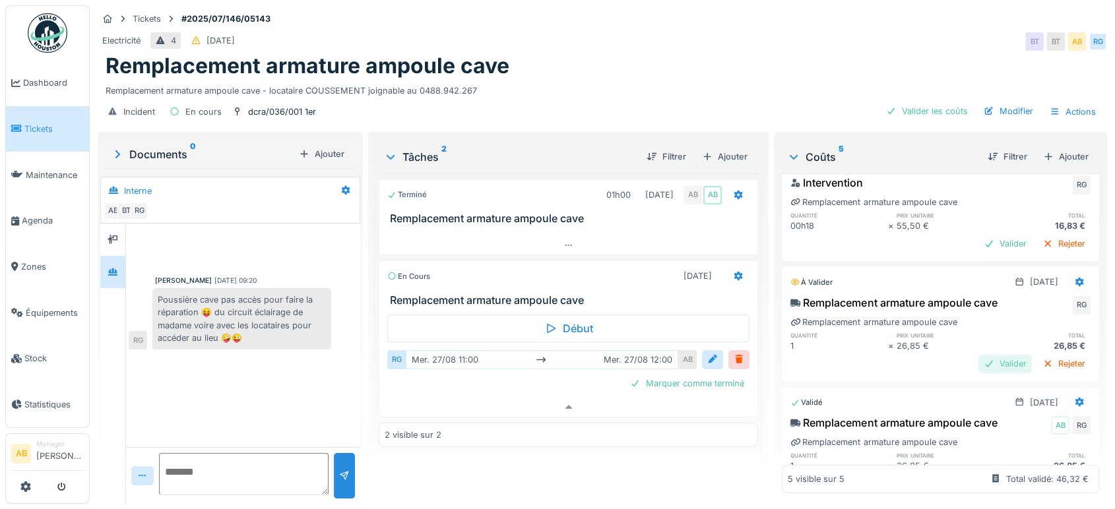
scroll to position [152, 0]
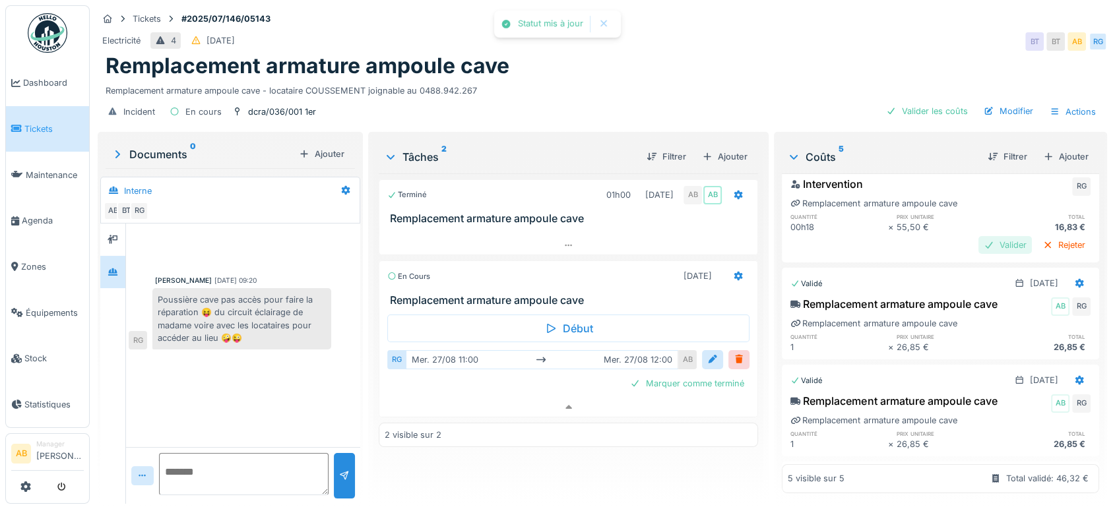
click at [985, 236] on div "Valider" at bounding box center [1004, 245] width 53 height 18
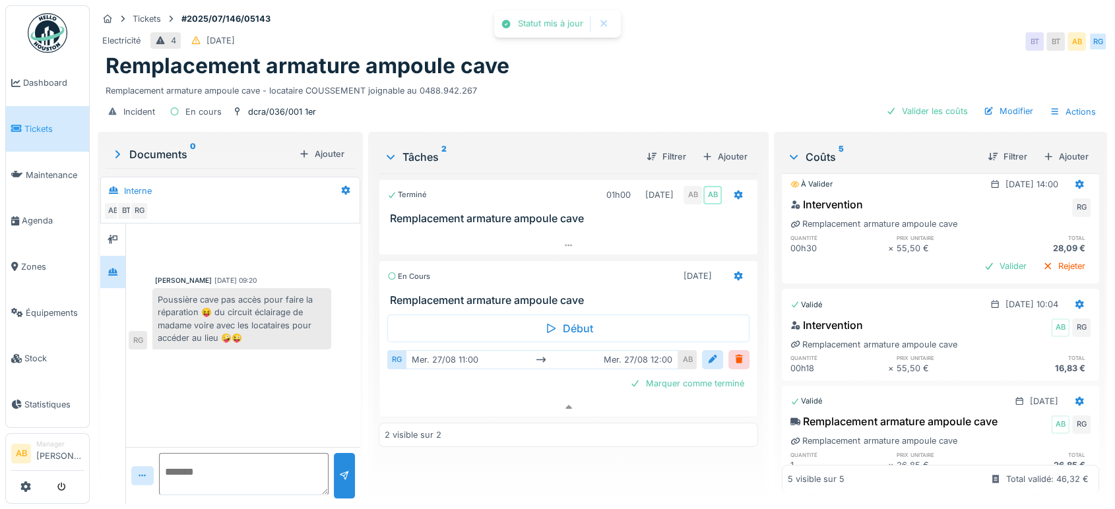
scroll to position [7, 0]
click at [994, 245] on div "28,09 €" at bounding box center [1042, 251] width 97 height 13
click at [978, 261] on div "Valider" at bounding box center [1004, 270] width 53 height 18
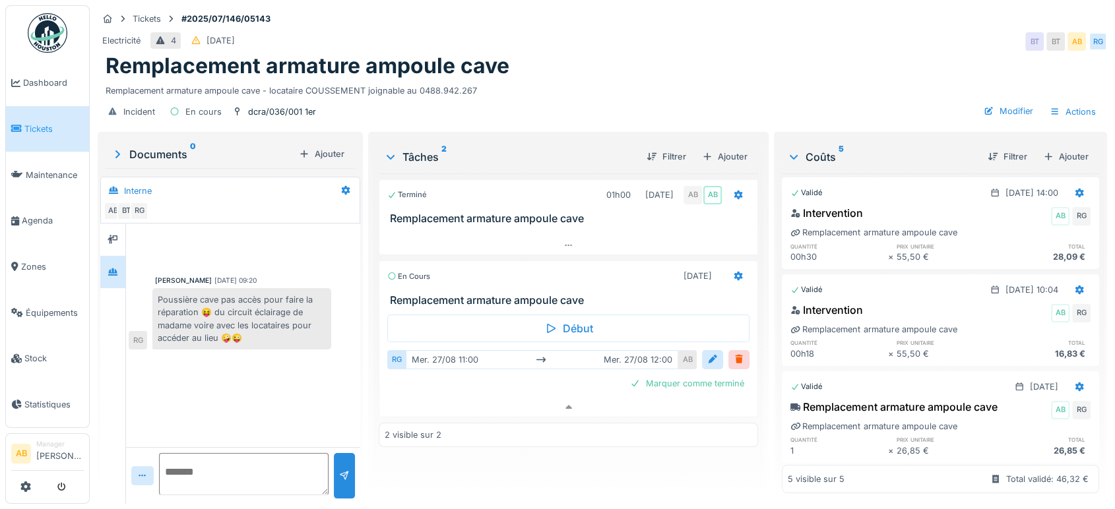
scroll to position [0, 0]
click at [579, 236] on div at bounding box center [568, 245] width 378 height 19
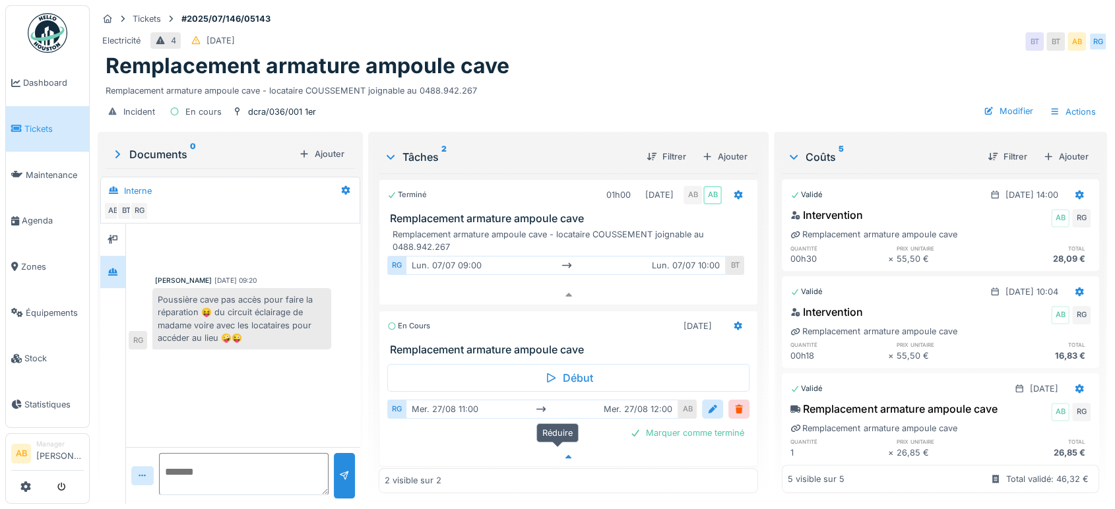
click at [569, 448] on div at bounding box center [568, 457] width 378 height 19
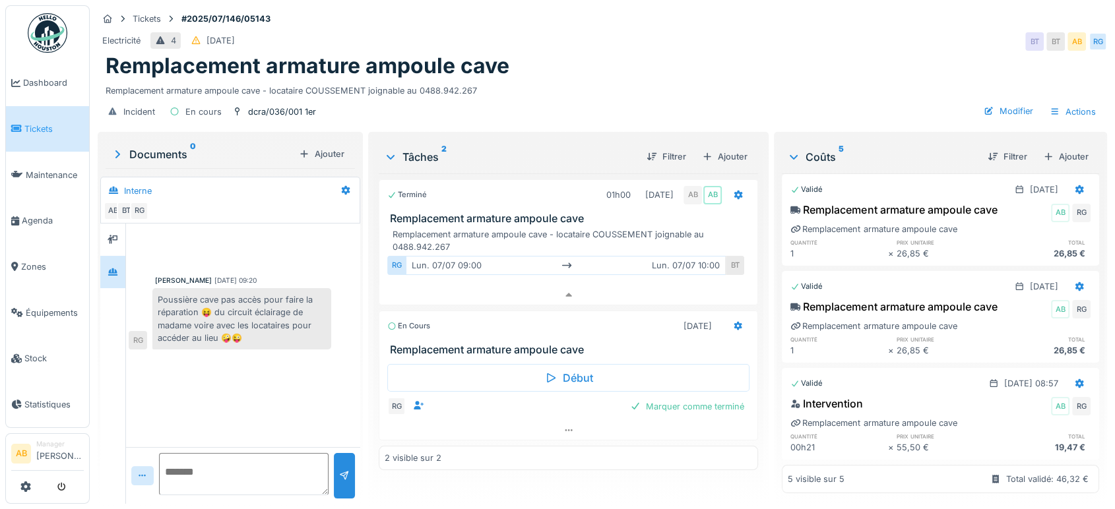
scroll to position [219, 0]
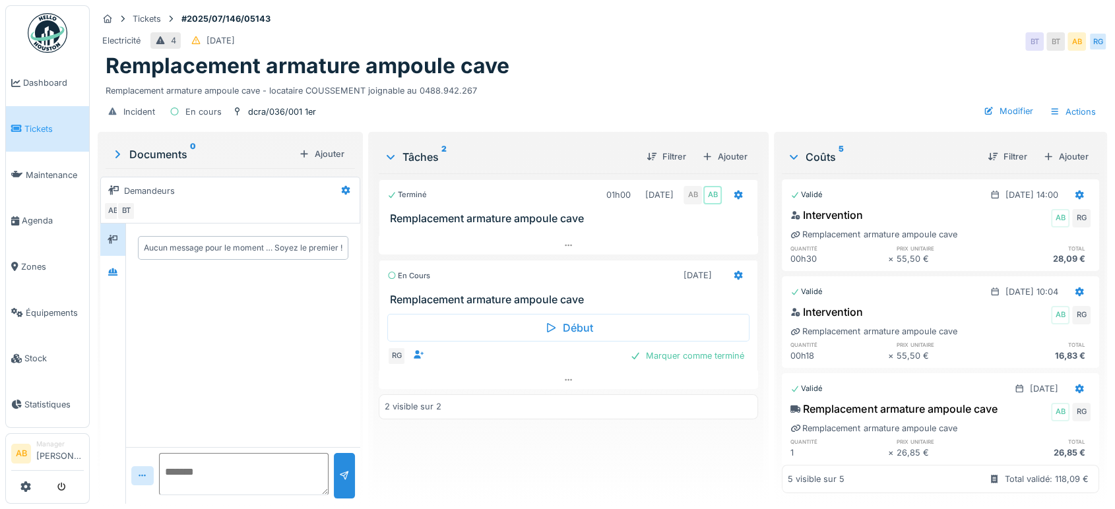
scroll to position [15, 0]
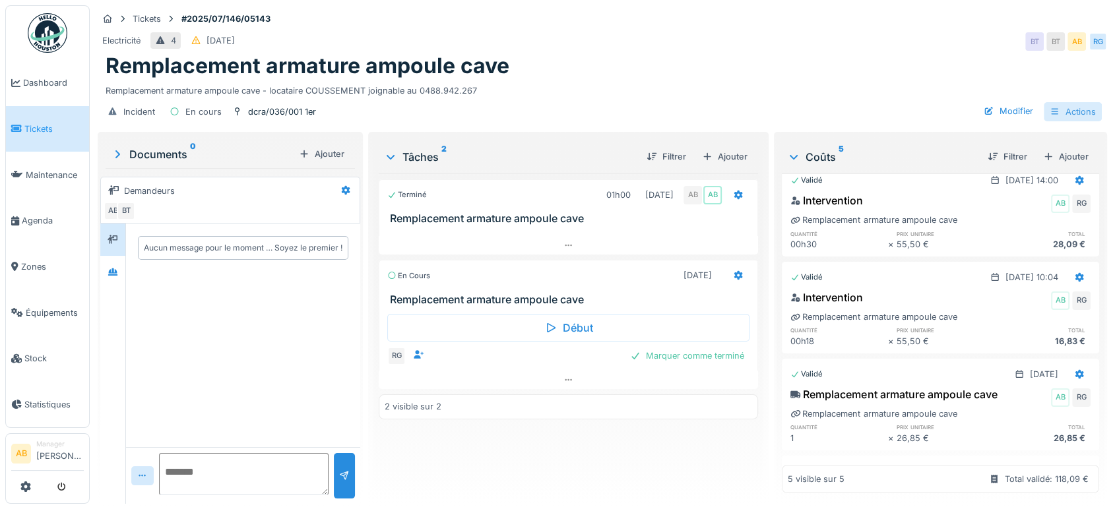
click at [1058, 110] on div "Actions" at bounding box center [1073, 111] width 58 height 19
click at [998, 109] on div "Modifier" at bounding box center [1008, 111] width 60 height 18
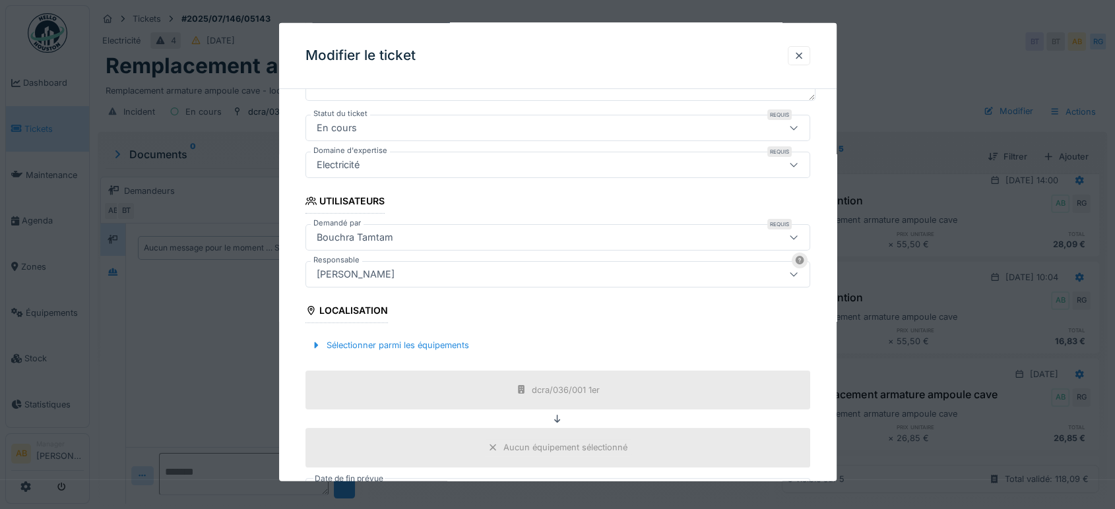
scroll to position [205, 0]
click at [381, 274] on div "[PERSON_NAME]" at bounding box center [355, 274] width 88 height 15
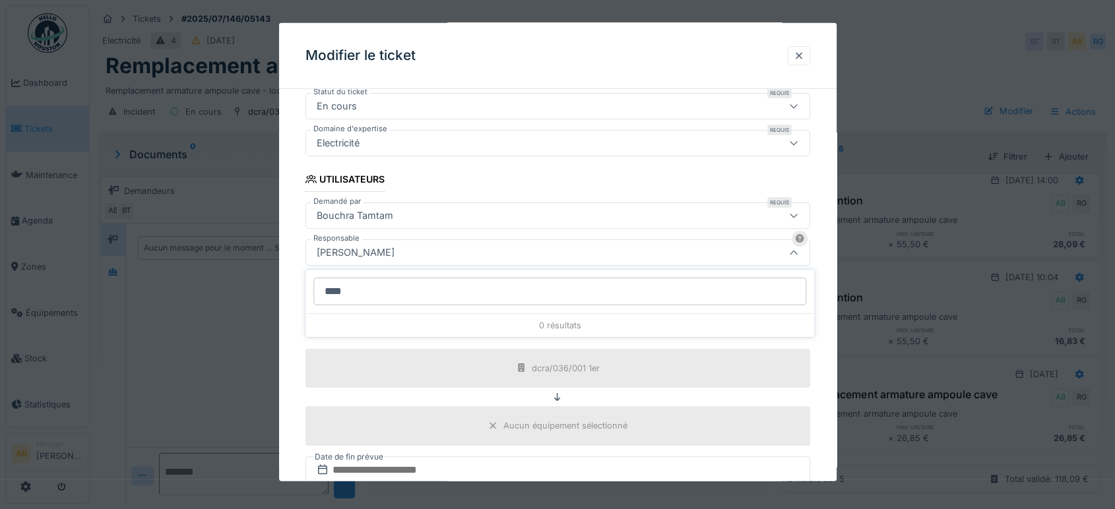
type input "*****"
click at [283, 273] on div "**********" at bounding box center [557, 285] width 557 height 825
click at [395, 250] on div "[PERSON_NAME]" at bounding box center [527, 252] width 433 height 15
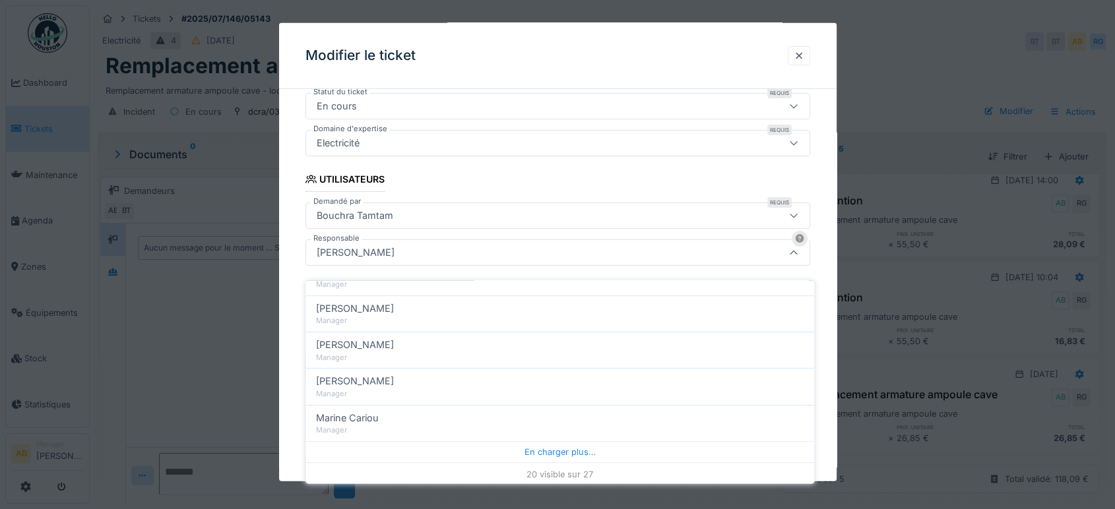
scroll to position [11, 0]
click at [466, 462] on div "20 visible sur 27" at bounding box center [559, 474] width 509 height 24
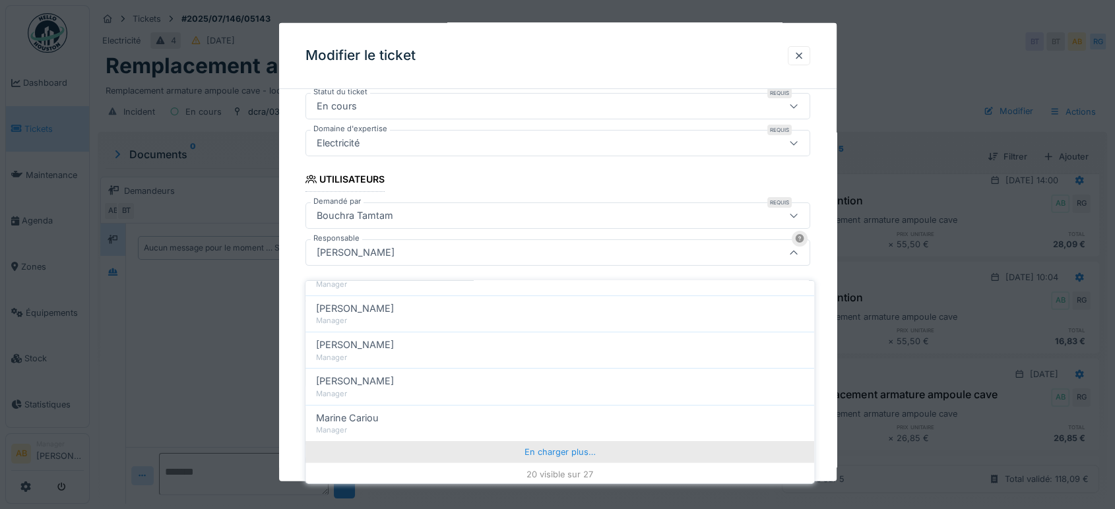
click at [470, 445] on div "En charger plus…" at bounding box center [559, 451] width 509 height 21
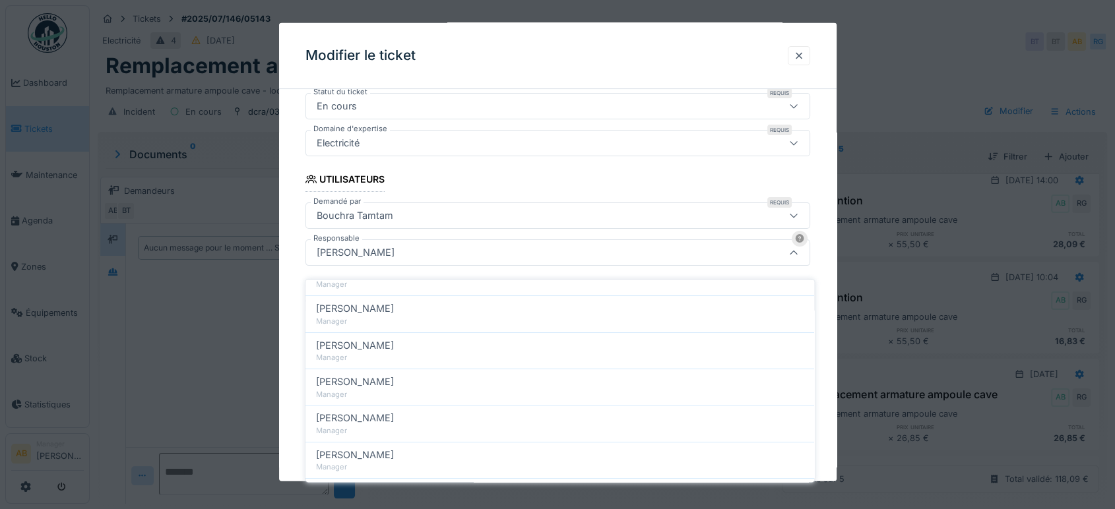
scroll to position [0, 0]
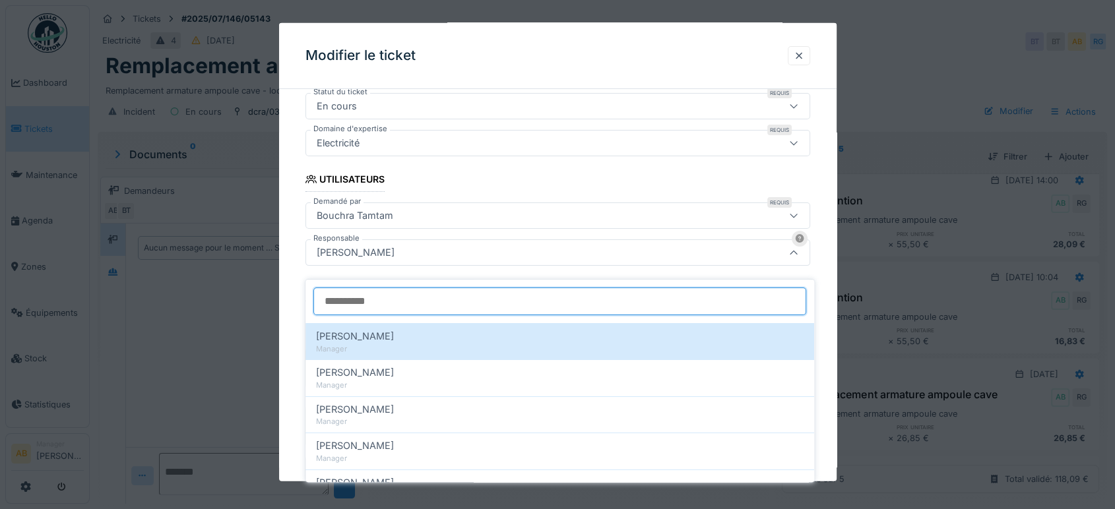
click at [389, 290] on input "Responsable" at bounding box center [559, 302] width 493 height 28
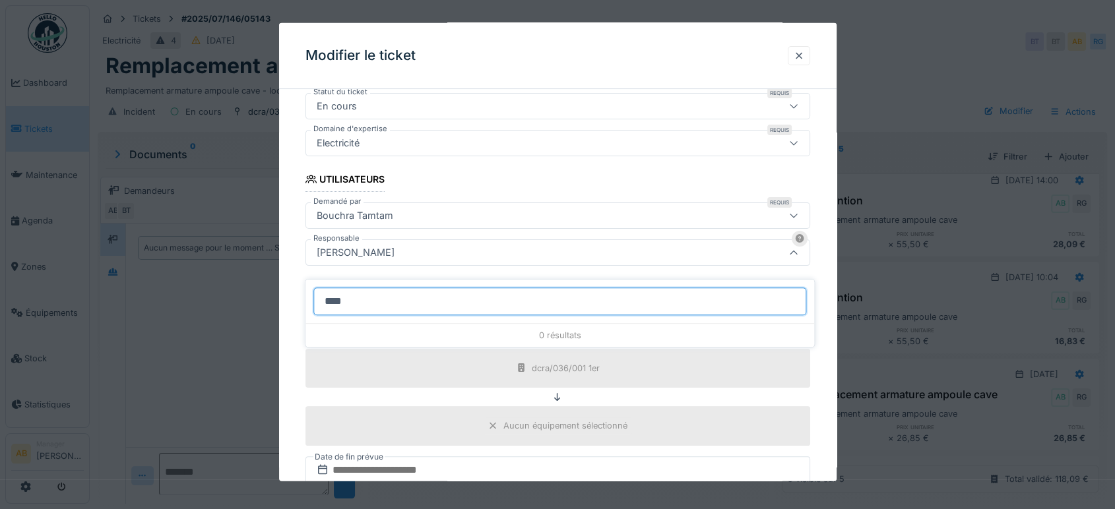
type input "*****"
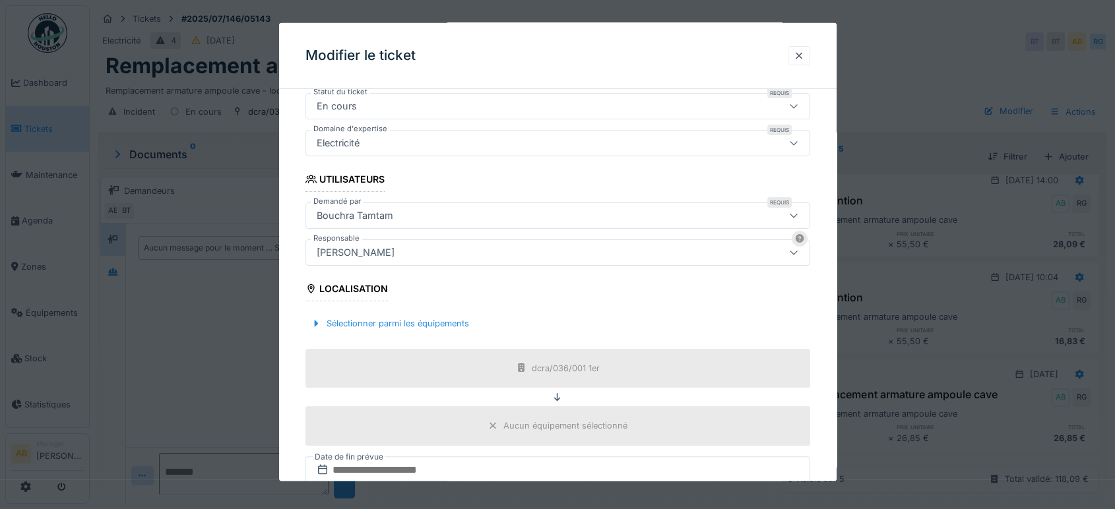
click at [282, 274] on div "**********" at bounding box center [557, 285] width 557 height 825
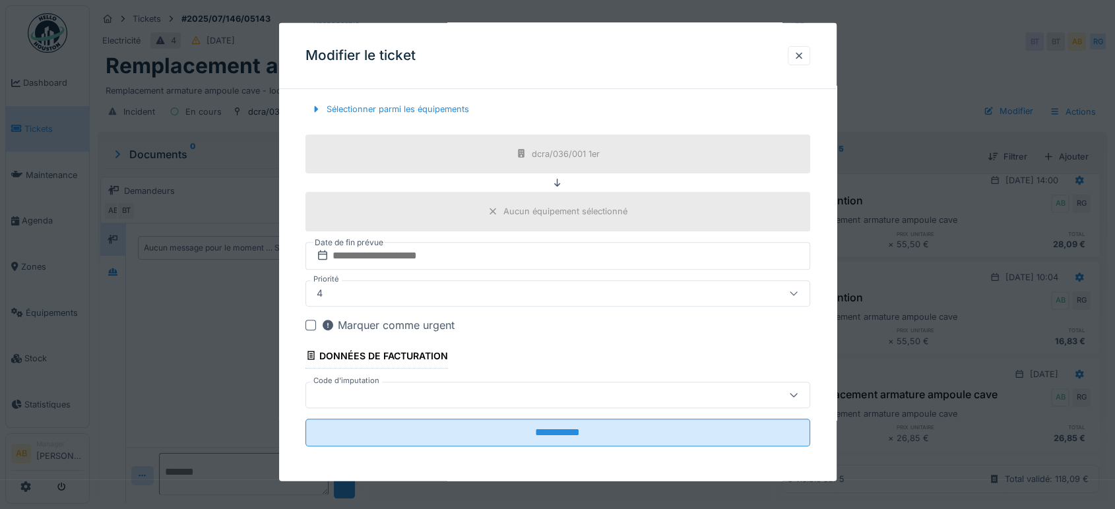
click at [619, 449] on fieldset "**********" at bounding box center [557, 58] width 505 height 798
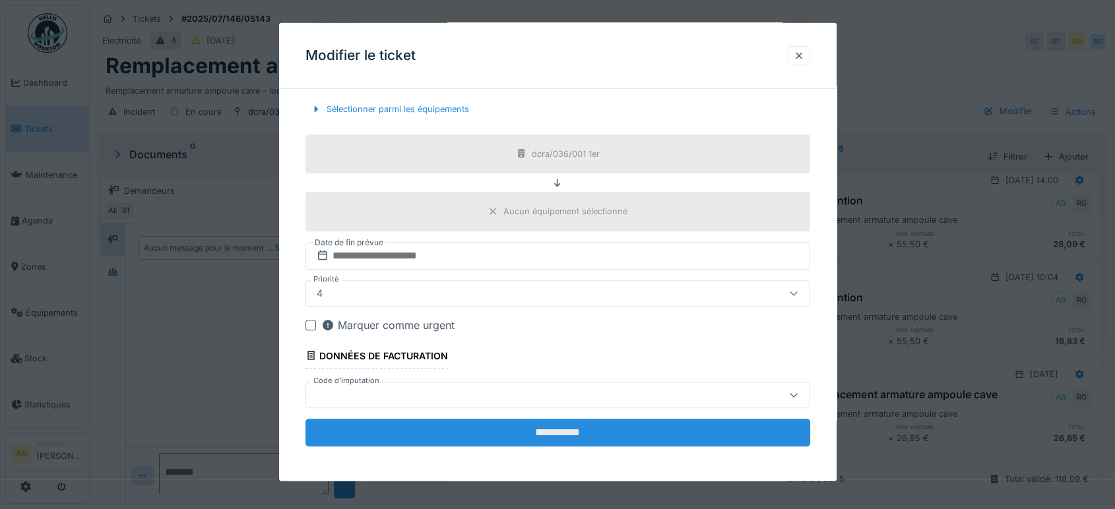
click at [607, 427] on input "**********" at bounding box center [557, 433] width 505 height 28
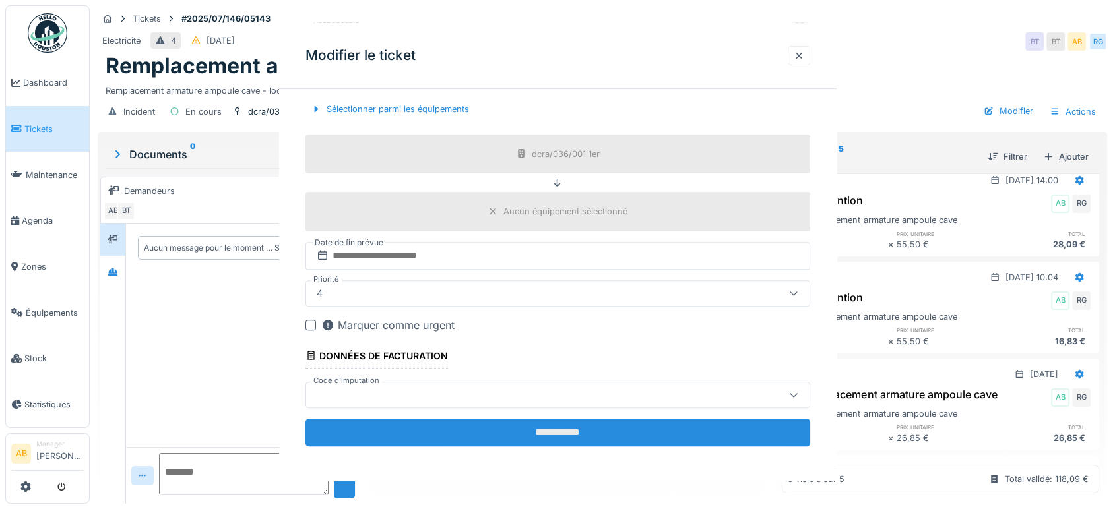
scroll to position [0, 0]
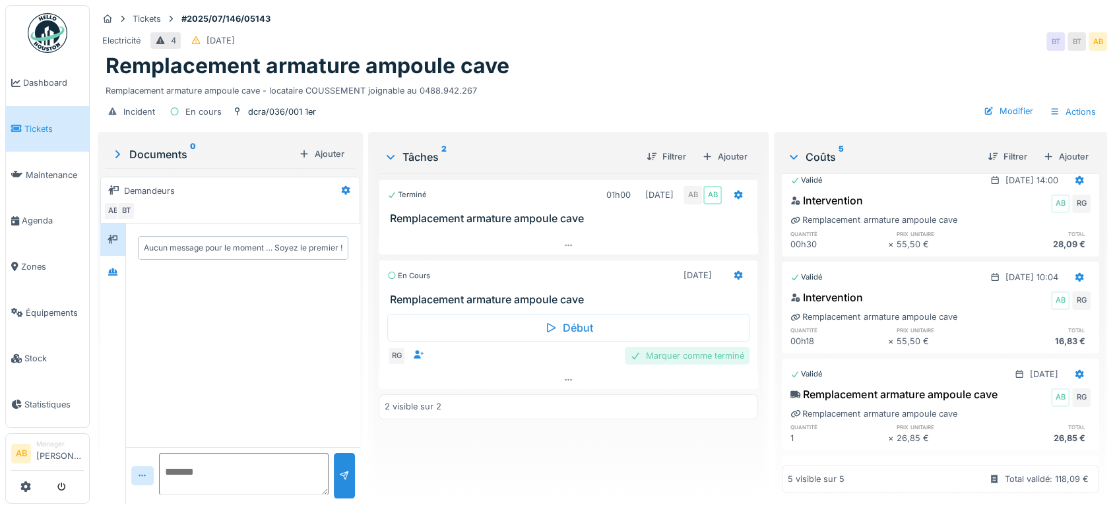
click at [680, 351] on div "Marquer comme terminé" at bounding box center [687, 356] width 125 height 18
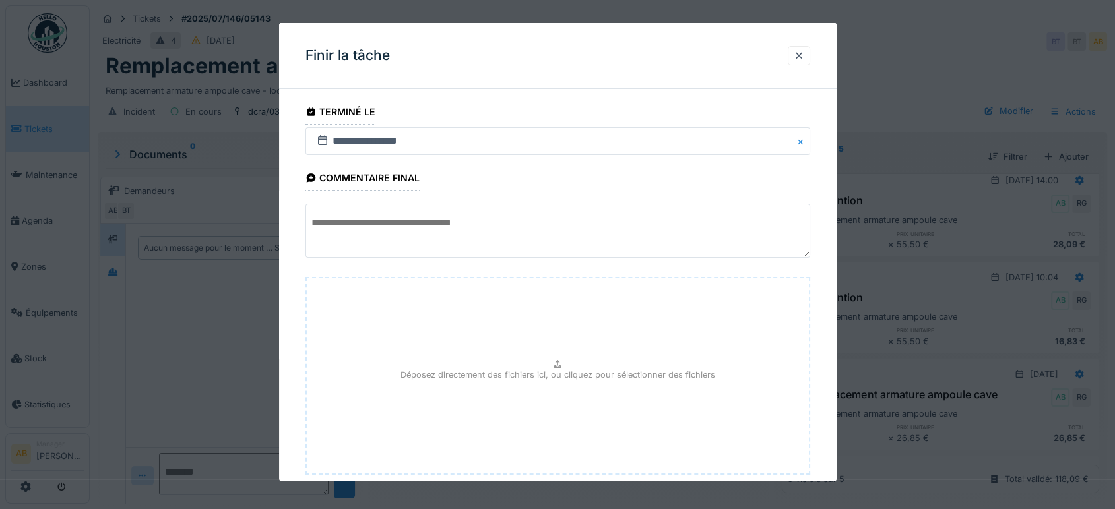
scroll to position [79, 0]
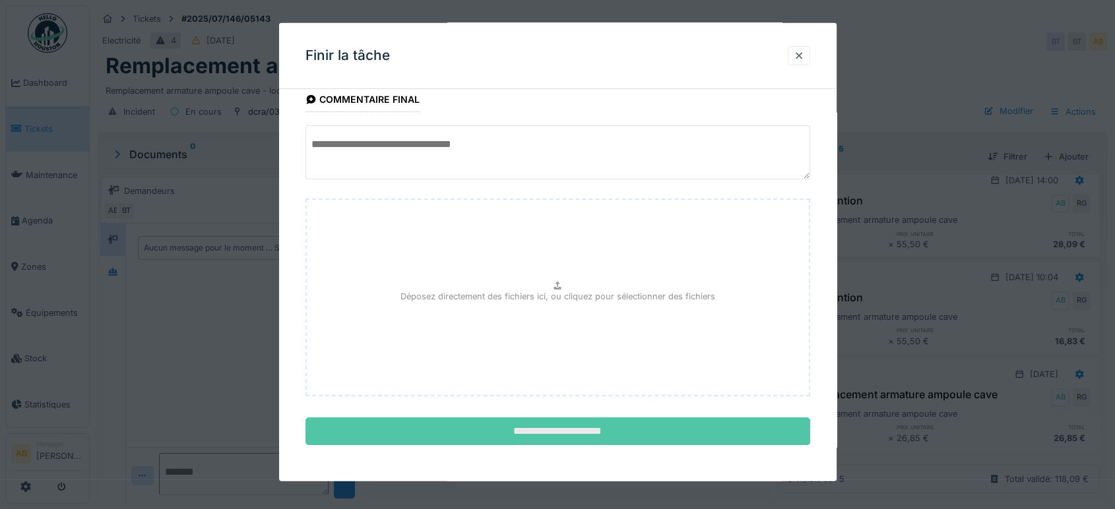
click at [660, 440] on input "**********" at bounding box center [557, 432] width 505 height 28
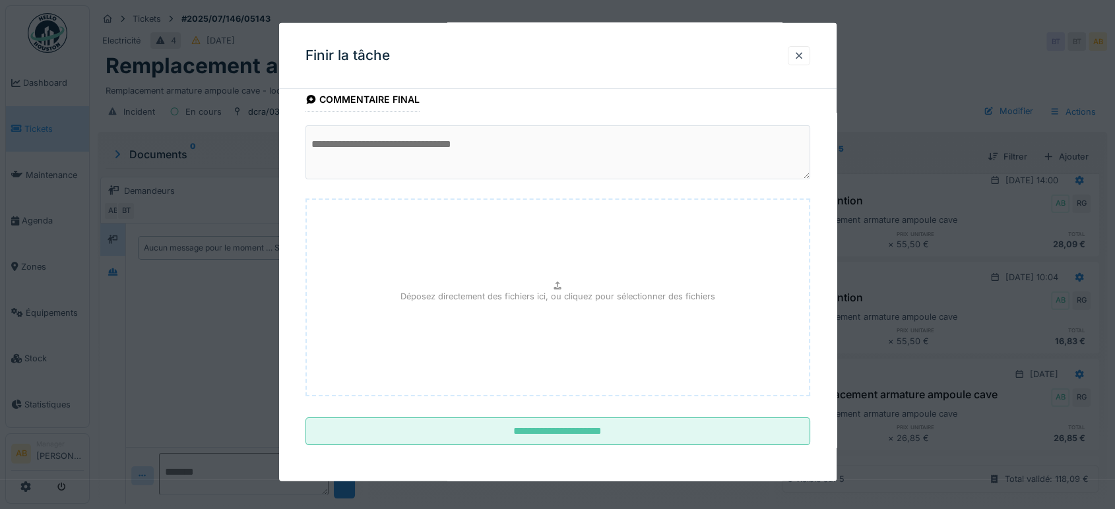
scroll to position [0, 0]
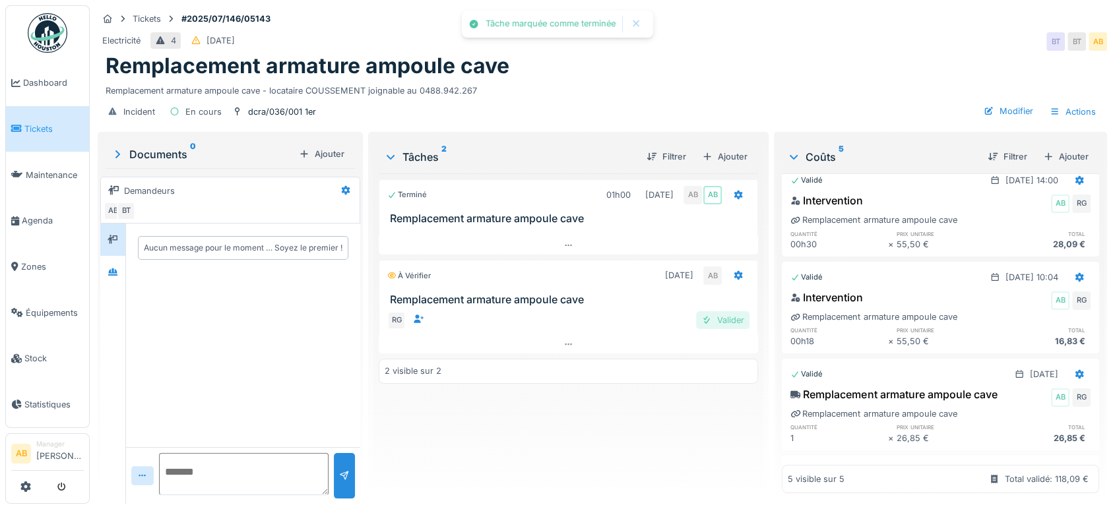
click at [712, 313] on div "Valider" at bounding box center [722, 320] width 53 height 18
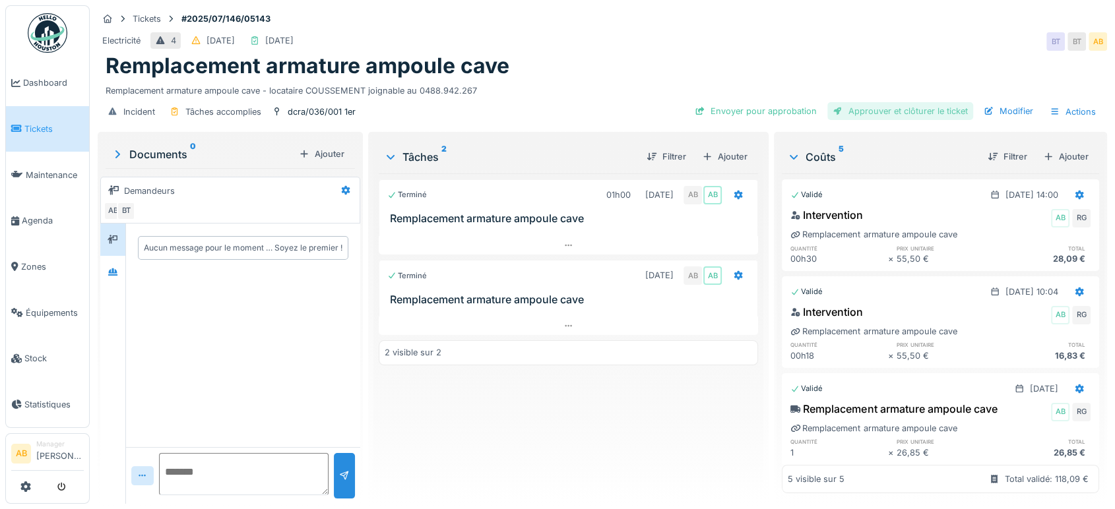
click at [856, 102] on div "Approuver et clôturer le ticket" at bounding box center [900, 111] width 146 height 18
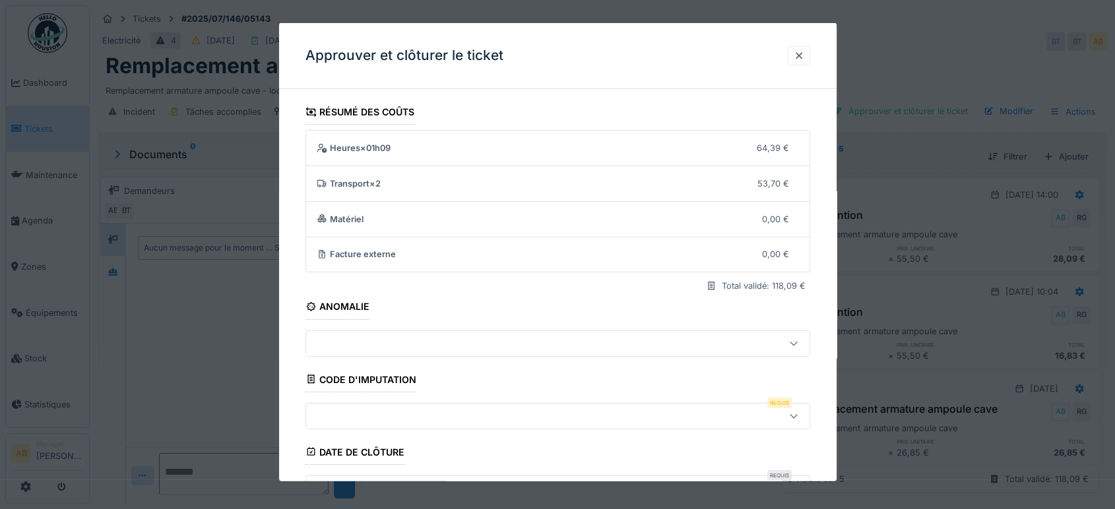
scroll to position [199, 0]
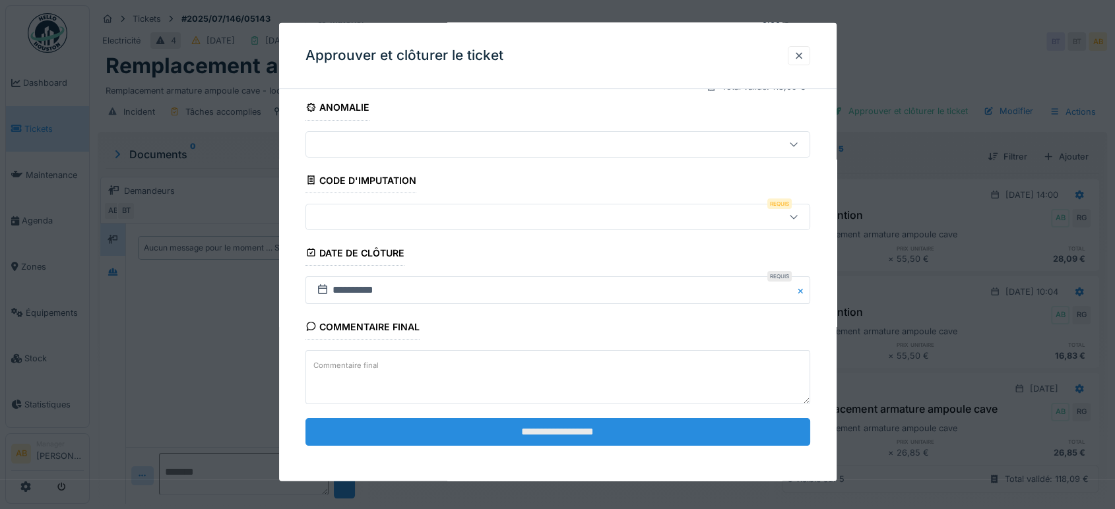
click at [597, 428] on input "**********" at bounding box center [557, 432] width 505 height 28
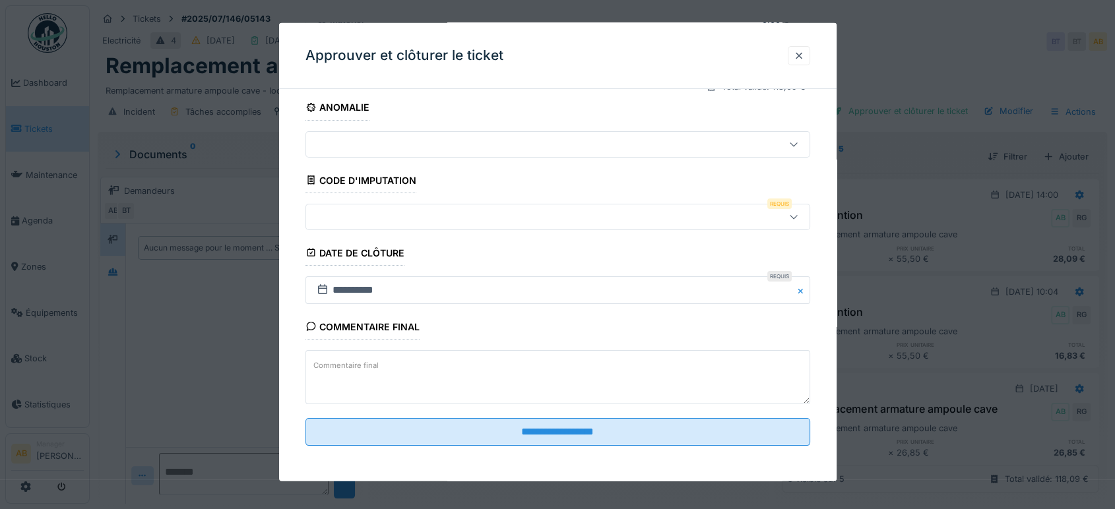
click at [397, 201] on fieldset "**********" at bounding box center [557, 178] width 505 height 556
click at [466, 216] on div at bounding box center [527, 216] width 433 height 15
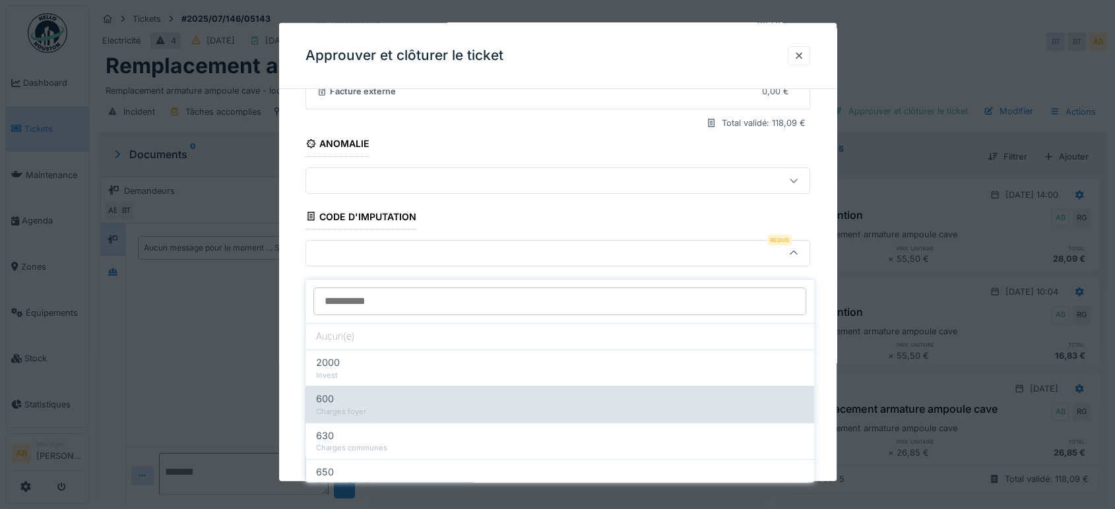
click at [429, 393] on div "600" at bounding box center [560, 400] width 488 height 15
type input "***"
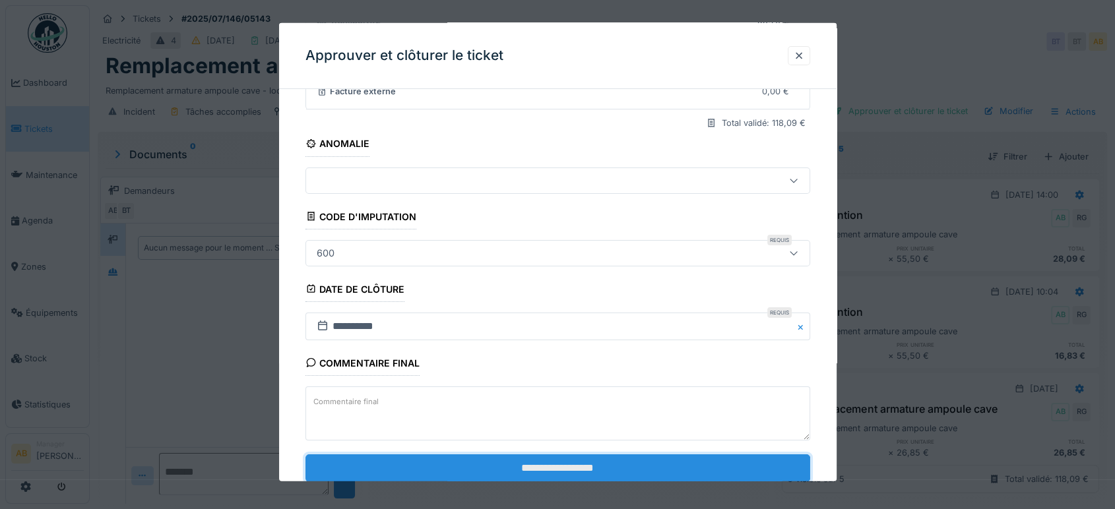
click at [491, 474] on input "**********" at bounding box center [557, 469] width 505 height 28
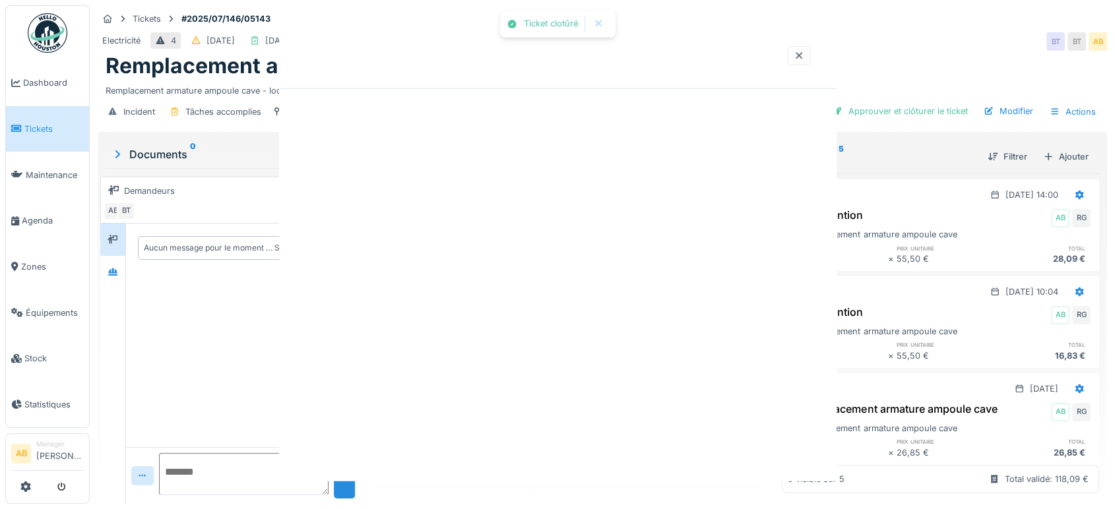
scroll to position [0, 0]
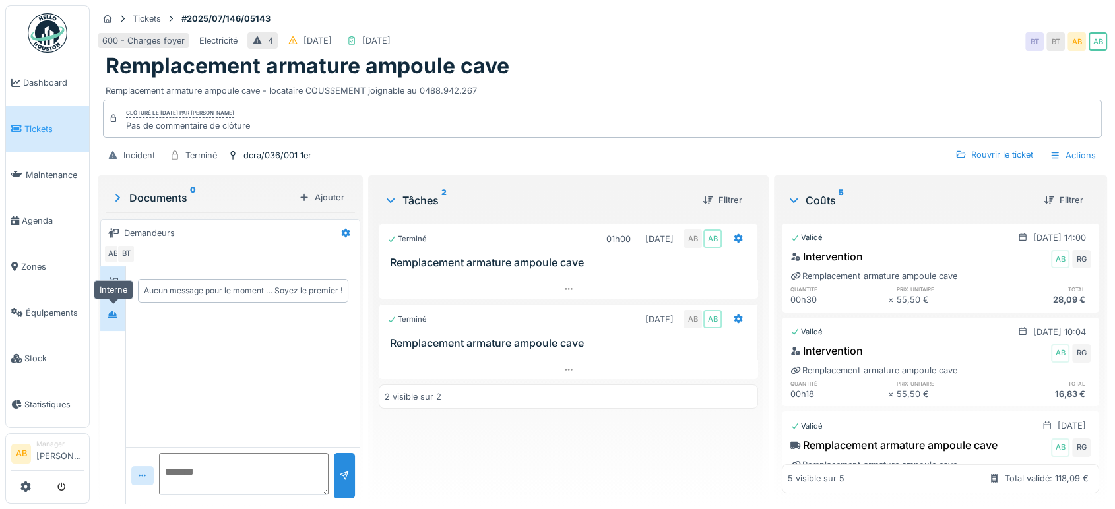
click at [113, 311] on icon at bounding box center [112, 314] width 9 height 7
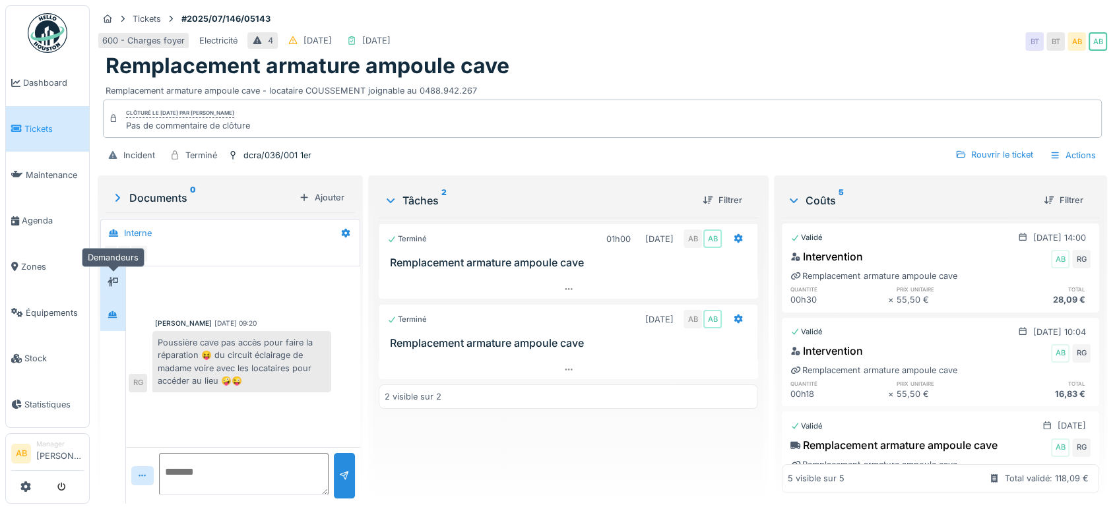
click at [108, 278] on icon at bounding box center [113, 282] width 11 height 9
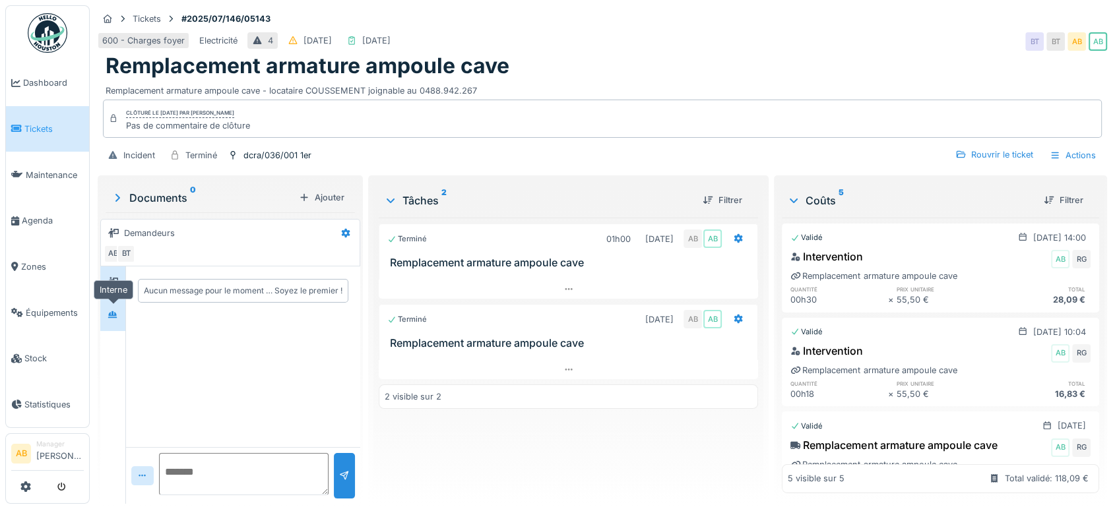
click at [121, 307] on div at bounding box center [113, 315] width 20 height 16
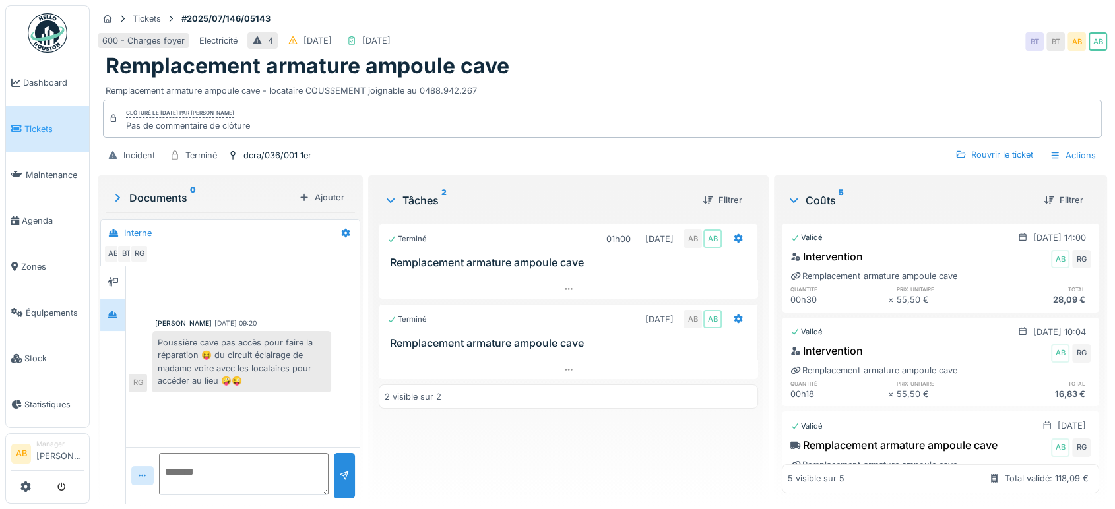
click at [44, 36] on img at bounding box center [48, 33] width 40 height 40
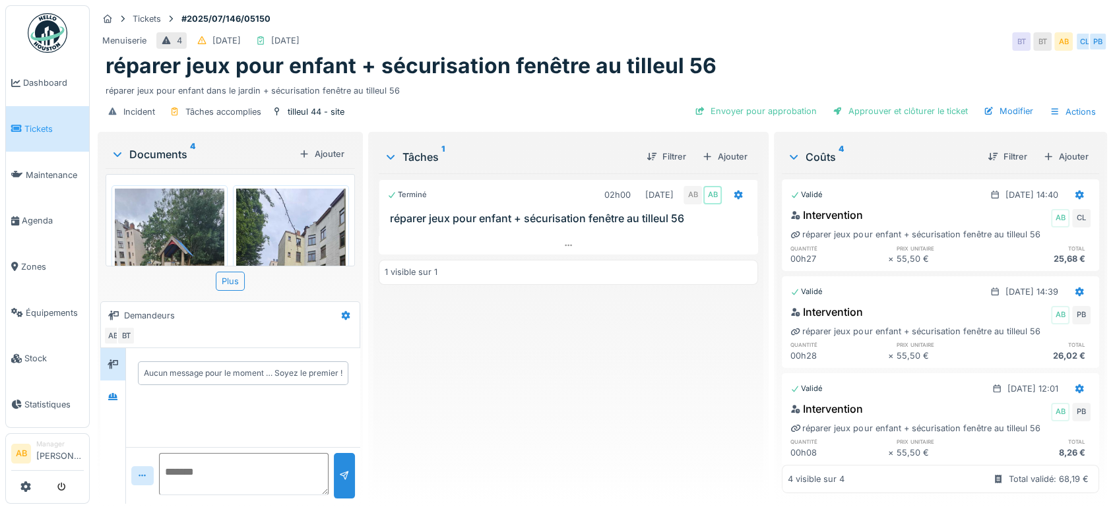
click at [153, 160] on div "Documents 4" at bounding box center [202, 154] width 183 height 16
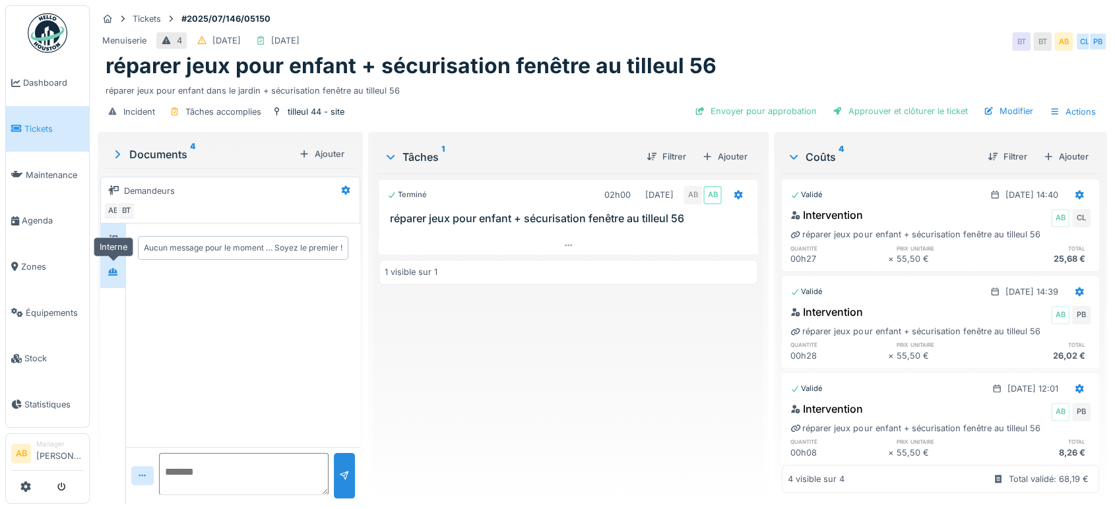
click at [113, 270] on icon at bounding box center [112, 272] width 9 height 7
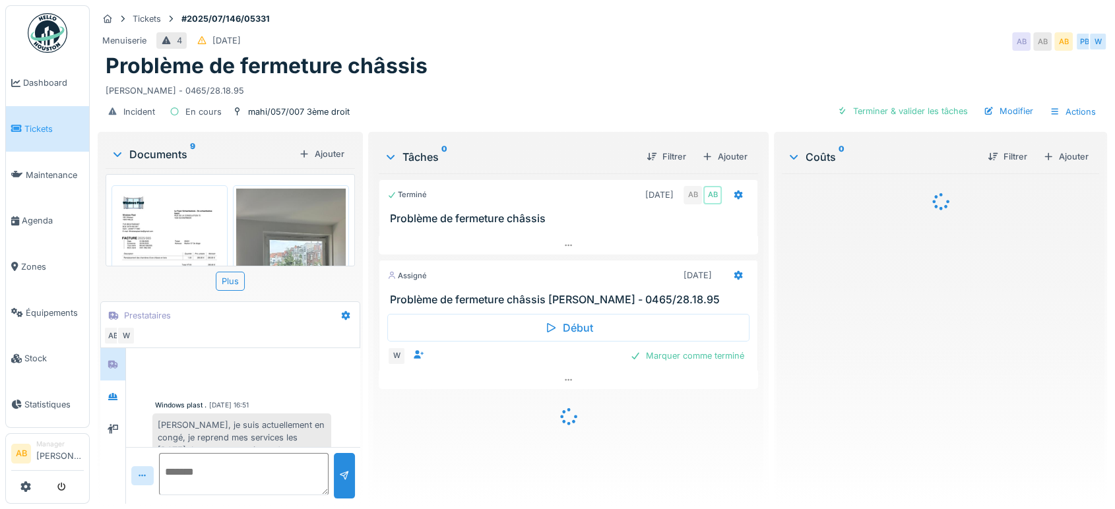
scroll to position [117, 0]
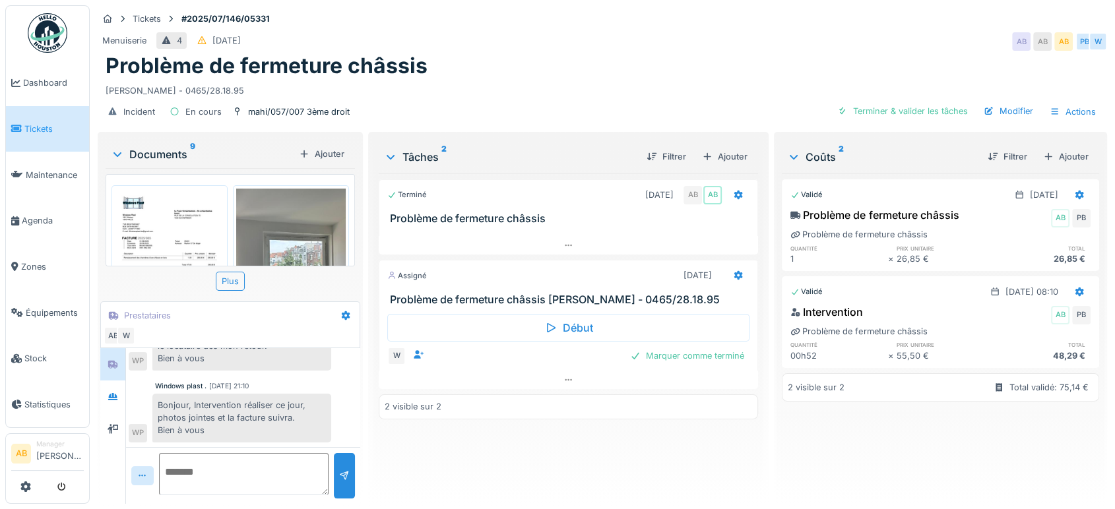
click at [176, 158] on div "Documents 9" at bounding box center [202, 154] width 183 height 16
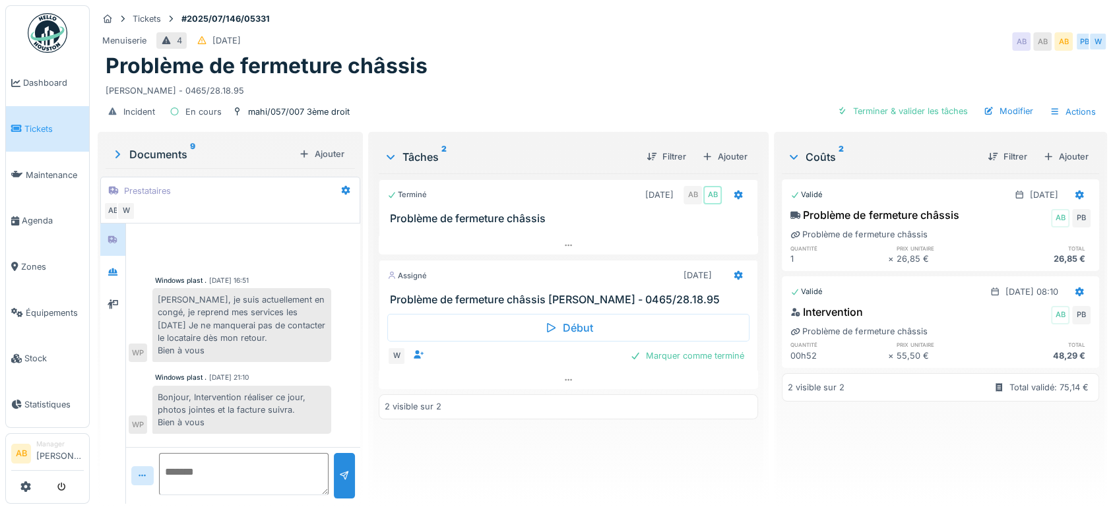
scroll to position [0, 0]
click at [118, 280] on div at bounding box center [113, 272] width 20 height 22
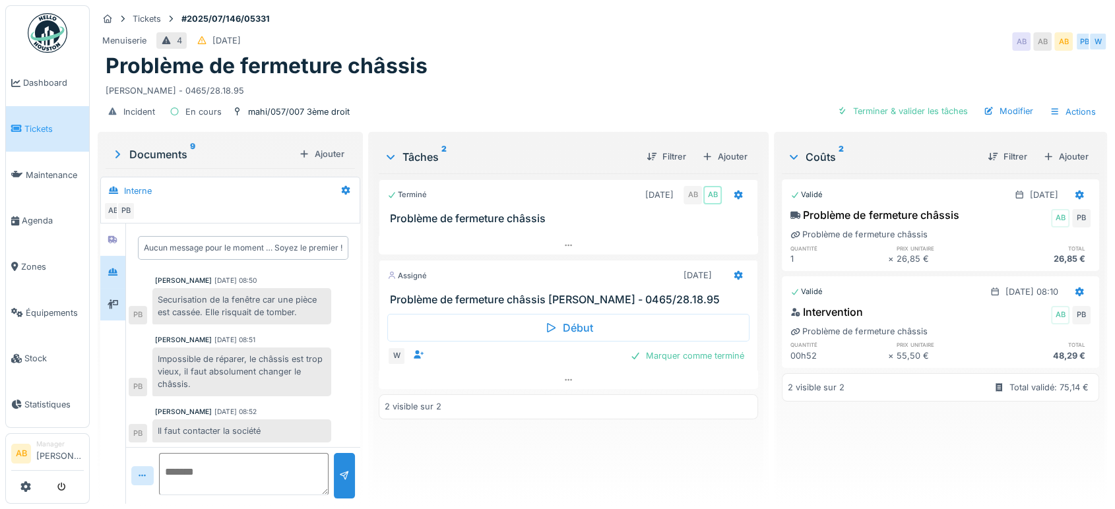
click at [107, 315] on div at bounding box center [112, 304] width 25 height 32
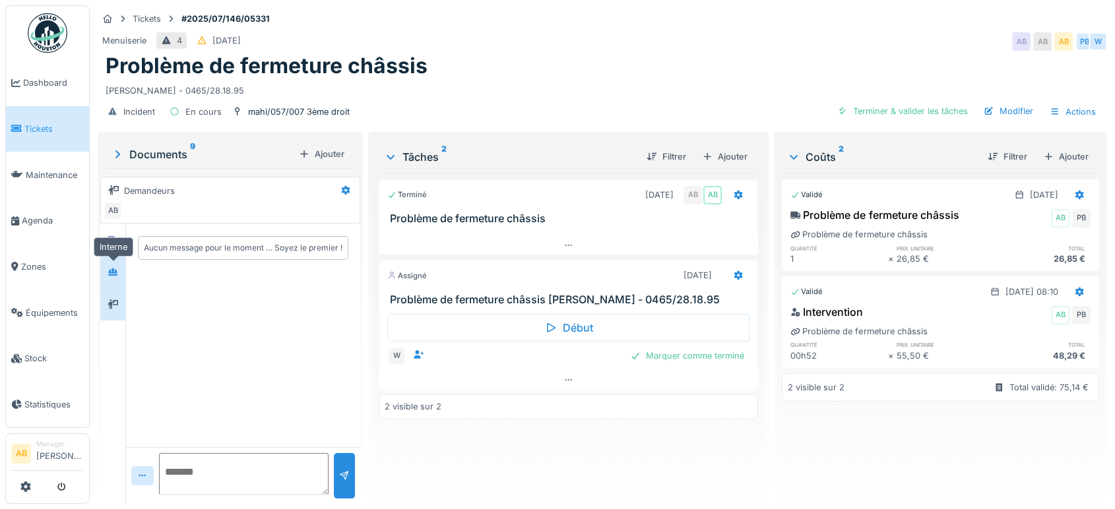
click at [108, 268] on icon at bounding box center [113, 272] width 11 height 9
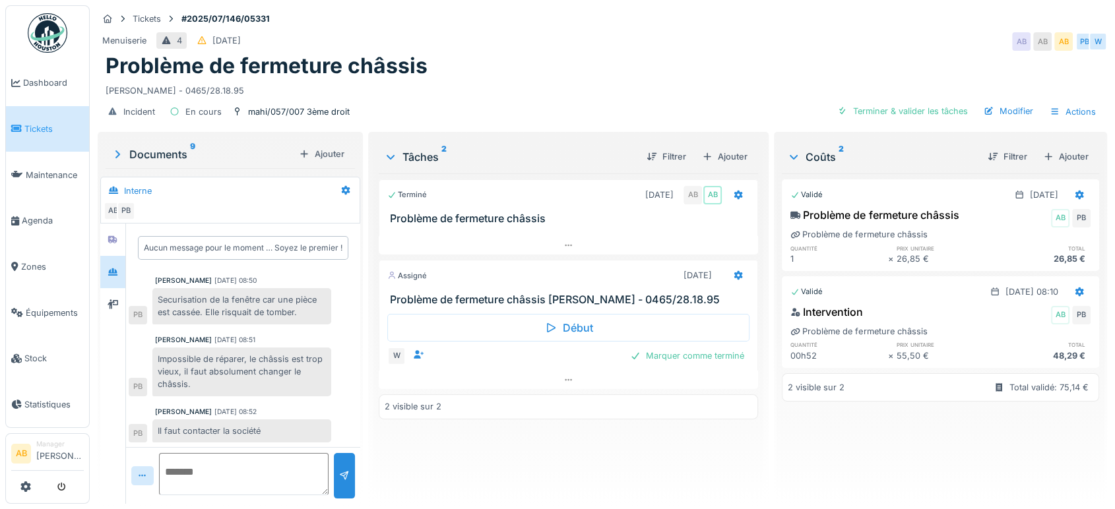
click at [169, 146] on div "Documents 9" at bounding box center [202, 154] width 183 height 16
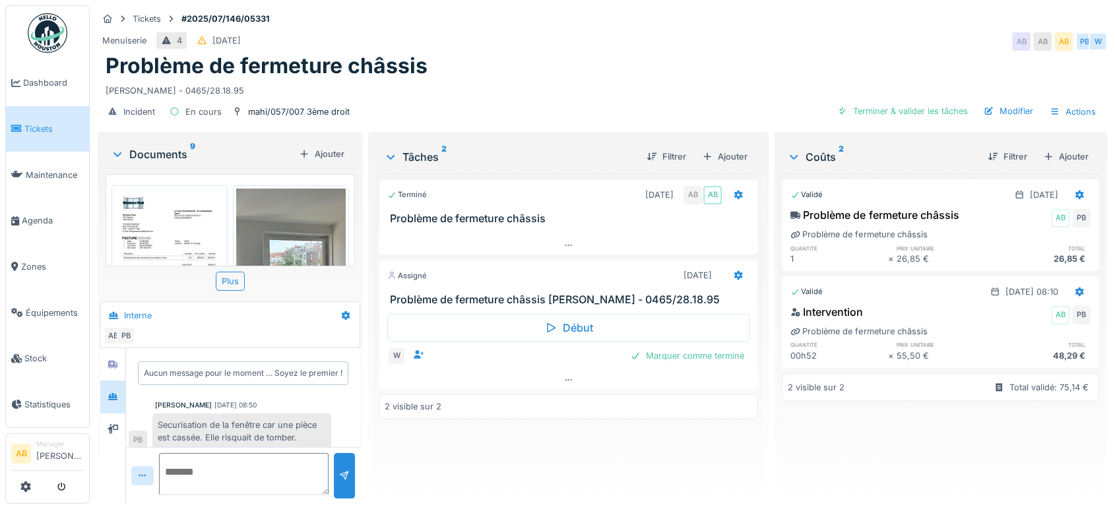
click at [193, 215] on img at bounding box center [170, 266] width 110 height 155
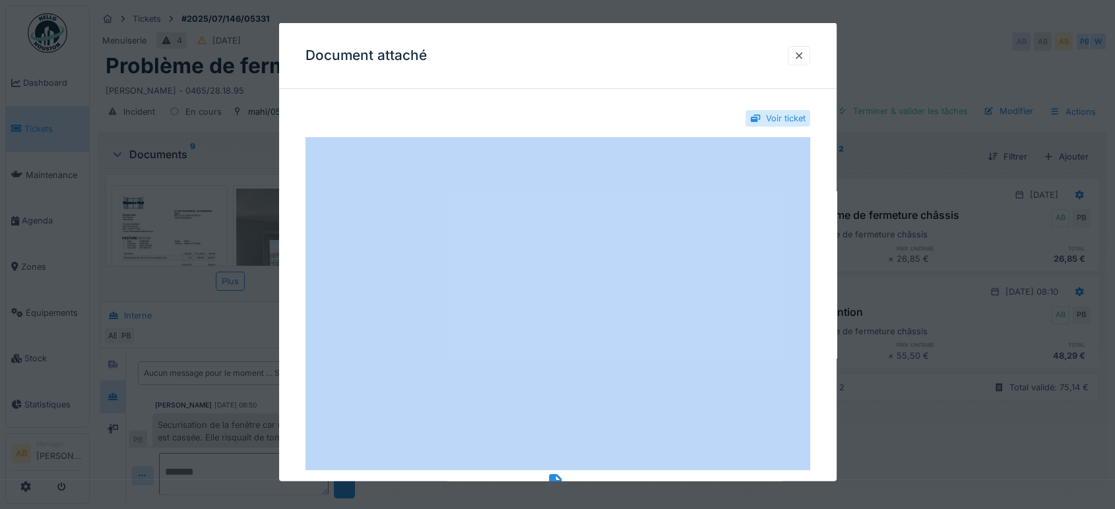
drag, startPoint x: 557, startPoint y: 479, endPoint x: 564, endPoint y: 464, distance: 16.2
click at [90, 286] on div "**********" at bounding box center [602, 254] width 1025 height 509
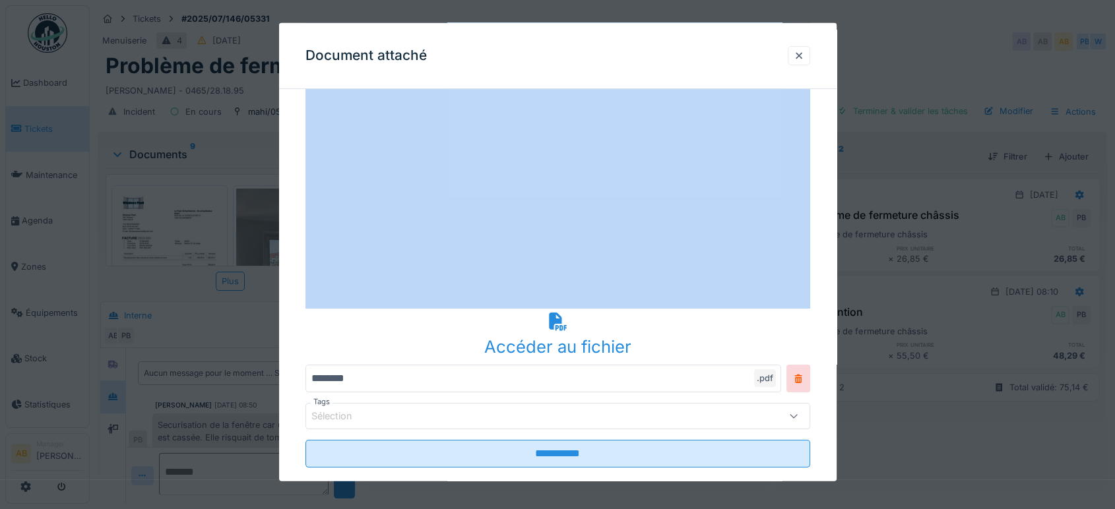
scroll to position [184, 0]
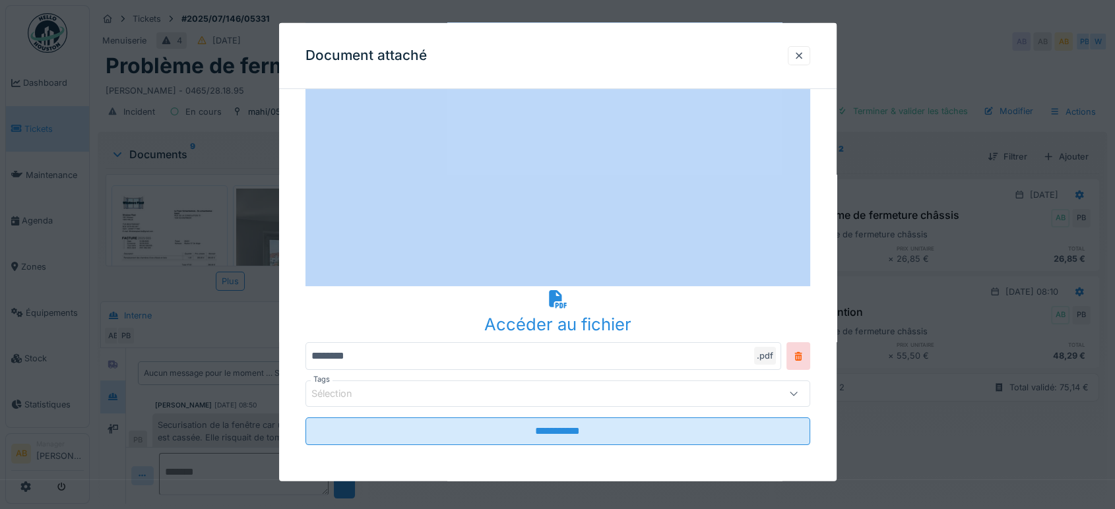
click at [555, 301] on icon at bounding box center [558, 299] width 18 height 18
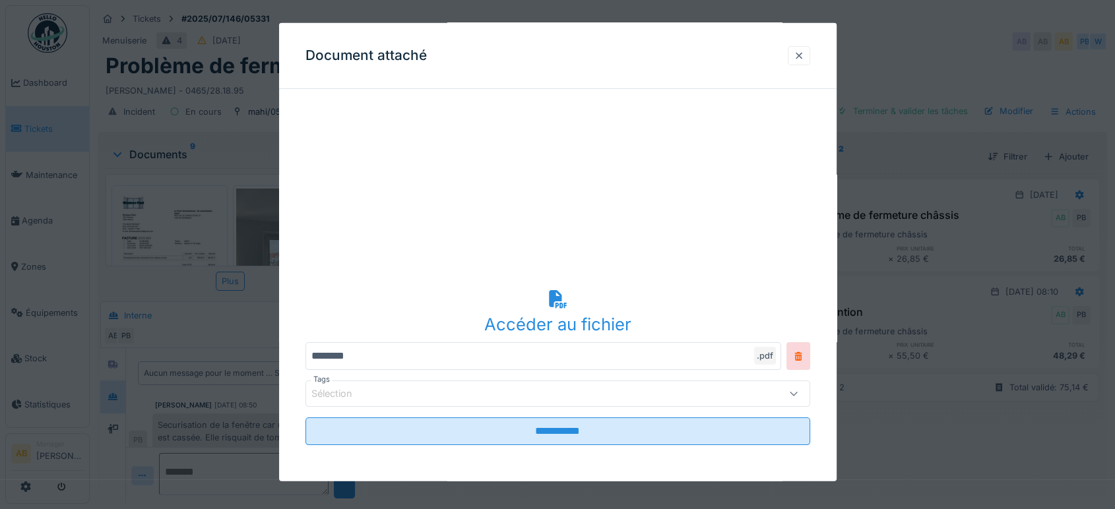
click at [804, 57] on div at bounding box center [799, 55] width 11 height 13
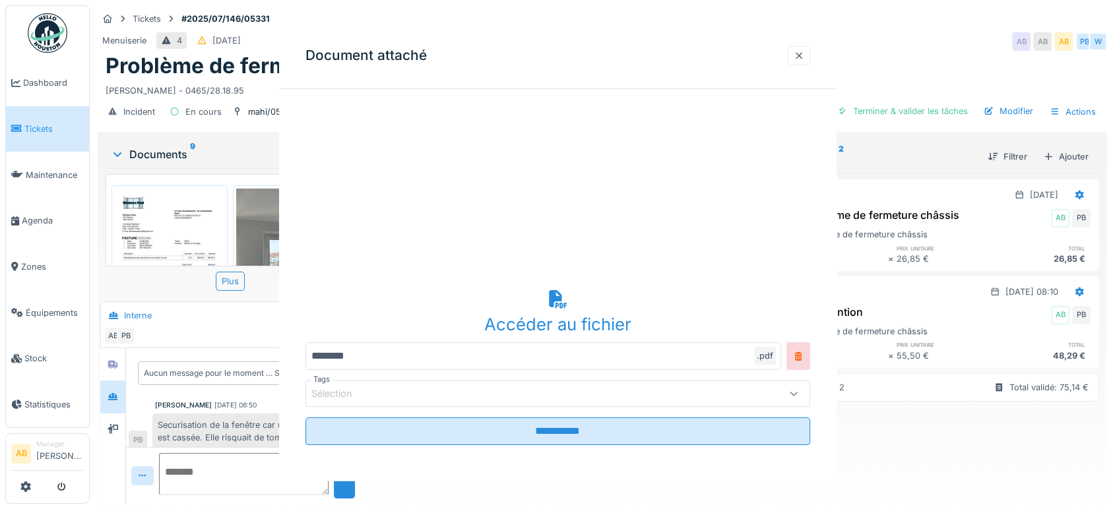
scroll to position [0, 0]
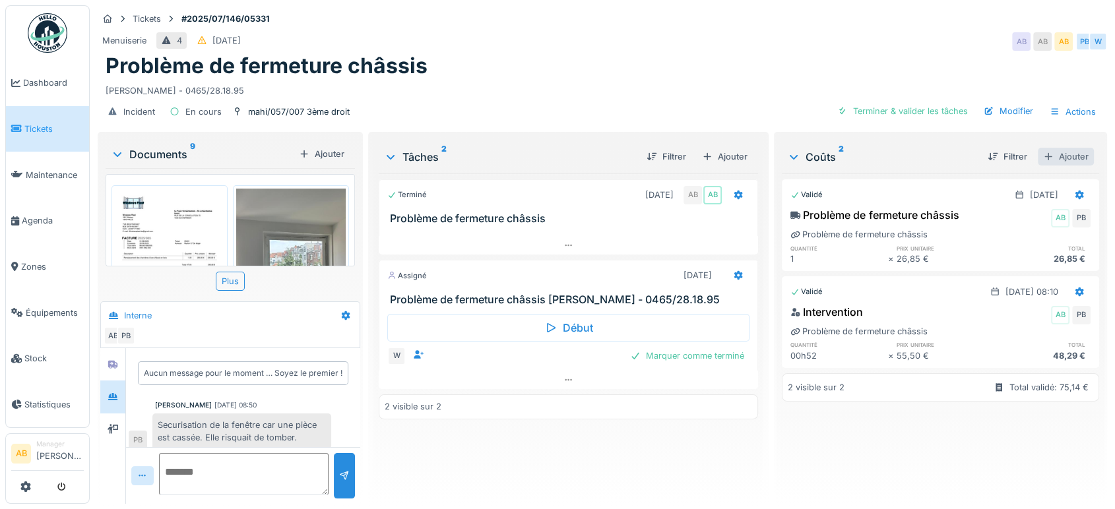
click at [1050, 152] on div "Ajouter" at bounding box center [1066, 157] width 56 height 18
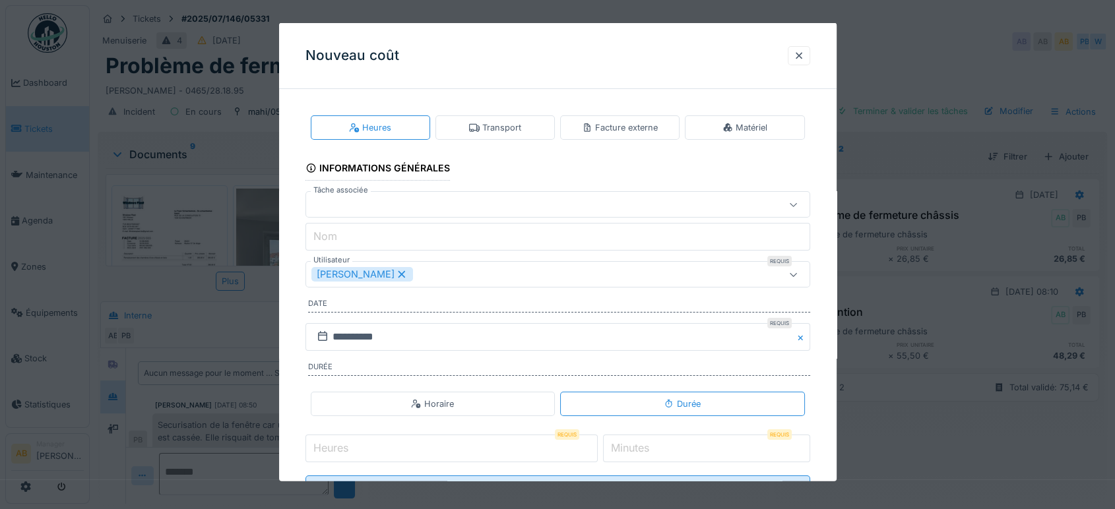
click at [628, 118] on div "Facture externe" at bounding box center [619, 127] width 119 height 24
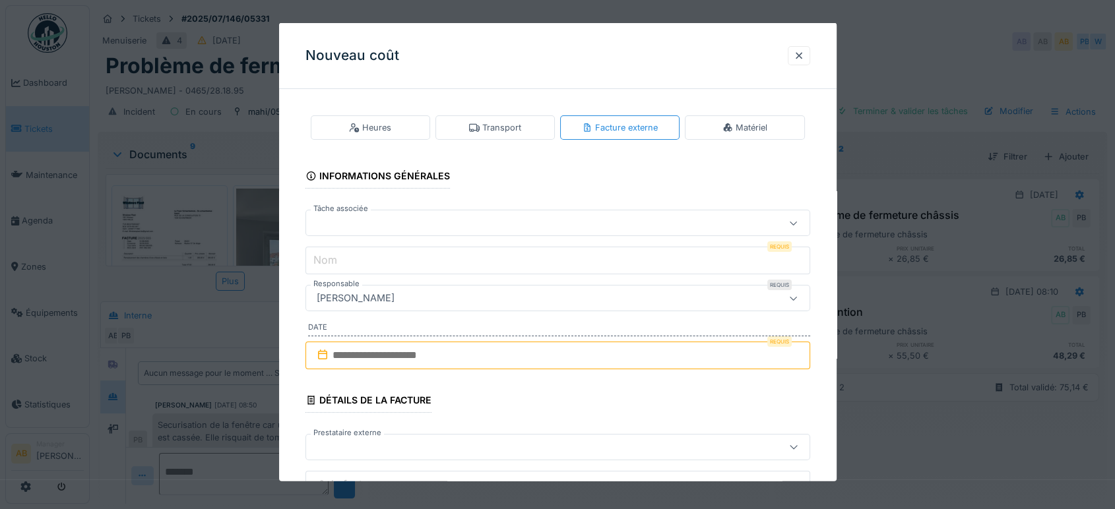
click at [483, 231] on div at bounding box center [557, 223] width 505 height 26
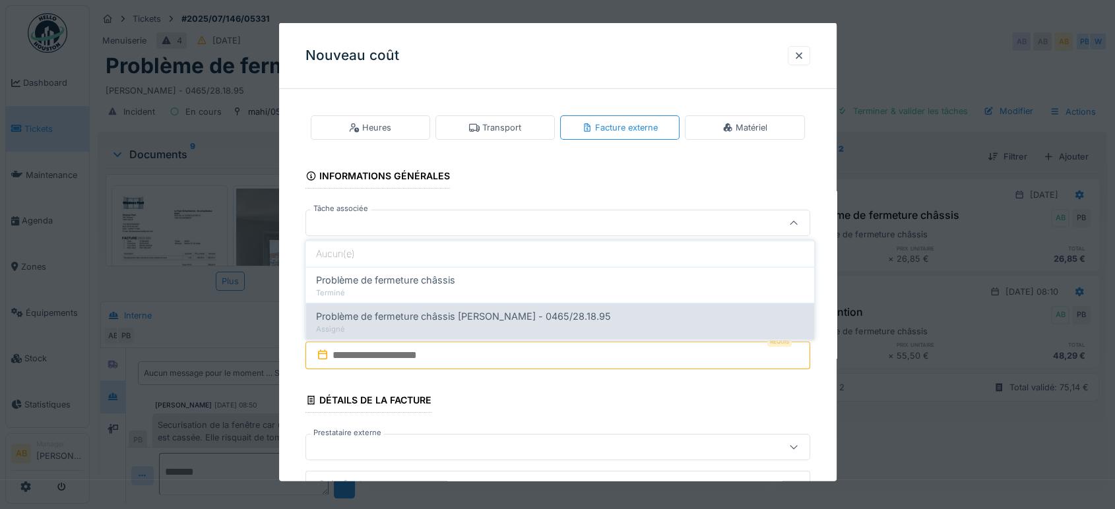
click at [460, 313] on span "Problème de fermeture châssis Nurhan ACAR - 0465/28.18.95" at bounding box center [463, 316] width 295 height 15
type input "******"
type input "**********"
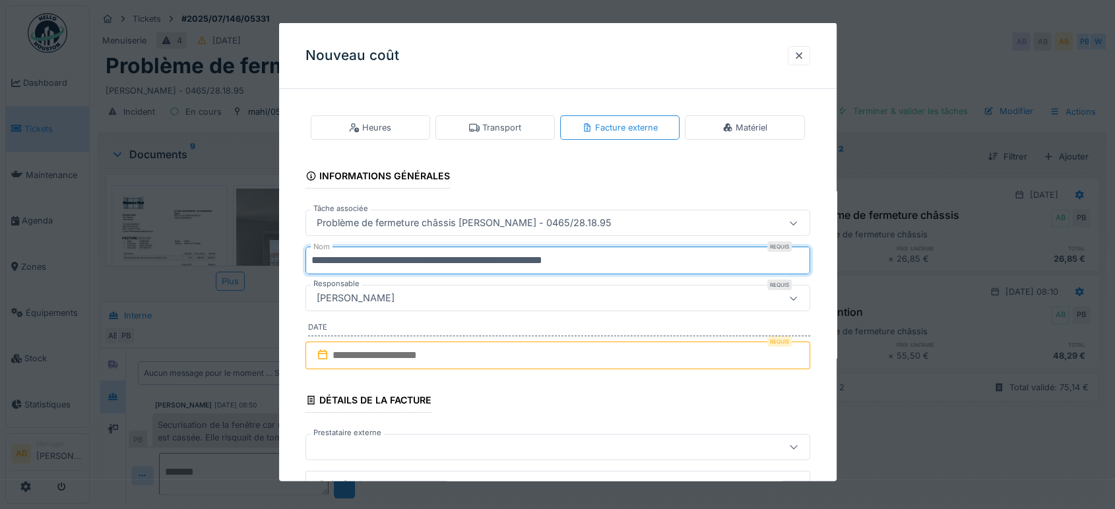
click at [620, 259] on input "**********" at bounding box center [557, 261] width 505 height 28
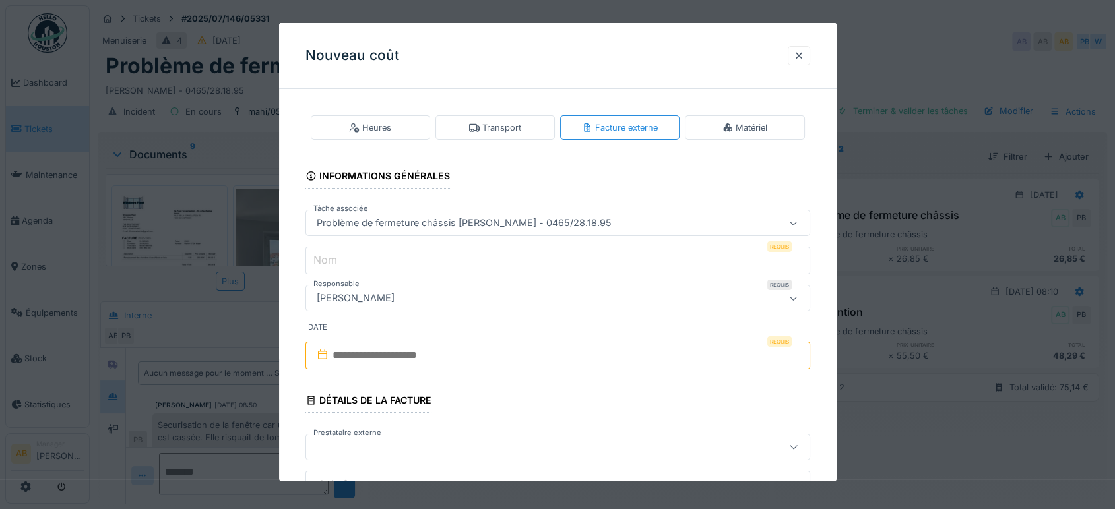
paste input "**********"
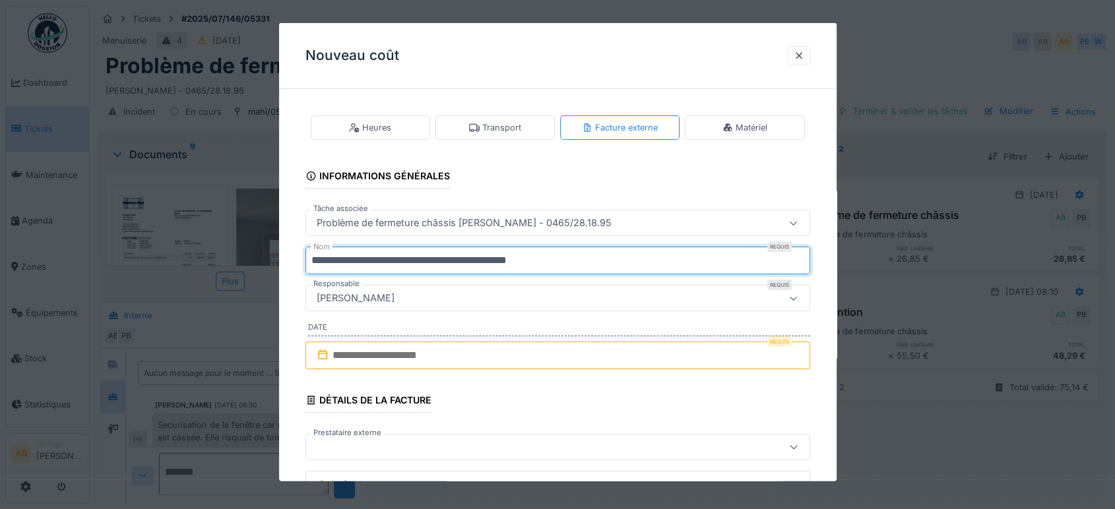
type input "**********"
click at [457, 346] on input "text" at bounding box center [557, 356] width 505 height 28
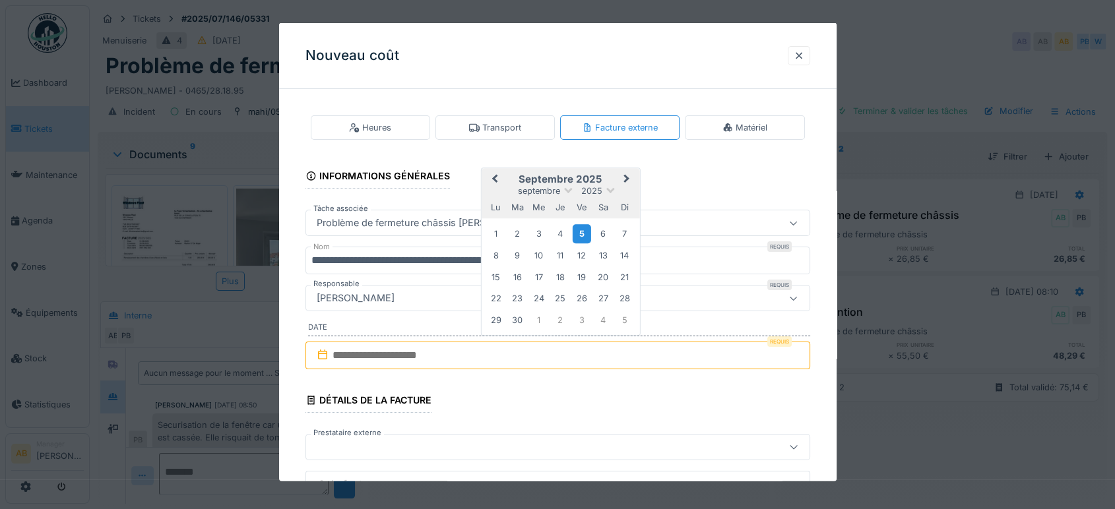
click at [586, 230] on div "5" at bounding box center [582, 233] width 18 height 19
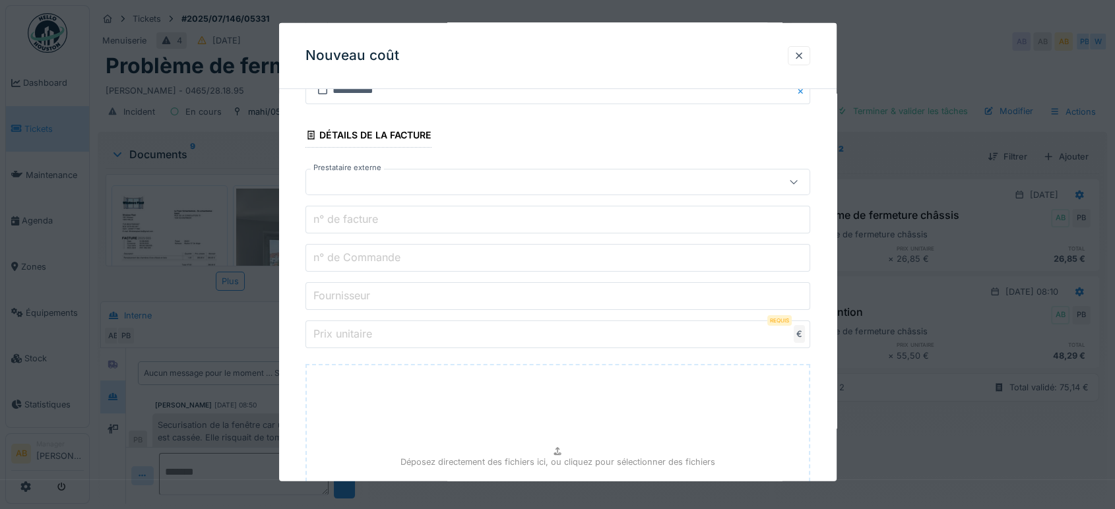
click at [437, 177] on div at bounding box center [527, 182] width 433 height 15
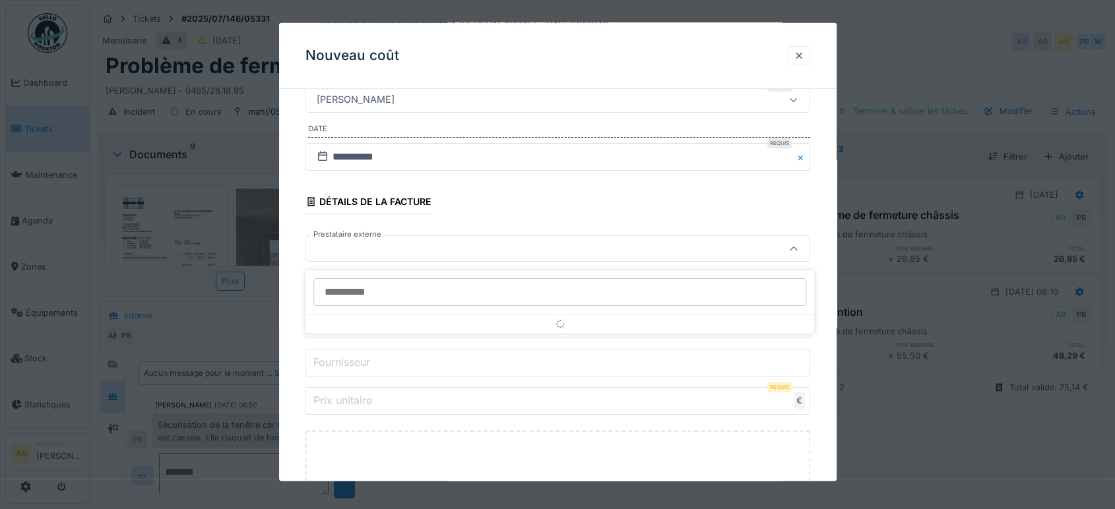
scroll to position [194, 0]
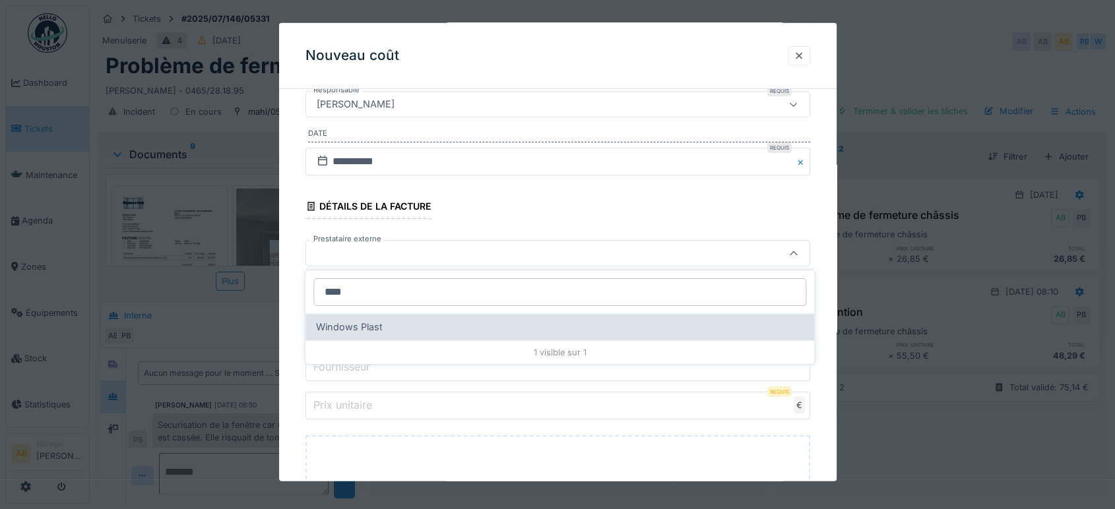
type input "****"
click at [379, 327] on span "Windows Plast" at bounding box center [349, 327] width 67 height 15
type input "****"
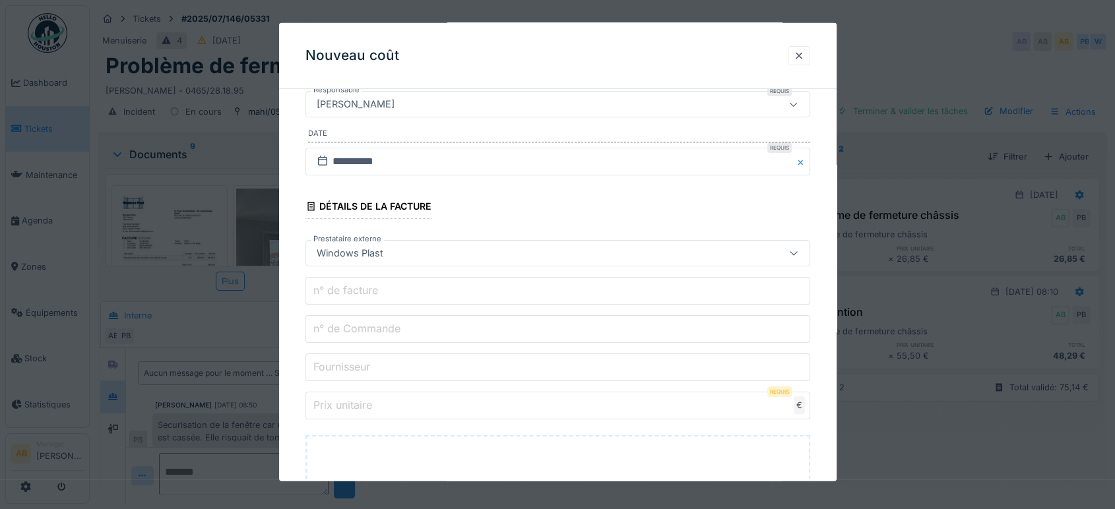
click at [352, 284] on label "n° de facture" at bounding box center [346, 290] width 70 height 16
click at [352, 284] on input "n° de facture" at bounding box center [557, 291] width 505 height 28
click at [346, 324] on label "n° de Commande" at bounding box center [357, 329] width 92 height 16
click at [346, 324] on input "n° de Commande" at bounding box center [557, 329] width 505 height 28
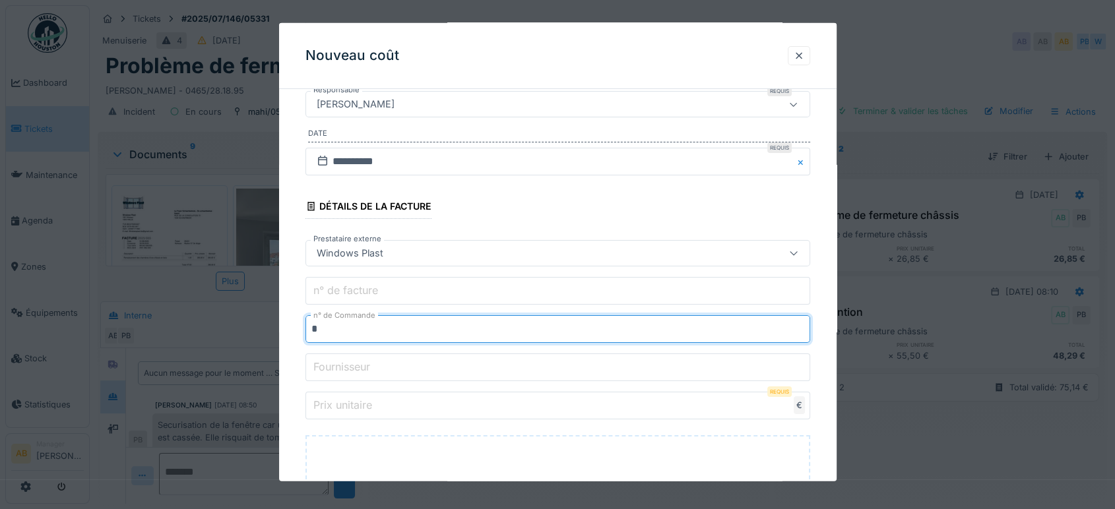
type input "*"
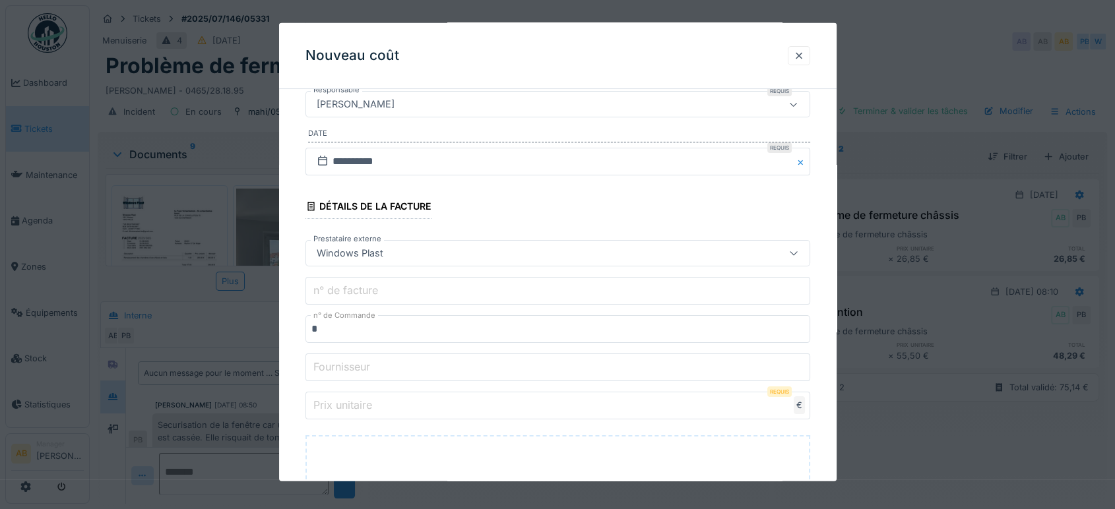
click at [345, 368] on label "Fournisseur" at bounding box center [342, 367] width 62 height 16
click at [345, 368] on input "Fournisseur" at bounding box center [557, 368] width 505 height 28
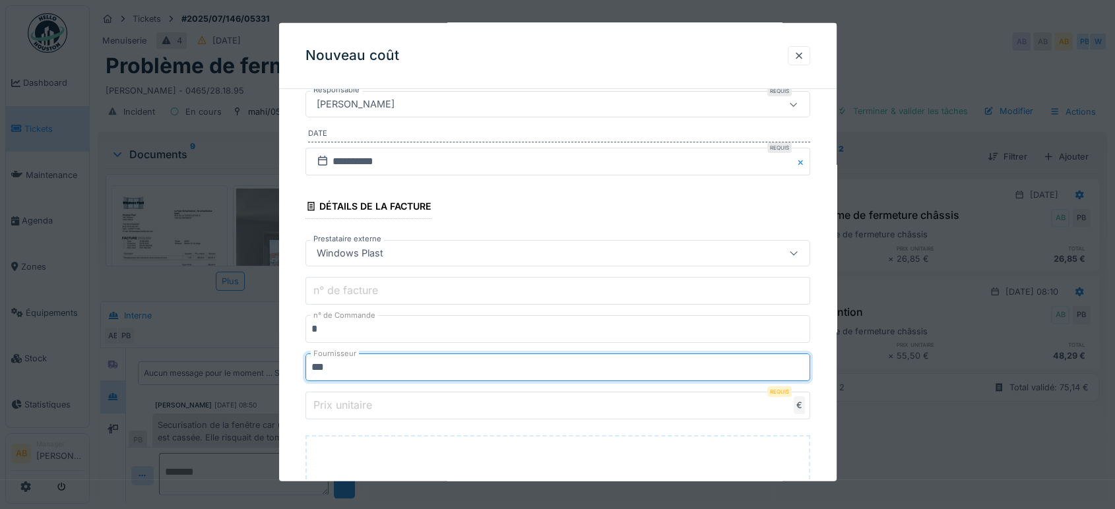
type input "**********"
click at [431, 404] on input "Prix unitaire" at bounding box center [557, 406] width 505 height 28
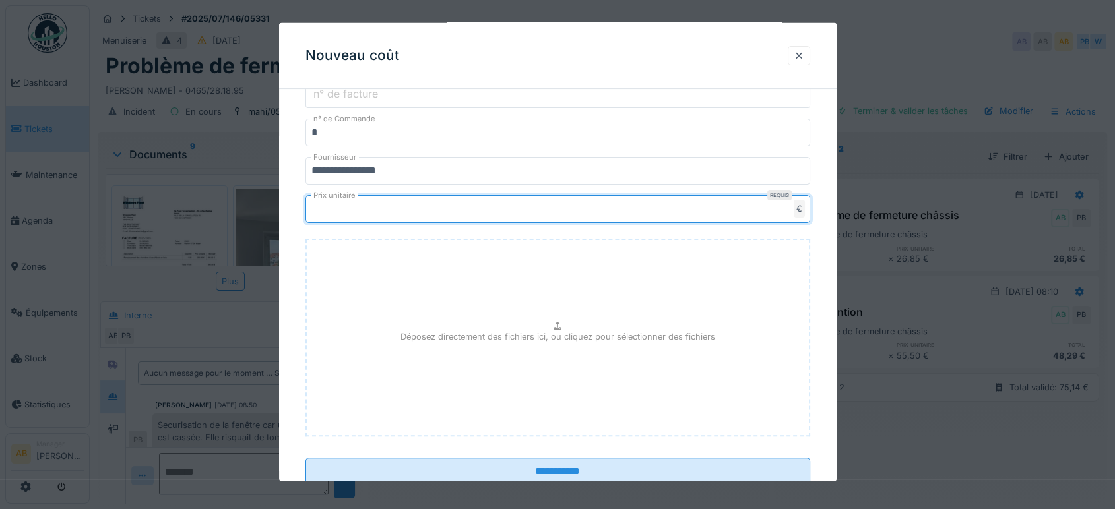
scroll to position [393, 0]
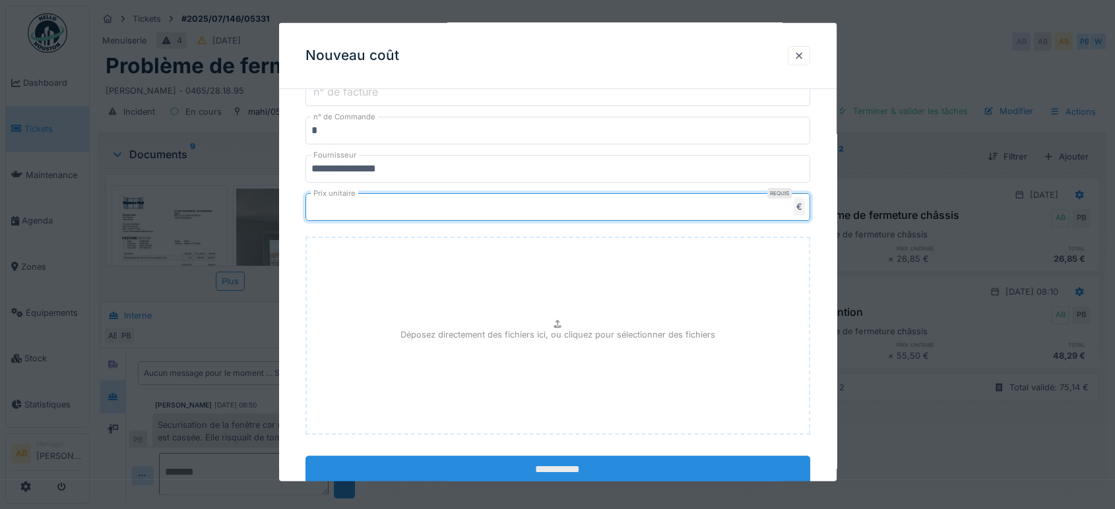
type input "******"
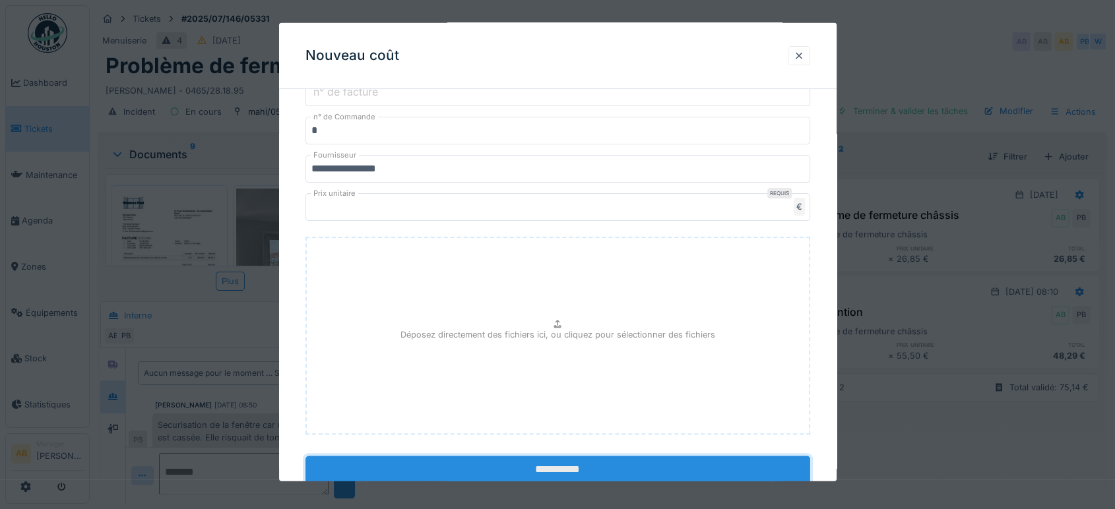
click at [578, 464] on input "**********" at bounding box center [557, 470] width 505 height 28
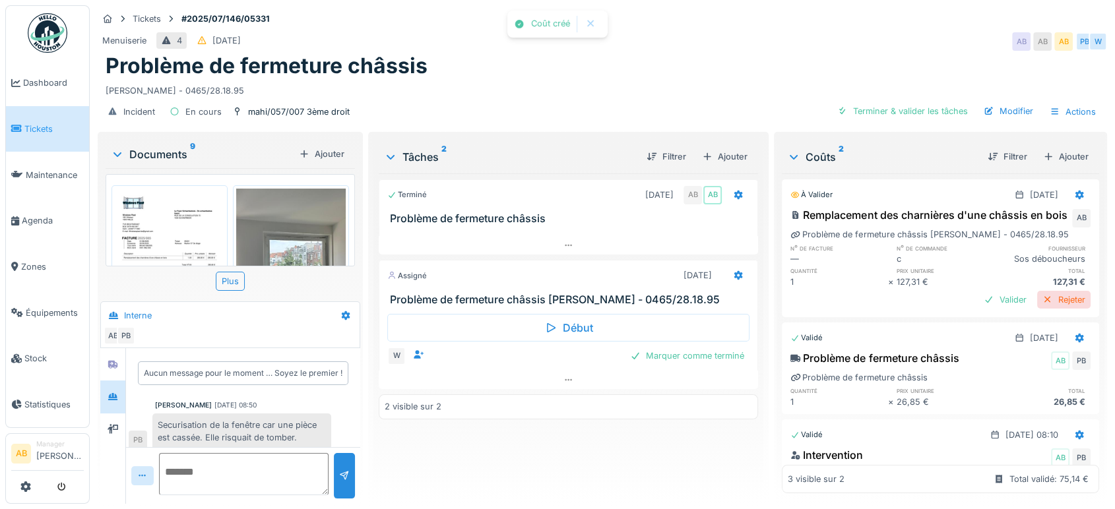
scroll to position [125, 0]
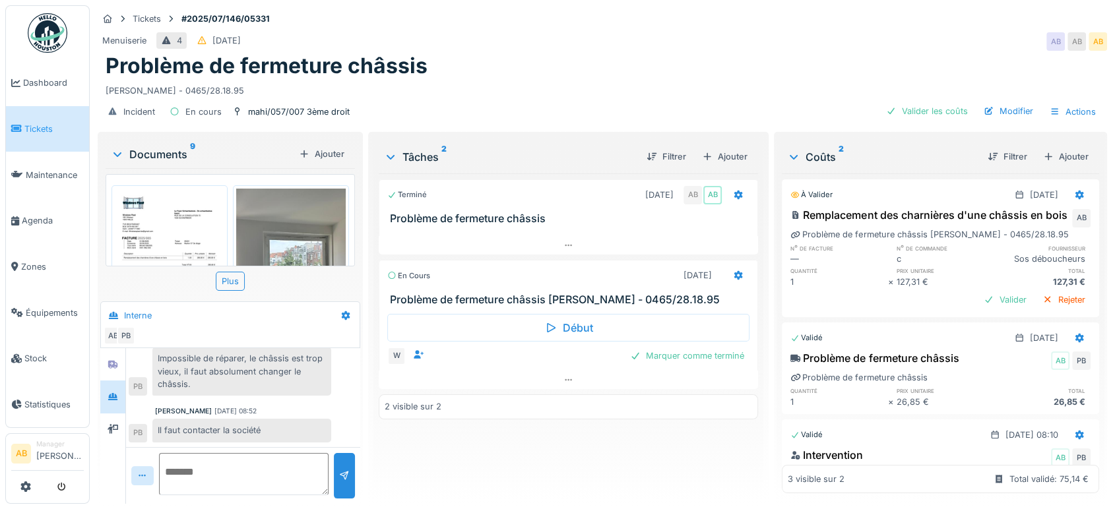
click at [162, 217] on img at bounding box center [170, 266] width 110 height 155
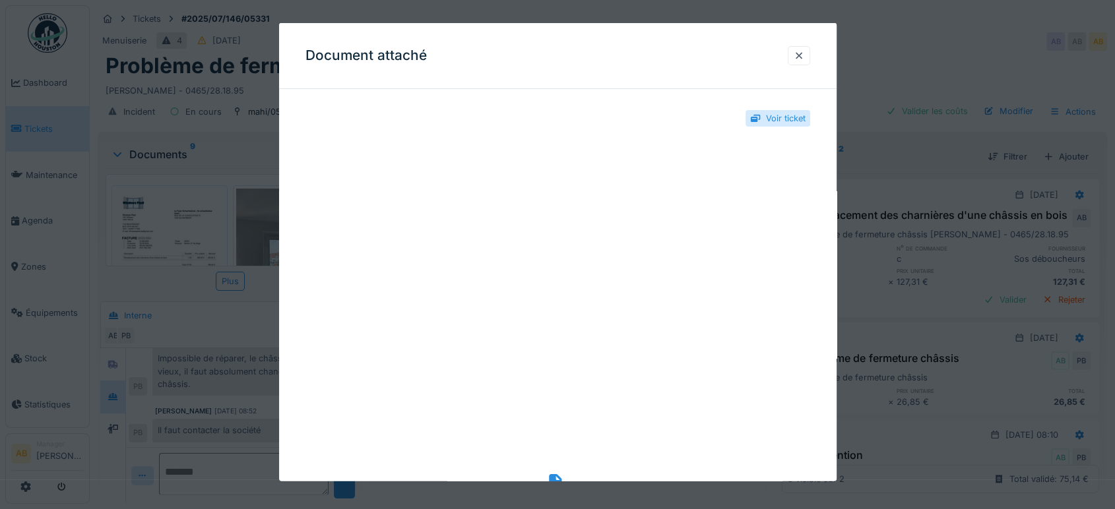
click at [553, 474] on icon at bounding box center [558, 483] width 18 height 18
click at [800, 58] on div at bounding box center [799, 55] width 11 height 13
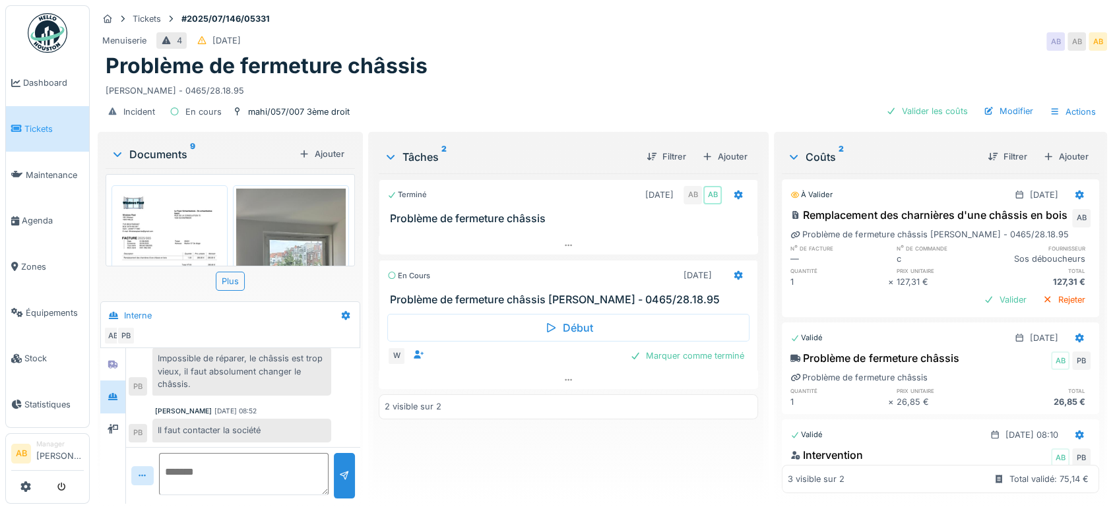
drag, startPoint x: 408, startPoint y: 108, endPoint x: 226, endPoint y: 113, distance: 182.2
click at [226, 113] on div "Incident En cours mahi/057/007 3ème droit Valider les coûts Modifier Actions" at bounding box center [602, 112] width 1009 height 30
click at [292, 108] on div "mahi/057/007 3ème droit" at bounding box center [299, 112] width 102 height 13
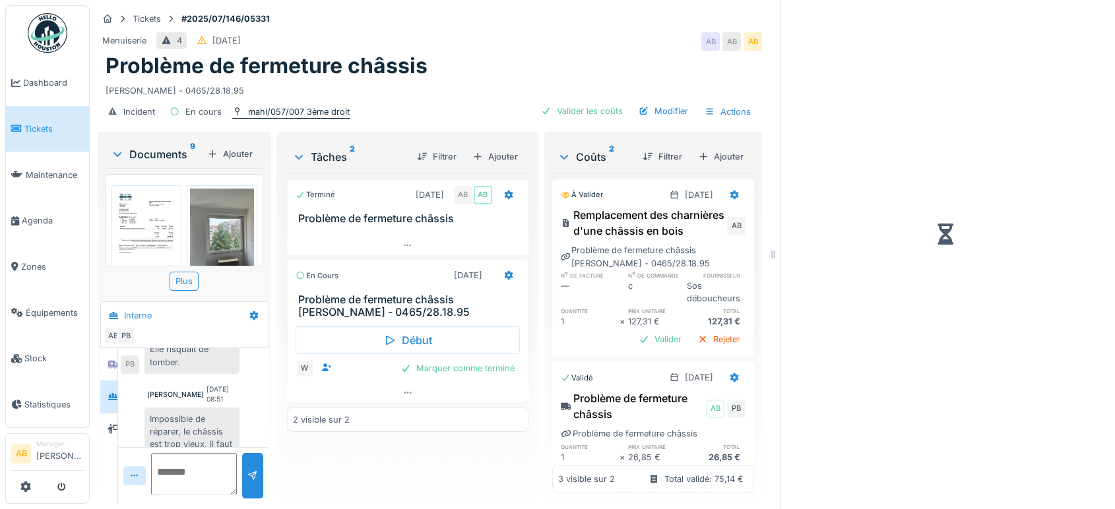
scroll to position [185, 0]
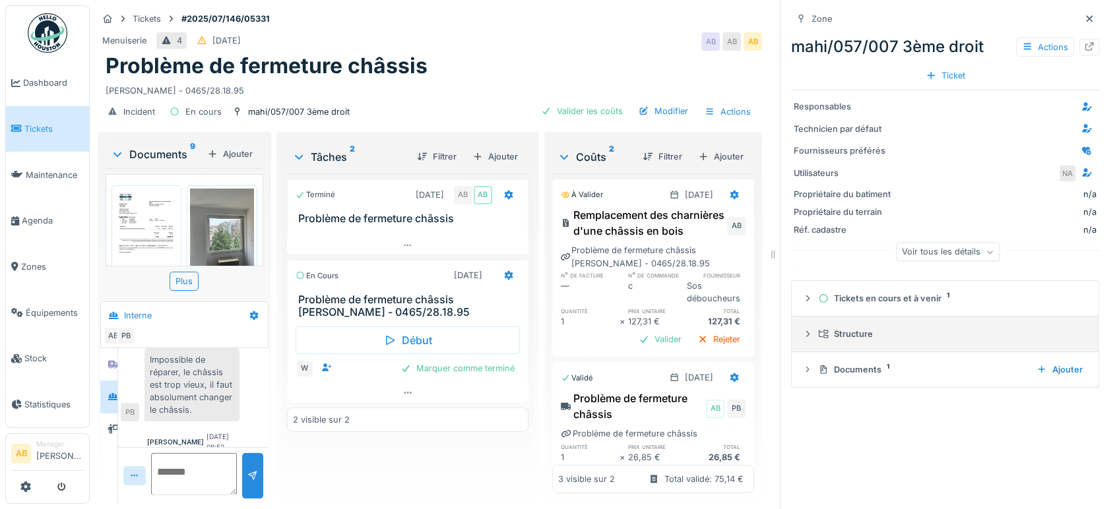
click at [802, 336] on icon at bounding box center [807, 334] width 11 height 9
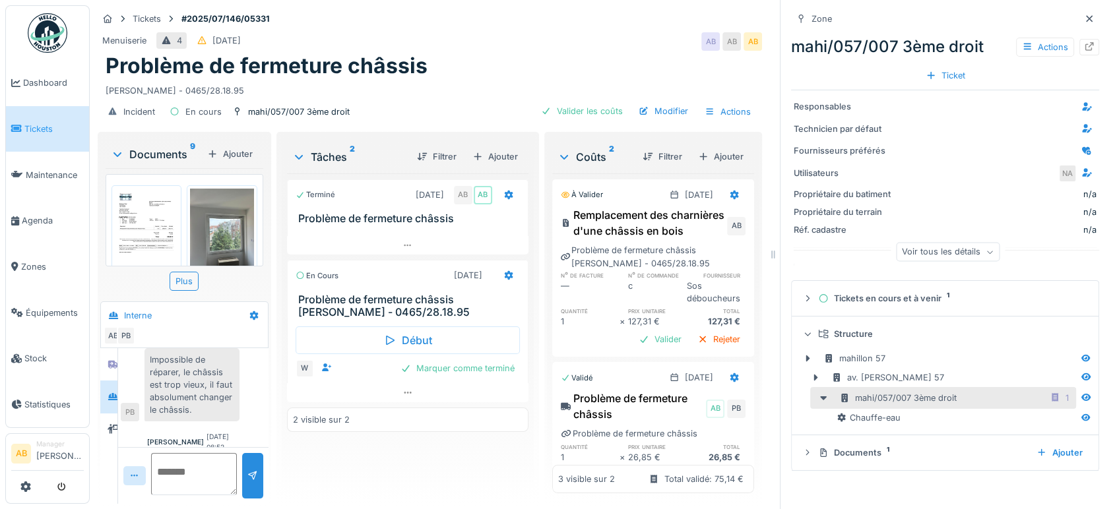
drag, startPoint x: 957, startPoint y: 398, endPoint x: 840, endPoint y: 408, distance: 117.2
click at [840, 408] on div "mahi/057/007 3ème droit 1" at bounding box center [943, 398] width 266 height 22
drag, startPoint x: 827, startPoint y: 396, endPoint x: 754, endPoint y: 133, distance: 273.2
click at [754, 133] on div "Tickets #2025/07/146/05331 Menuiserie 4 08/07/2025 AB AB AB Problème de fermetu…" at bounding box center [602, 254] width 1025 height 509
click at [970, 36] on div "mahi/057/007 3ème droit Actions" at bounding box center [945, 47] width 308 height 24
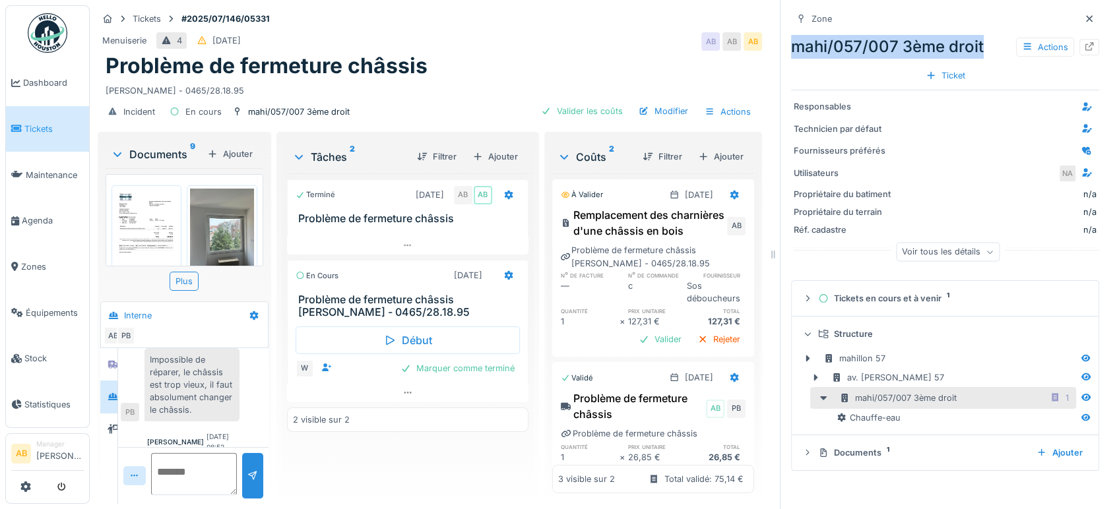
drag, startPoint x: 974, startPoint y: 47, endPoint x: 773, endPoint y: 44, distance: 201.3
click at [780, 44] on div "Zone mahi/057/007 3ème droit Actions Ticket Responsables Technicien par défaut …" at bounding box center [945, 254] width 330 height 509
copy div "mahi/057/007 3ème droit"
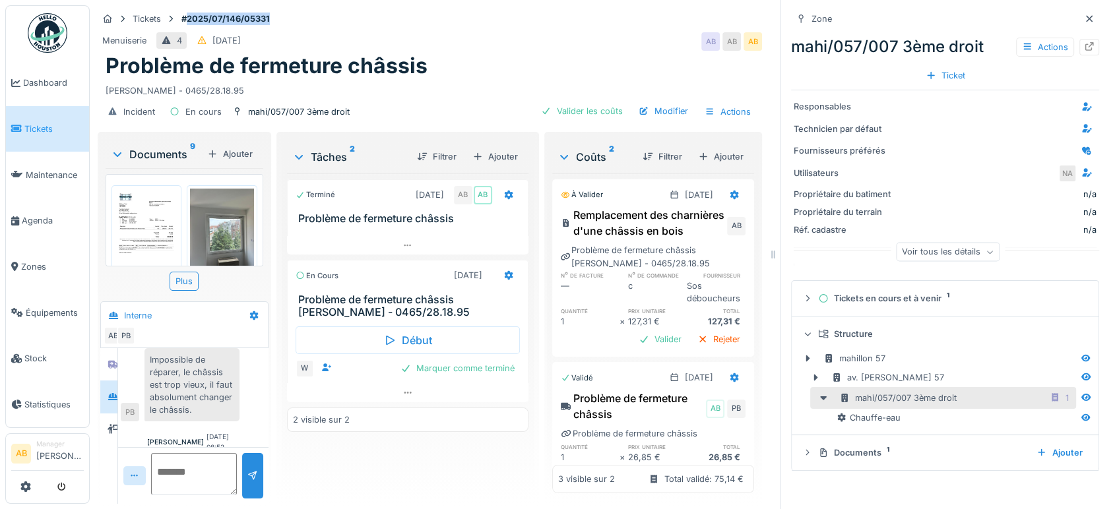
drag, startPoint x: 274, startPoint y: 18, endPoint x: 189, endPoint y: 16, distance: 85.1
click at [189, 16] on strong "#2025/07/146/05331" at bounding box center [225, 19] width 99 height 13
copy strong "2025/07/146/05331"
click at [1084, 22] on icon at bounding box center [1089, 19] width 11 height 9
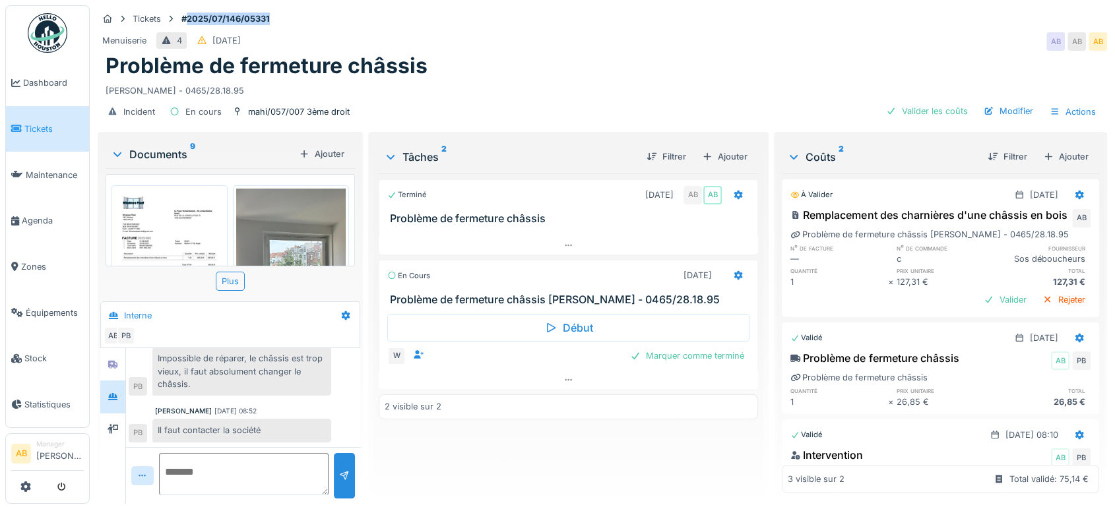
click at [174, 234] on img at bounding box center [170, 266] width 110 height 155
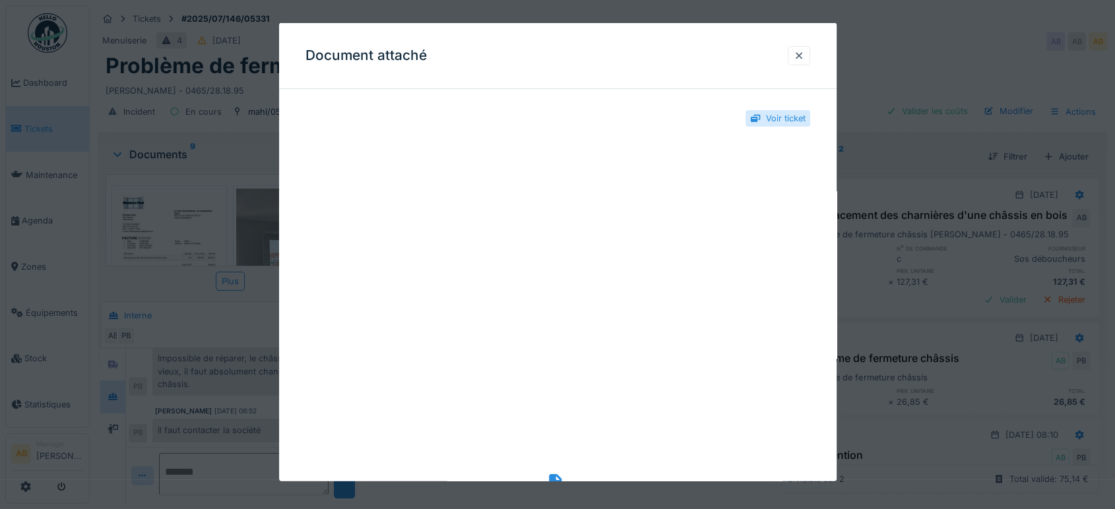
click at [558, 475] on icon at bounding box center [558, 483] width 18 height 18
click at [795, 55] on div at bounding box center [799, 55] width 22 height 19
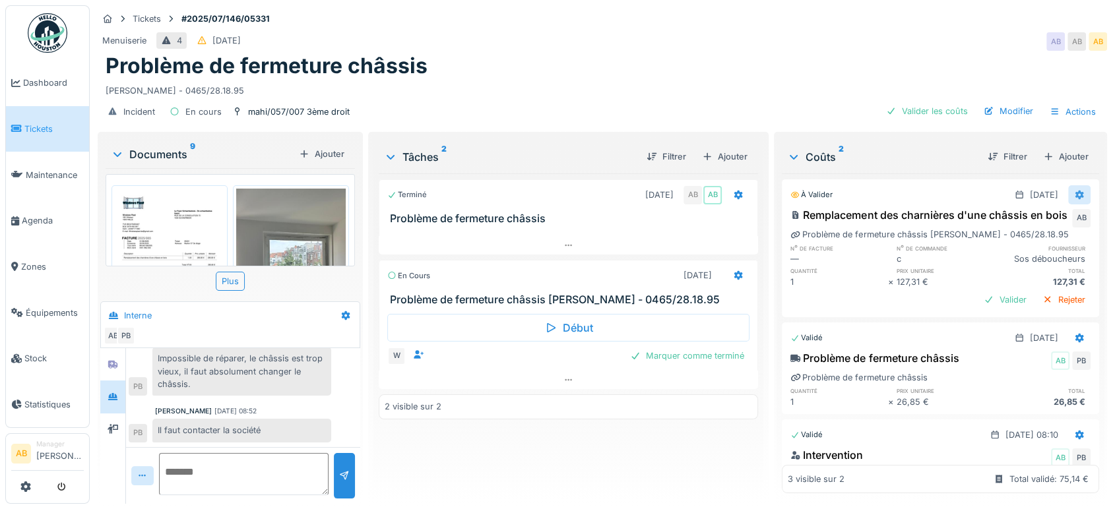
click at [1074, 195] on icon at bounding box center [1079, 195] width 11 height 9
click at [1003, 223] on div "Modifier" at bounding box center [1010, 224] width 64 height 20
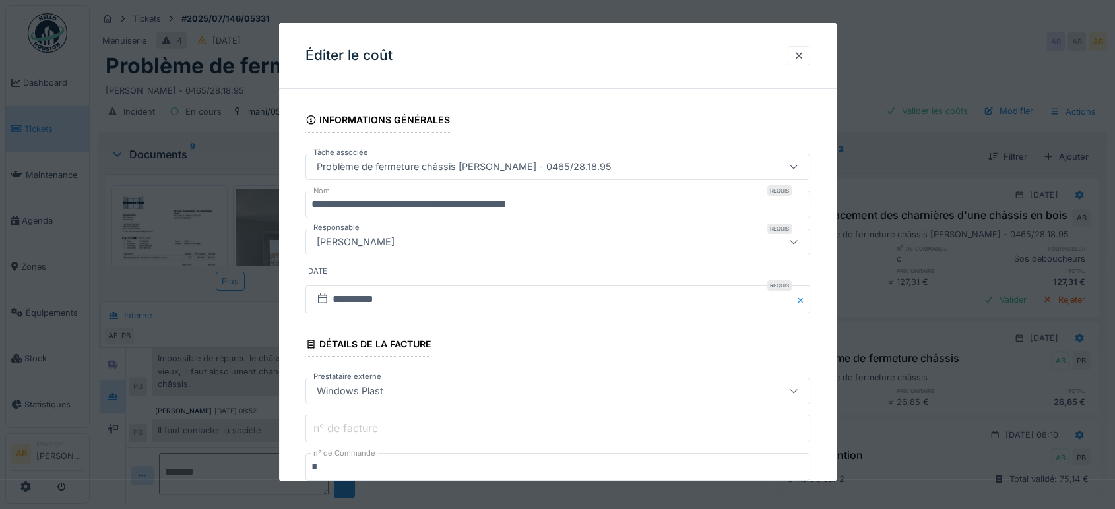
scroll to position [145, 0]
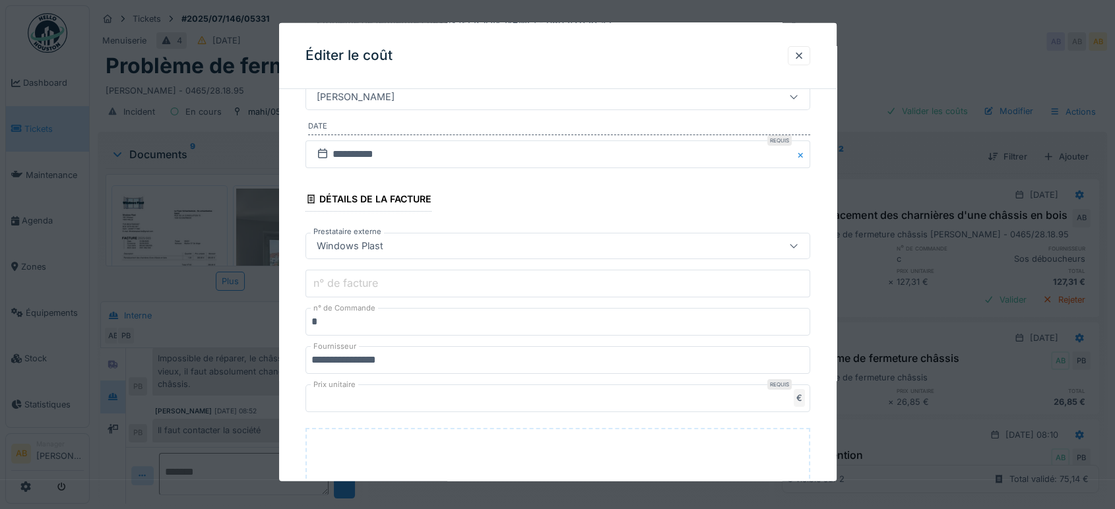
click at [455, 397] on input "******" at bounding box center [557, 399] width 505 height 28
paste input "******"
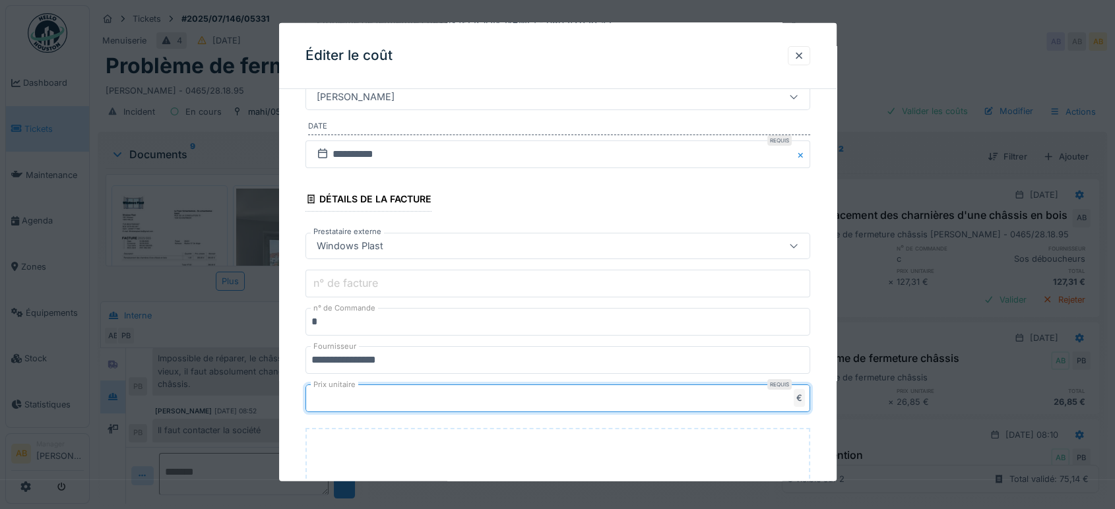
scroll to position [374, 0]
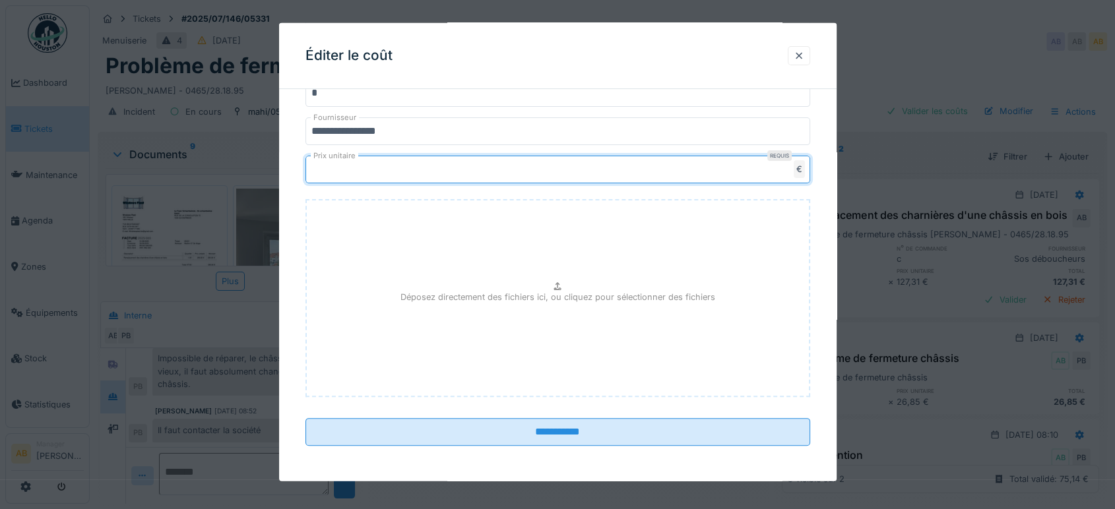
type input "******"
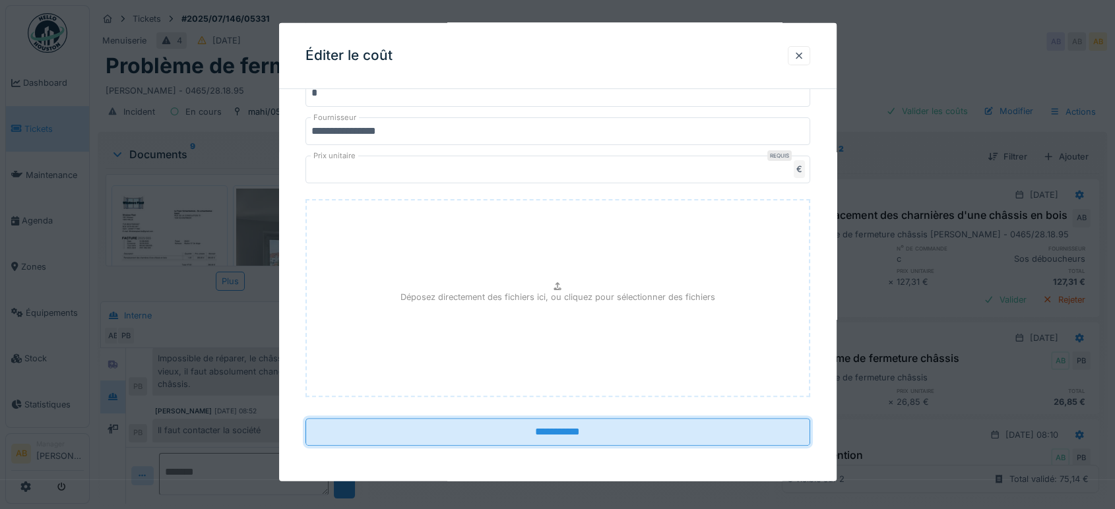
click at [595, 437] on input "**********" at bounding box center [557, 432] width 505 height 28
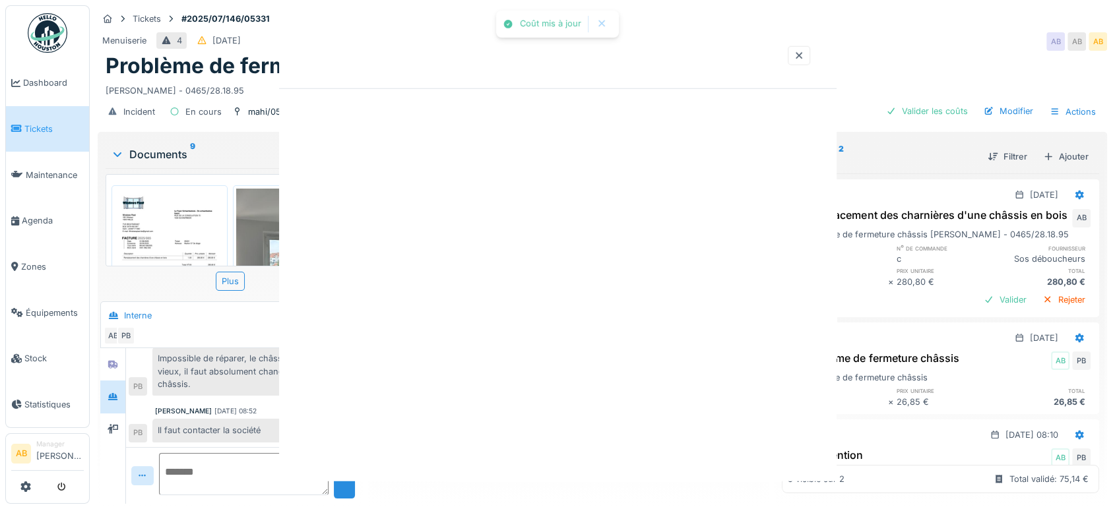
scroll to position [0, 0]
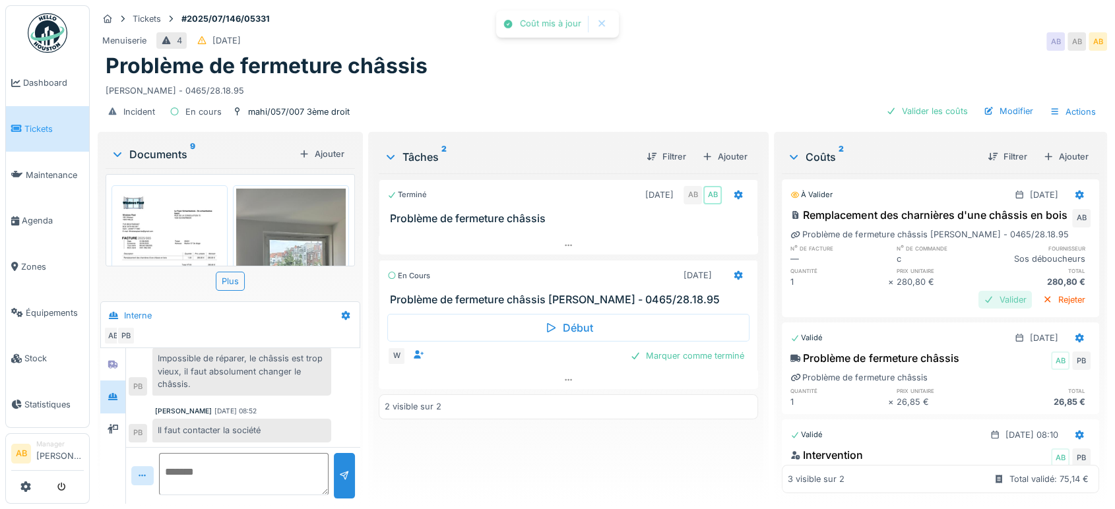
click at [984, 306] on div at bounding box center [989, 300] width 11 height 13
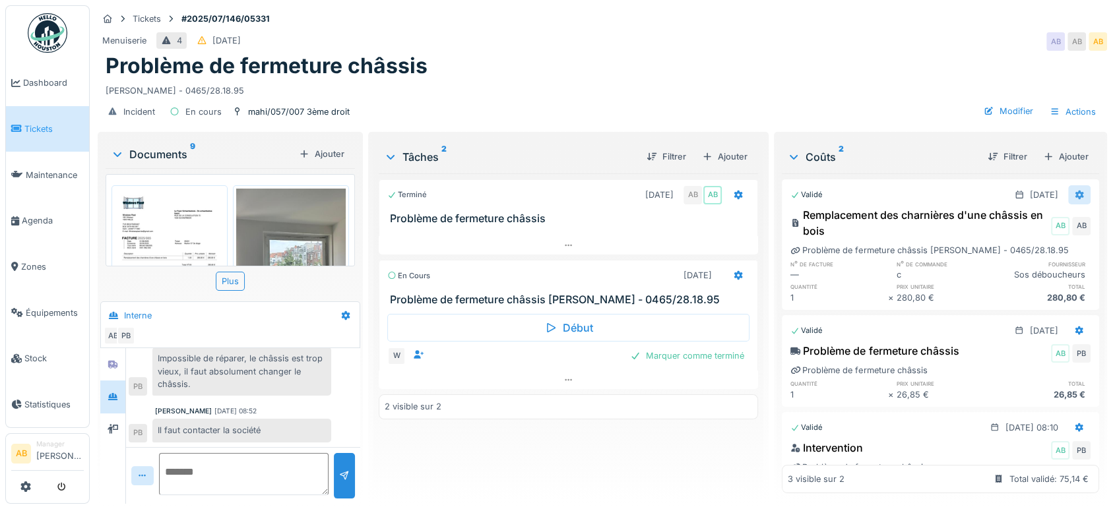
click at [1068, 189] on div at bounding box center [1079, 194] width 22 height 19
click at [1008, 238] on div "Modifier" at bounding box center [1010, 244] width 64 height 20
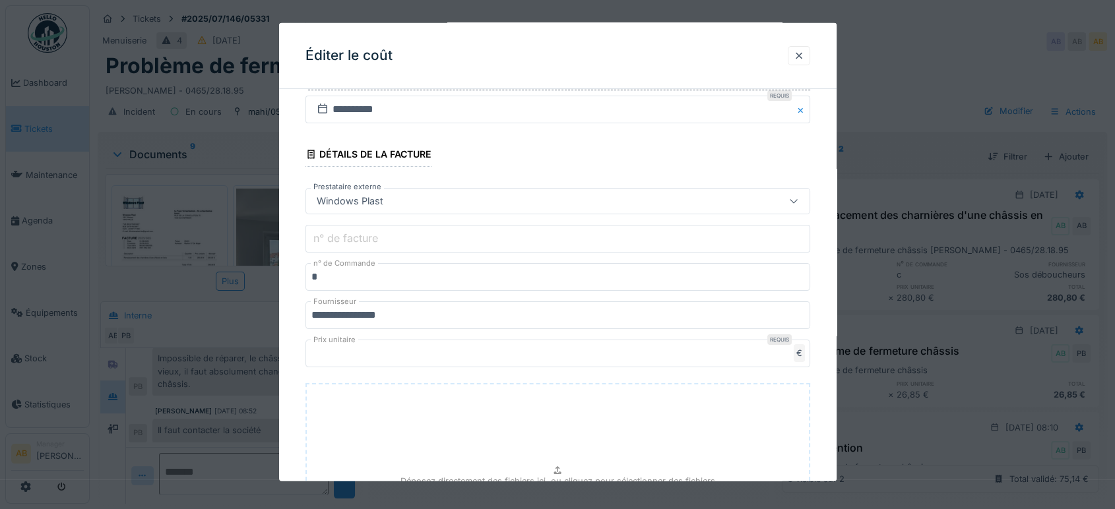
scroll to position [192, 0]
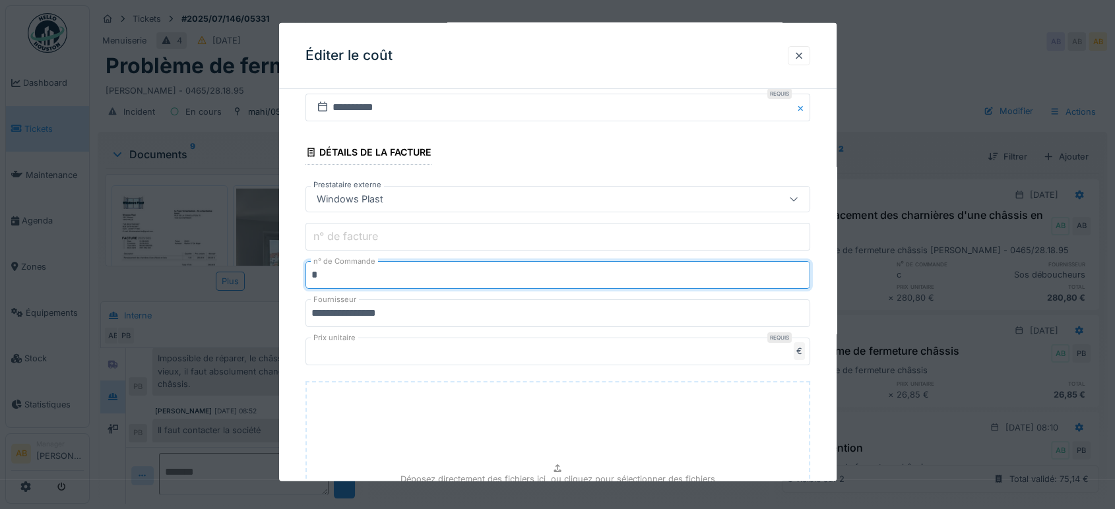
click at [412, 282] on input "*" at bounding box center [557, 275] width 505 height 28
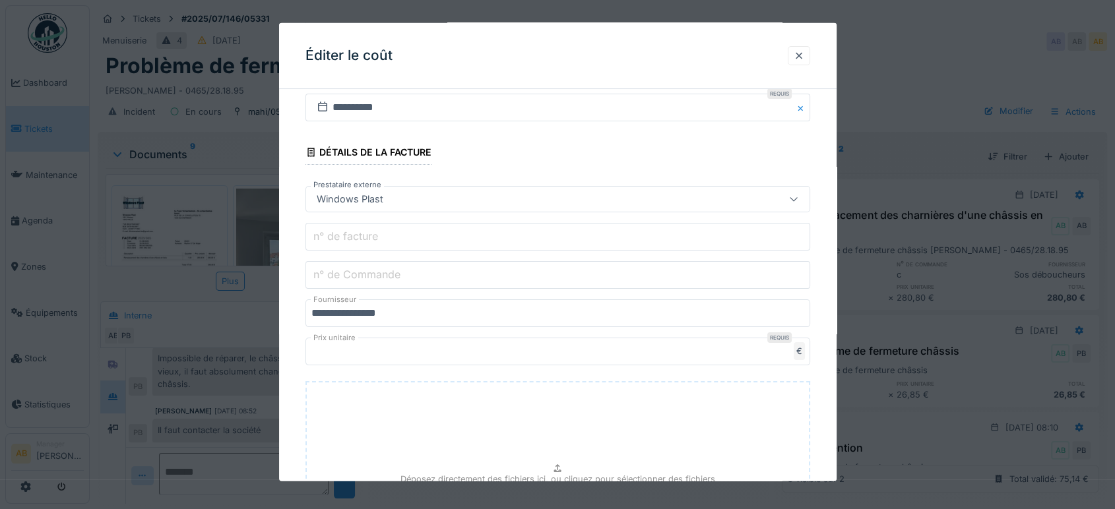
paste input "**********"
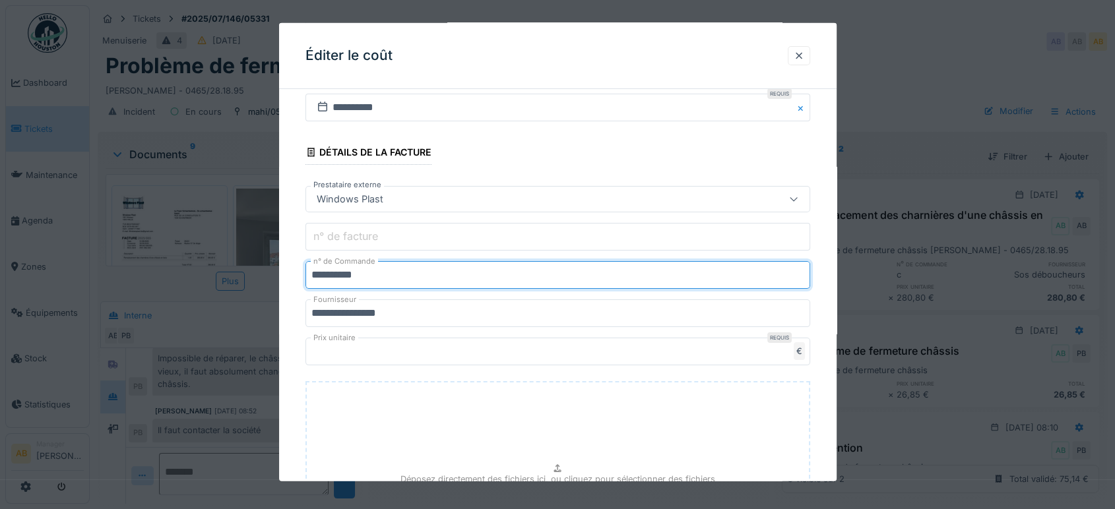
scroll to position [374, 0]
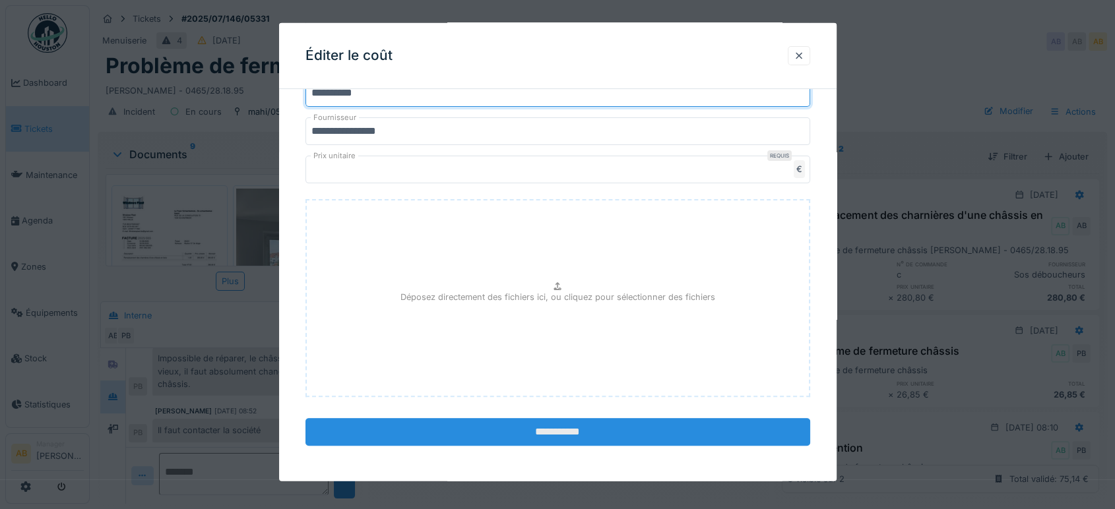
type input "**********"
click at [546, 421] on input "**********" at bounding box center [557, 432] width 505 height 28
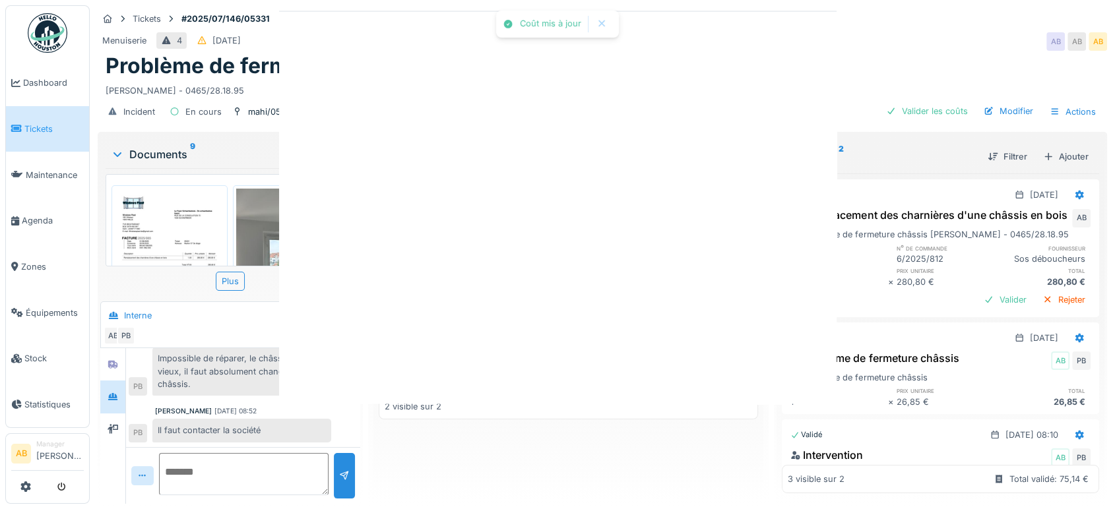
scroll to position [0, 0]
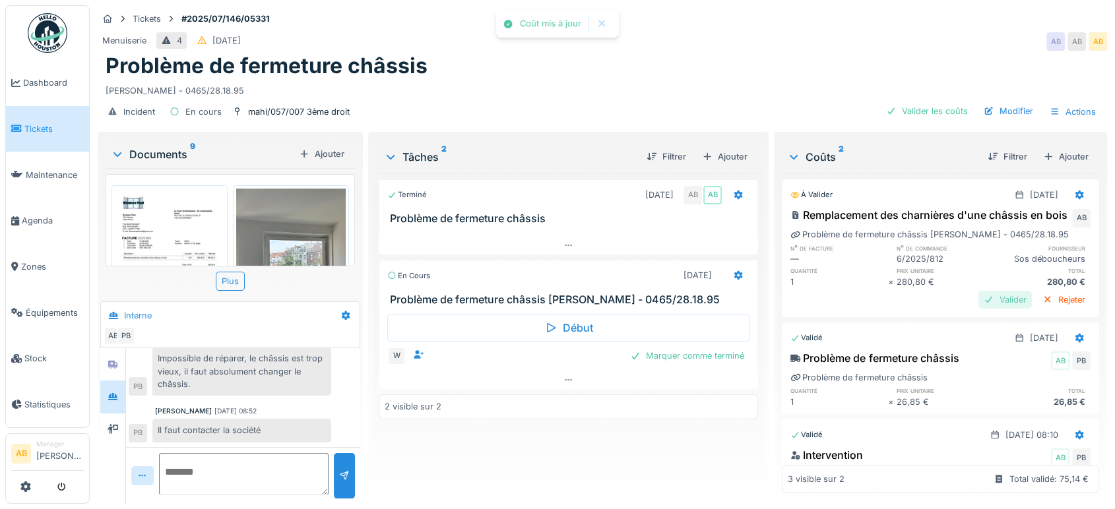
click at [978, 309] on div "Valider" at bounding box center [1004, 300] width 53 height 18
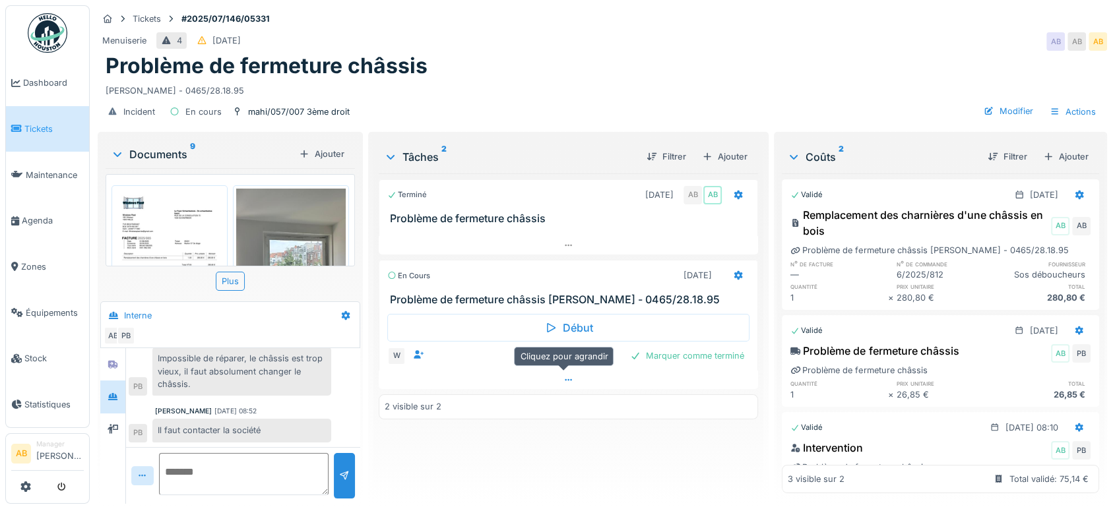
click at [574, 371] on div at bounding box center [568, 380] width 379 height 19
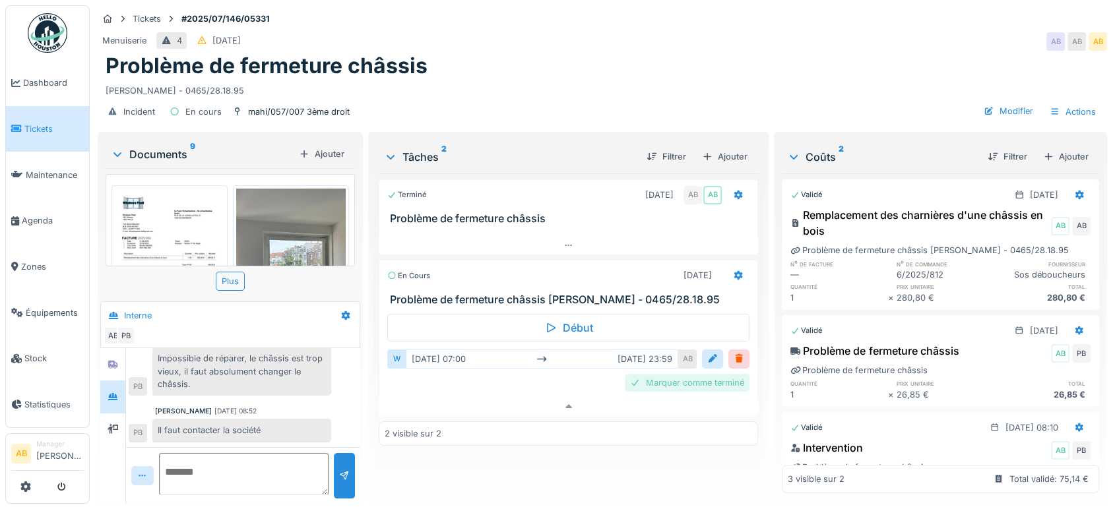
click at [712, 374] on div "Marquer comme terminé" at bounding box center [687, 383] width 125 height 18
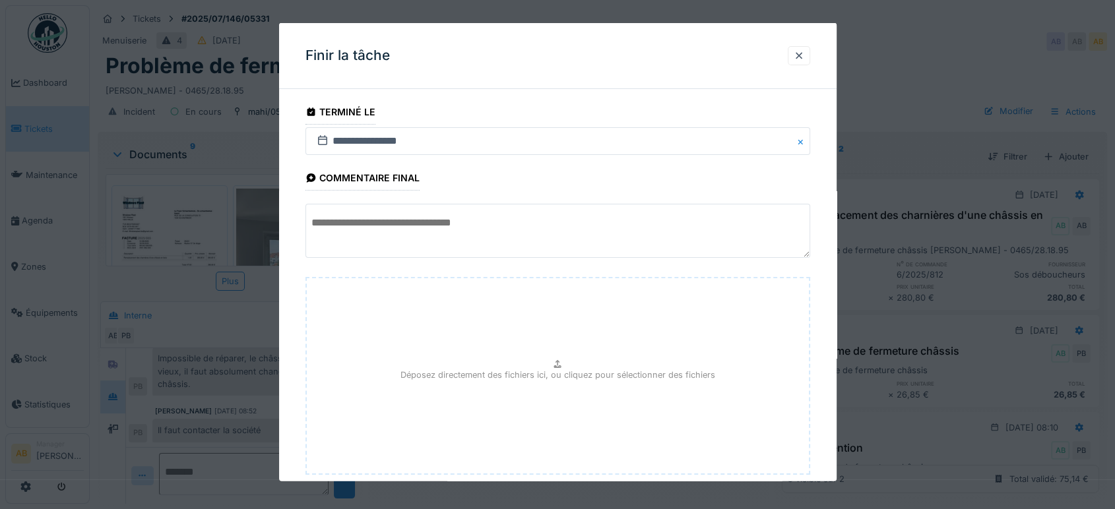
scroll to position [79, 0]
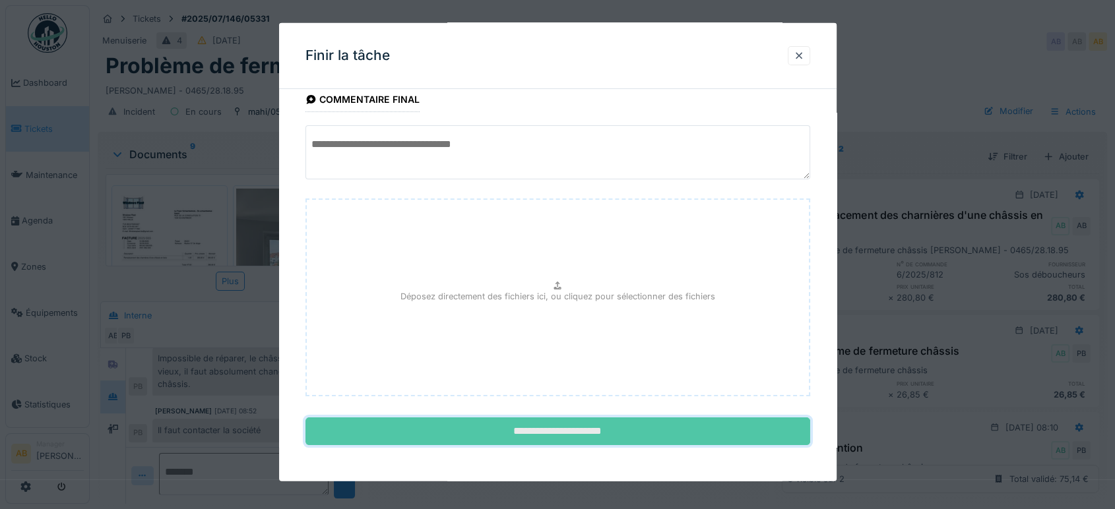
click at [669, 436] on input "**********" at bounding box center [557, 432] width 505 height 28
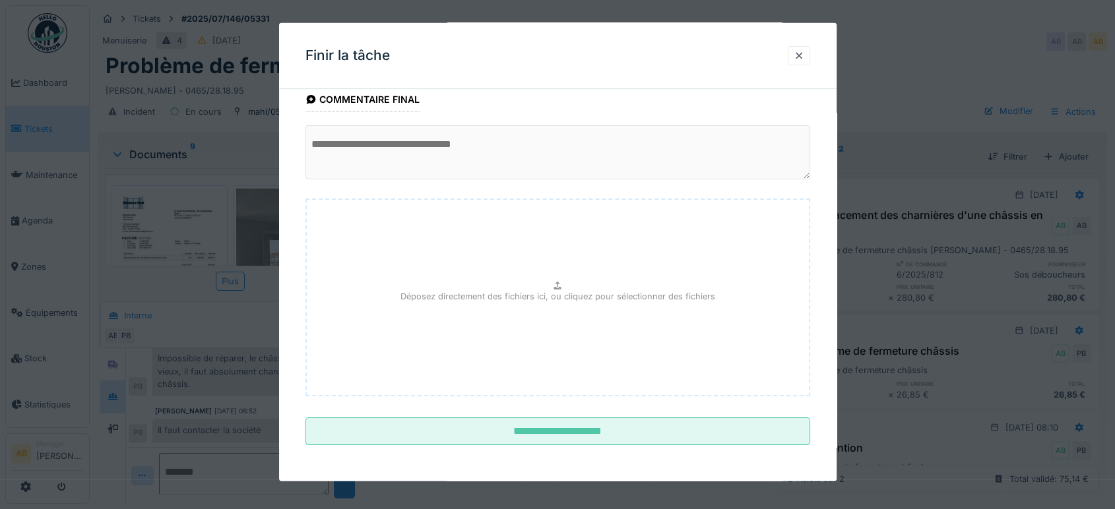
scroll to position [0, 0]
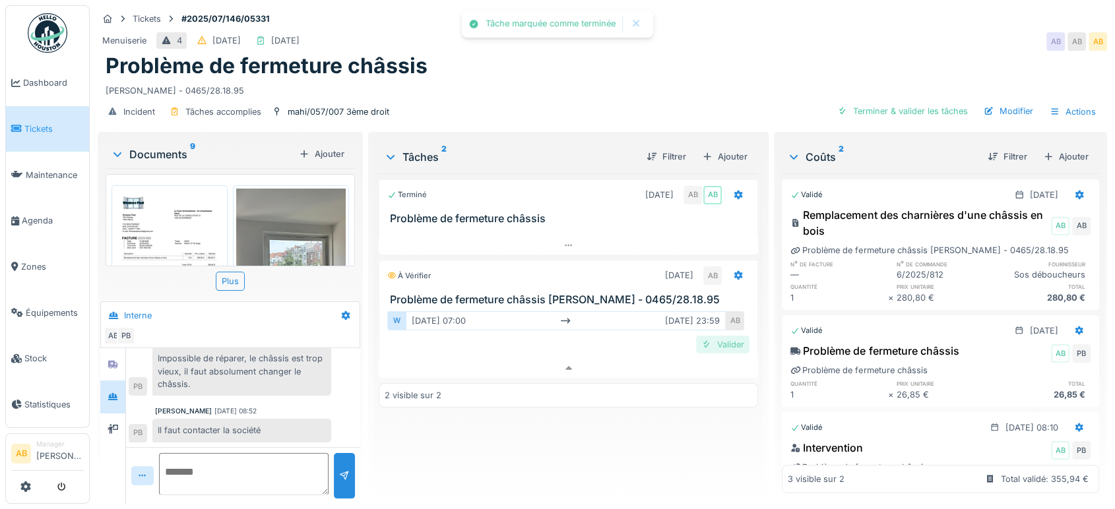
click at [726, 336] on div "Valider" at bounding box center [722, 345] width 53 height 18
click at [160, 146] on div "Documents 9" at bounding box center [202, 154] width 183 height 16
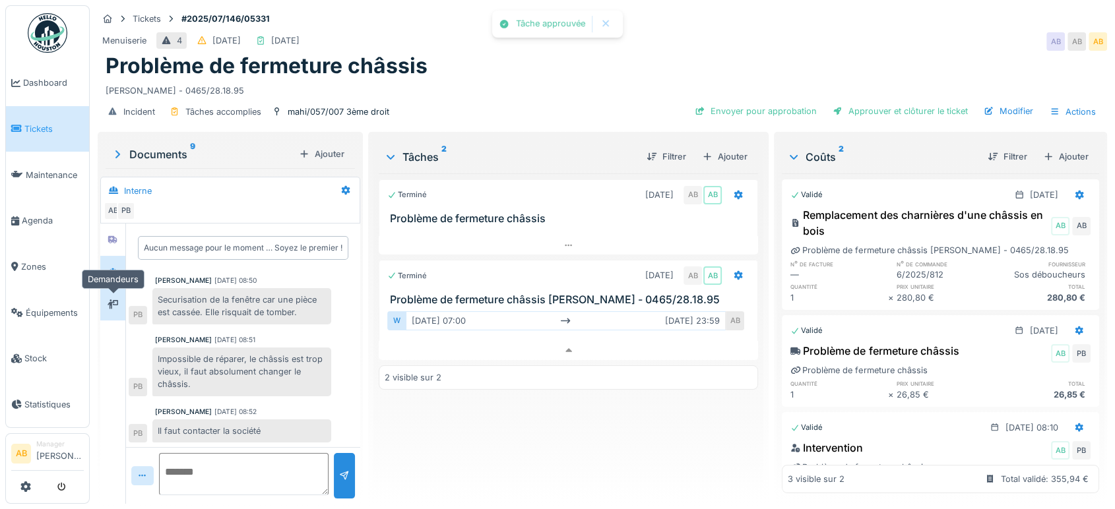
click at [115, 300] on icon at bounding box center [113, 304] width 11 height 9
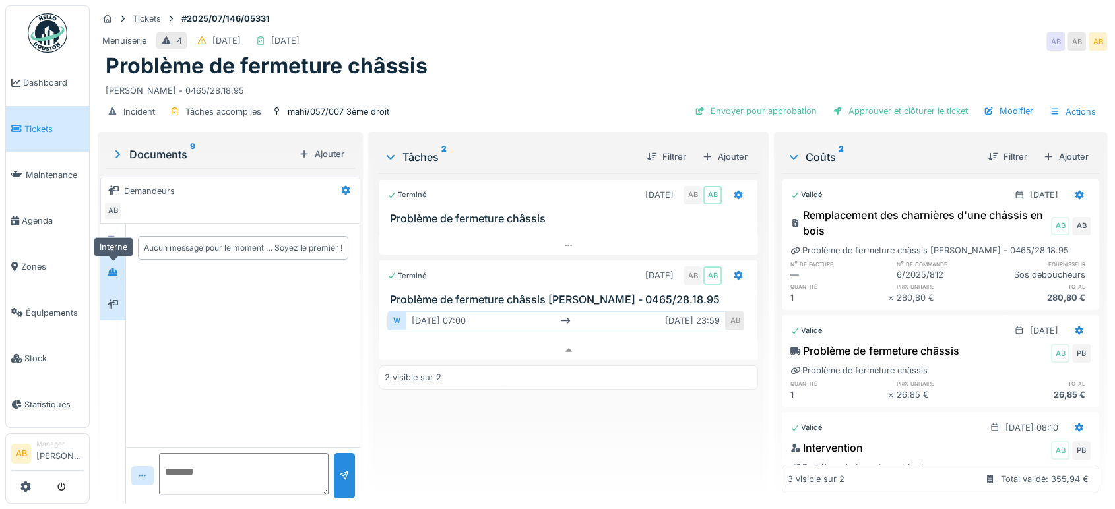
click at [121, 264] on div at bounding box center [113, 272] width 20 height 16
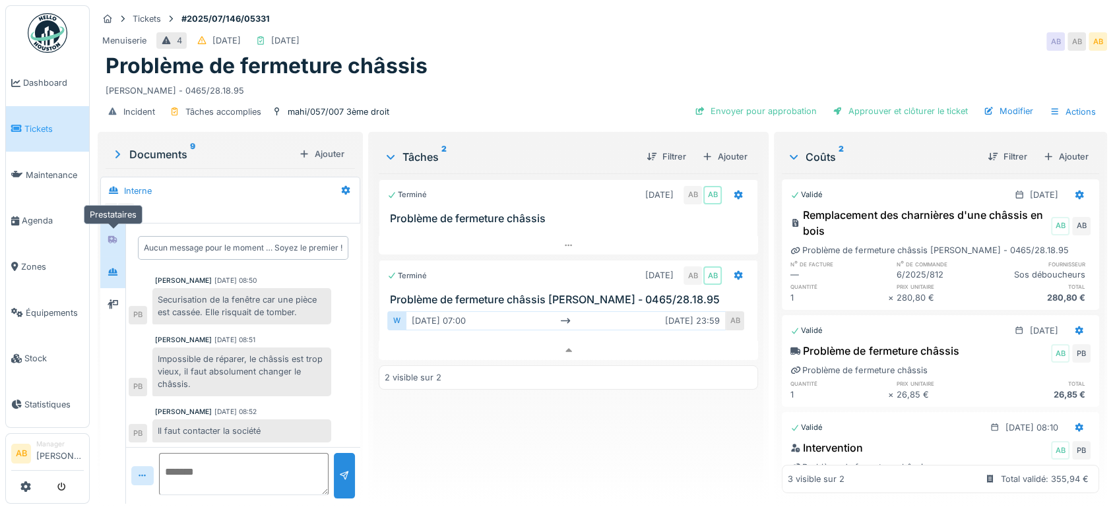
click at [113, 229] on div at bounding box center [113, 240] width 20 height 22
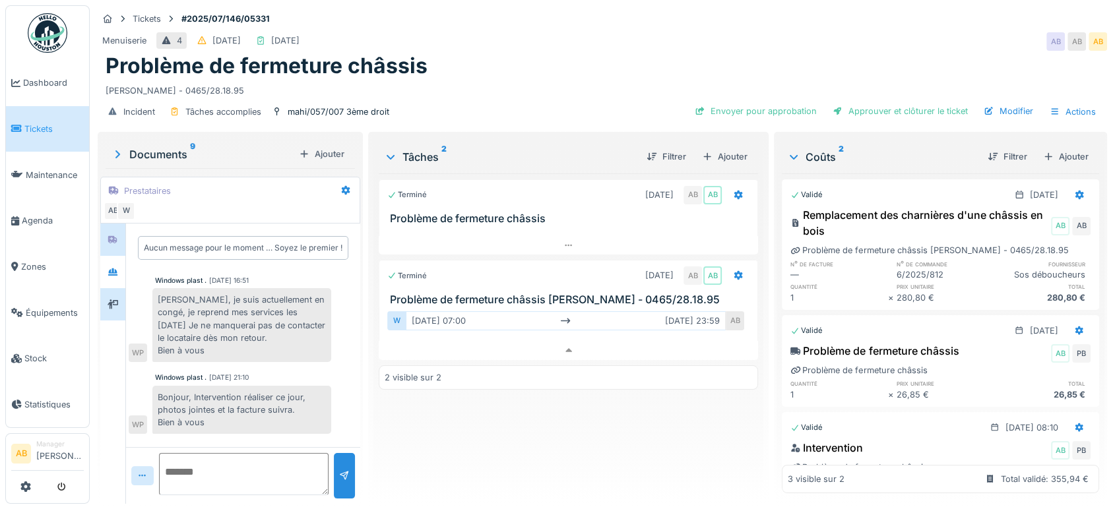
click at [112, 288] on div at bounding box center [112, 304] width 25 height 32
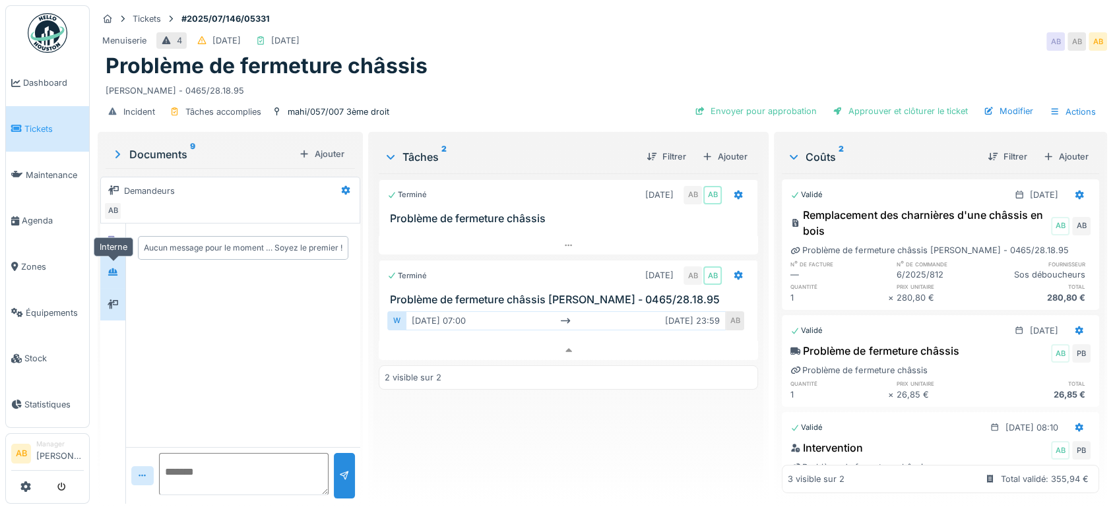
click at [116, 269] on div at bounding box center [113, 272] width 20 height 22
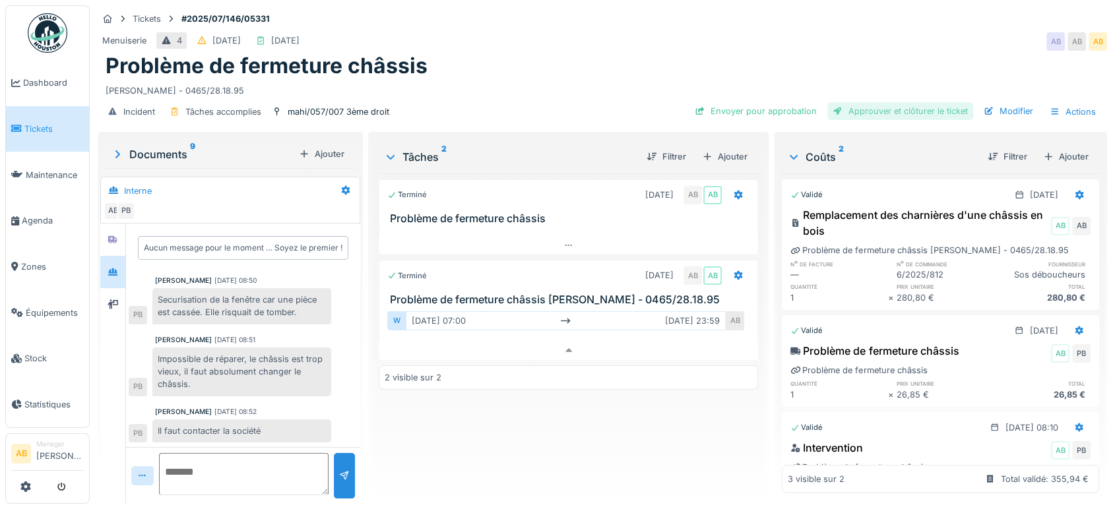
click at [888, 103] on div "Approuver et clôturer le ticket" at bounding box center [900, 111] width 146 height 18
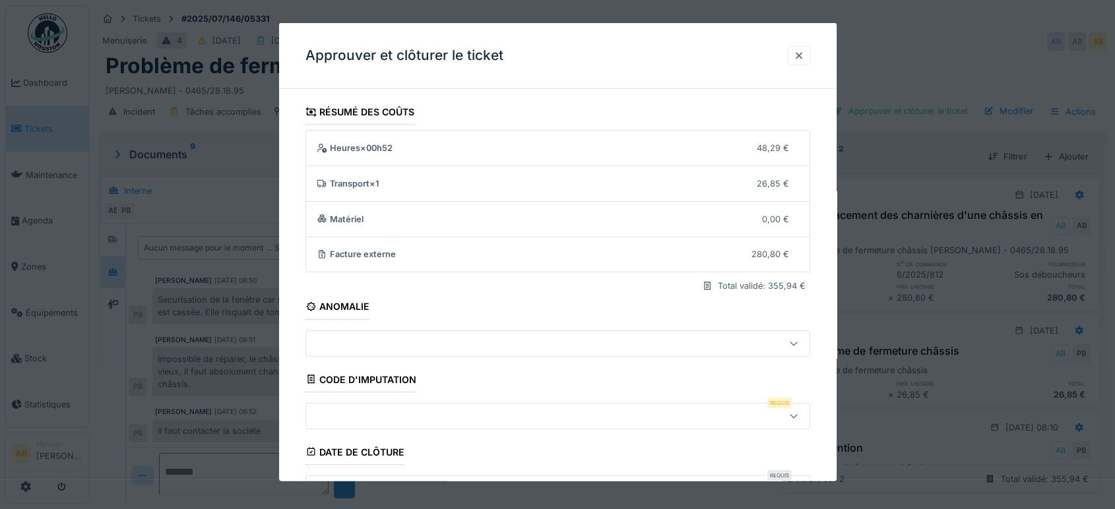
scroll to position [199, 0]
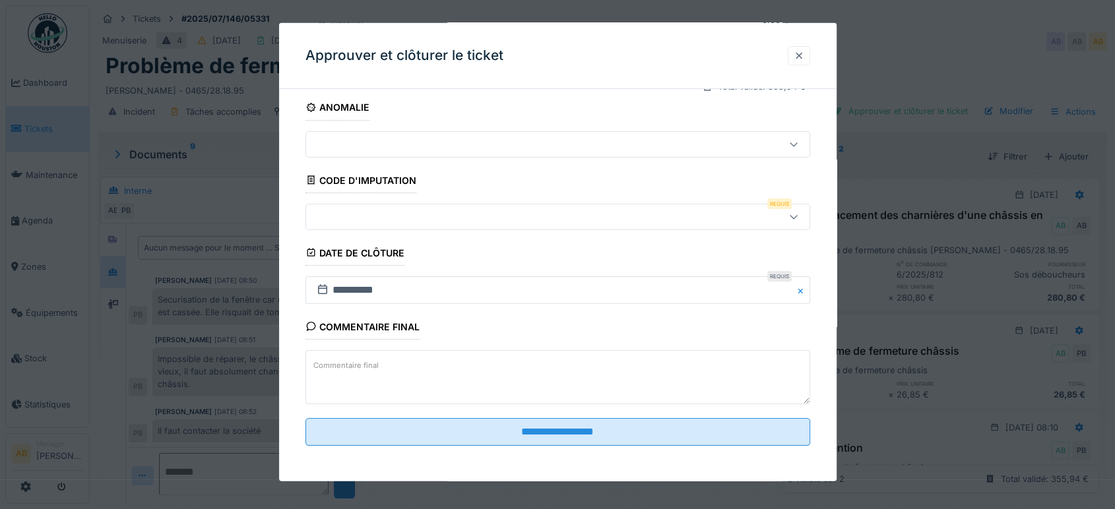
click at [804, 53] on div at bounding box center [799, 55] width 11 height 13
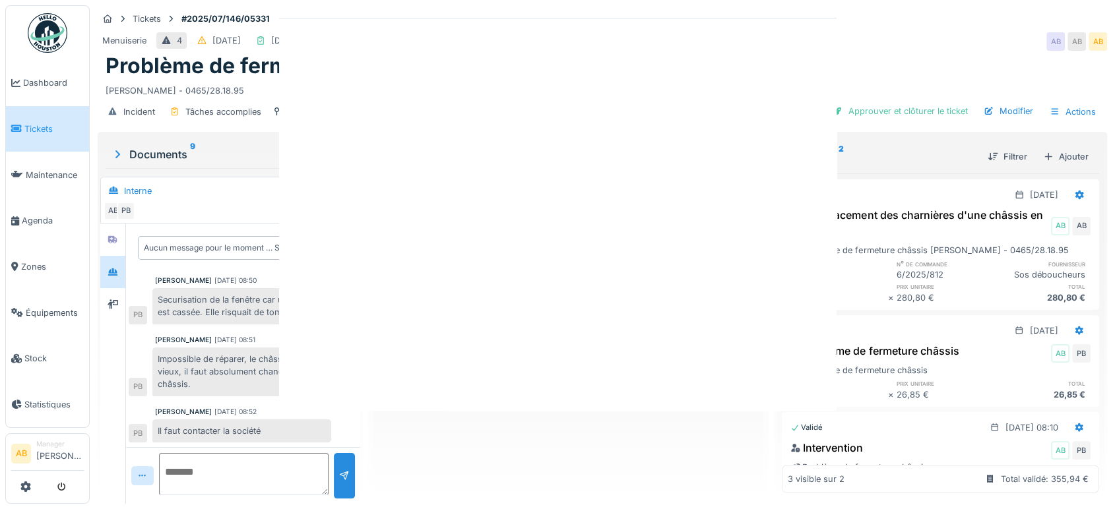
scroll to position [0, 0]
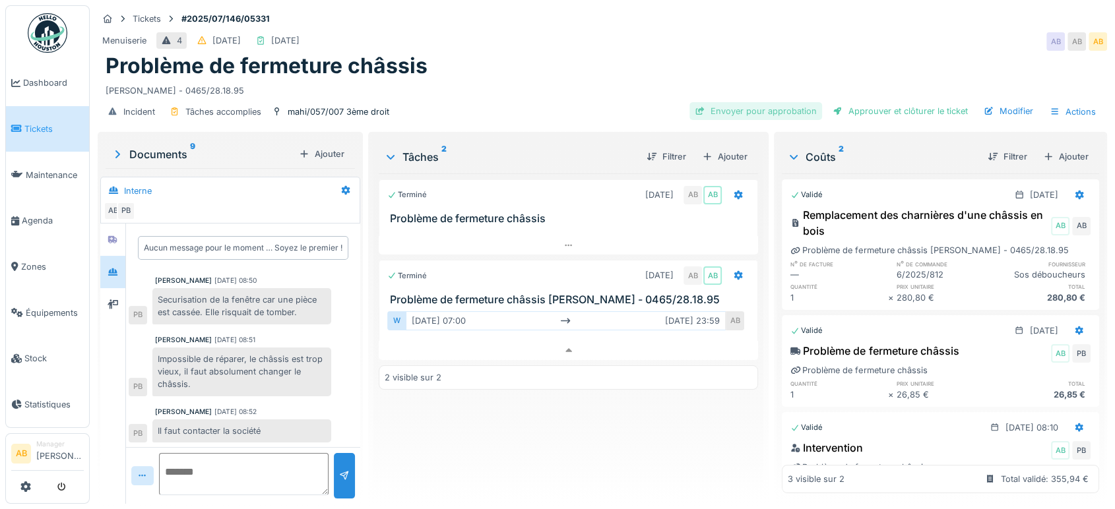
click at [755, 102] on div "Envoyer pour approbation" at bounding box center [755, 111] width 133 height 18
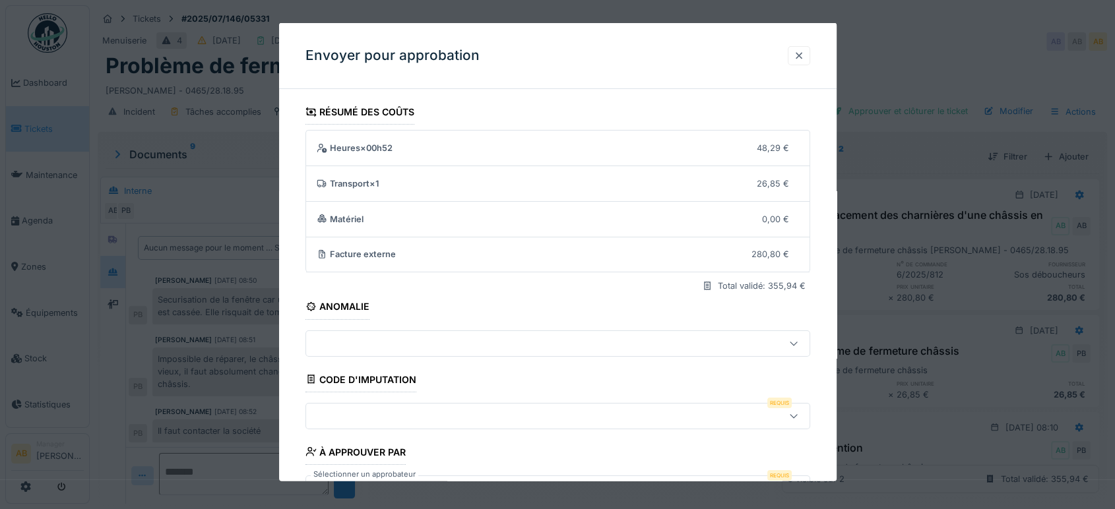
click at [804, 53] on div at bounding box center [799, 55] width 11 height 13
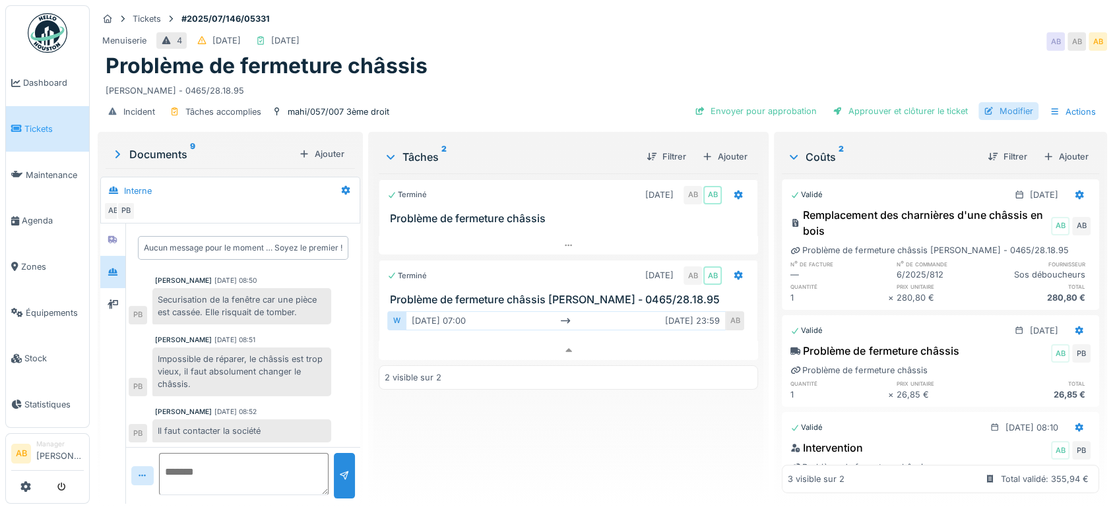
click at [1003, 102] on div "Modifier" at bounding box center [1008, 111] width 60 height 18
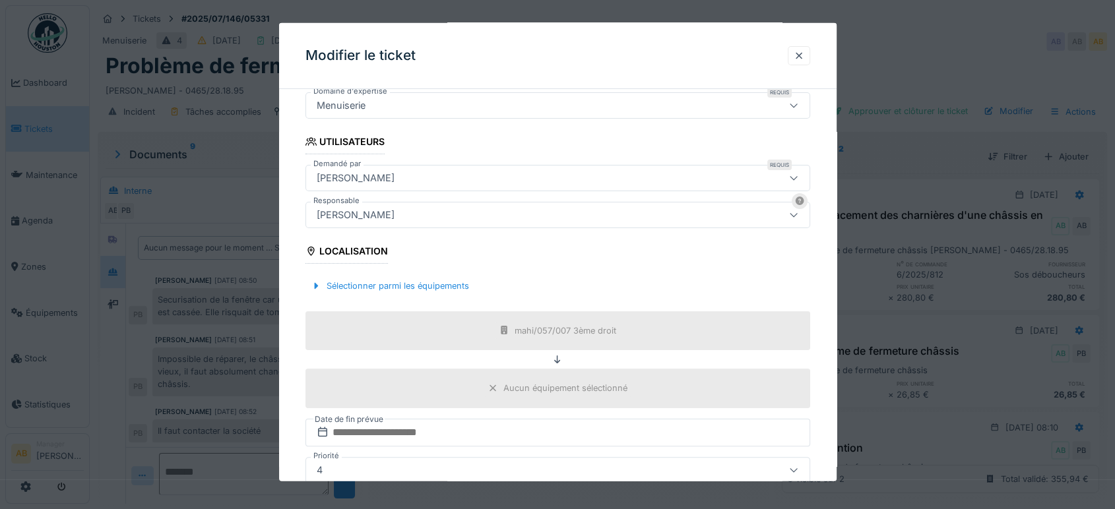
click at [476, 224] on div "[PERSON_NAME]" at bounding box center [557, 215] width 505 height 26
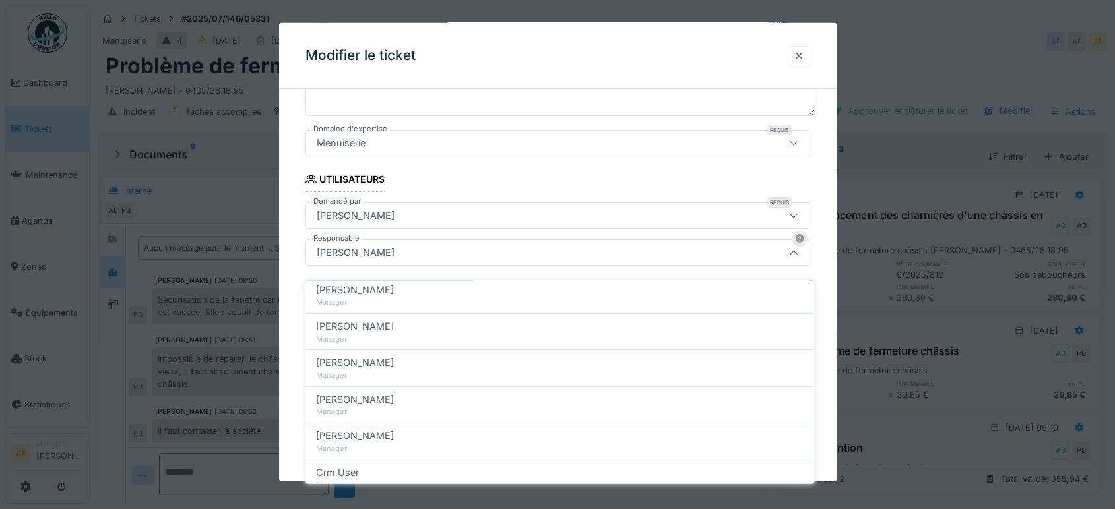
scroll to position [265, 0]
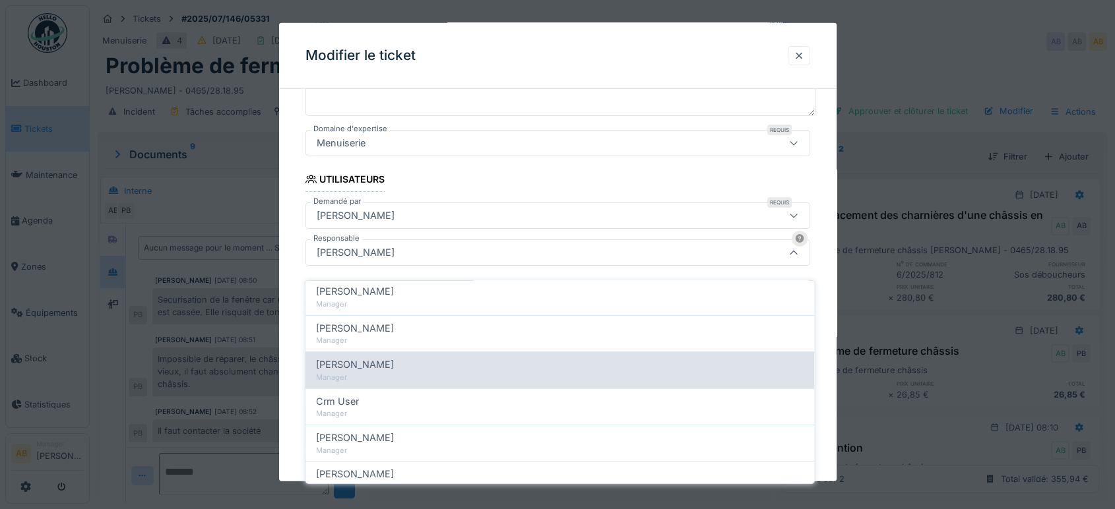
click at [396, 372] on div "Manager" at bounding box center [560, 377] width 488 height 11
type input "****"
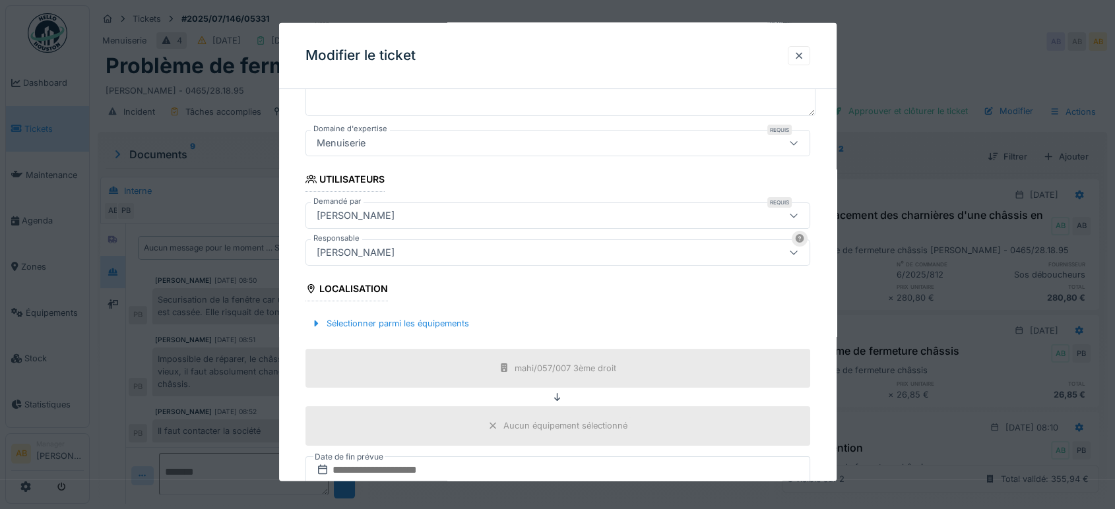
scroll to position [404, 0]
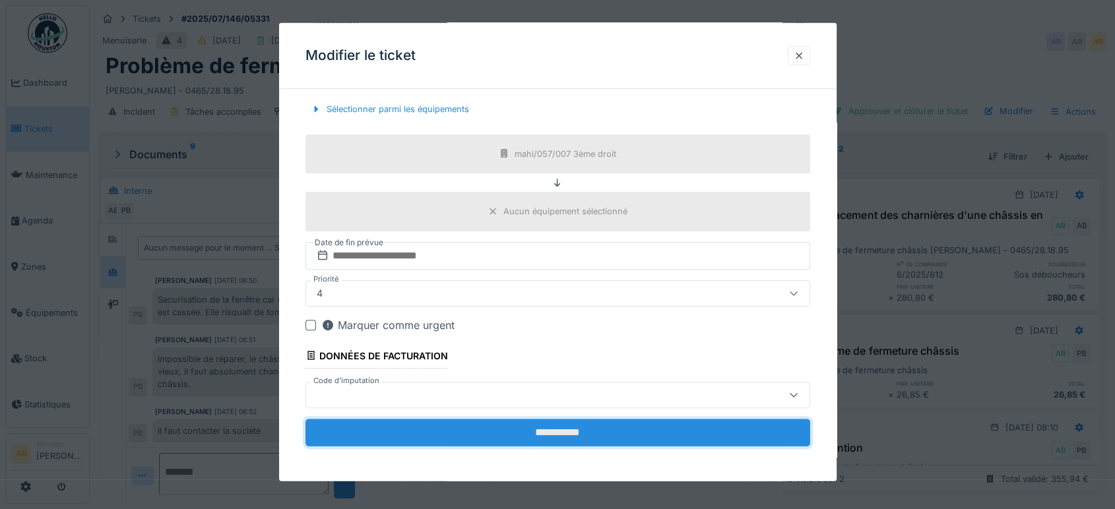
click at [607, 430] on input "**********" at bounding box center [557, 433] width 505 height 28
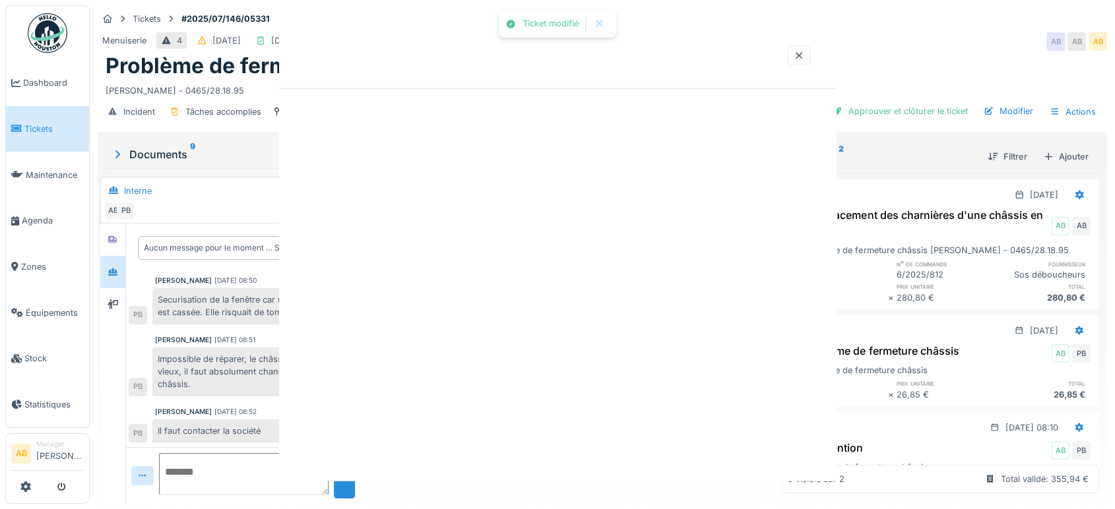
scroll to position [0, 0]
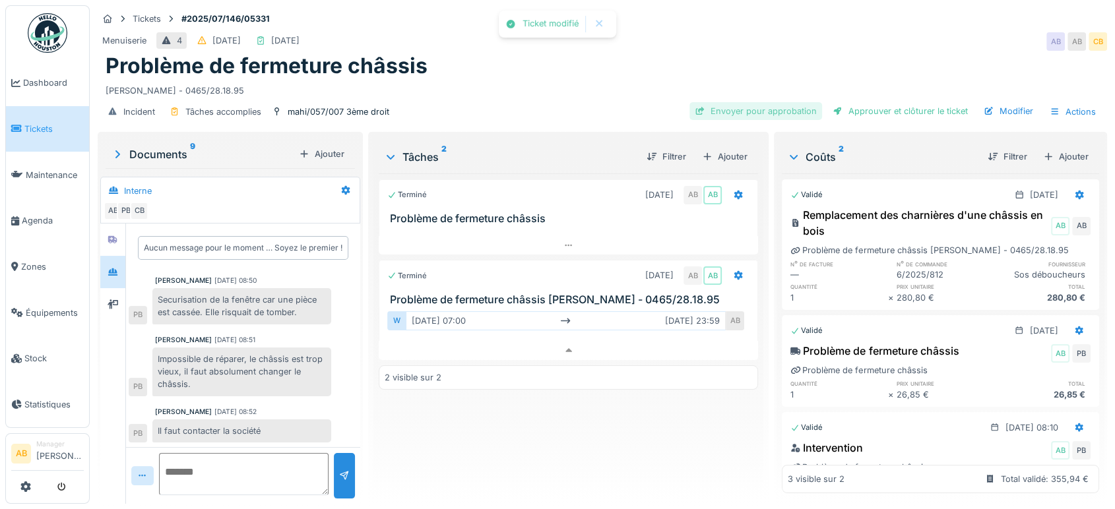
click at [759, 102] on div "Envoyer pour approbation" at bounding box center [755, 111] width 133 height 18
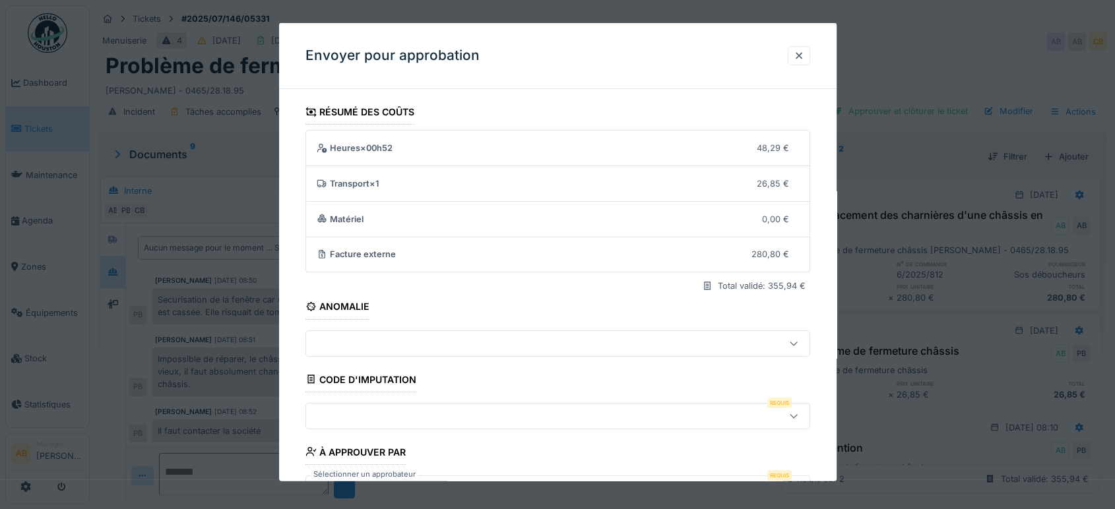
scroll to position [94, 0]
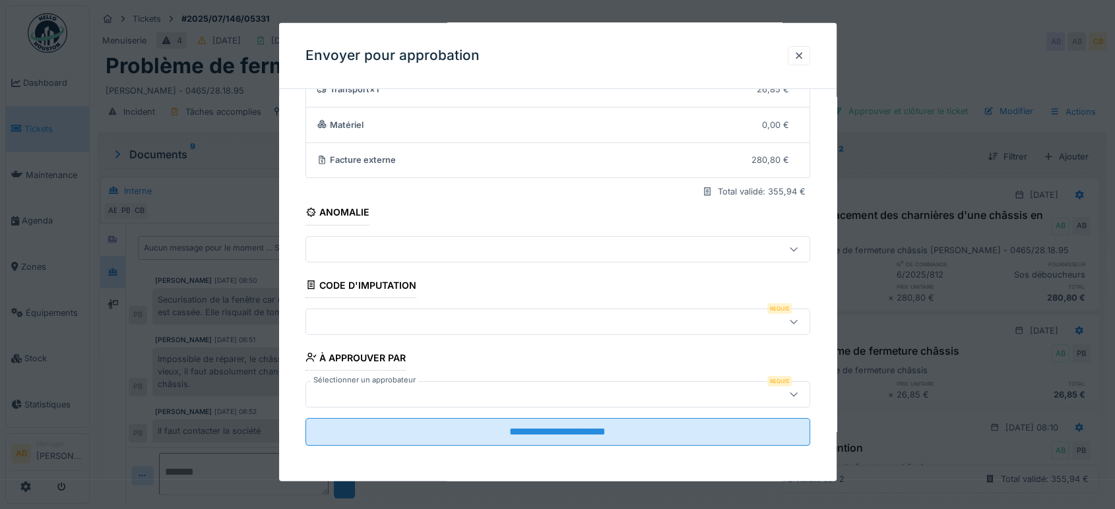
click at [474, 325] on div at bounding box center [527, 321] width 433 height 15
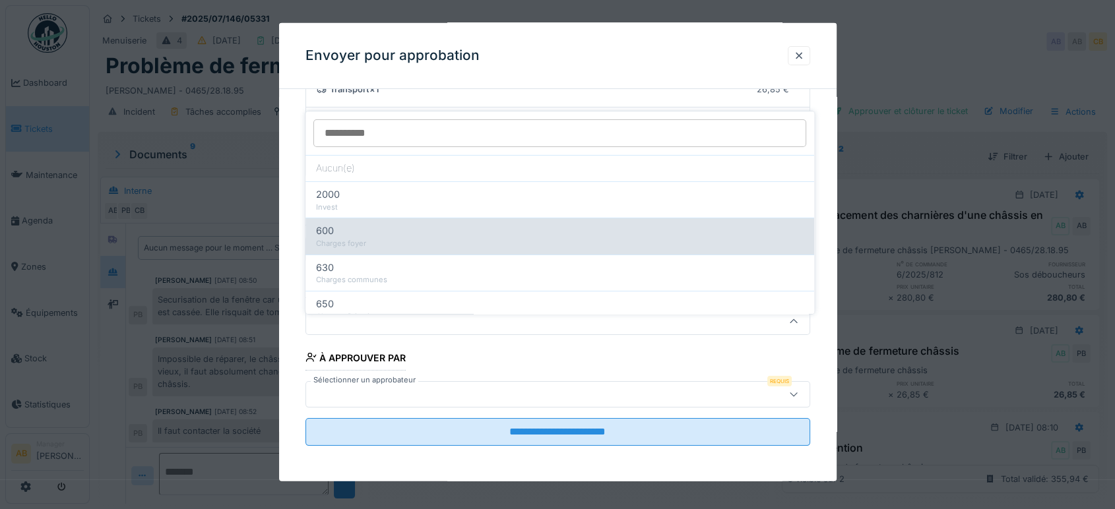
click at [470, 224] on div "600" at bounding box center [560, 231] width 488 height 15
type input "***"
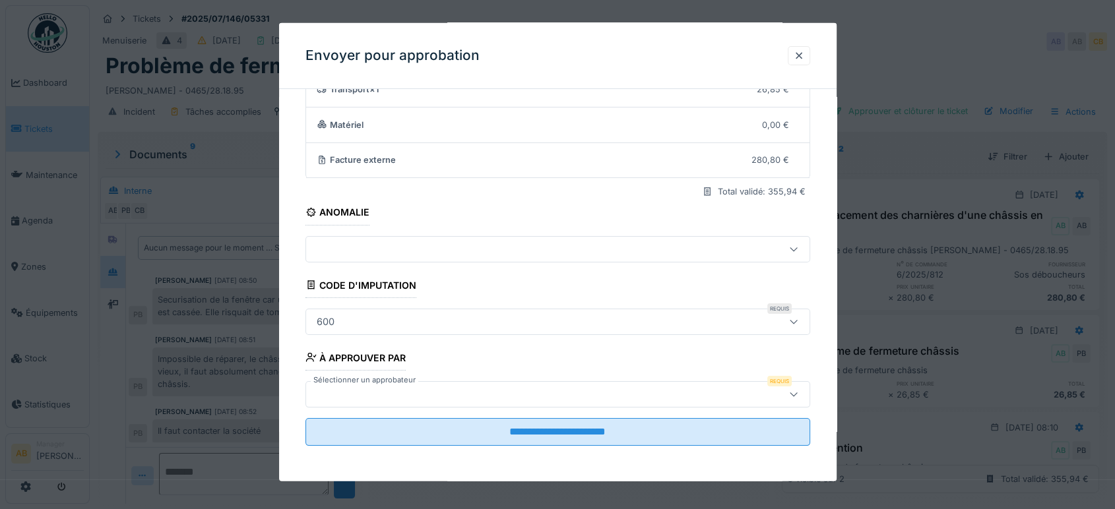
click at [483, 388] on div at bounding box center [527, 394] width 433 height 15
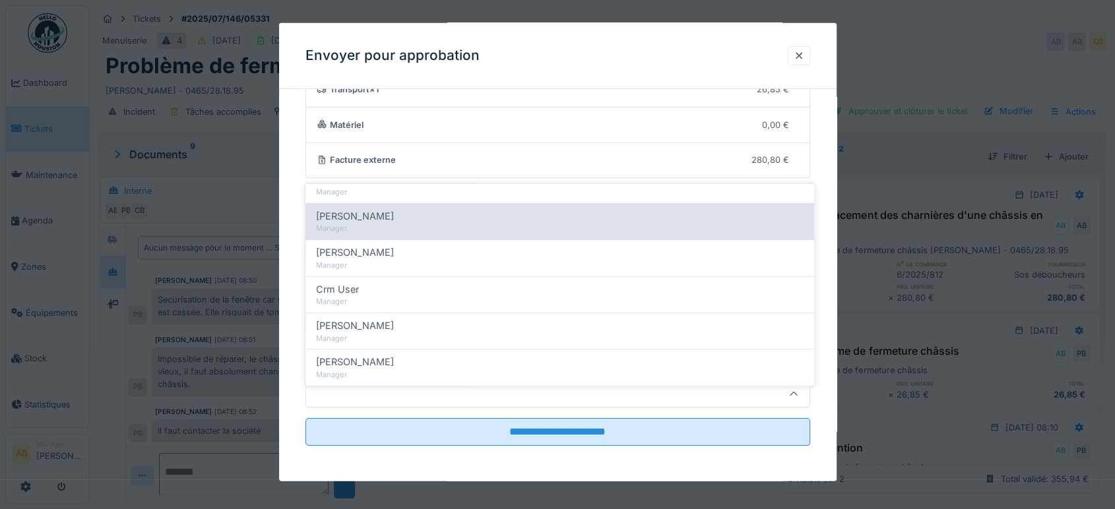
scroll to position [283, 0]
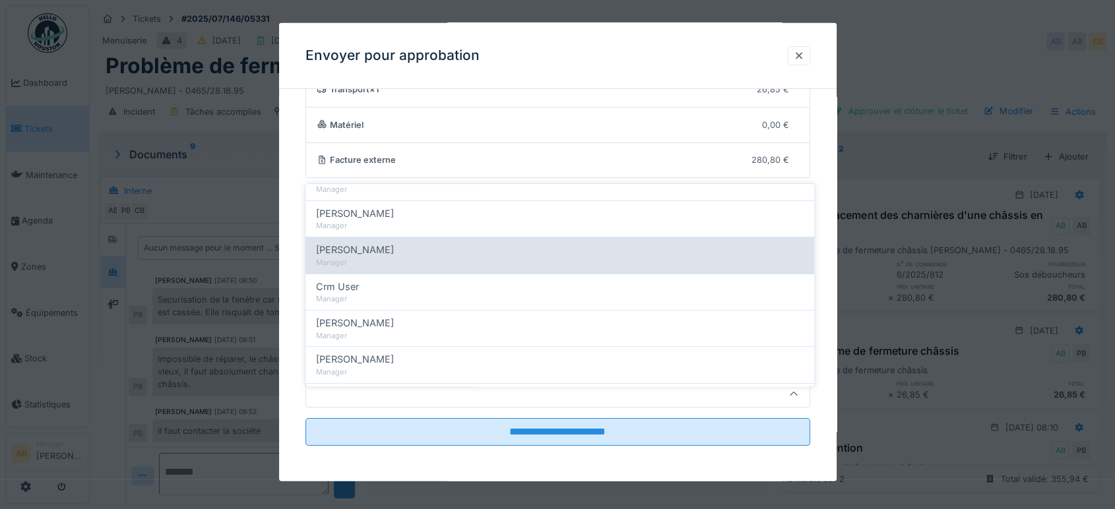
click at [417, 257] on div "Manager" at bounding box center [560, 262] width 488 height 11
type input "****"
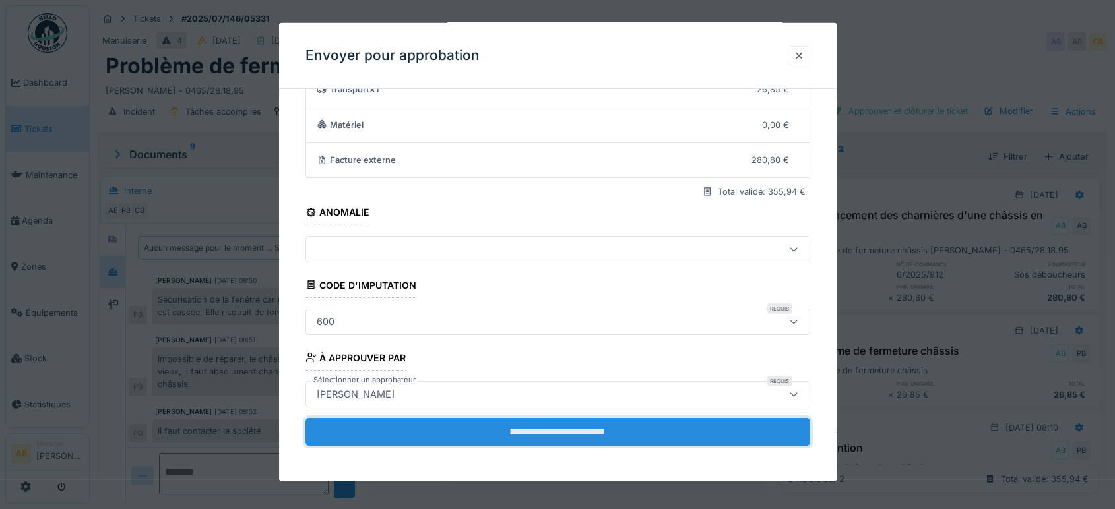
click at [515, 425] on input "**********" at bounding box center [557, 432] width 505 height 28
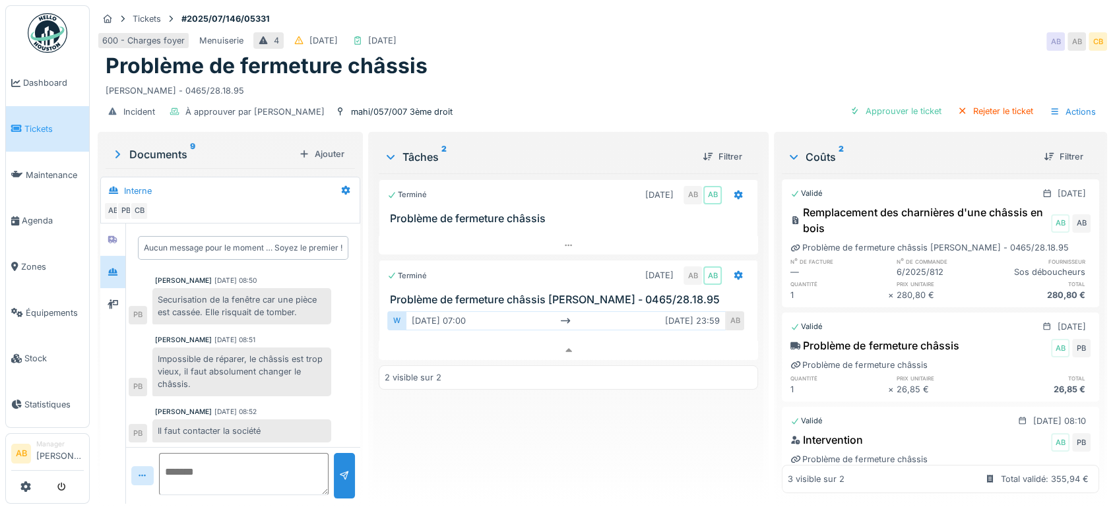
scroll to position [57, 0]
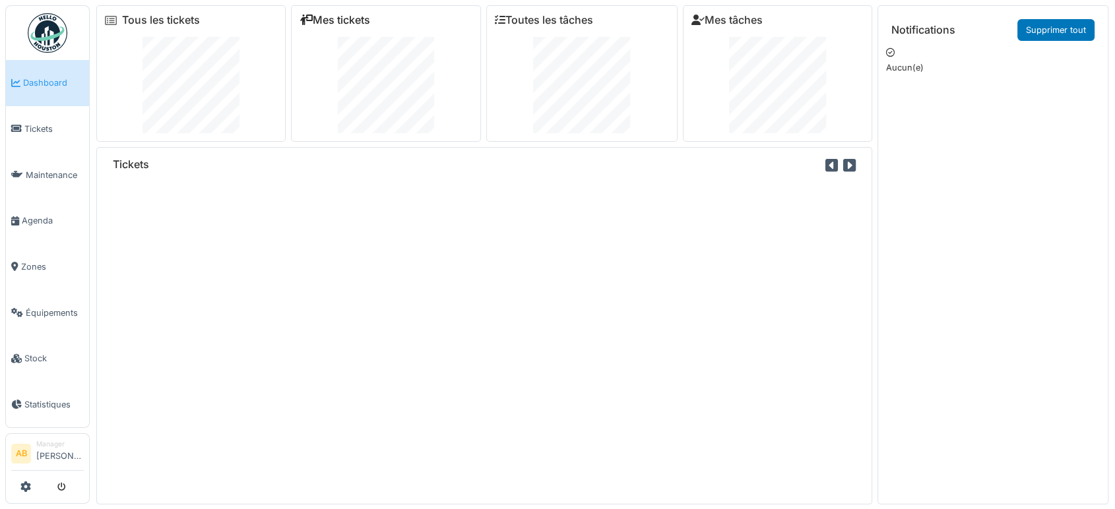
click at [332, 22] on link "Mes tickets" at bounding box center [335, 20] width 71 height 13
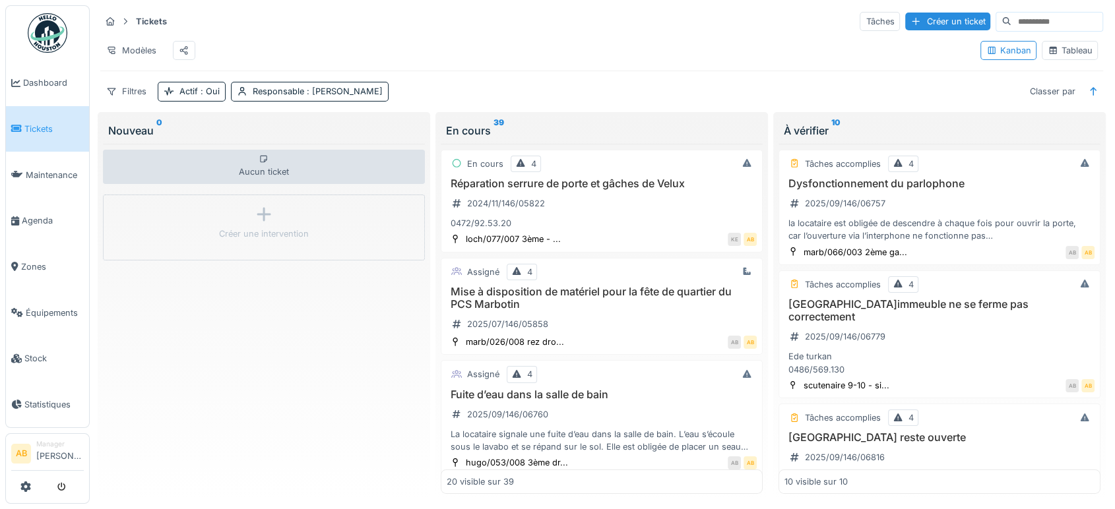
click at [42, 33] on img at bounding box center [48, 33] width 40 height 40
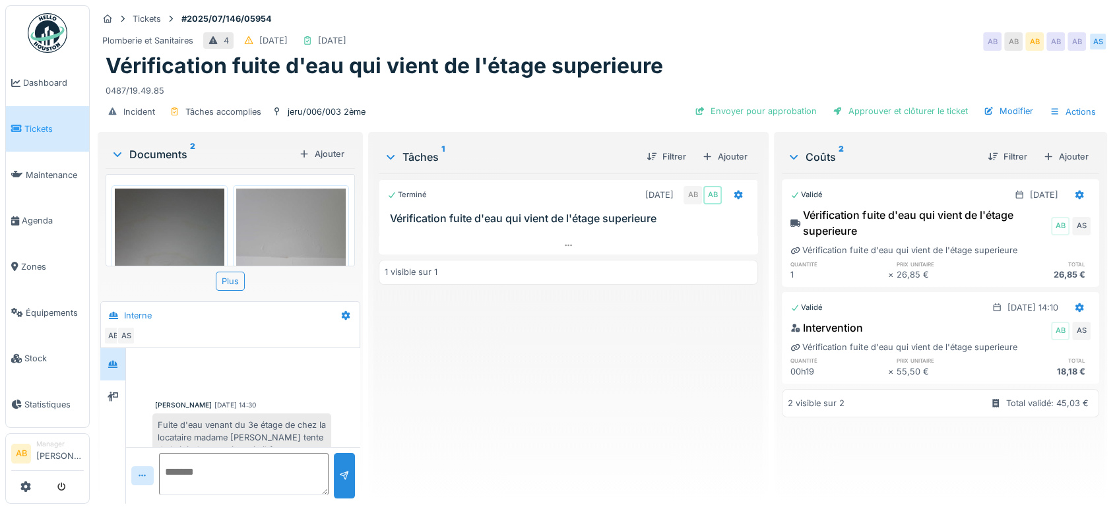
scroll to position [349, 0]
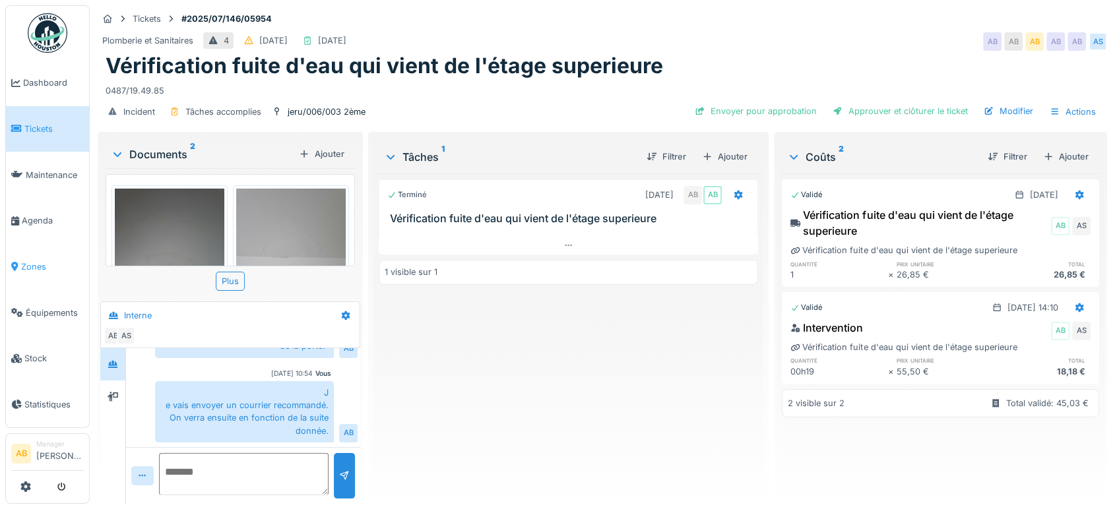
click at [50, 248] on link "Zones" at bounding box center [47, 267] width 83 height 46
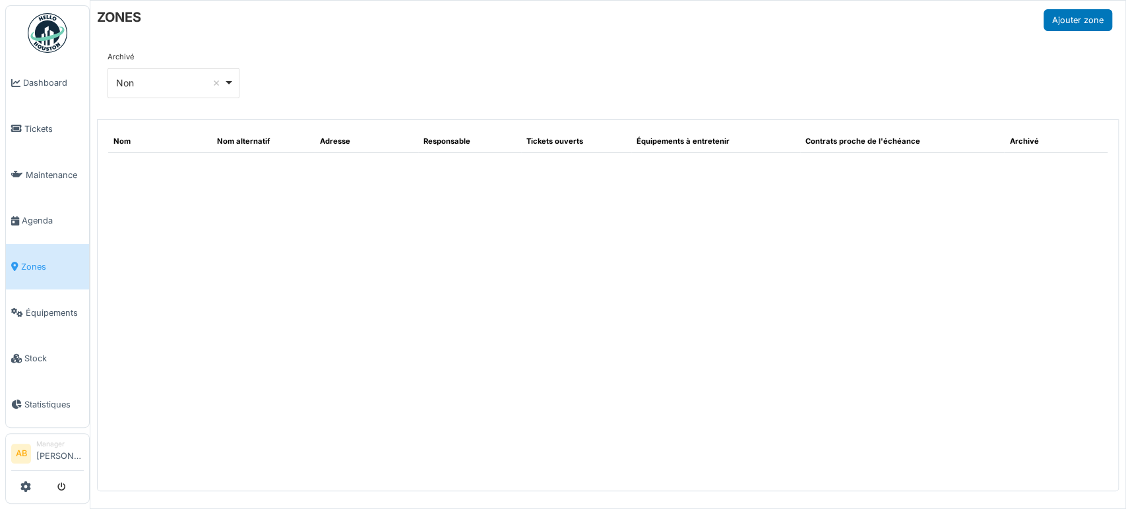
select select "***"
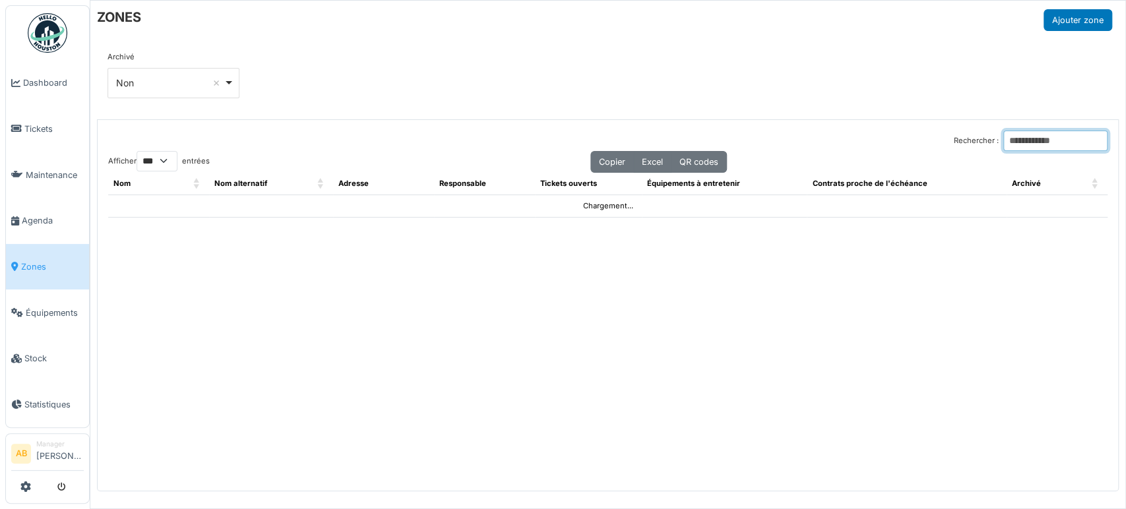
click at [1003, 146] on input "Rechercher :" at bounding box center [1055, 141] width 104 height 20
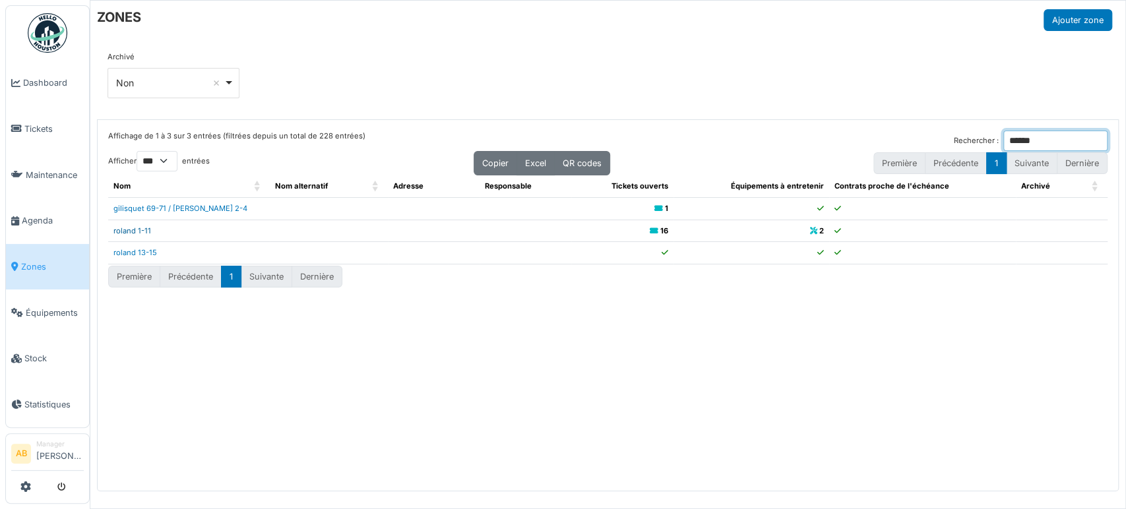
type input "******"
click at [139, 230] on link "roland 1-11" at bounding box center [132, 230] width 38 height 9
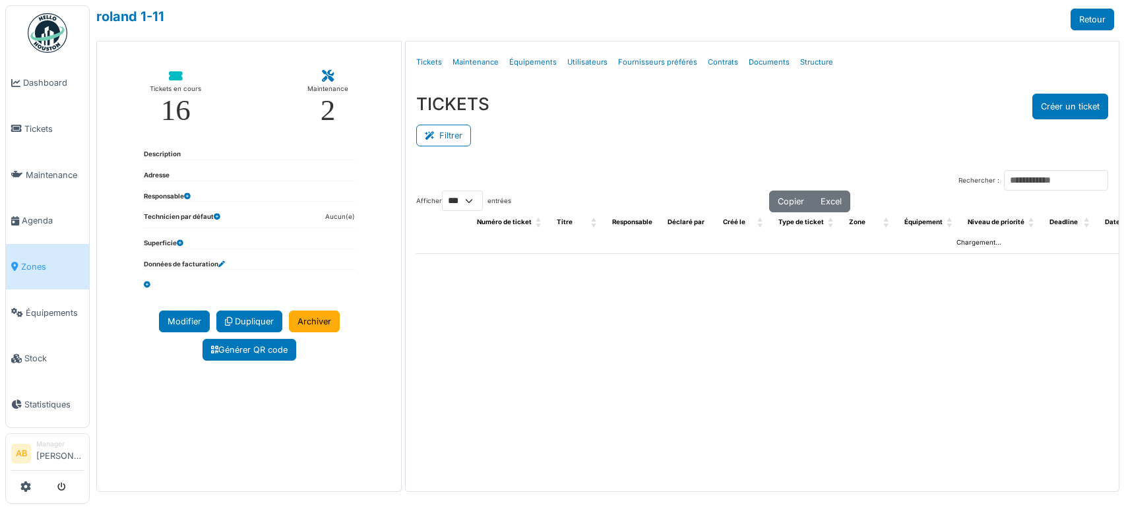
select select "***"
click at [819, 59] on link "Structure" at bounding box center [817, 62] width 44 height 31
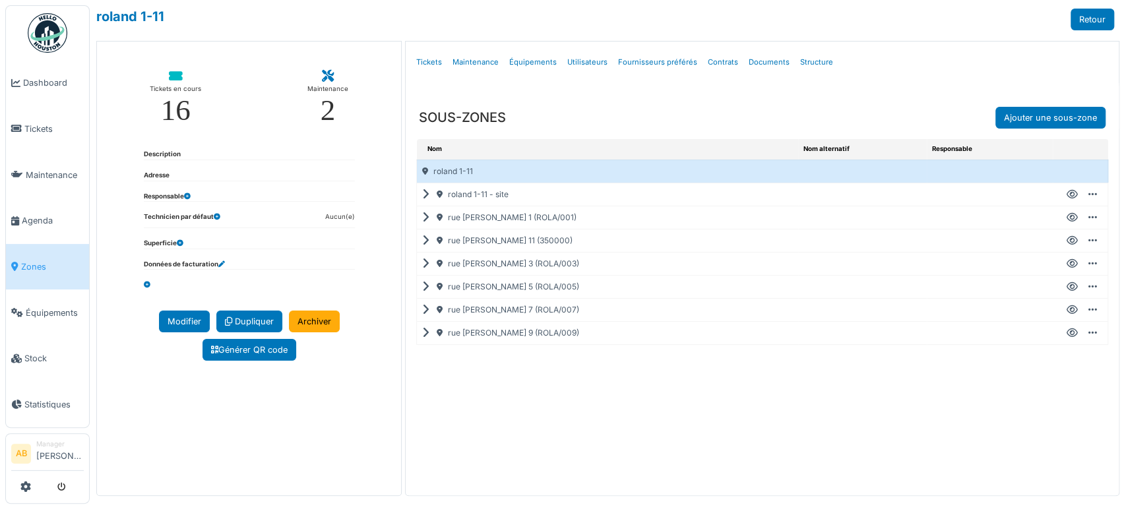
click at [424, 264] on icon at bounding box center [428, 264] width 13 height 1
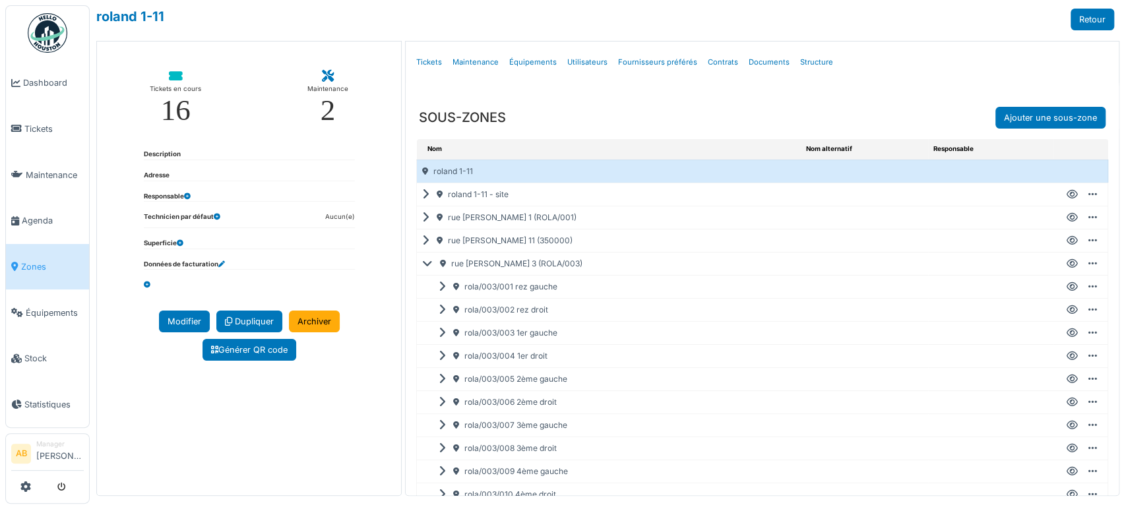
click at [1067, 333] on icon at bounding box center [1072, 333] width 11 height 1
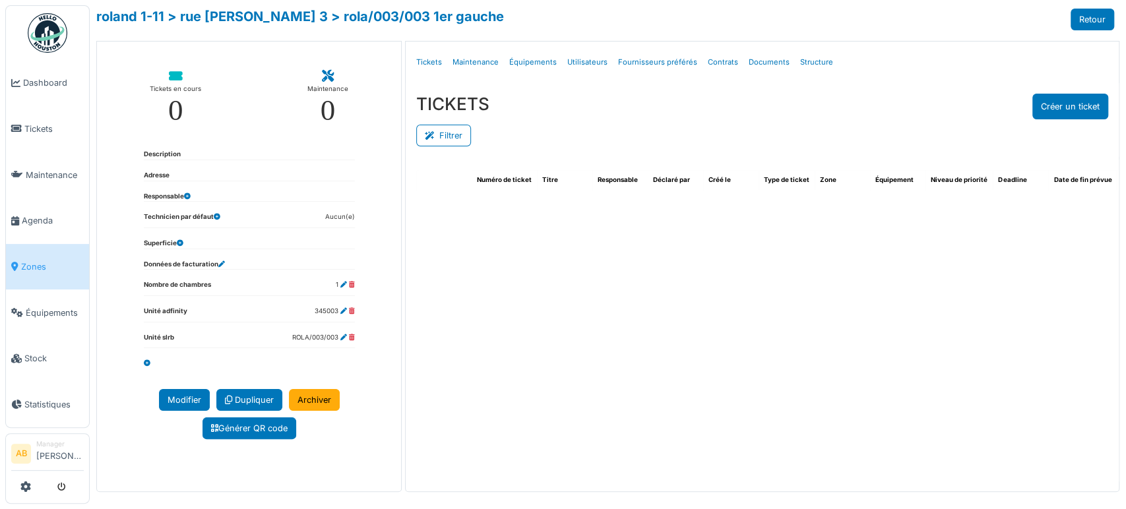
select select "***"
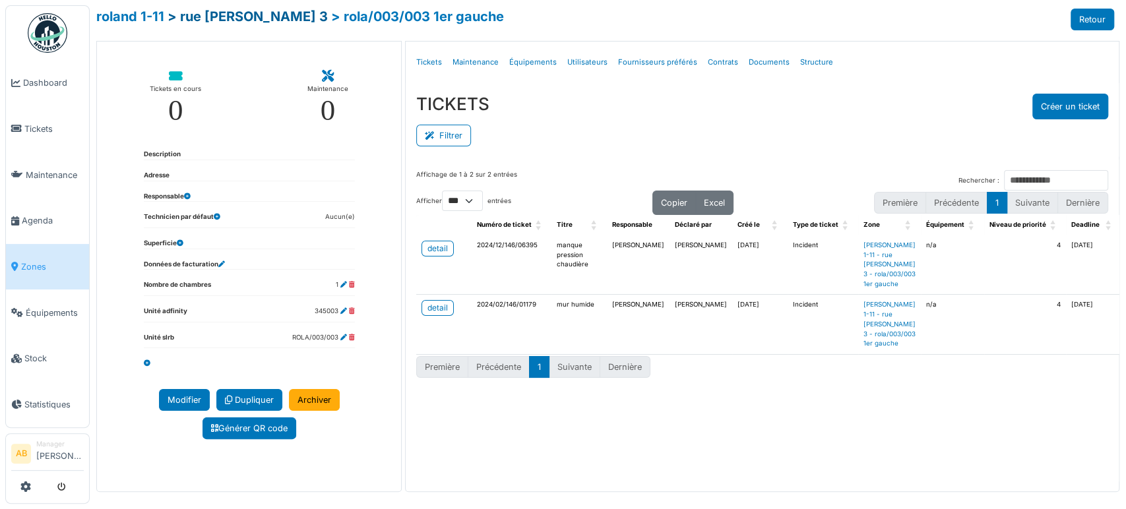
click at [243, 24] on link "> rue a. roland 3" at bounding box center [248, 17] width 160 height 16
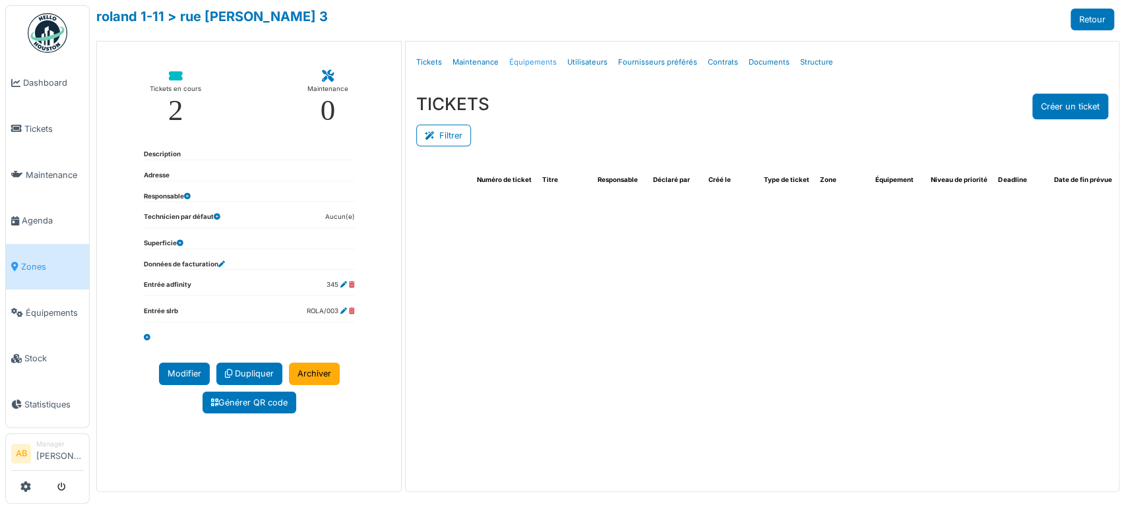
select select "***"
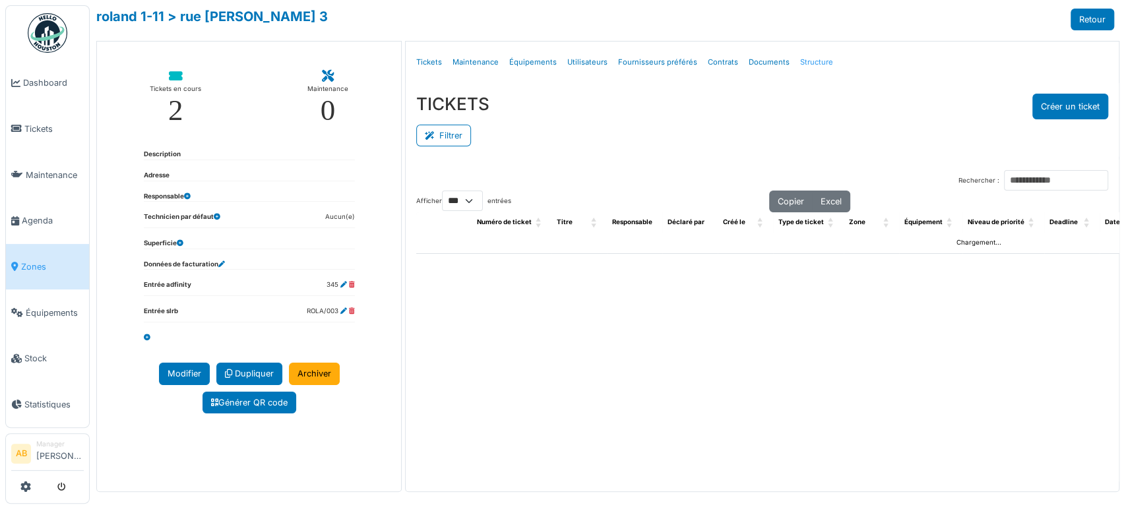
click at [809, 67] on link "Structure" at bounding box center [817, 62] width 44 height 31
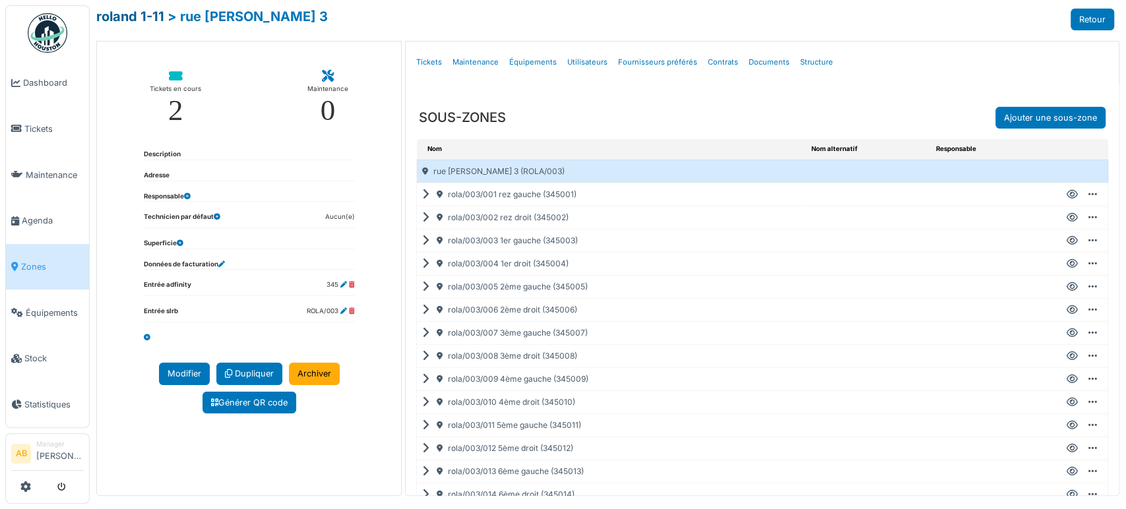
click at [135, 21] on link "roland 1-11" at bounding box center [130, 17] width 68 height 16
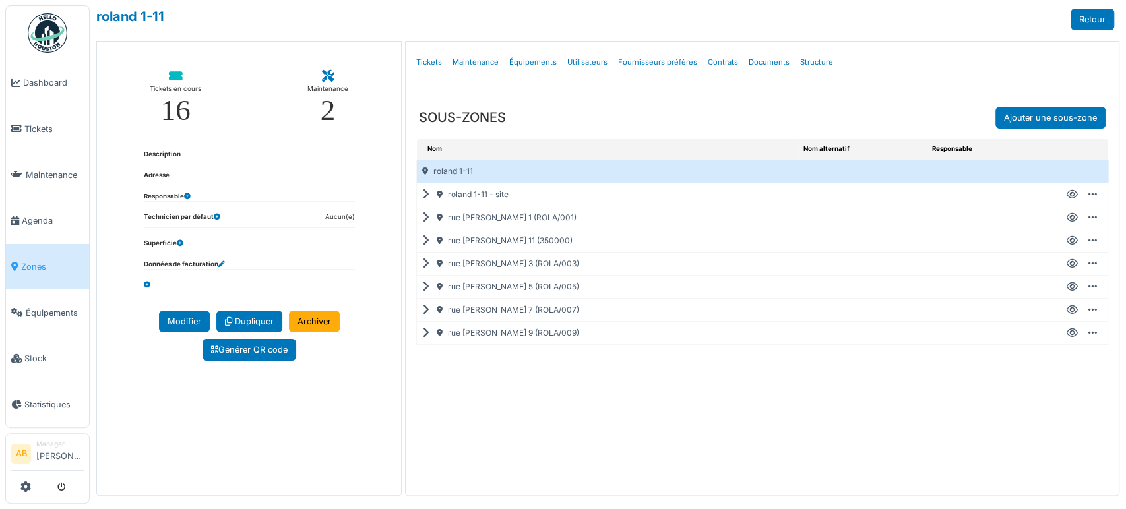
click at [423, 195] on icon at bounding box center [428, 195] width 13 height 1
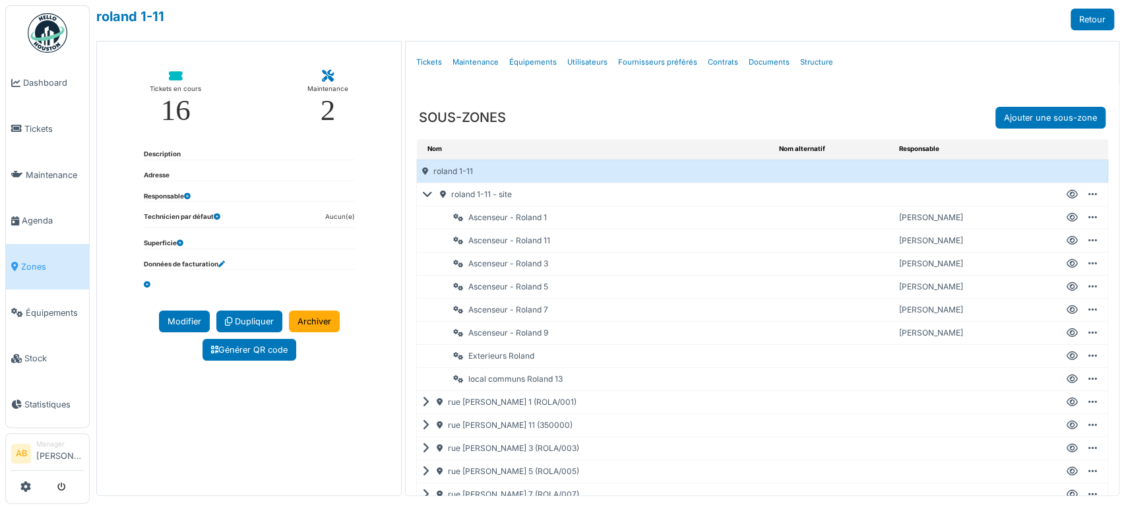
click at [1067, 264] on icon at bounding box center [1072, 264] width 11 height 1
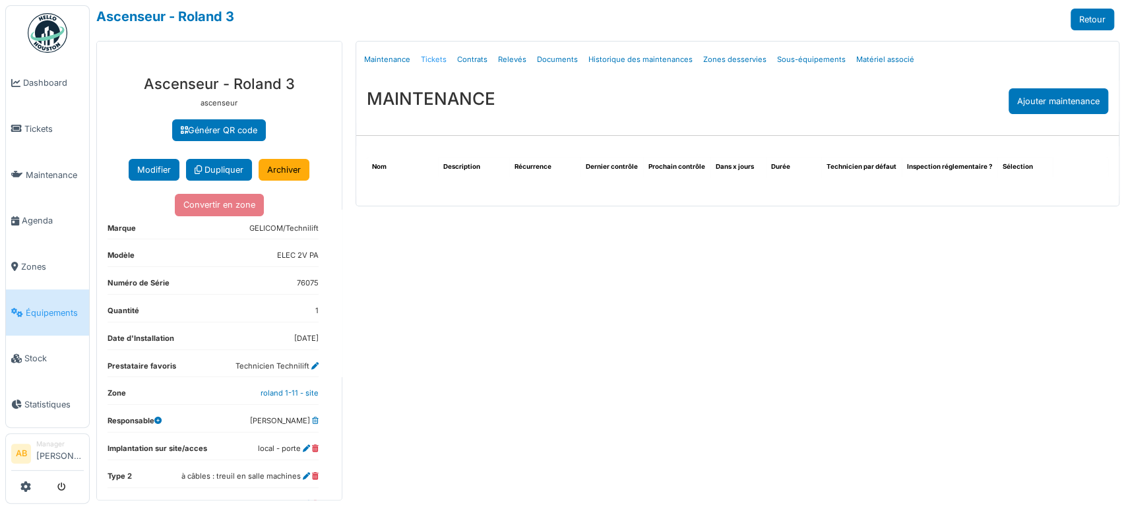
click at [432, 63] on link "Tickets" at bounding box center [434, 59] width 36 height 31
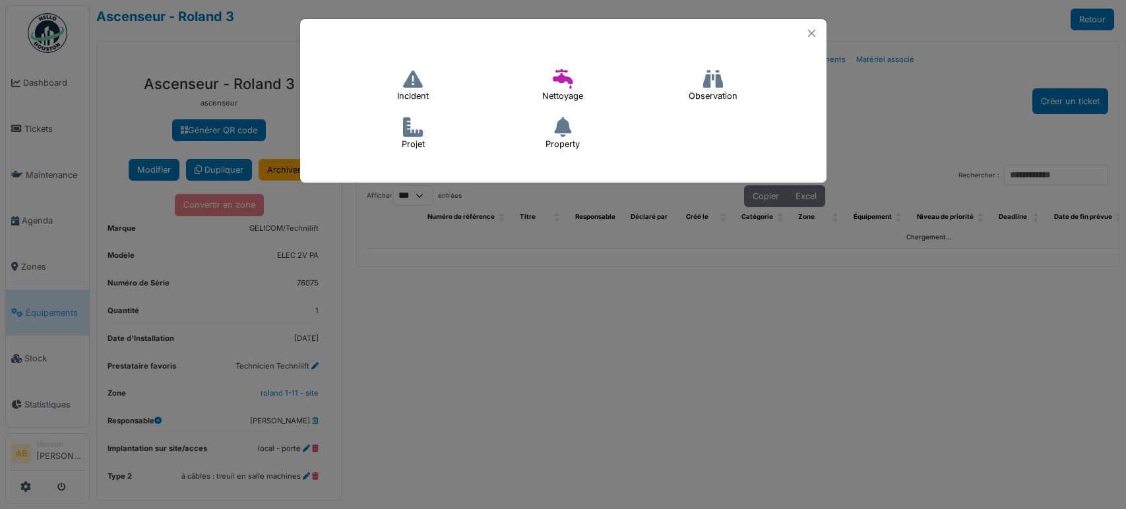
select select "***"
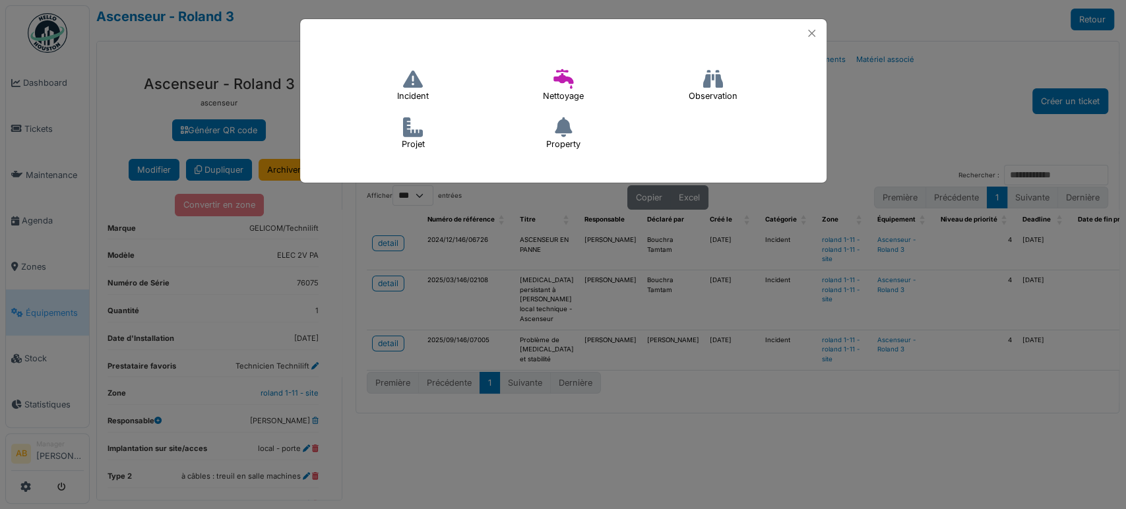
click at [412, 82] on icon at bounding box center [413, 79] width 20 height 20
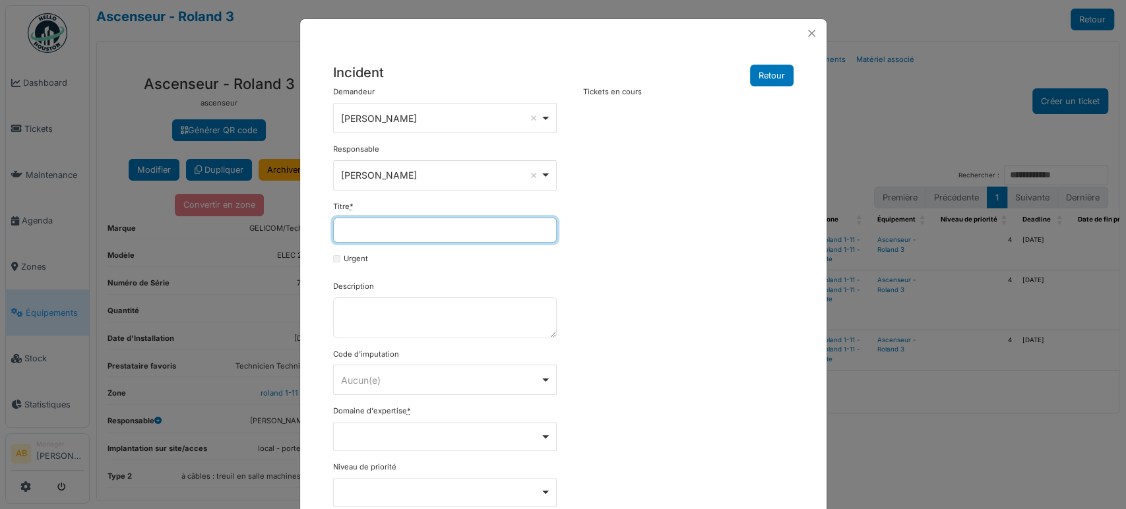
click at [389, 233] on input "Titre *" at bounding box center [445, 230] width 224 height 25
paste input "**********"
drag, startPoint x: 389, startPoint y: 233, endPoint x: 232, endPoint y: 244, distance: 157.4
click at [232, 244] on div "**********" at bounding box center [563, 254] width 1126 height 509
click at [387, 111] on div "Ahmed Belhajji Remove item" at bounding box center [440, 118] width 199 height 14
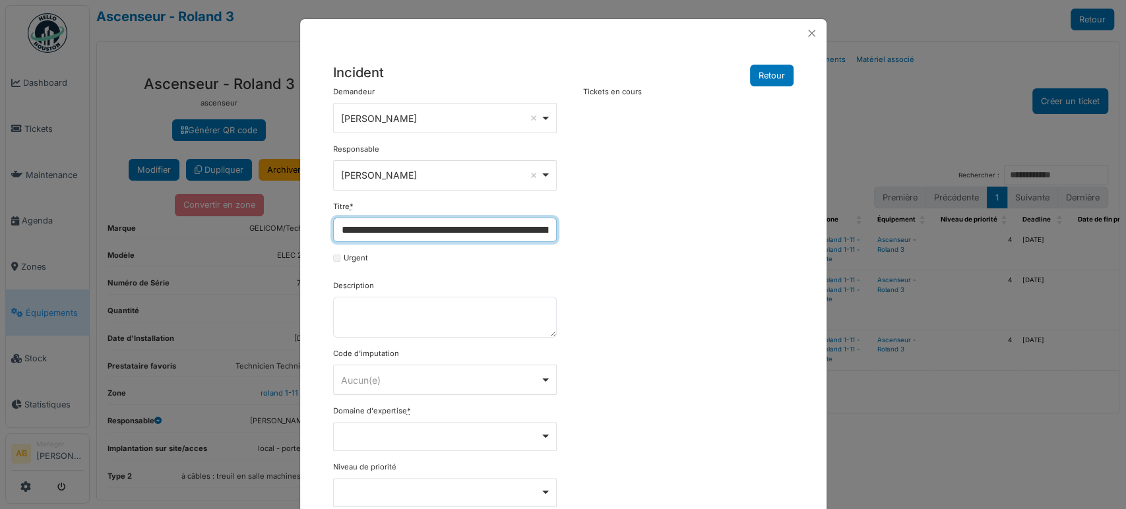
type input "**********"
click at [658, 182] on div "**********" at bounding box center [564, 395] width 474 height 619
click at [486, 177] on div "Ahmed Belhajji Remove item" at bounding box center [440, 175] width 199 height 14
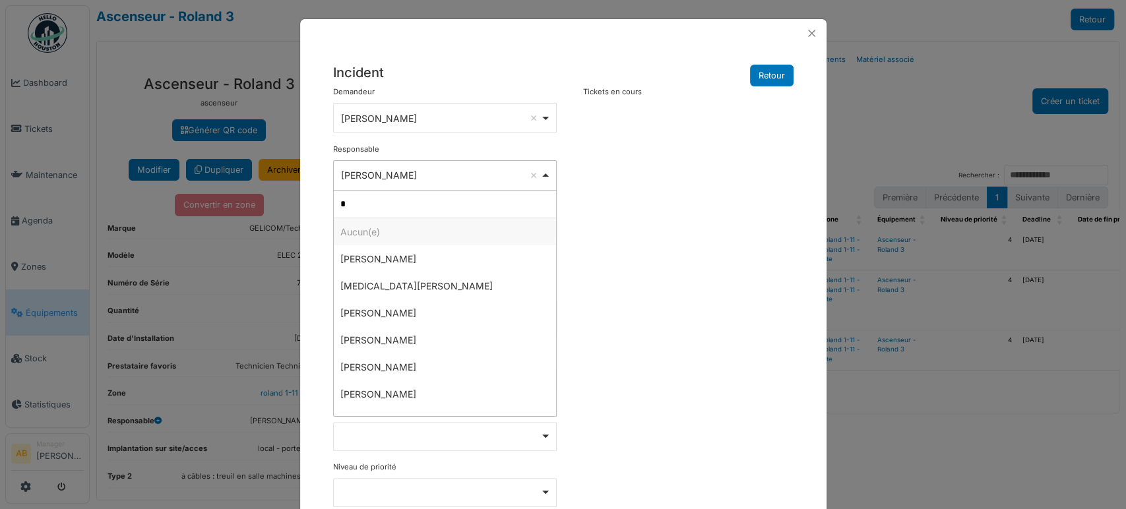
type input "**"
select select "****"
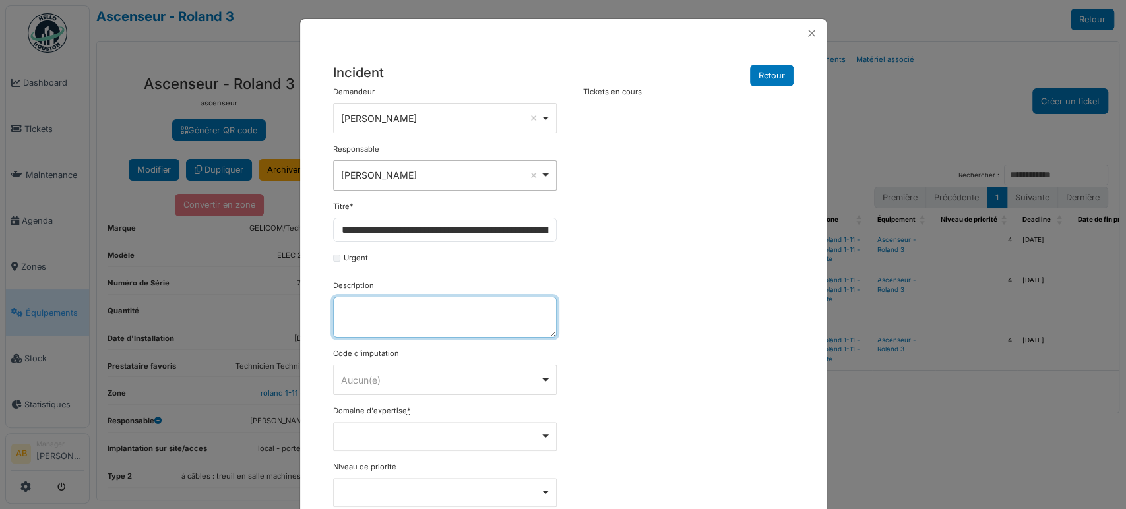
click at [416, 313] on textarea "Description" at bounding box center [445, 317] width 224 height 41
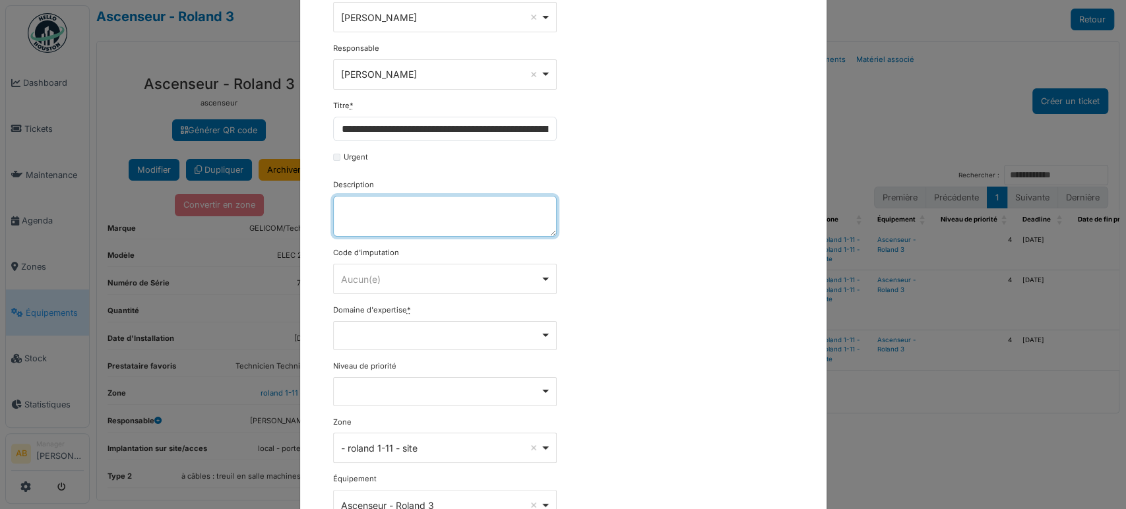
scroll to position [102, 0]
click at [401, 291] on div "******** Aucun(e) Remove item" at bounding box center [445, 278] width 224 height 30
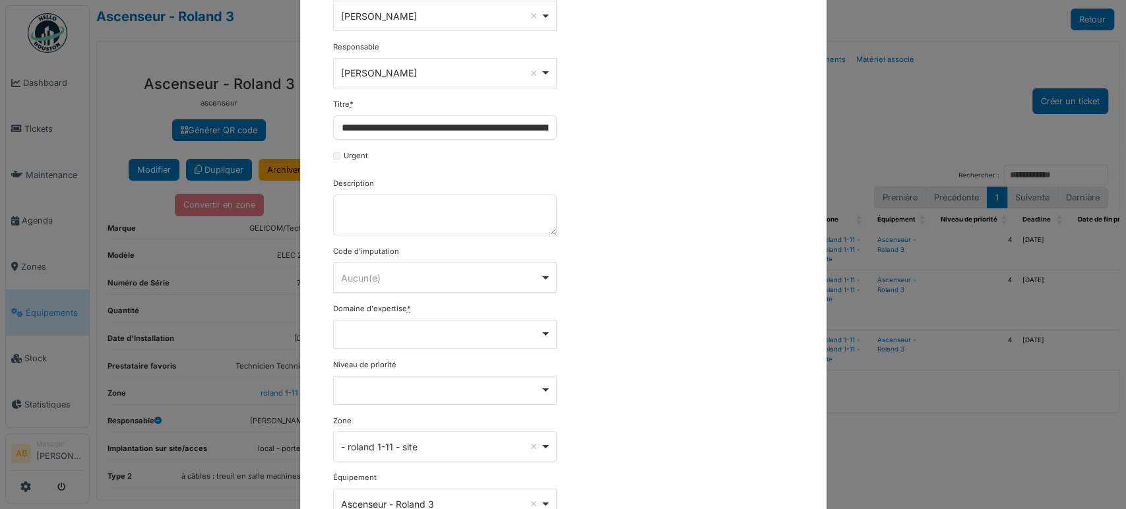
click at [579, 336] on div "**********" at bounding box center [564, 293] width 474 height 619
click at [445, 331] on div "Remove item" at bounding box center [444, 333] width 212 height 5
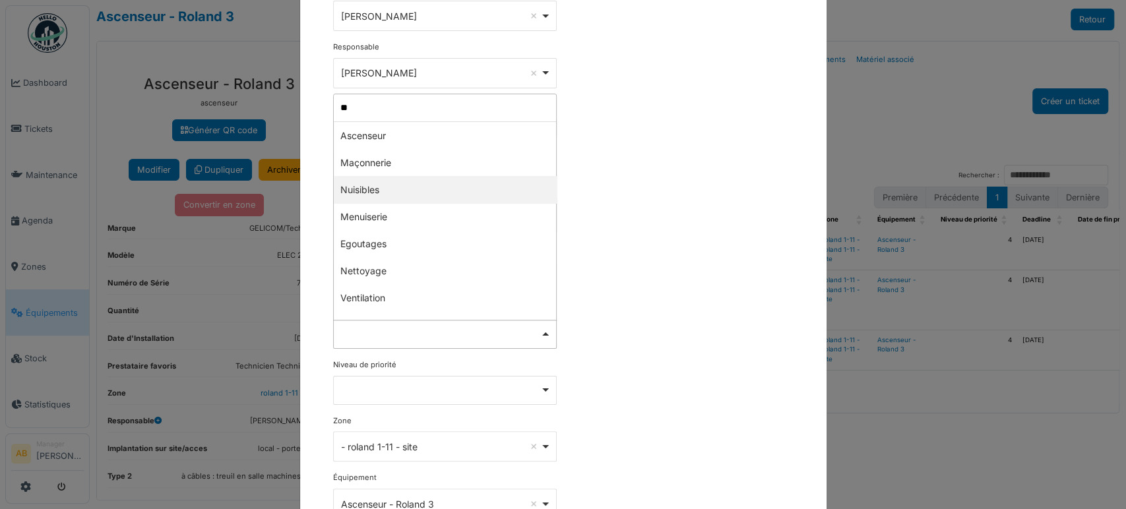
type input "***"
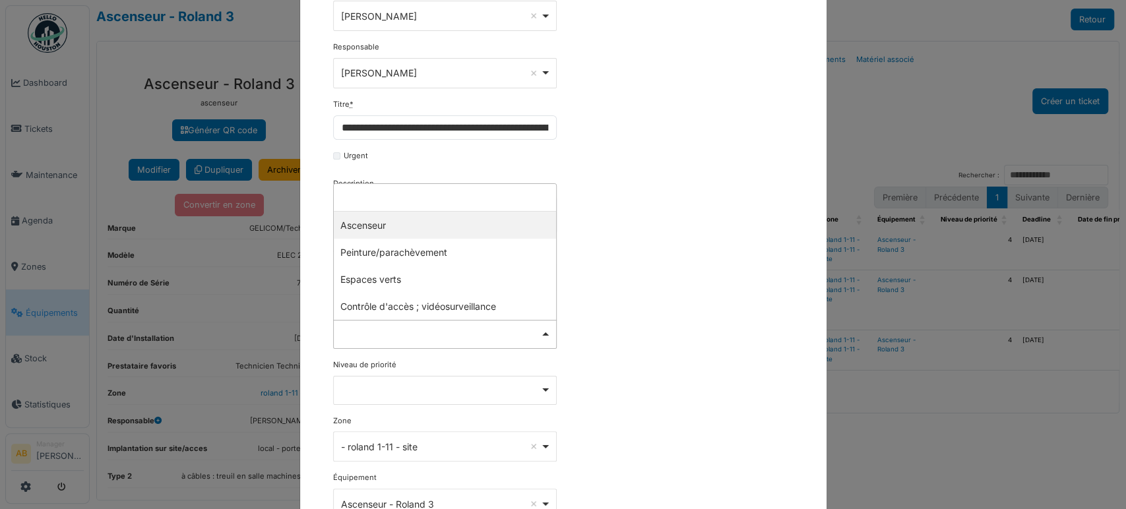
select select "***"
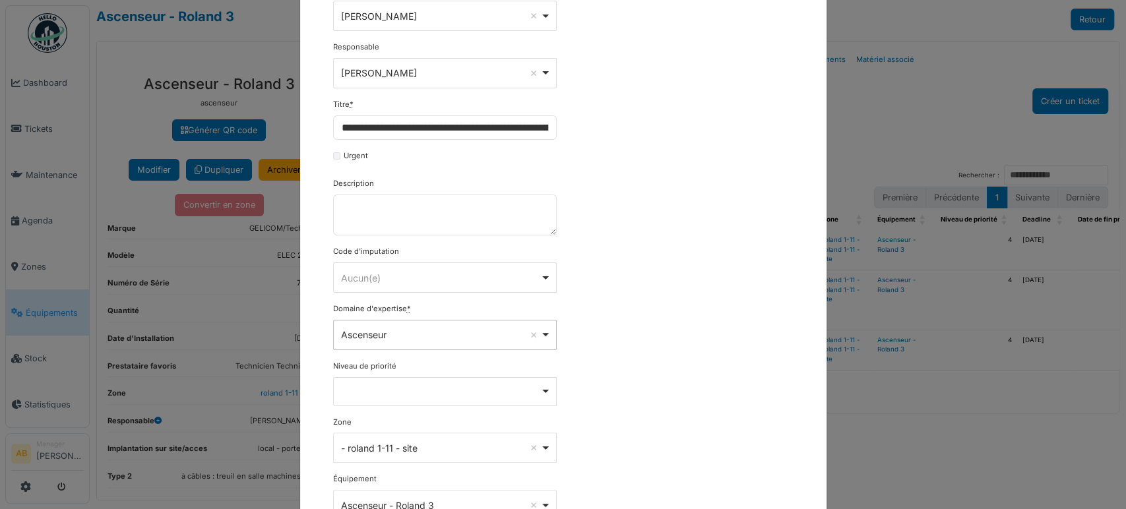
click at [398, 400] on div "Remove item" at bounding box center [445, 391] width 224 height 29
select select "***"
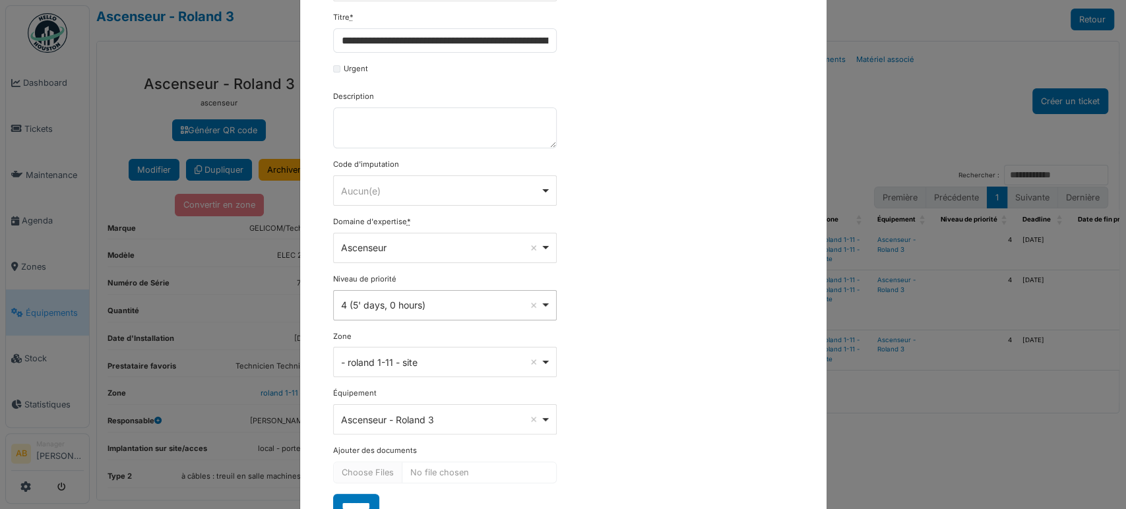
scroll to position [190, 0]
click at [365, 498] on input "*******" at bounding box center [356, 505] width 46 height 25
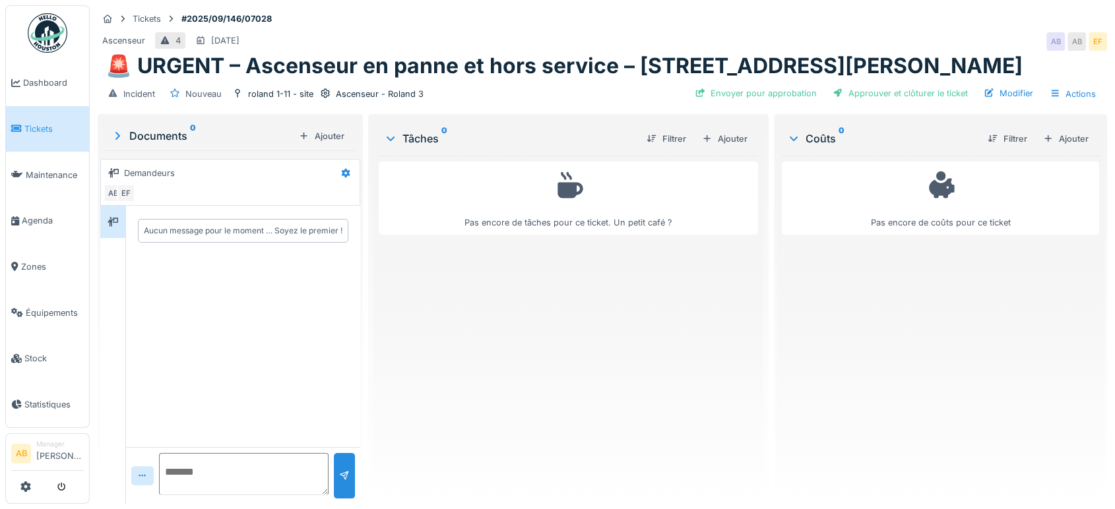
click at [419, 464] on div "Pas encore de tâches pour ce ticket. Un petit café ?" at bounding box center [568, 325] width 379 height 338
click at [719, 153] on div "Tâches 0 Filtrer Ajouter" at bounding box center [568, 139] width 379 height 34
click at [721, 137] on div "Ajouter" at bounding box center [725, 139] width 56 height 18
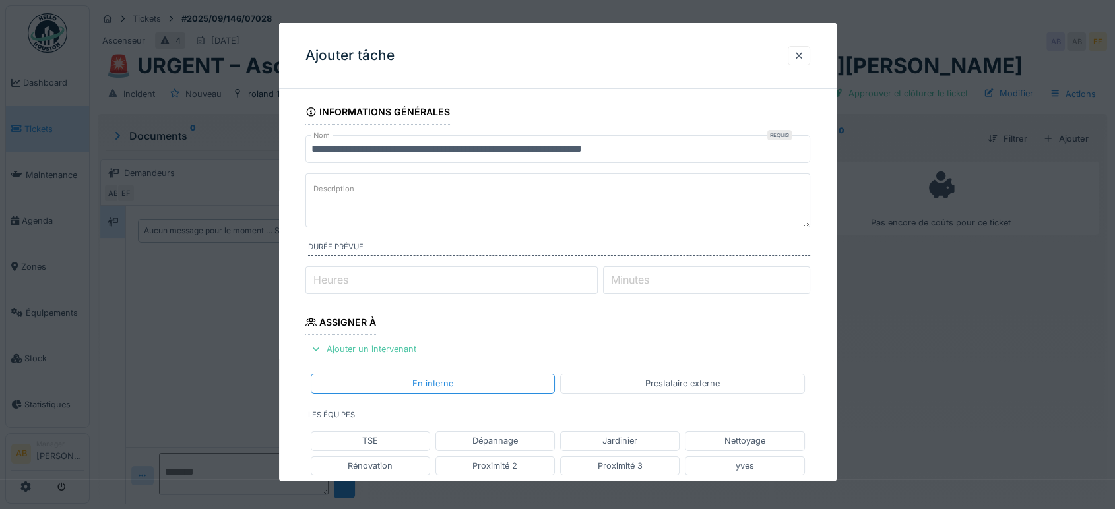
click at [681, 191] on textarea "Description" at bounding box center [557, 201] width 505 height 54
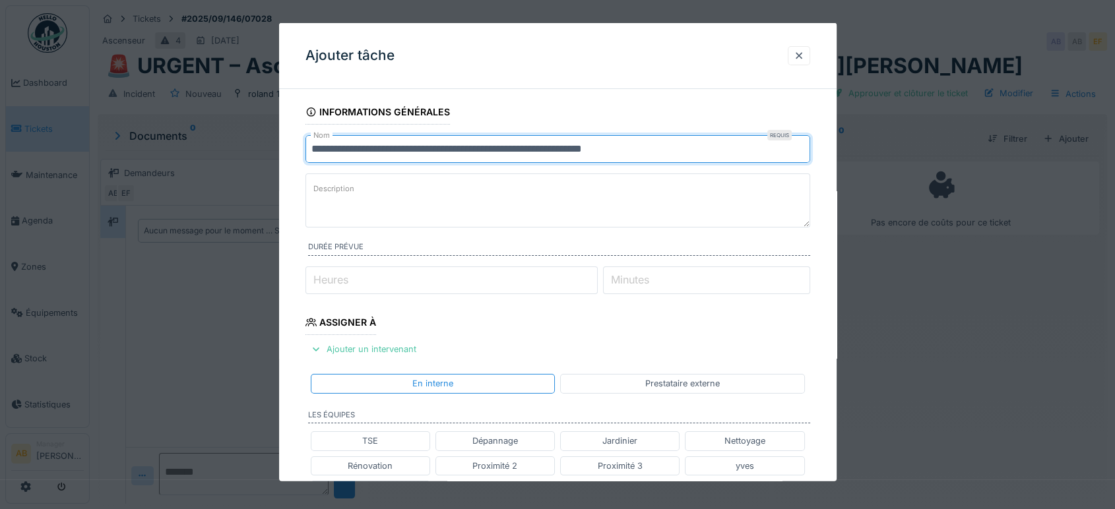
drag, startPoint x: 688, startPoint y: 148, endPoint x: 577, endPoint y: 146, distance: 110.9
click at [577, 146] on input "**********" at bounding box center [557, 149] width 505 height 28
paste input "**********"
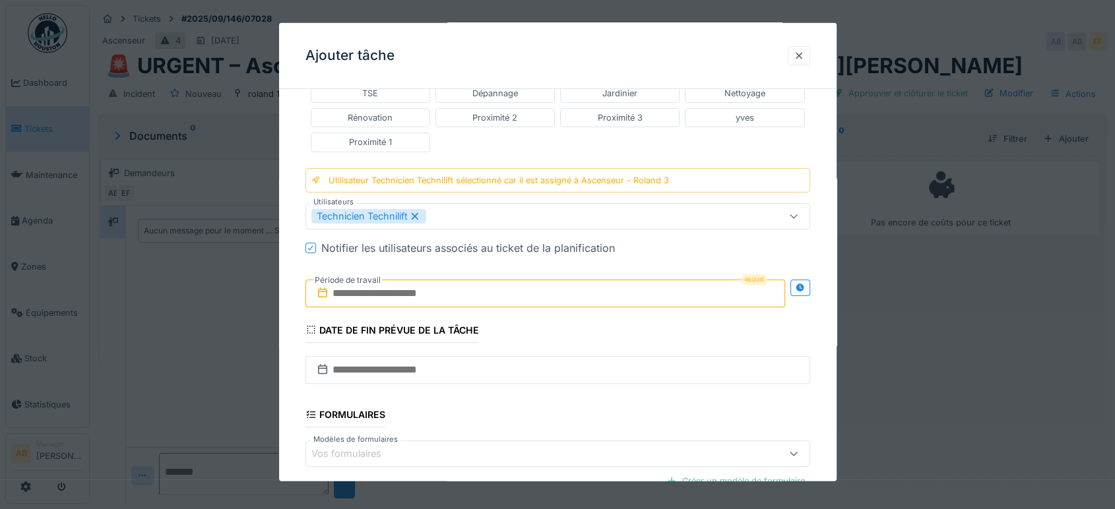
scroll to position [496, 0]
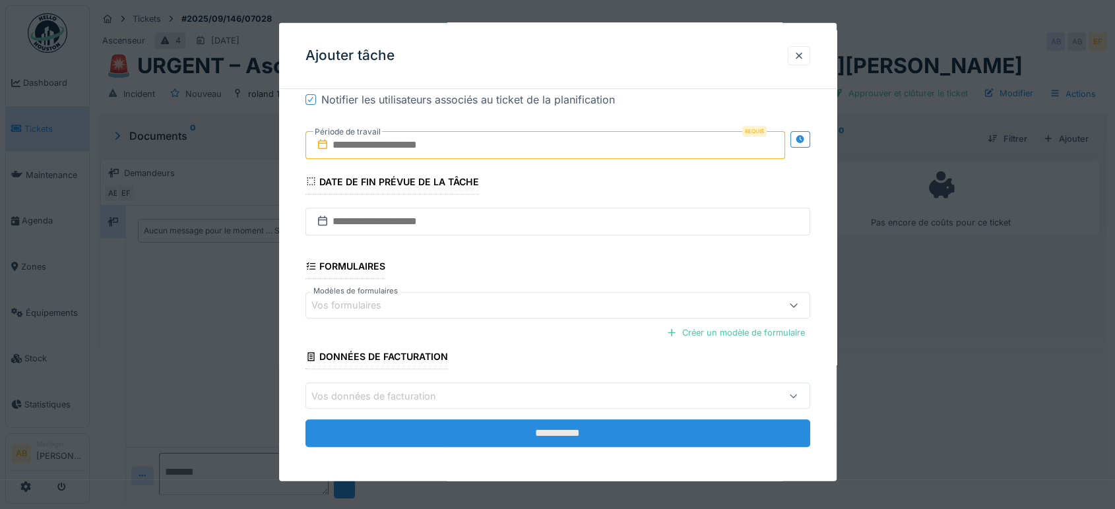
type input "**********"
click at [569, 431] on input "**********" at bounding box center [557, 434] width 505 height 28
click at [523, 434] on input "**********" at bounding box center [557, 434] width 505 height 28
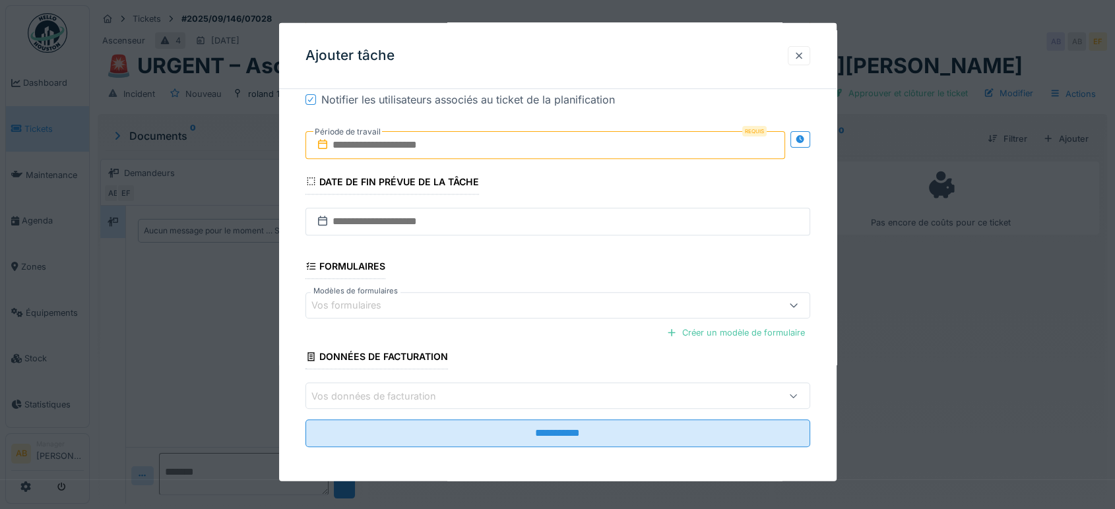
click at [796, 50] on div at bounding box center [799, 55] width 22 height 19
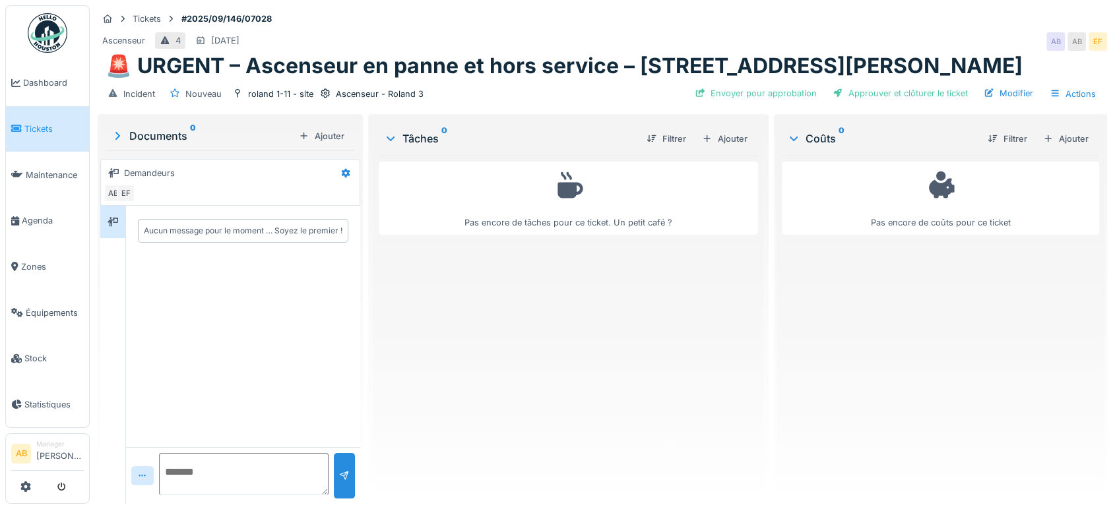
click at [237, 466] on textarea at bounding box center [244, 474] width 170 height 42
click at [1002, 84] on div "Modifier" at bounding box center [1008, 93] width 60 height 18
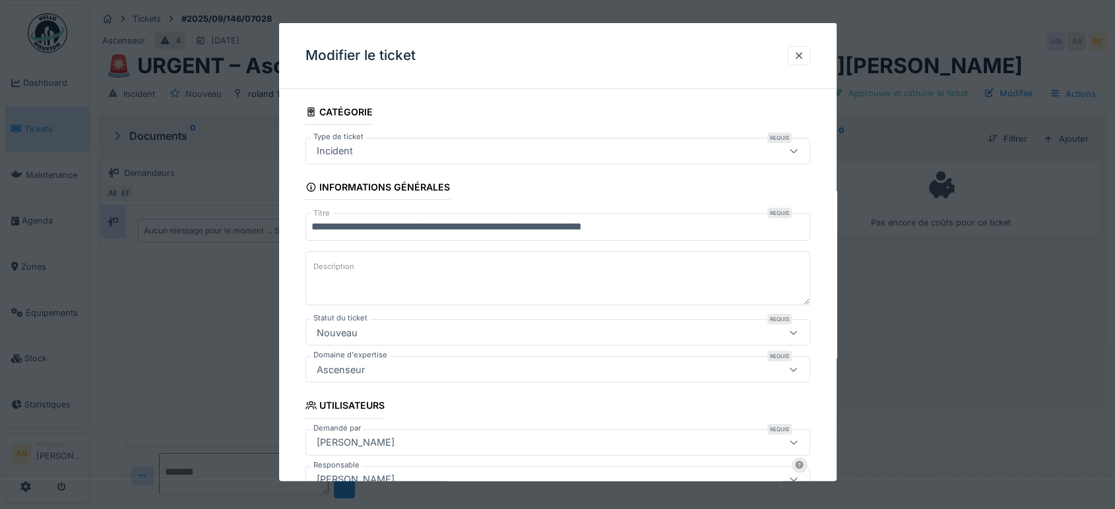
click at [469, 278] on textarea "Description" at bounding box center [557, 278] width 505 height 54
paste textarea "**********"
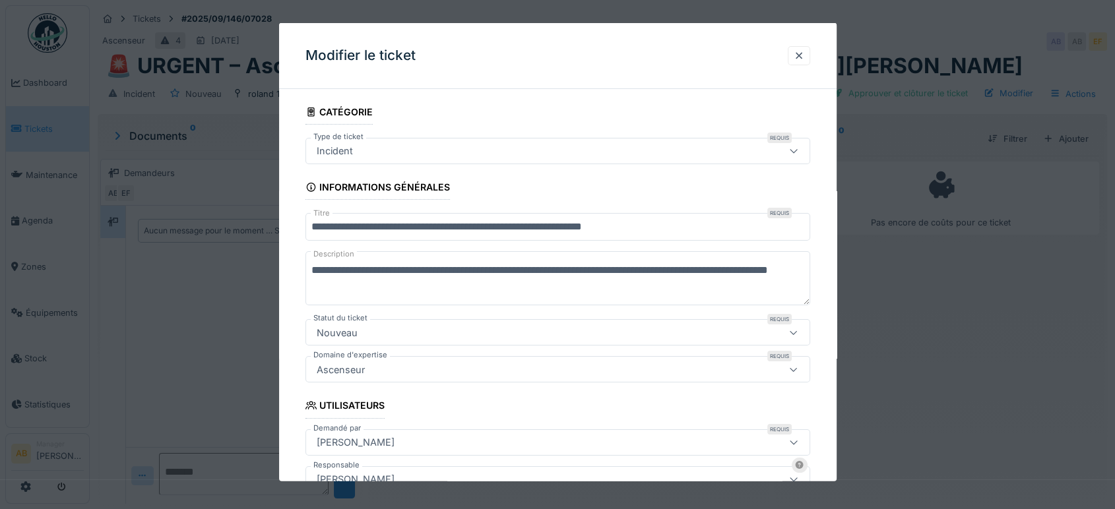
scroll to position [441, 0]
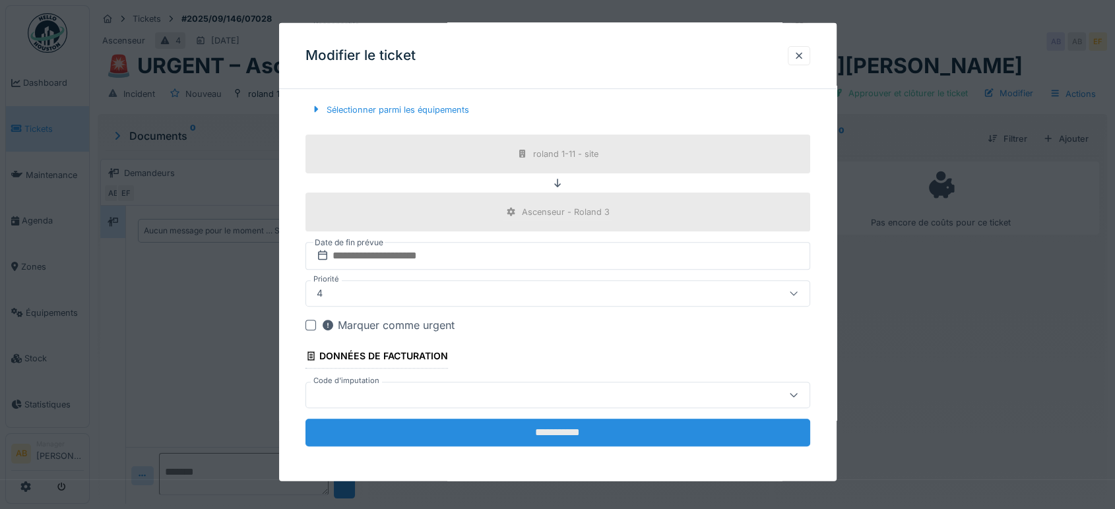
type textarea "**********"
click at [559, 433] on input "**********" at bounding box center [557, 433] width 505 height 28
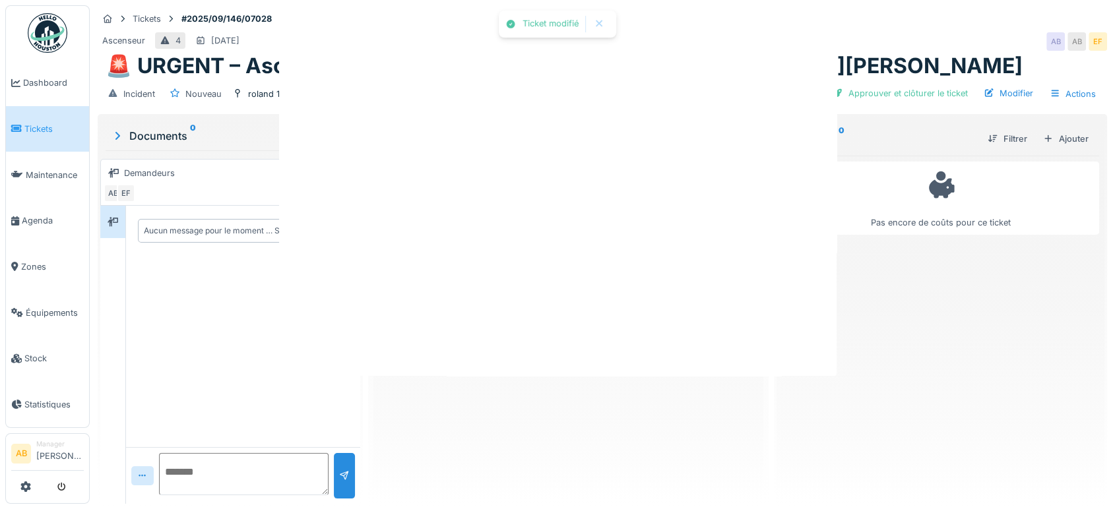
scroll to position [0, 0]
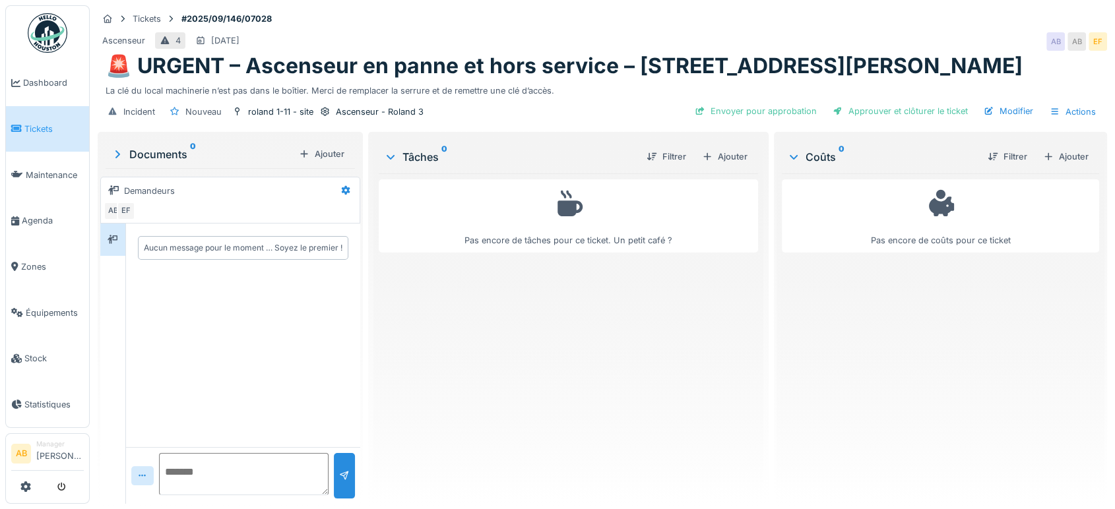
click at [739, 307] on div "Pas encore de tâches pour ce ticket. Un petit café ?" at bounding box center [568, 334] width 379 height 320
click at [712, 163] on div "Ajouter" at bounding box center [725, 157] width 56 height 18
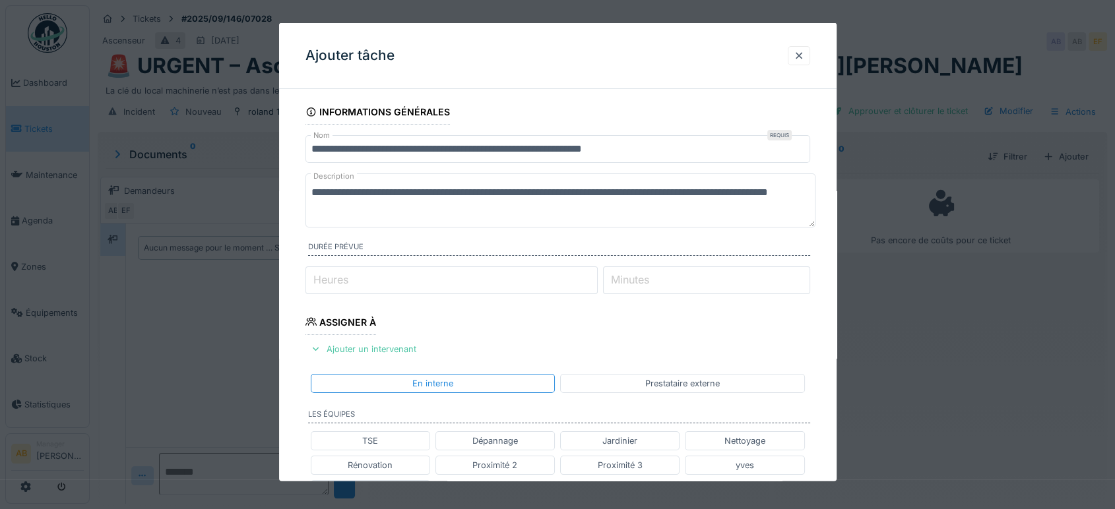
click at [619, 387] on div "Prestataire externe" at bounding box center [682, 383] width 245 height 19
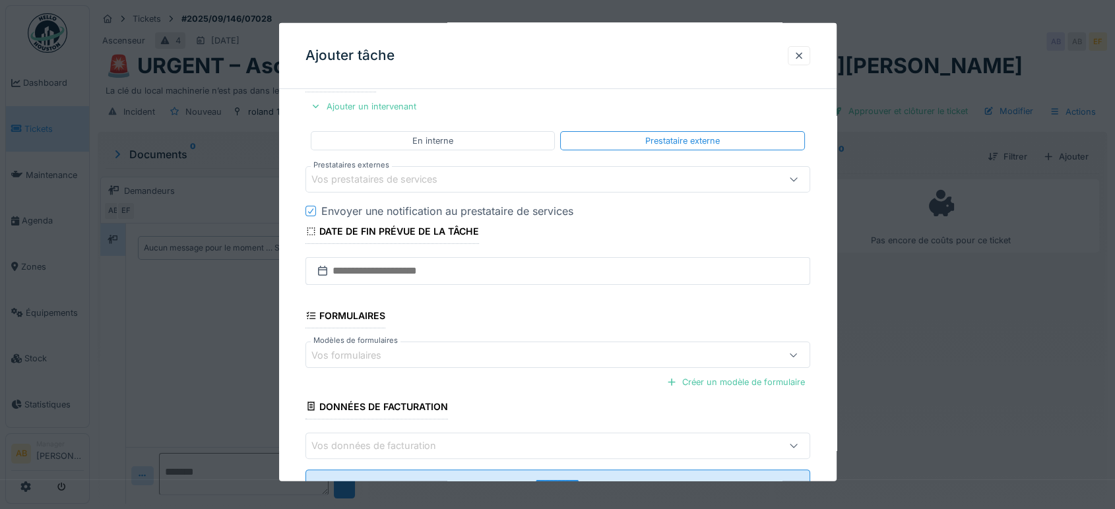
click at [451, 173] on div "Vos prestataires de services" at bounding box center [383, 179] width 144 height 15
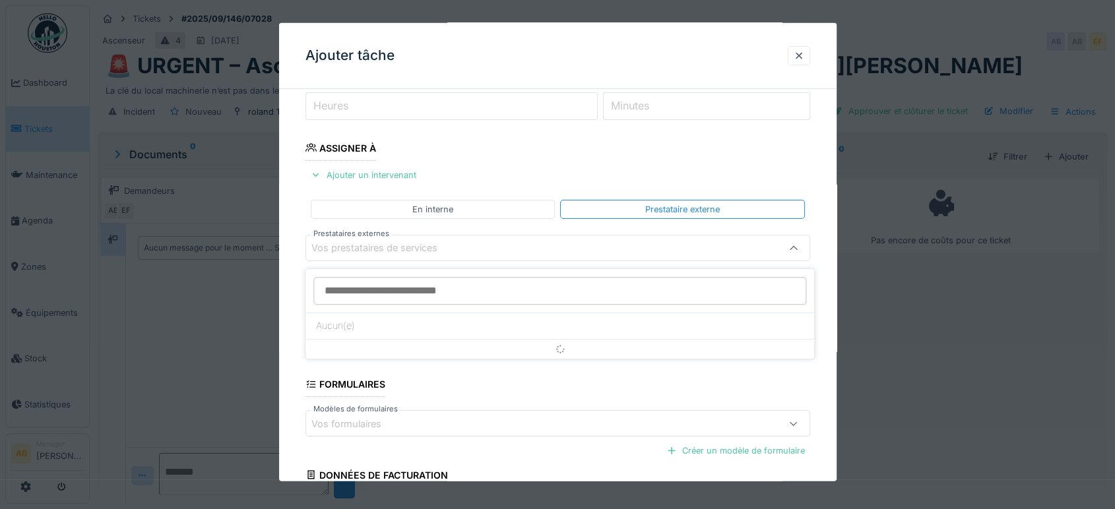
scroll to position [169, 0]
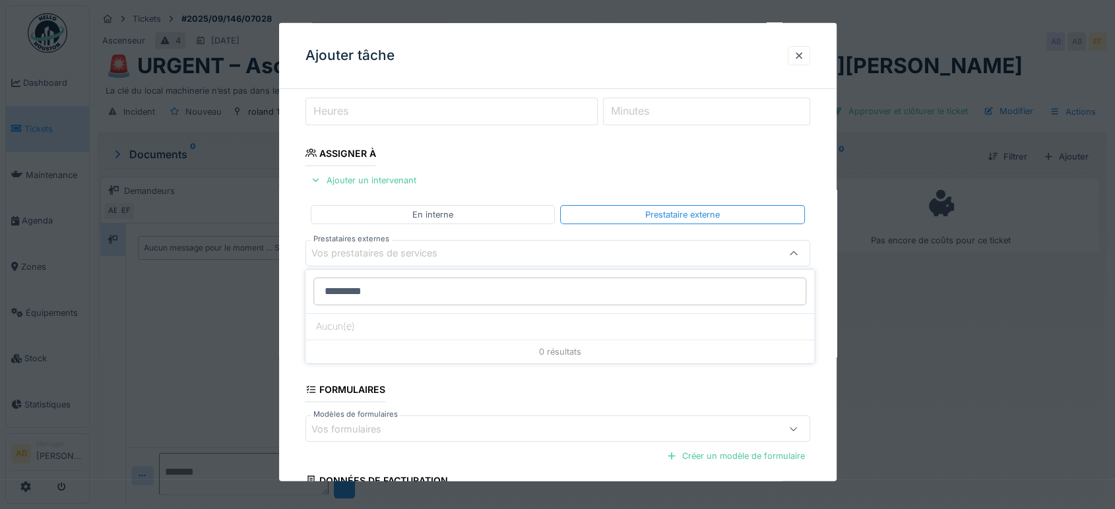
type input "**********"
click at [451, 216] on div "En interne" at bounding box center [432, 214] width 41 height 13
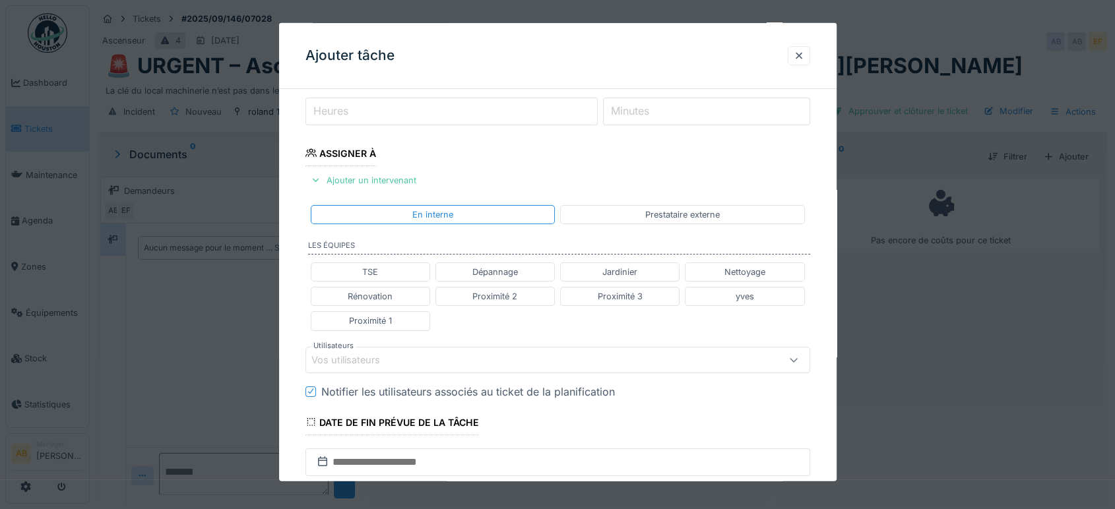
click at [393, 353] on div "Vos utilisateurs" at bounding box center [354, 360] width 87 height 15
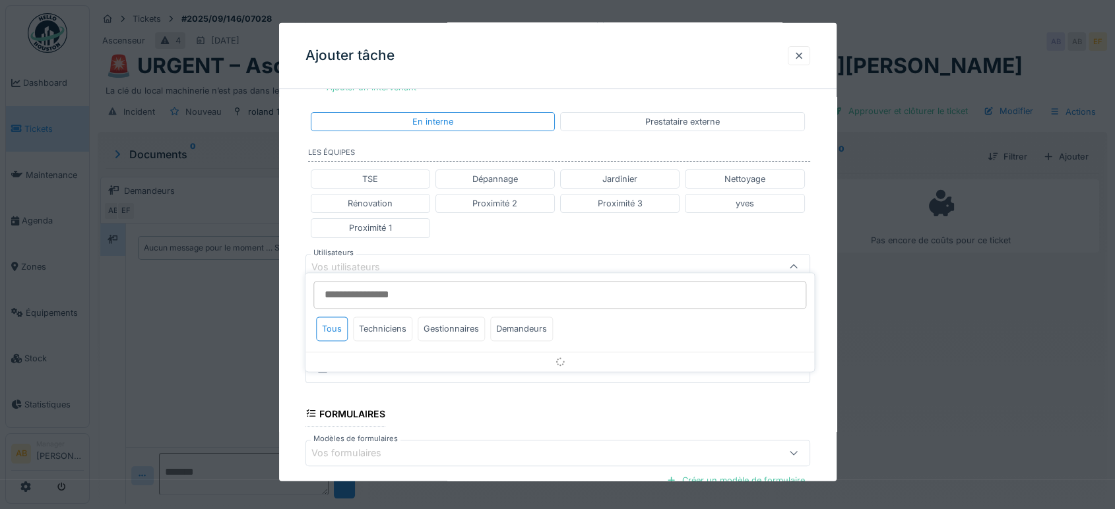
scroll to position [274, 0]
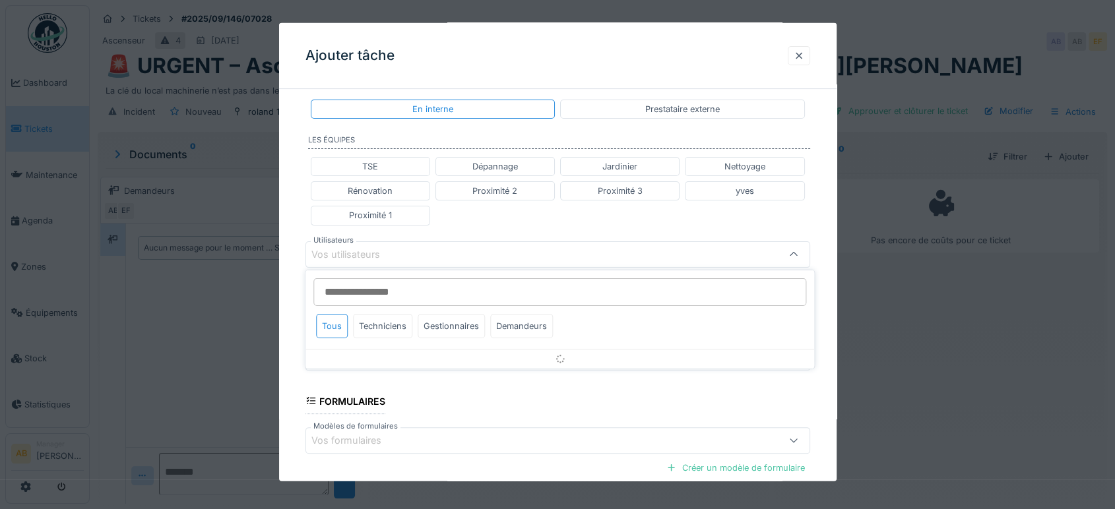
click at [391, 294] on input "Utilisateurs" at bounding box center [559, 292] width 493 height 28
click at [395, 322] on div "Techniciens" at bounding box center [382, 326] width 59 height 24
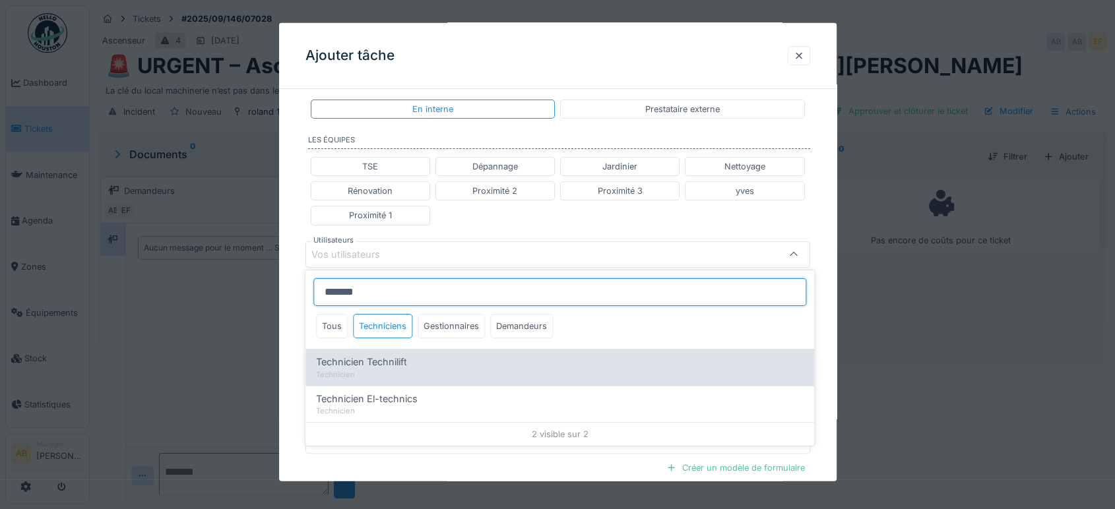
type input "*******"
click at [419, 369] on div "Technicien" at bounding box center [560, 374] width 488 height 11
type input "*****"
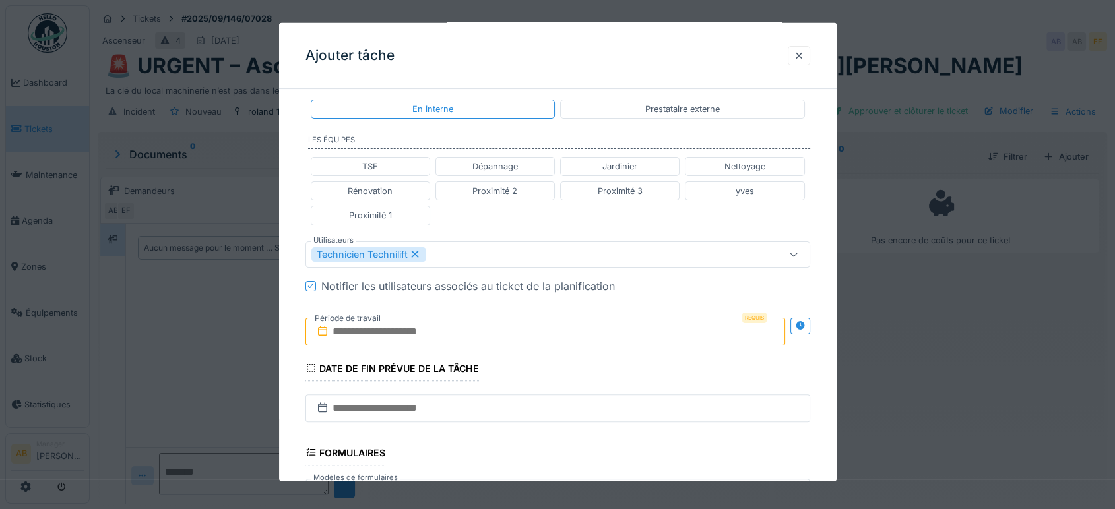
click at [560, 227] on div "TSE Dépannage Jardinier Nettoyage Rénovation Proximité 2 Proximité 3 yves Proxi…" at bounding box center [557, 191] width 505 height 79
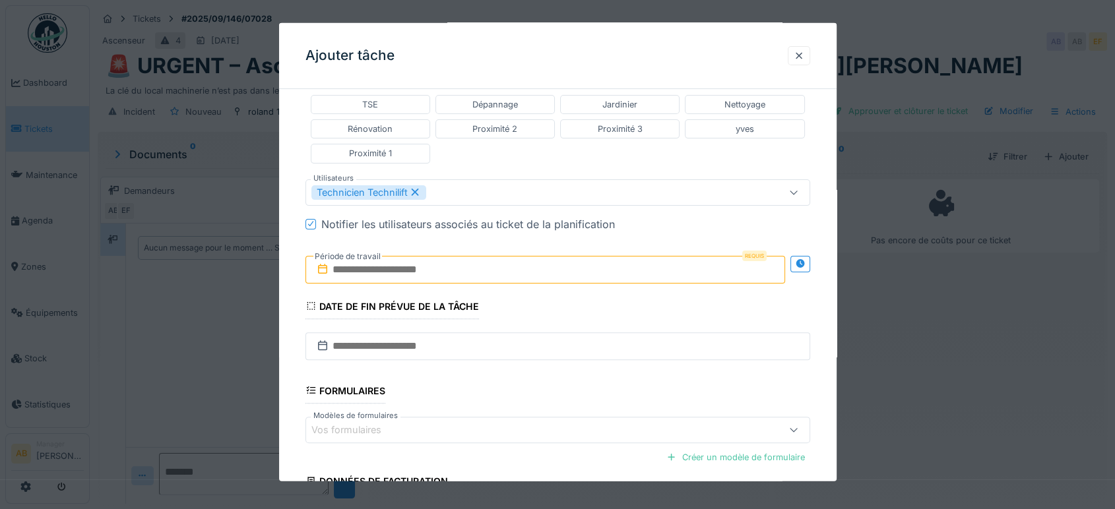
click at [509, 278] on input "text" at bounding box center [545, 269] width 480 height 28
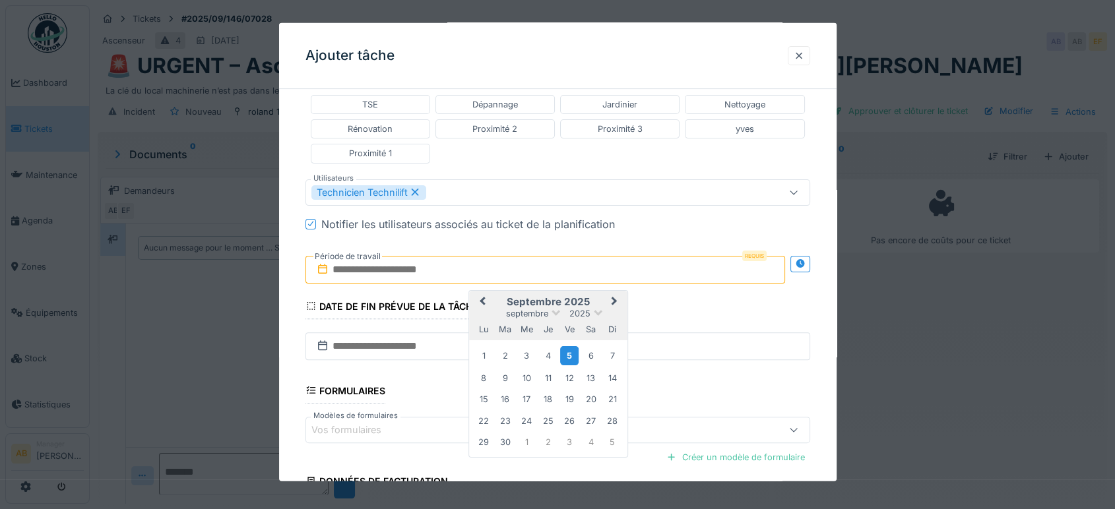
click at [567, 358] on div "5" at bounding box center [570, 355] width 18 height 19
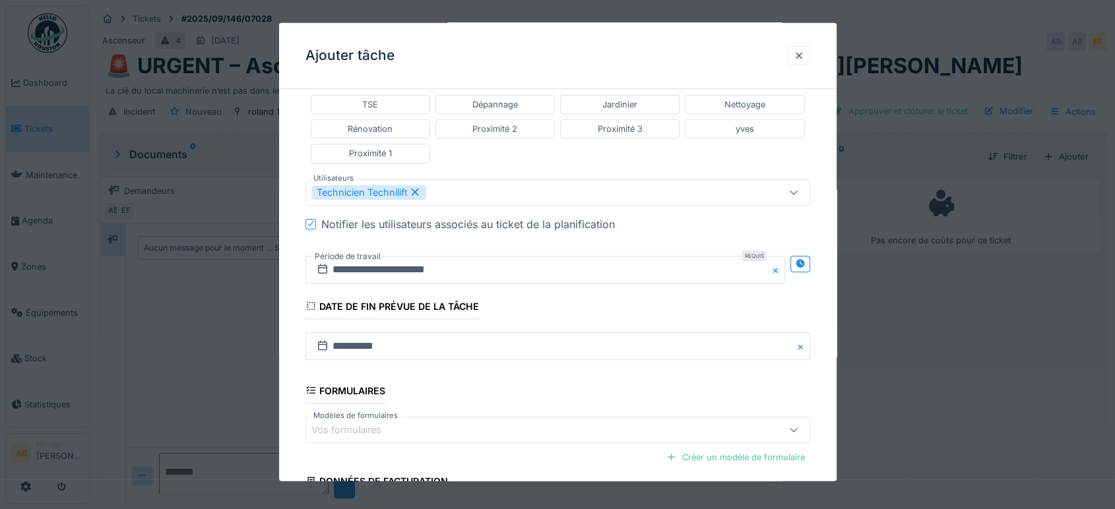
scroll to position [462, 0]
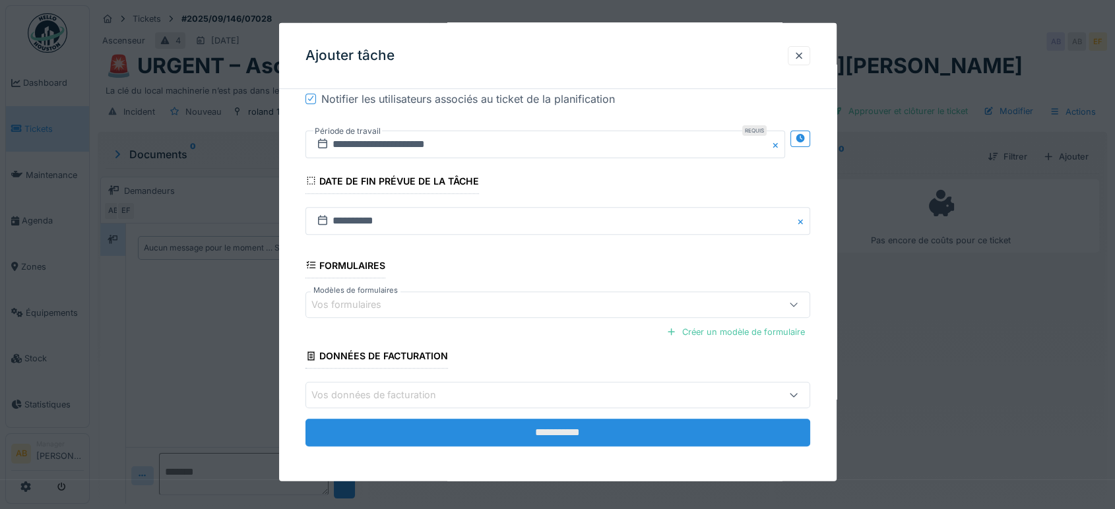
click at [601, 437] on input "**********" at bounding box center [557, 433] width 505 height 28
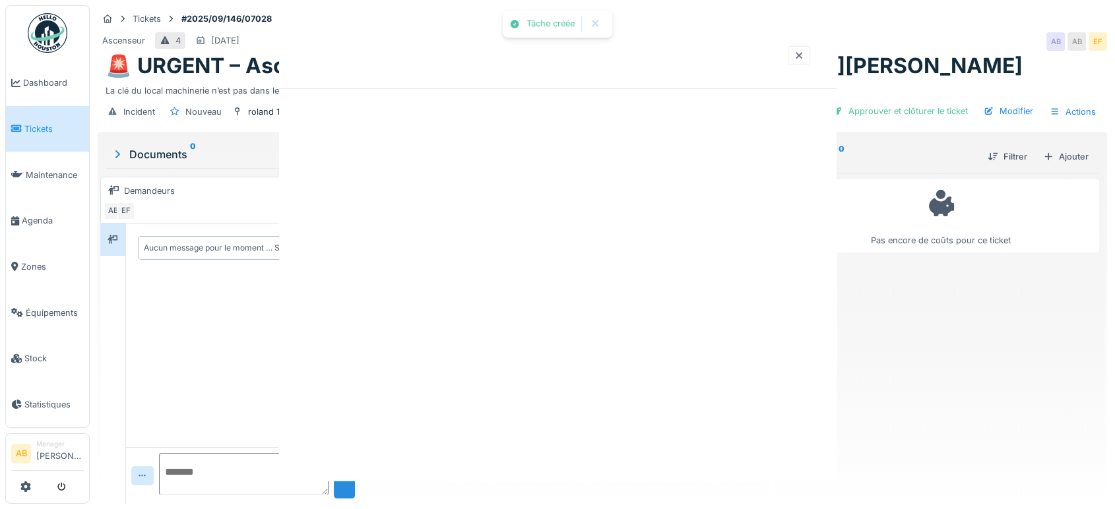
scroll to position [0, 0]
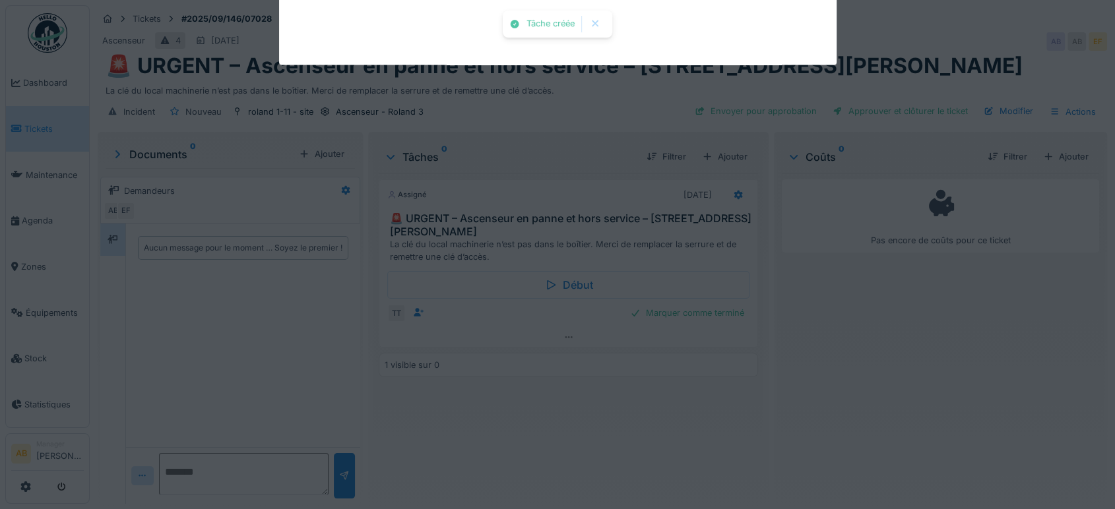
click at [586, 426] on div "Tâche créée Annuler Tickets #2025/09/146/07028 Ascenseur 4 10/09/2025 AB AB EF …" at bounding box center [602, 254] width 1025 height 509
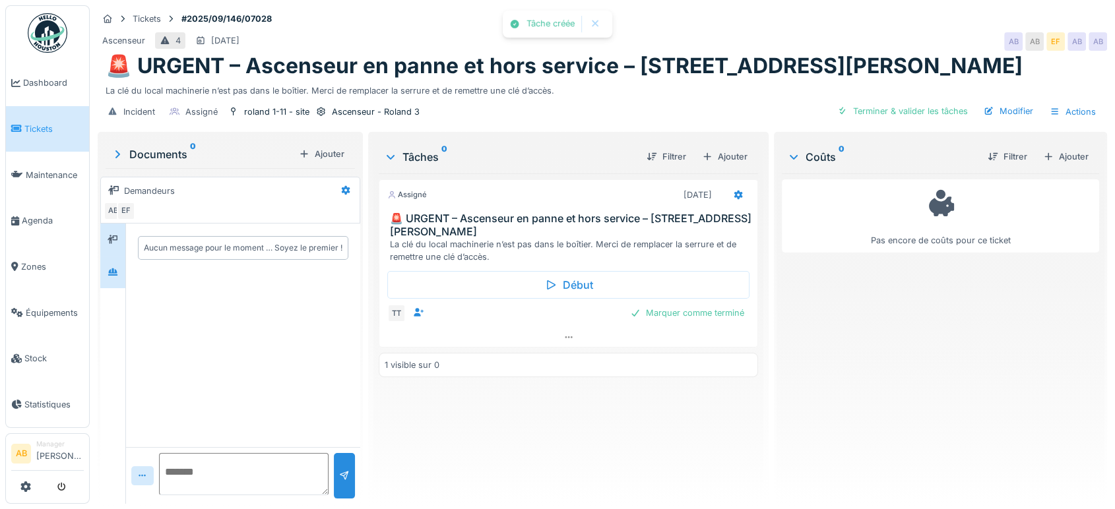
click at [111, 259] on div at bounding box center [112, 272] width 25 height 32
click at [203, 461] on textarea at bounding box center [244, 474] width 170 height 42
paste textarea "**********"
type textarea "**********"
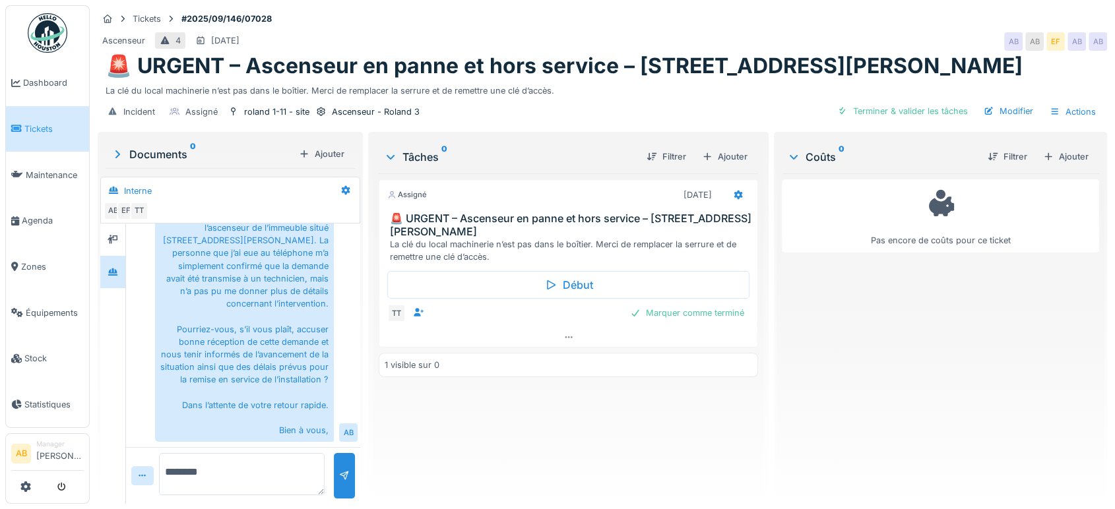
scroll to position [135, 0]
click at [48, 27] on img at bounding box center [48, 33] width 40 height 40
